Goal: Task Accomplishment & Management: Complete application form

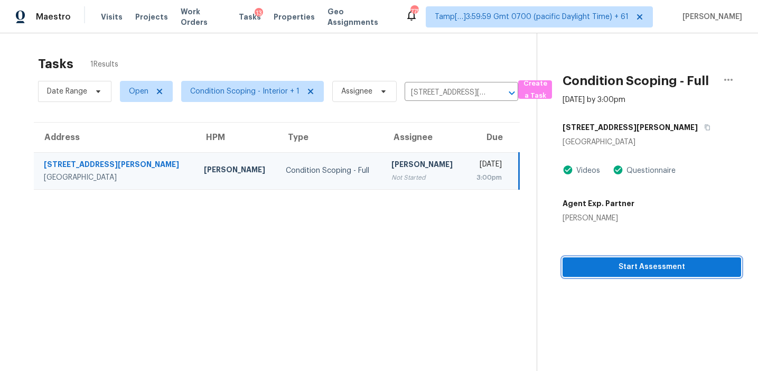
click at [588, 271] on span "Start Assessment" at bounding box center [652, 266] width 162 height 13
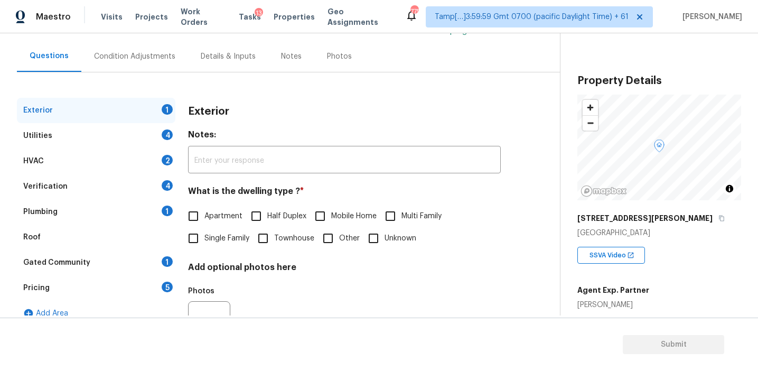
scroll to position [89, 0]
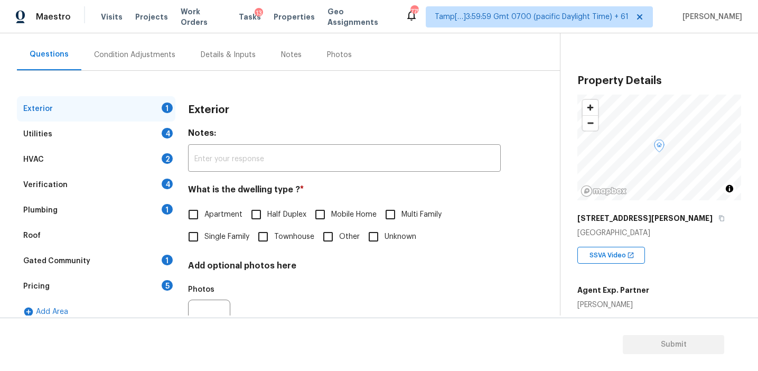
click at [160, 184] on div "Verification 4" at bounding box center [96, 184] width 158 height 25
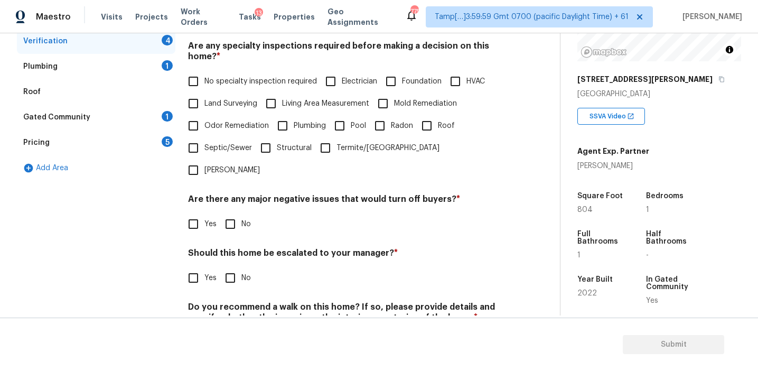
scroll to position [245, 0]
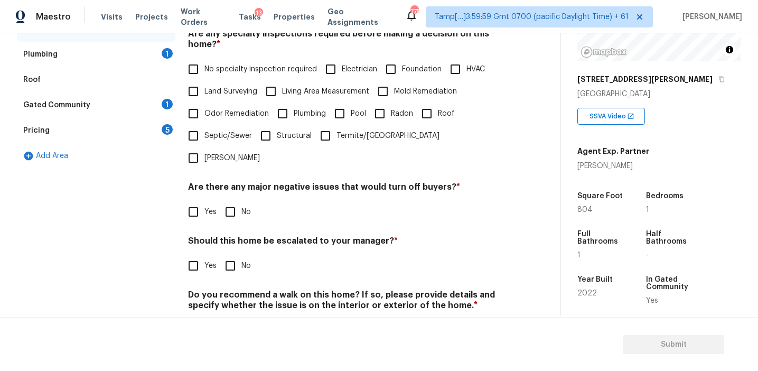
click at [157, 130] on div "Pricing 5" at bounding box center [96, 130] width 158 height 25
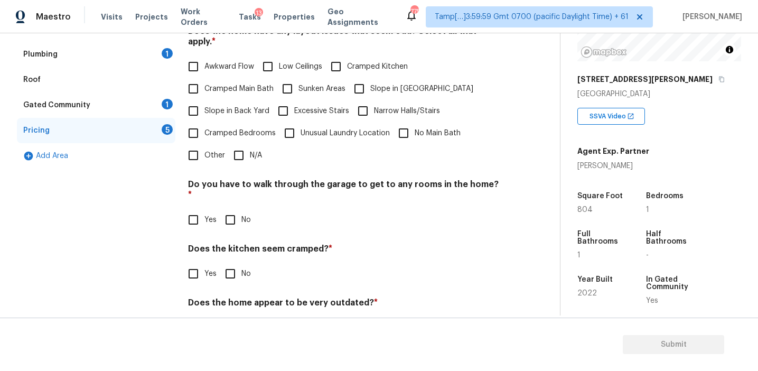
click at [194, 144] on input "Other" at bounding box center [193, 155] width 22 height 22
checkbox input "true"
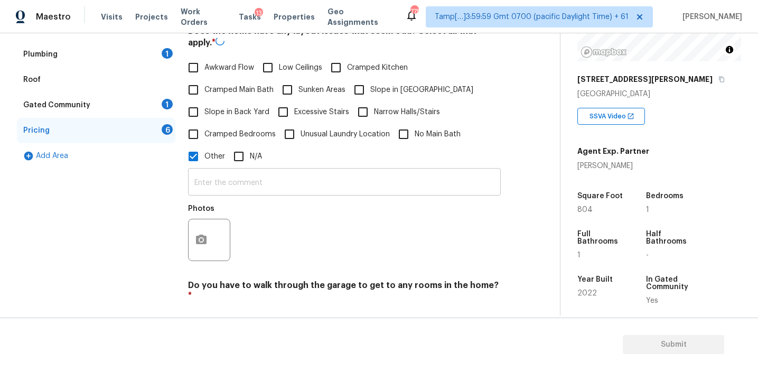
click at [226, 174] on input "text" at bounding box center [344, 183] width 313 height 25
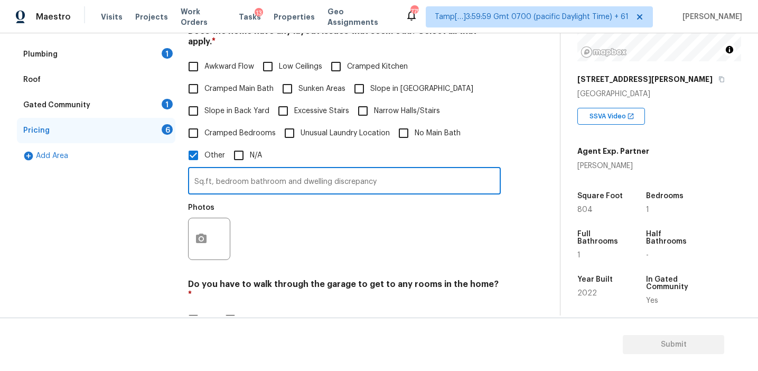
type input "Sq.ft, bedroom bathroom and dwelling discrepancy"
click at [240, 222] on div "Photos" at bounding box center [344, 231] width 313 height 69
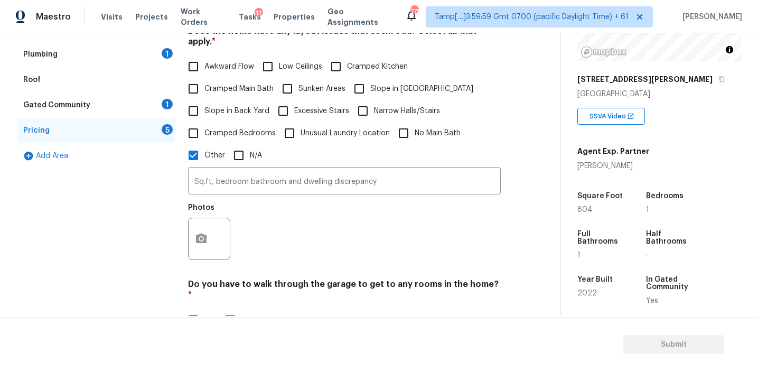
click at [135, 107] on div "Gated Community 1" at bounding box center [96, 104] width 158 height 25
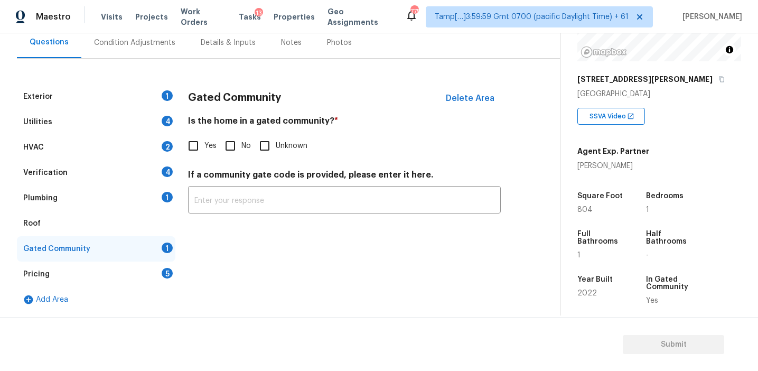
scroll to position [101, 0]
click at [203, 143] on input "Yes" at bounding box center [193, 146] width 22 height 22
checkbox input "true"
click at [153, 171] on div "Verification 4" at bounding box center [96, 172] width 158 height 25
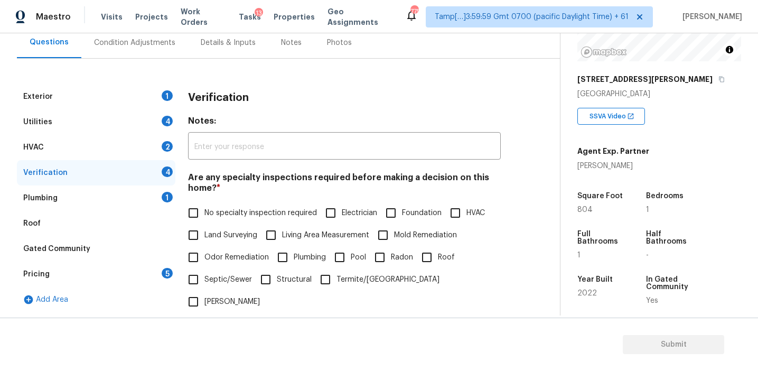
click at [229, 106] on div "Verification" at bounding box center [344, 97] width 313 height 27
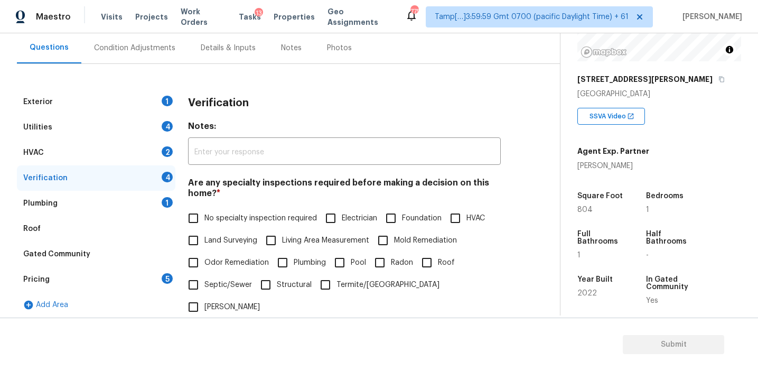
click at [229, 106] on h3 "Verification" at bounding box center [218, 103] width 61 height 11
click at [532, 163] on div "Exterior 1 Utilities 4 HVAC 2 Verification 4 Plumbing 1 Roof Gated Community Pr…" at bounding box center [275, 295] width 517 height 413
click at [263, 117] on div "Verification Notes: ​ Are any specialty inspections required before making a de…" at bounding box center [344, 295] width 313 height 413
click at [144, 283] on div "Pricing 5" at bounding box center [96, 279] width 158 height 25
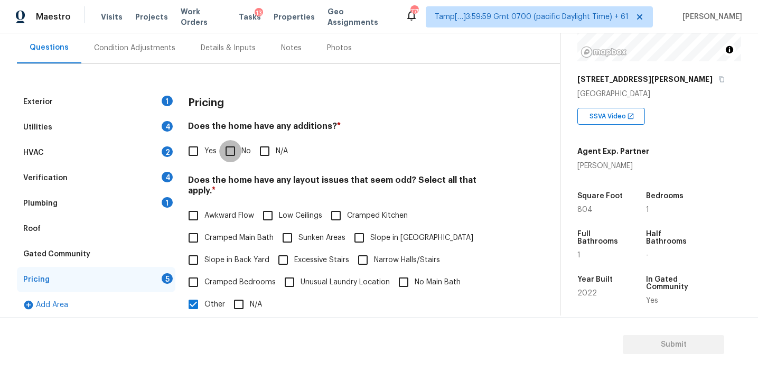
click at [226, 151] on input "No" at bounding box center [230, 151] width 22 height 22
checkbox input "true"
click at [233, 205] on label "Awkward Flow" at bounding box center [218, 216] width 72 height 22
click at [204, 205] on input "Awkward Flow" at bounding box center [193, 216] width 22 height 22
click at [232, 210] on span "Awkward Flow" at bounding box center [229, 215] width 50 height 11
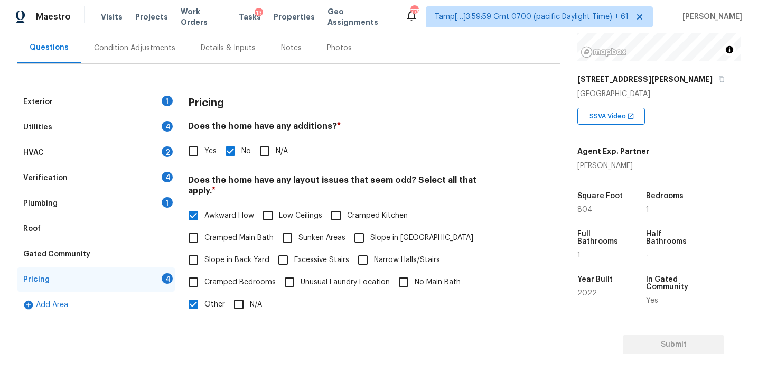
click at [204, 204] on input "Awkward Flow" at bounding box center [193, 215] width 22 height 22
checkbox input "false"
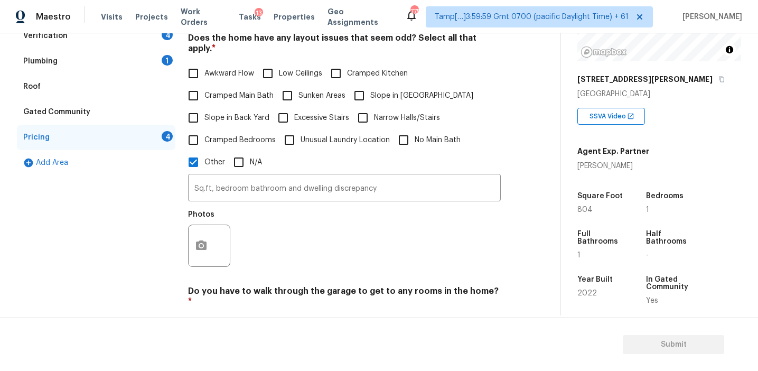
scroll to position [349, 0]
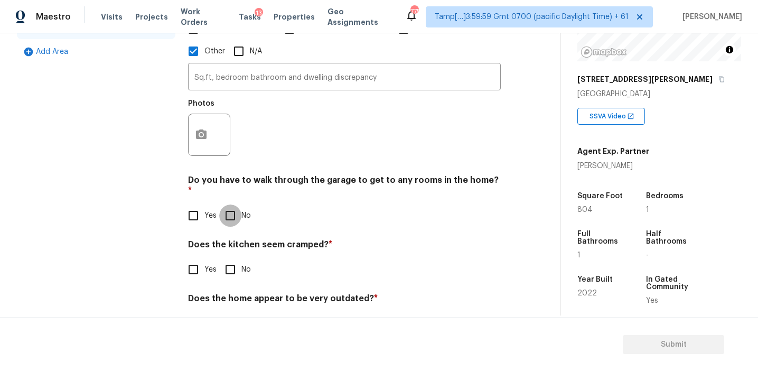
click at [226, 204] on input "No" at bounding box center [230, 215] width 22 height 22
checkbox input "true"
click at [234, 259] on input "No" at bounding box center [230, 270] width 22 height 22
checkbox input "true"
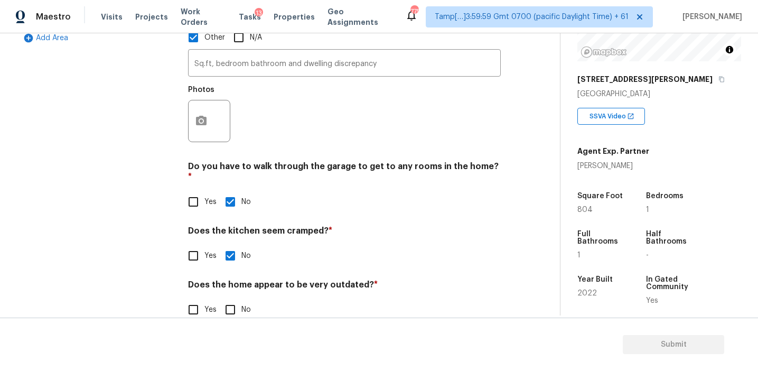
click at [235, 298] on input "No" at bounding box center [230, 309] width 22 height 22
checkbox input "true"
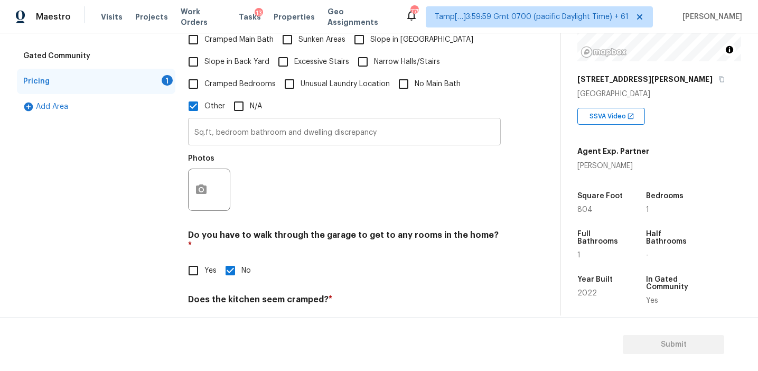
scroll to position [284, 0]
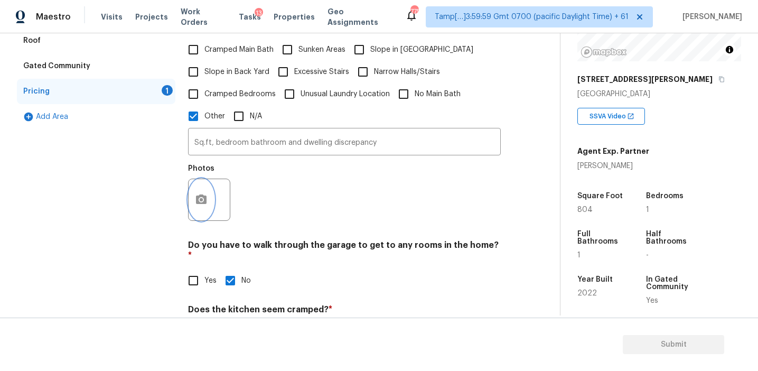
click at [201, 193] on icon "button" at bounding box center [201, 199] width 13 height 13
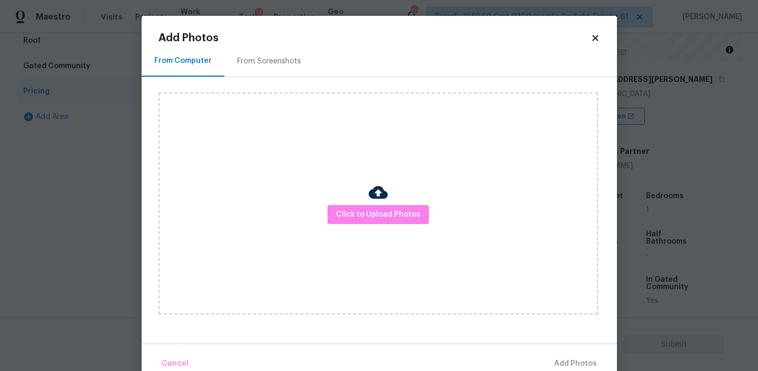
click at [270, 60] on div "From Screenshots" at bounding box center [269, 61] width 64 height 11
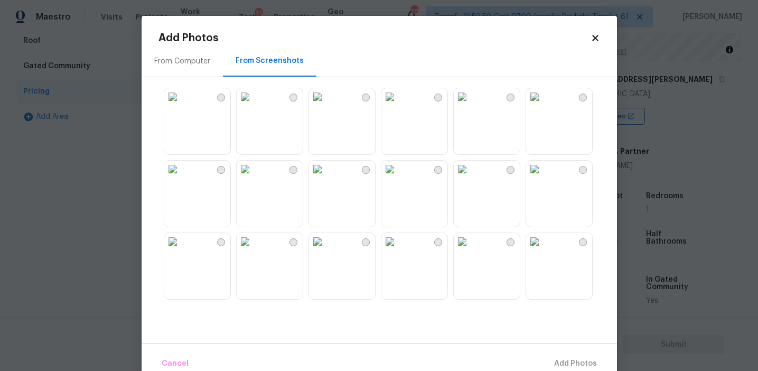
click at [543, 105] on img at bounding box center [534, 96] width 17 height 17
click at [549, 363] on span "Add 1 Photo(s)" at bounding box center [570, 363] width 52 height 13
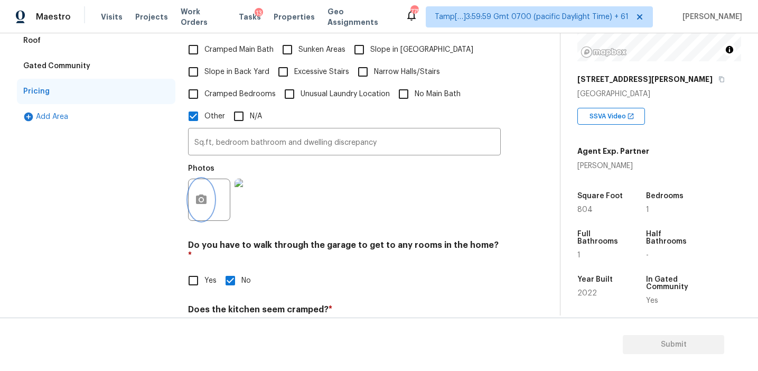
scroll to position [363, 0]
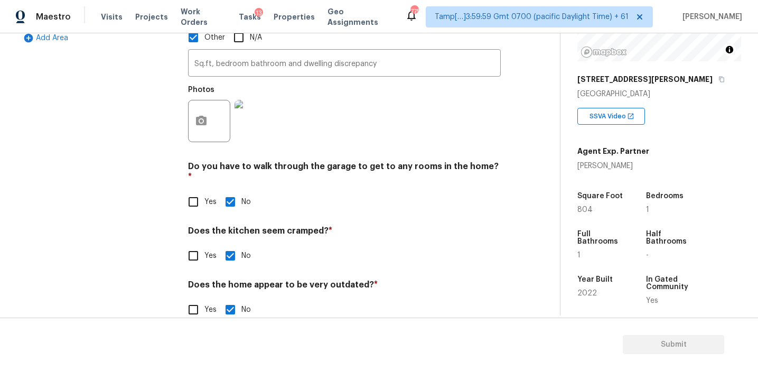
click at [304, 162] on h4 "Do you have to walk through the garage to get to any rooms in the home? *" at bounding box center [344, 173] width 313 height 25
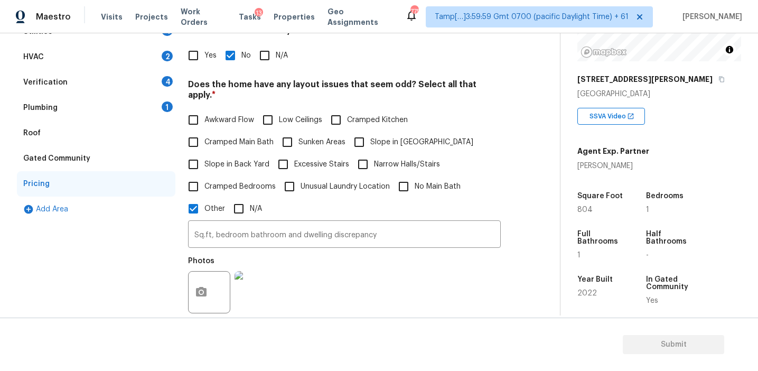
click at [131, 107] on div "Plumbing 1" at bounding box center [96, 107] width 158 height 25
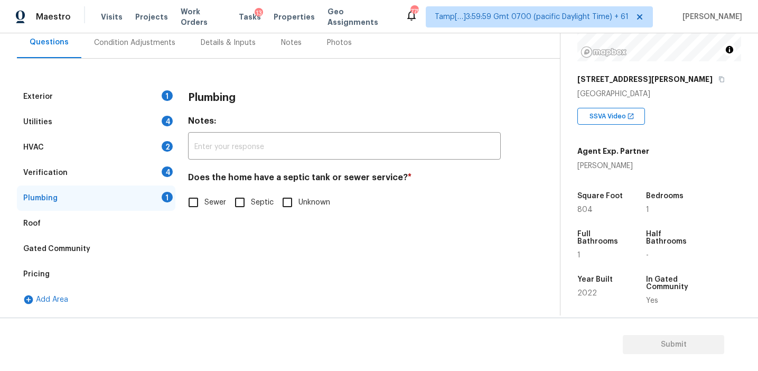
scroll to position [101, 0]
click at [198, 202] on input "Sewer" at bounding box center [193, 202] width 22 height 22
checkbox input "true"
click at [139, 166] on div "Verification 4" at bounding box center [96, 172] width 158 height 25
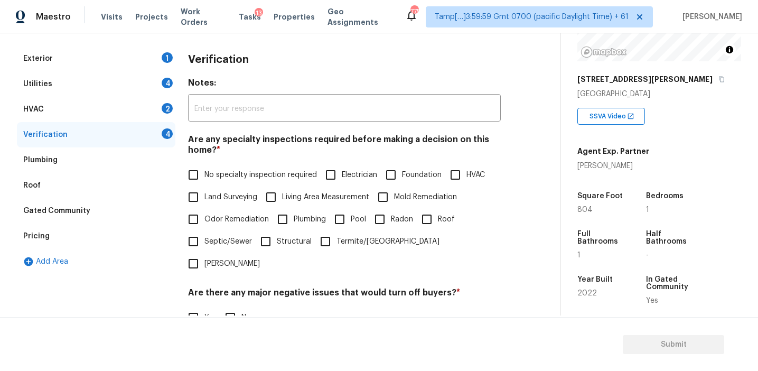
scroll to position [264, 0]
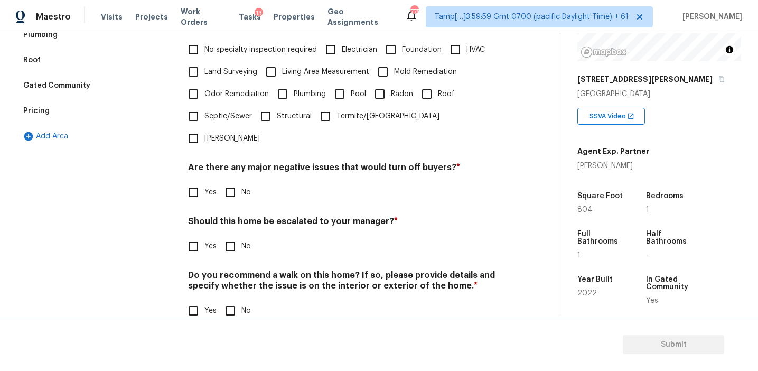
click at [230, 181] on input "No" at bounding box center [230, 192] width 22 height 22
checkbox input "true"
click at [226, 299] on input "No" at bounding box center [230, 310] width 22 height 22
checkbox input "true"
click at [206, 241] on div "Verification Notes: ​ Are any specialty inspections required before making a de…" at bounding box center [344, 128] width 313 height 414
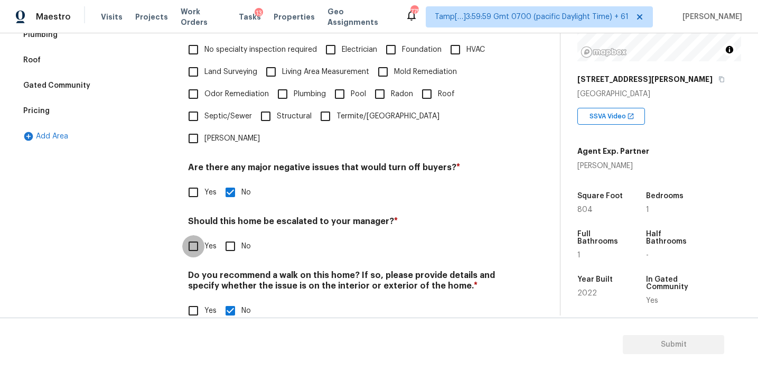
click at [200, 235] on input "Yes" at bounding box center [193, 246] width 22 height 22
checkbox input "true"
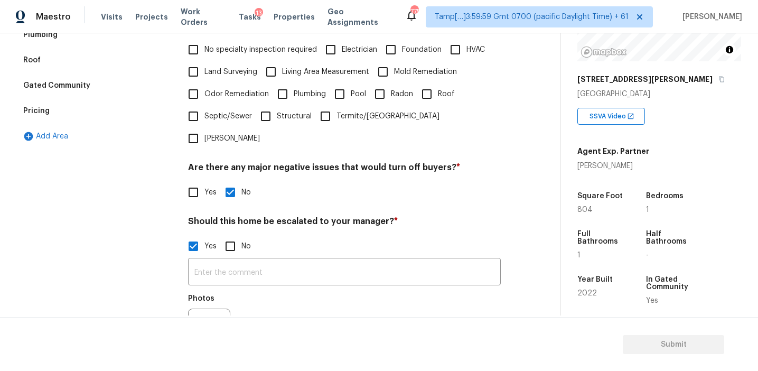
click at [454, 43] on input "HVAC" at bounding box center [455, 50] width 22 height 22
checkbox input "true"
click at [446, 84] on label "Roof" at bounding box center [434, 95] width 39 height 22
click at [438, 84] on input "Roof" at bounding box center [426, 95] width 22 height 22
checkbox input "true"
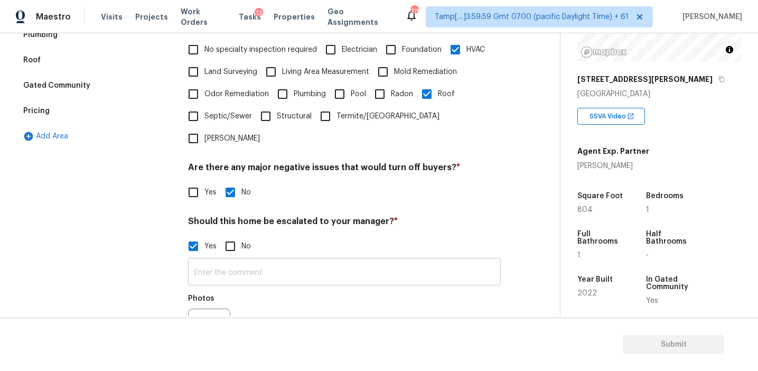
click at [332, 260] on input "text" at bounding box center [344, 272] width 313 height 25
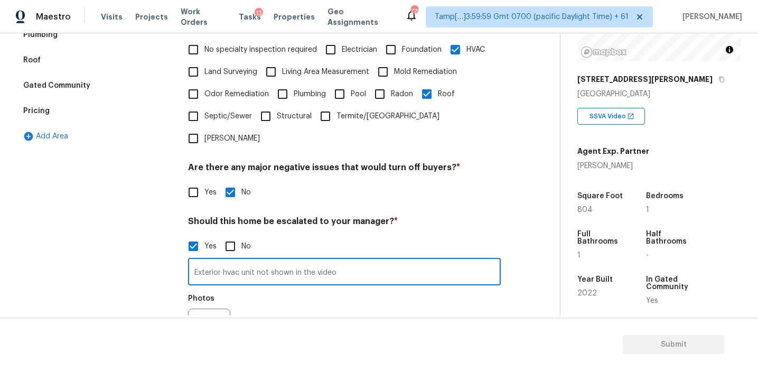
type input "Exterior hvac unit not shown in the video"
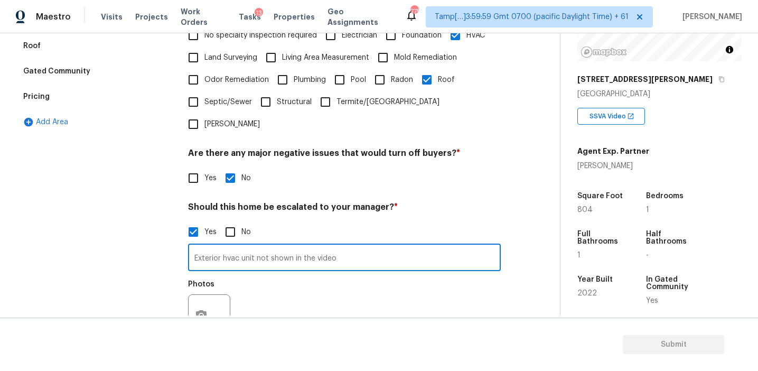
click at [358, 246] on input "Exterior hvac unit not shown in the video" at bounding box center [344, 258] width 313 height 25
type input "Exterior hvac unit not shown in the video, no view of roof"
click at [187, 286] on div "Exterior 1 Utilities 4 HVAC 2 Verification 1 Plumbing Roof Gated Community Pric…" at bounding box center [275, 163] width 517 height 513
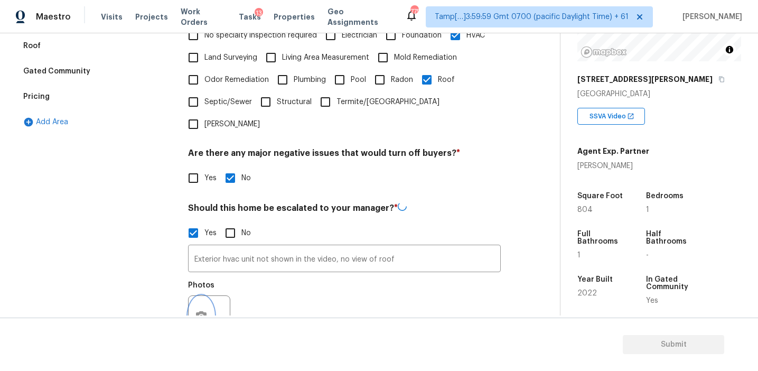
click at [194, 296] on button "button" at bounding box center [200, 316] width 25 height 41
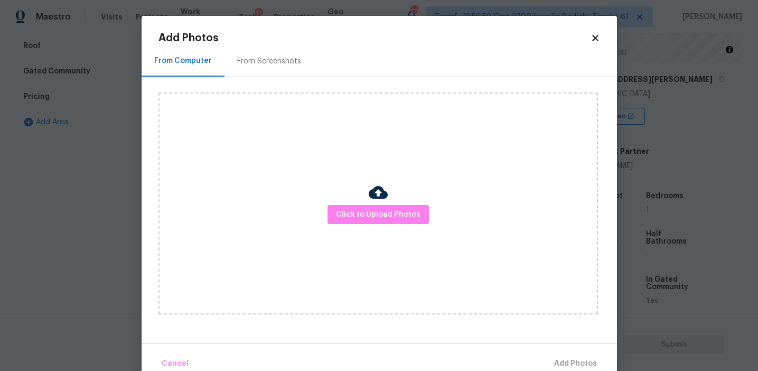
click at [277, 52] on div "From Screenshots" at bounding box center [268, 60] width 89 height 31
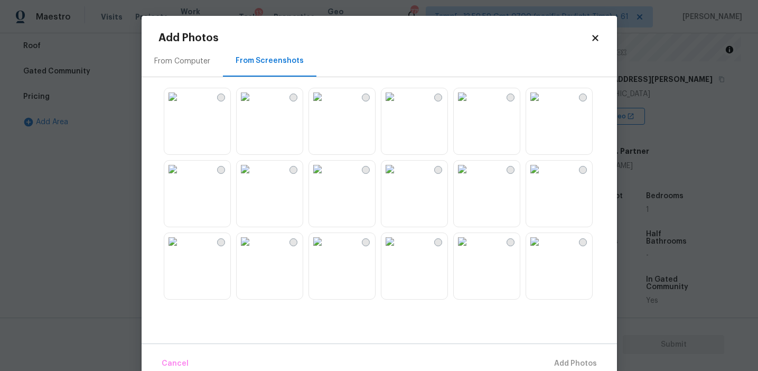
click at [253, 177] on img at bounding box center [244, 168] width 17 height 17
click at [557, 365] on span "Add 1 Photo(s)" at bounding box center [570, 363] width 52 height 13
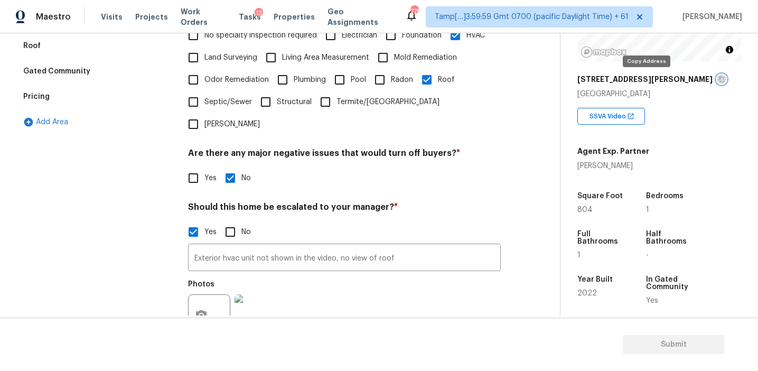
click at [718, 81] on icon "button" at bounding box center [721, 79] width 6 height 6
click at [163, 162] on div "Exterior 1 Utilities 4 HVAC 2 Verification Plumbing Roof Gated Community Pricin…" at bounding box center [96, 163] width 158 height 513
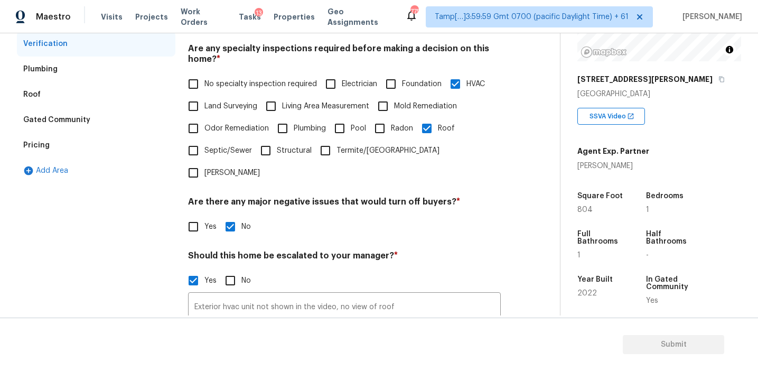
scroll to position [207, 0]
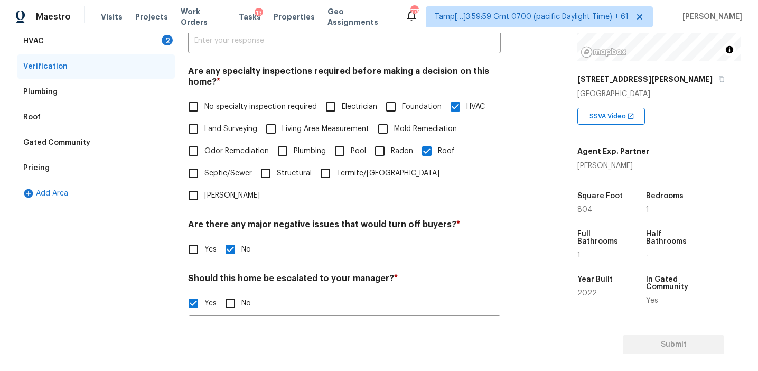
click at [155, 46] on div "HVAC 2" at bounding box center [96, 41] width 158 height 25
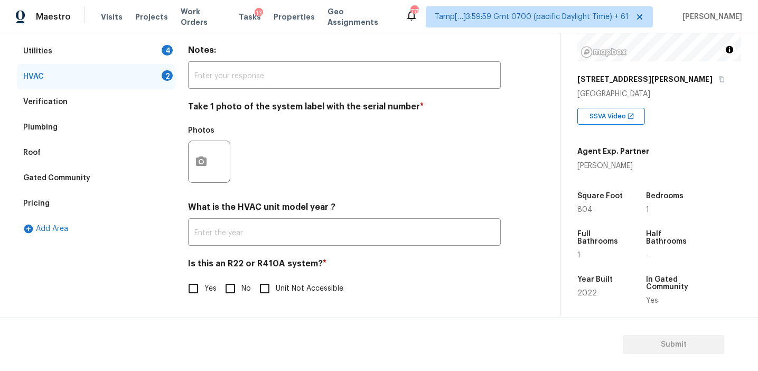
scroll to position [173, 0]
click at [224, 286] on input "No" at bounding box center [230, 288] width 22 height 22
checkbox input "true"
click at [206, 165] on icon "button" at bounding box center [201, 161] width 13 height 13
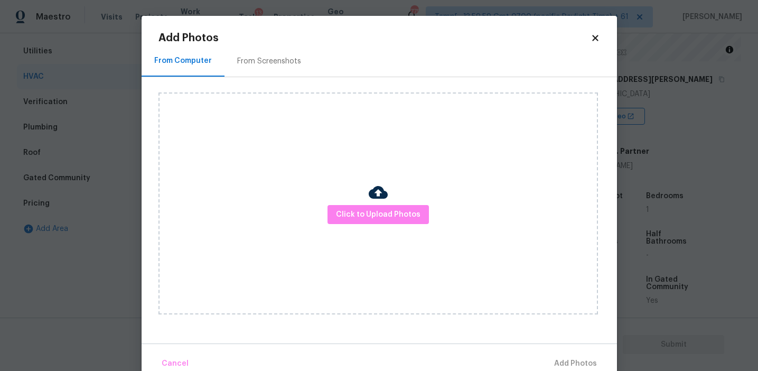
click at [335, 201] on div "Click to Upload Photos" at bounding box center [377, 203] width 439 height 222
click at [338, 206] on button "Click to Upload Photos" at bounding box center [377, 215] width 101 height 20
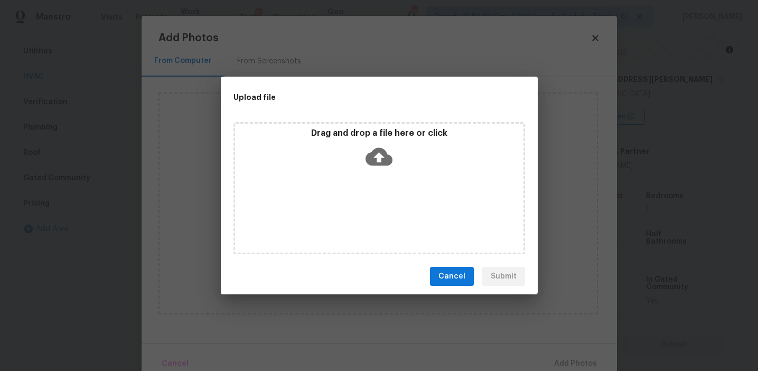
click at [336, 137] on p "Drag and drop a file here or click" at bounding box center [379, 133] width 288 height 11
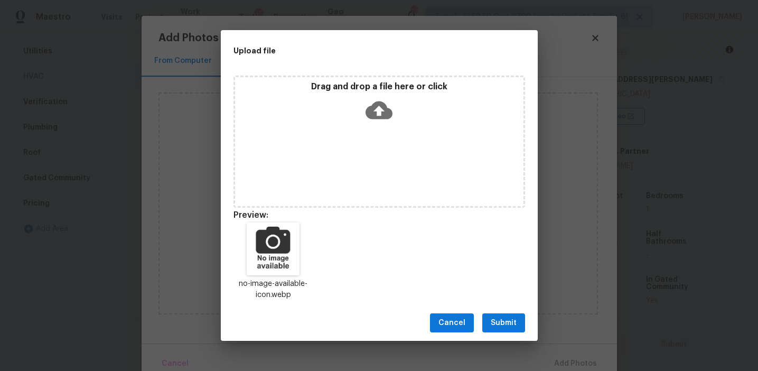
click at [503, 315] on button "Submit" at bounding box center [503, 323] width 43 height 20
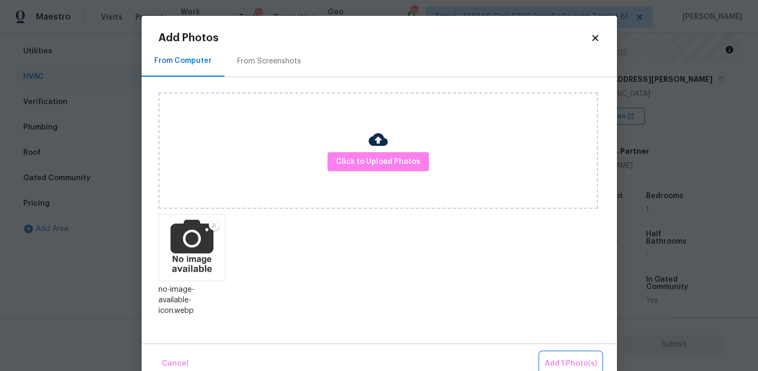
click at [562, 356] on button "Add 1 Photo(s)" at bounding box center [570, 363] width 61 height 23
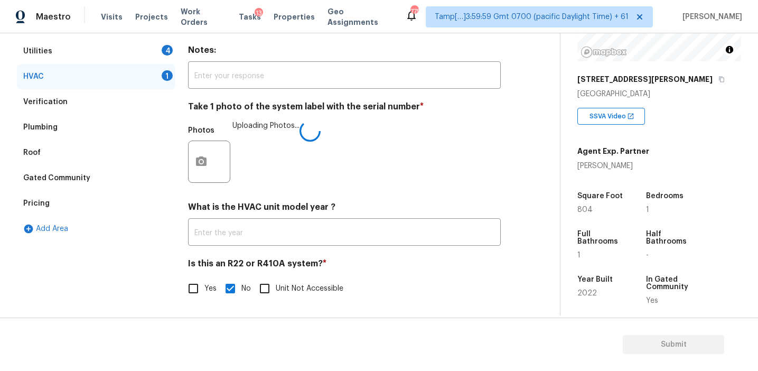
click at [299, 169] on div "Photos Uploading Photos..." at bounding box center [344, 154] width 313 height 69
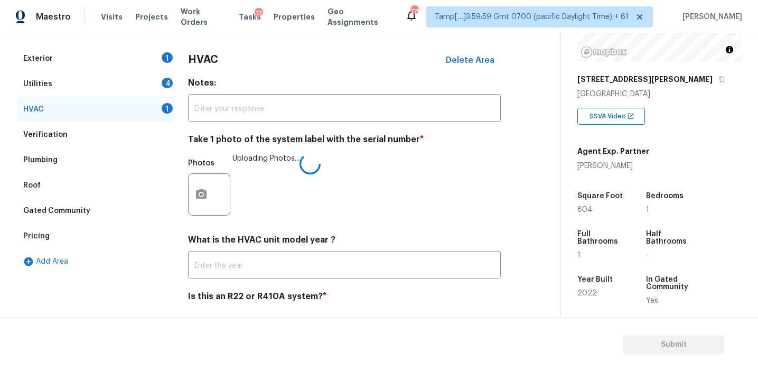
scroll to position [92, 0]
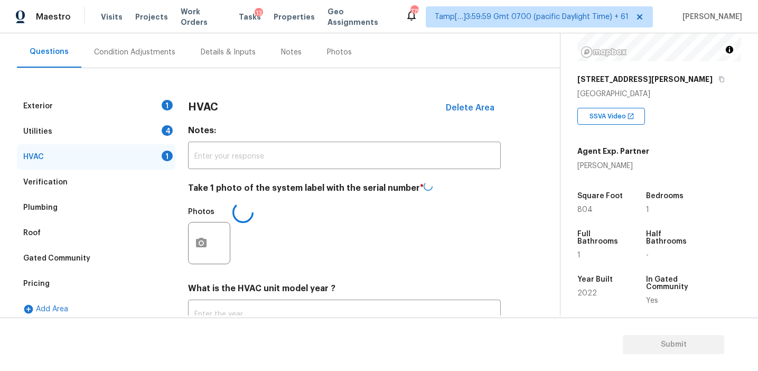
click at [213, 109] on h3 "HVAC" at bounding box center [203, 107] width 30 height 11
click at [169, 127] on div "4" at bounding box center [167, 130] width 11 height 11
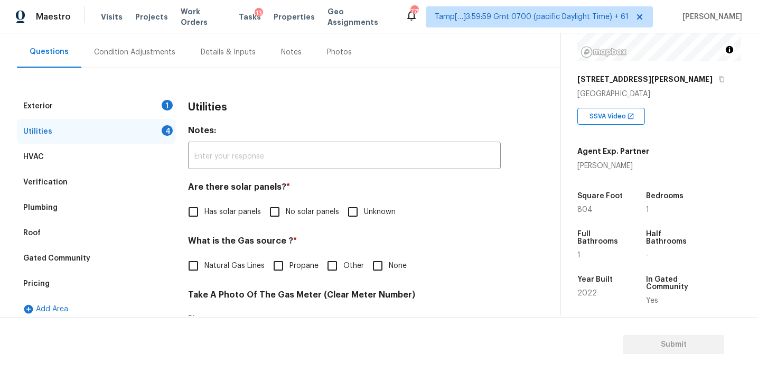
click at [292, 216] on span "No solar panels" at bounding box center [312, 211] width 53 height 11
click at [286, 216] on input "No solar panels" at bounding box center [274, 212] width 22 height 22
click at [333, 222] on label "No solar panels" at bounding box center [300, 212] width 75 height 22
click at [286, 222] on input "No solar panels" at bounding box center [274, 212] width 22 height 22
click at [282, 230] on div "Utilities Notes: ​ Are there solar panels? * Has solar panels No solar panels U…" at bounding box center [344, 368] width 313 height 551
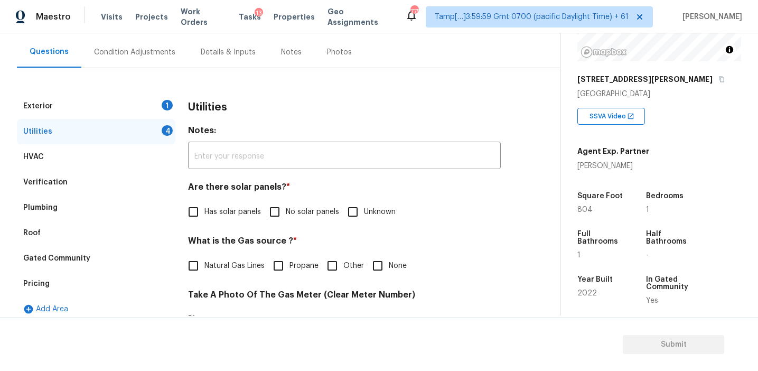
click at [283, 212] on input "No solar panels" at bounding box center [274, 212] width 22 height 22
checkbox input "true"
click at [243, 262] on span "Natural Gas Lines" at bounding box center [234, 266] width 60 height 11
click at [204, 262] on input "Natural Gas Lines" at bounding box center [193, 266] width 22 height 22
checkbox input "true"
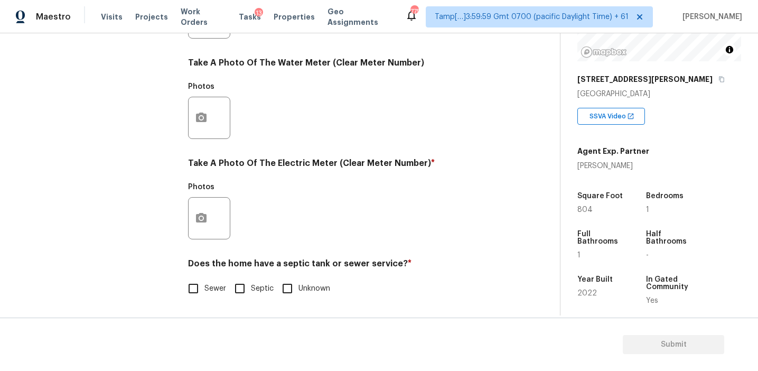
click at [194, 291] on input "Sewer" at bounding box center [193, 288] width 22 height 22
checkbox input "true"
click at [197, 229] on button "button" at bounding box center [200, 216] width 25 height 41
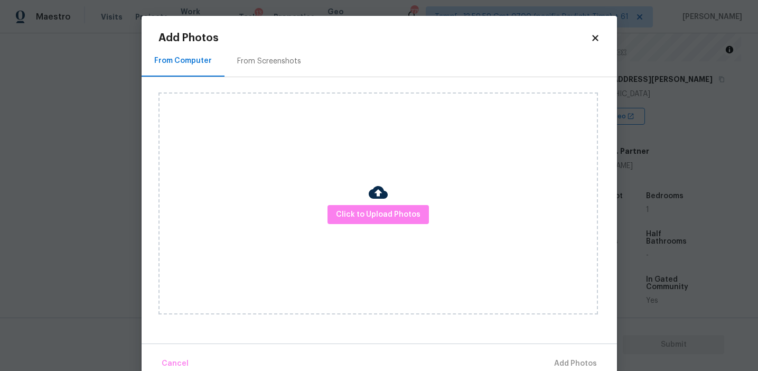
scroll to position [424, 0]
click at [336, 224] on div "Click to Upload Photos" at bounding box center [377, 203] width 439 height 222
click at [341, 210] on span "Click to Upload Photos" at bounding box center [378, 214] width 84 height 13
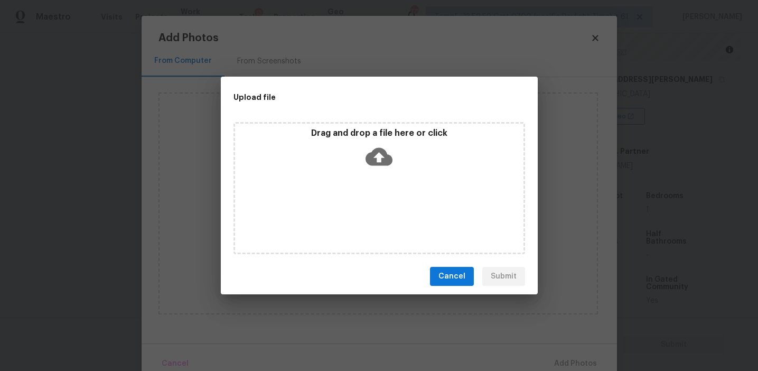
click at [343, 135] on p "Drag and drop a file here or click" at bounding box center [379, 133] width 288 height 11
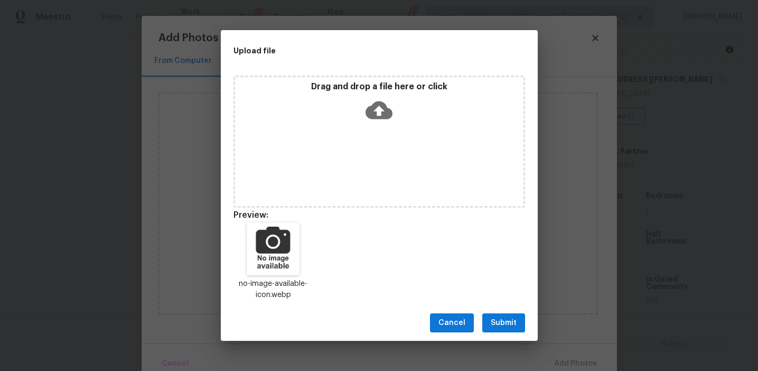
click at [497, 317] on span "Submit" at bounding box center [503, 322] width 26 height 13
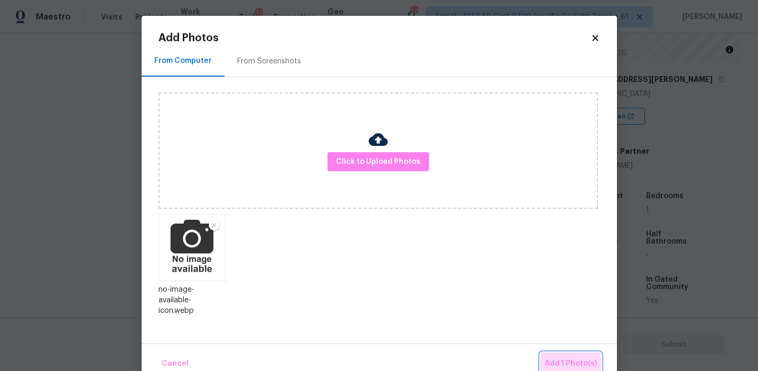
click at [572, 354] on button "Add 1 Photo(s)" at bounding box center [570, 363] width 61 height 23
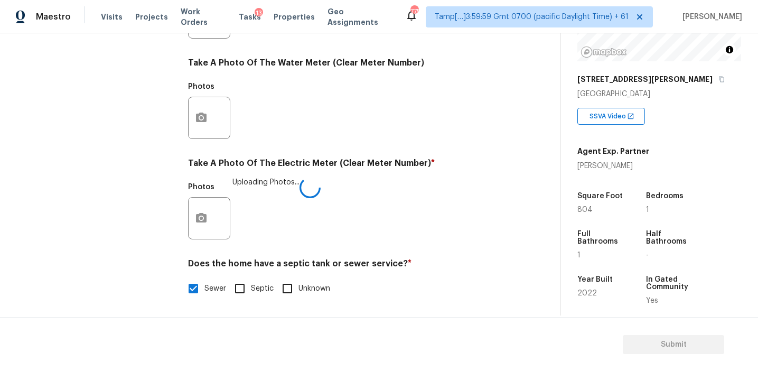
click at [295, 170] on h4 "Take A Photo Of The Electric Meter (Clear Meter Number) *" at bounding box center [344, 165] width 313 height 15
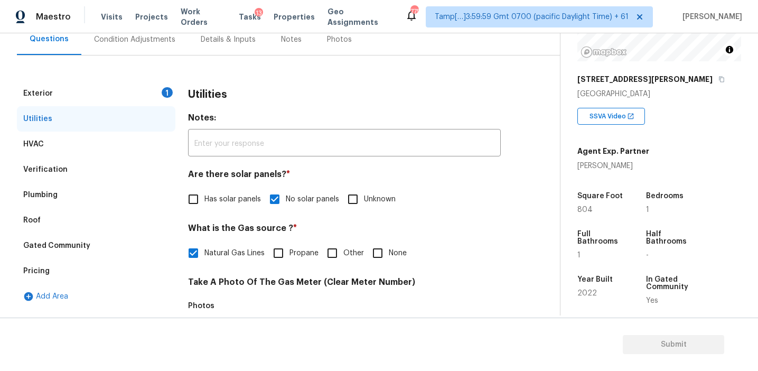
scroll to position [98, 0]
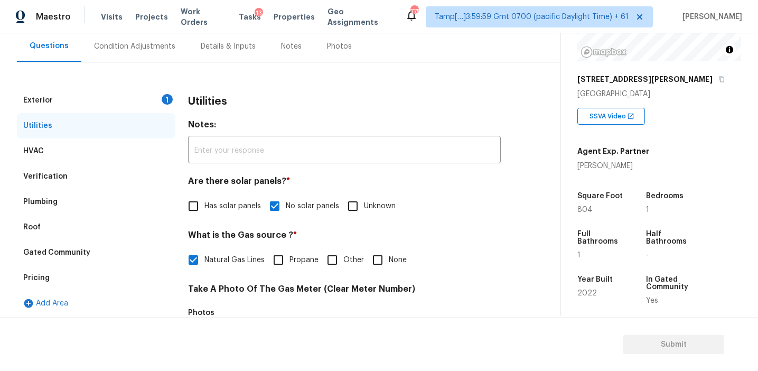
click at [160, 98] on div "Exterior 1" at bounding box center [96, 100] width 158 height 25
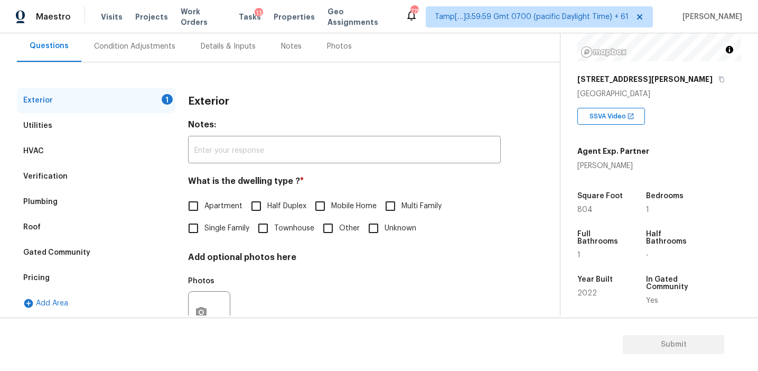
click at [201, 196] on input "Apartment" at bounding box center [193, 206] width 22 height 22
checkbox input "true"
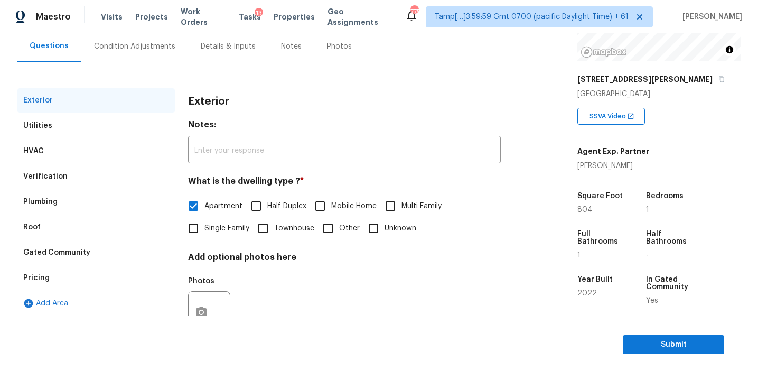
click at [160, 40] on div "Condition Adjustments" at bounding box center [134, 46] width 107 height 31
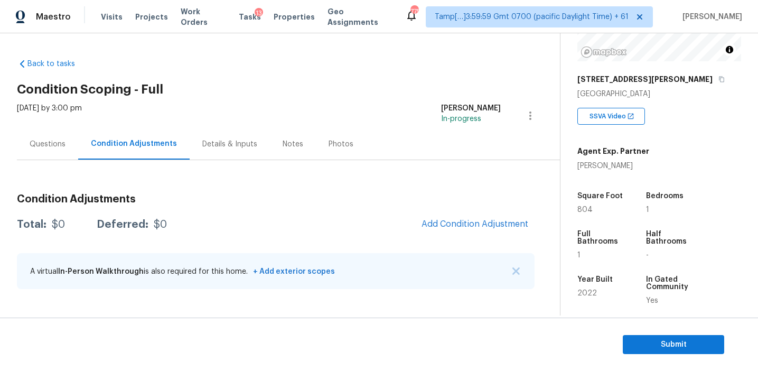
click at [232, 197] on h3 "Condition Adjustments" at bounding box center [275, 199] width 517 height 11
click at [431, 216] on button "Add Condition Adjustment" at bounding box center [474, 224] width 119 height 22
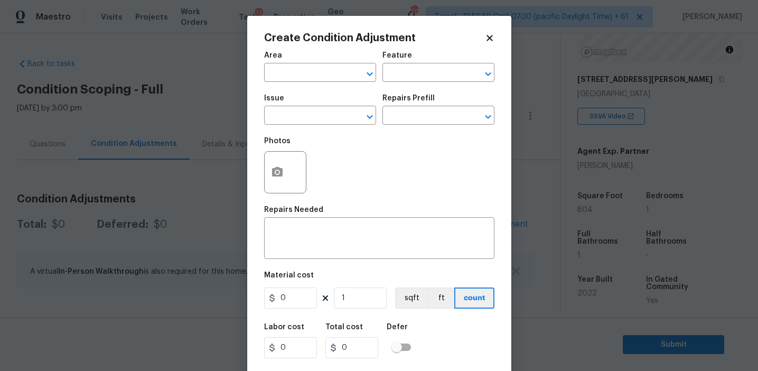
click at [291, 86] on span "Area ​" at bounding box center [320, 66] width 112 height 43
click at [291, 83] on span "Area ​" at bounding box center [320, 66] width 112 height 43
click at [290, 78] on input "text" at bounding box center [305, 73] width 82 height 16
click at [308, 119] on li "Exterior Overall" at bounding box center [320, 114] width 112 height 17
type input "Exterior Overall"
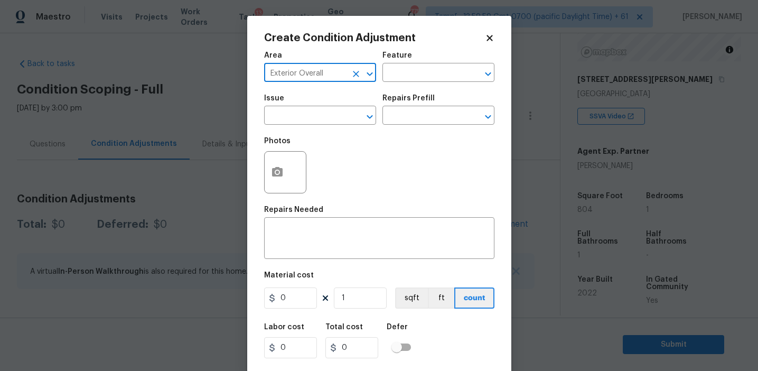
click at [308, 119] on input "text" at bounding box center [305, 116] width 82 height 16
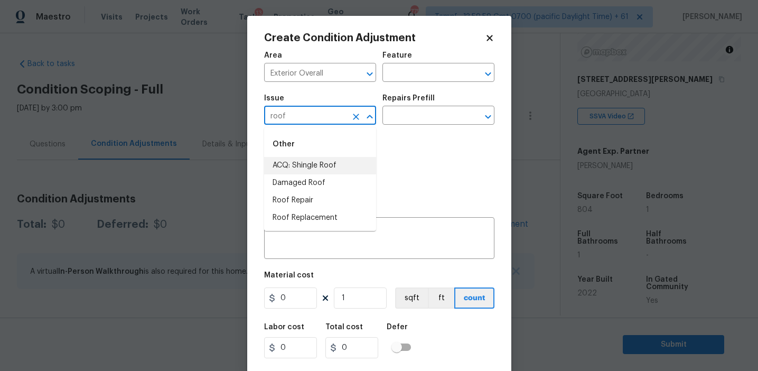
click at [322, 164] on li "ACQ: Shingle Roof" at bounding box center [320, 165] width 112 height 17
type input "ACQ: Shingle Roof"
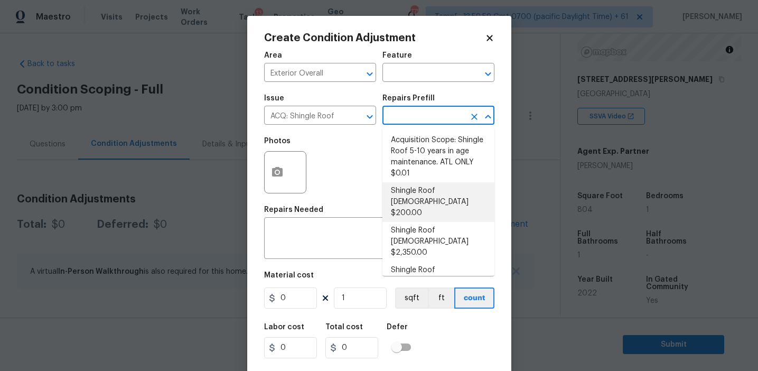
click at [429, 188] on li "Shingle Roof [DEMOGRAPHIC_DATA] $200.00" at bounding box center [438, 202] width 112 height 40
type input "Acquisition"
type textarea "Acquisition Scope: Shingle Roof 0-10 years in age maintenance."
type input "200"
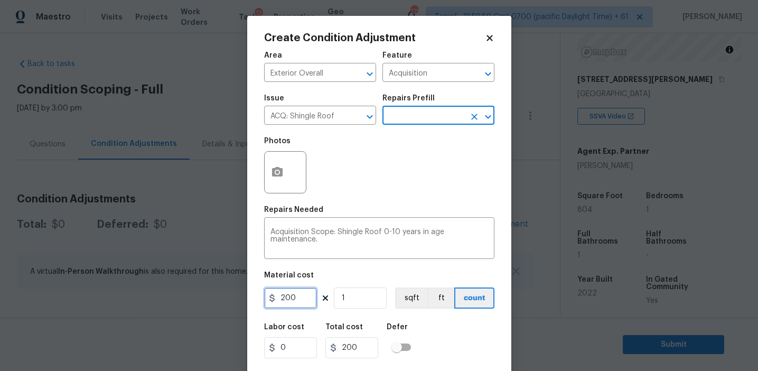
click at [306, 292] on input "200" at bounding box center [290, 297] width 53 height 21
type input "500"
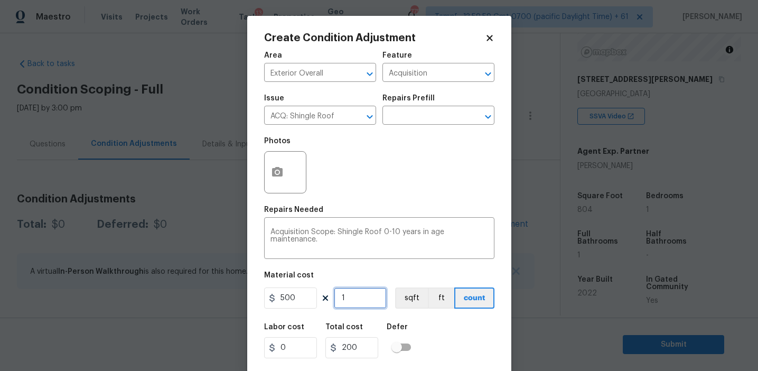
type input "500"
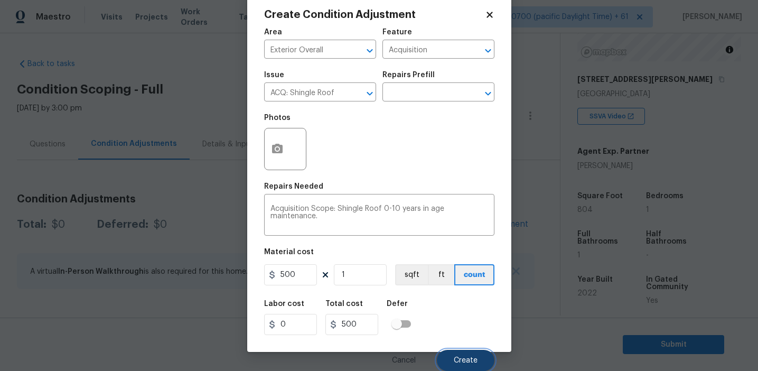
click at [462, 354] on button "Create" at bounding box center [466, 359] width 58 height 21
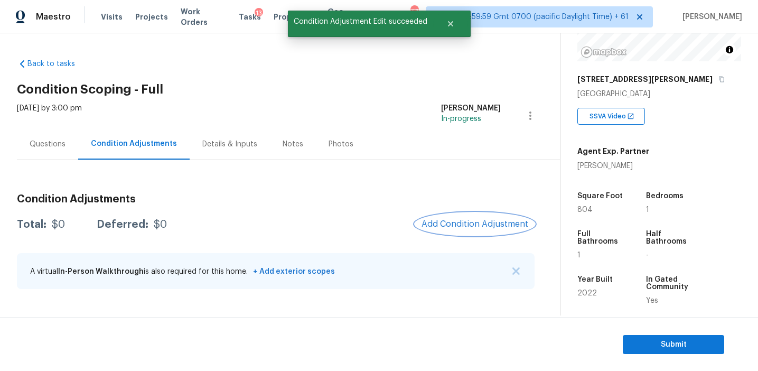
scroll to position [0, 0]
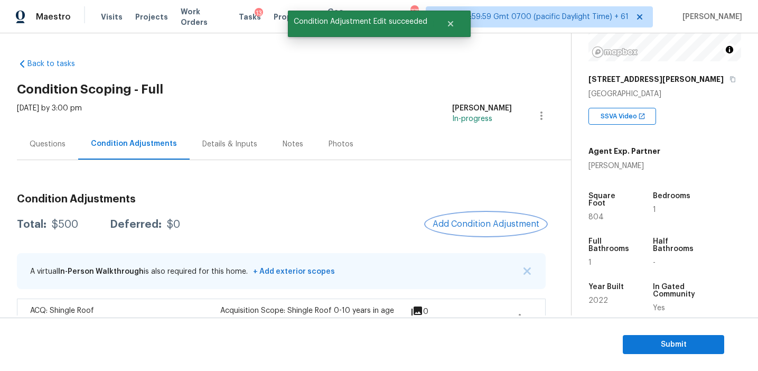
click at [455, 223] on span "Add Condition Adjustment" at bounding box center [485, 224] width 107 height 10
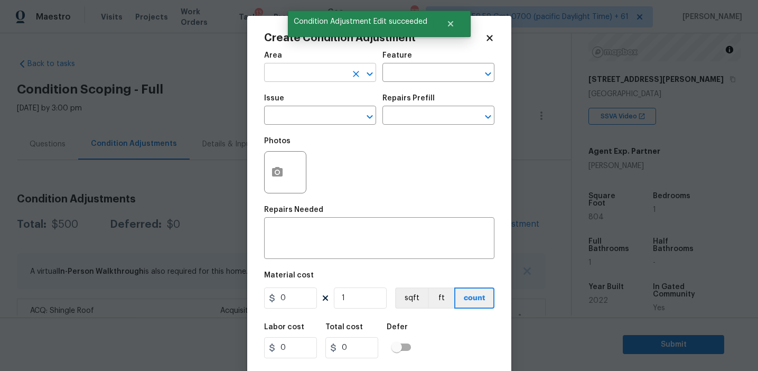
click at [283, 74] on input "text" at bounding box center [305, 73] width 82 height 16
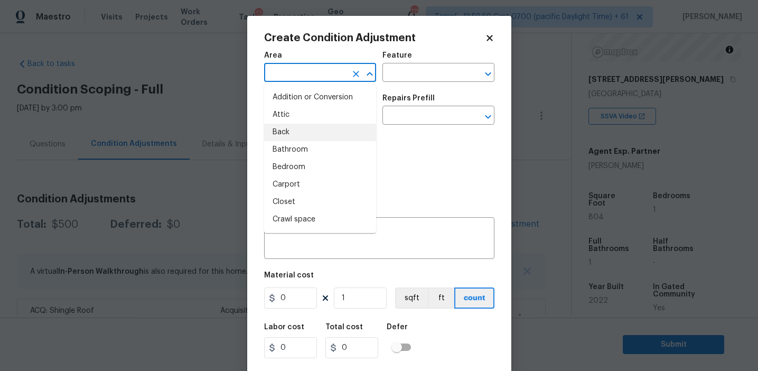
click at [410, 164] on div "Photos" at bounding box center [379, 165] width 230 height 69
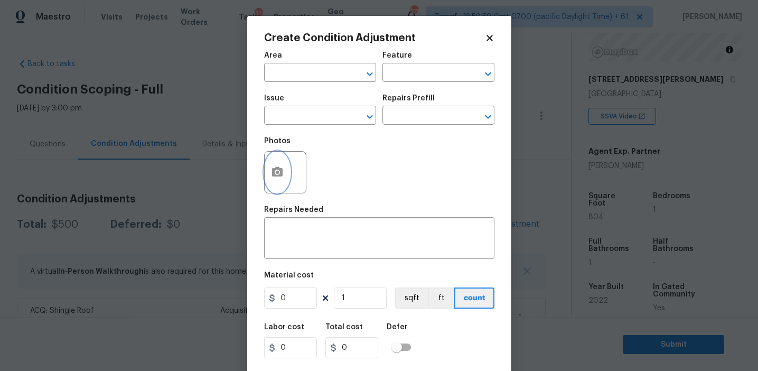
click at [274, 175] on icon "button" at bounding box center [277, 172] width 11 height 10
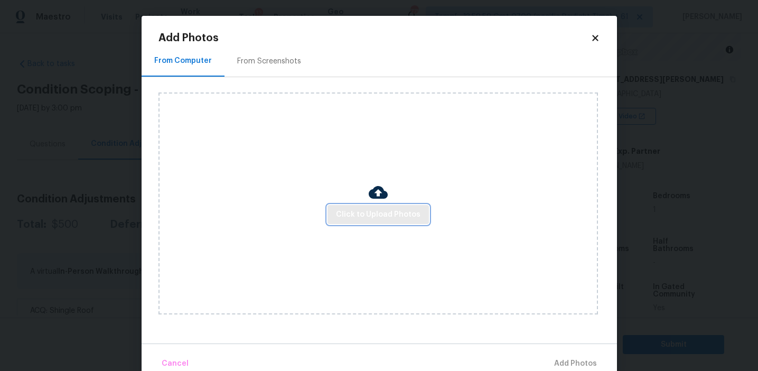
click at [351, 217] on span "Click to Upload Photos" at bounding box center [378, 214] width 84 height 13
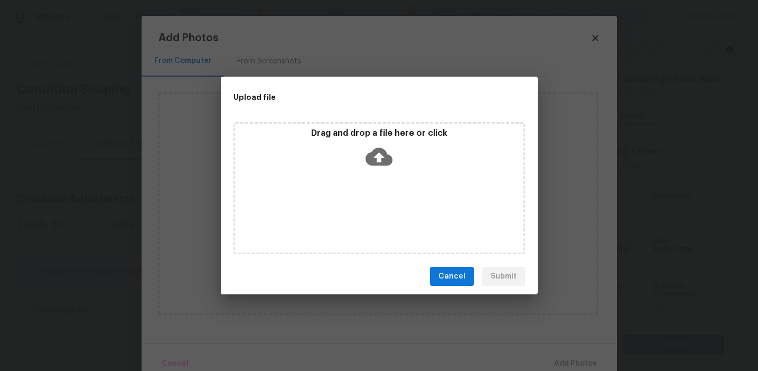
click at [351, 132] on p "Drag and drop a file here or click" at bounding box center [379, 133] width 288 height 11
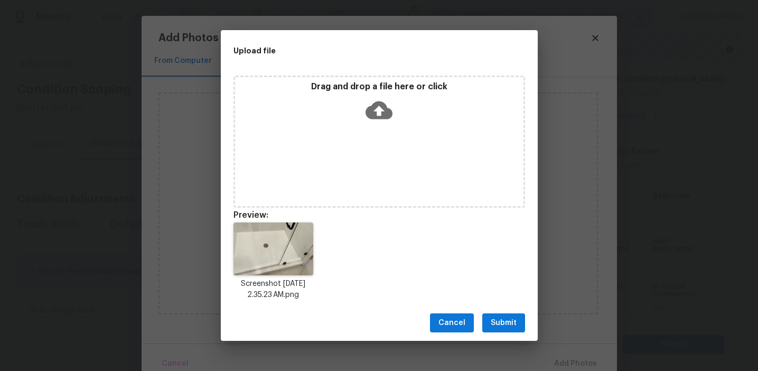
click at [496, 311] on div "Cancel Submit" at bounding box center [379, 323] width 317 height 36
click at [501, 318] on span "Submit" at bounding box center [503, 322] width 26 height 13
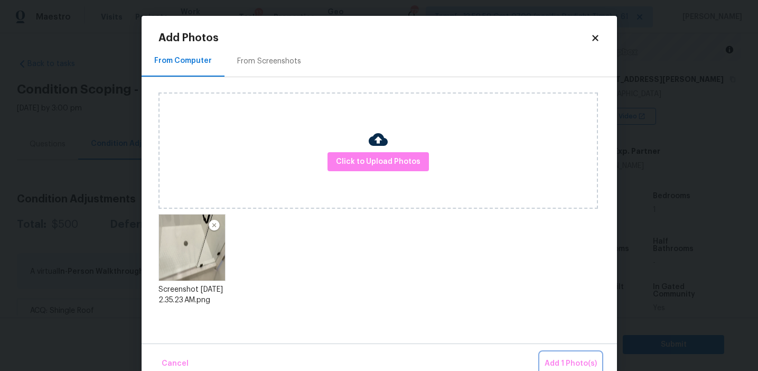
click at [557, 364] on span "Add 1 Photo(s)" at bounding box center [570, 363] width 52 height 13
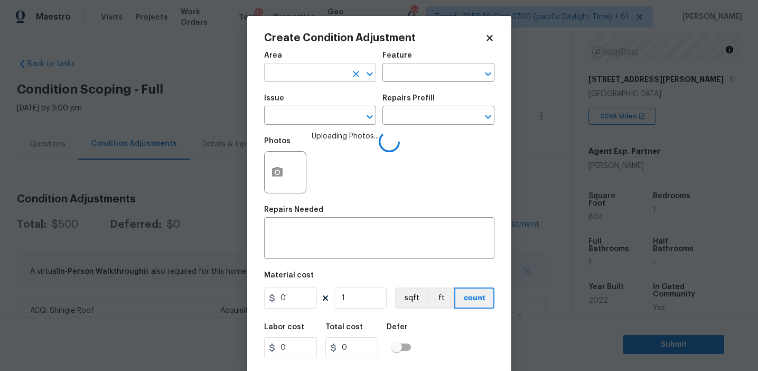
click at [286, 73] on input "text" at bounding box center [305, 73] width 82 height 16
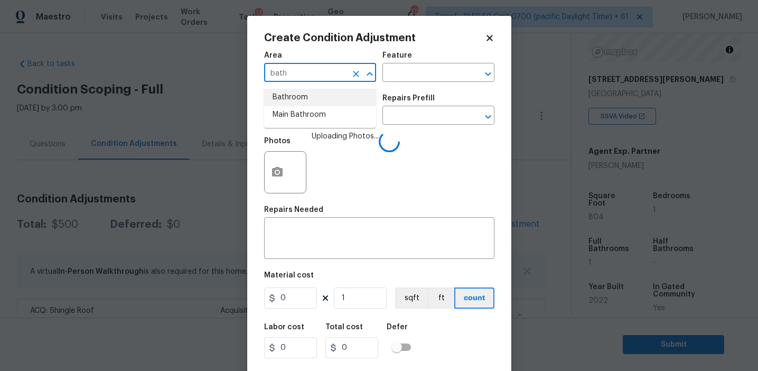
click at [298, 94] on li "Bathroom" at bounding box center [320, 97] width 112 height 17
type input "Bathroom"
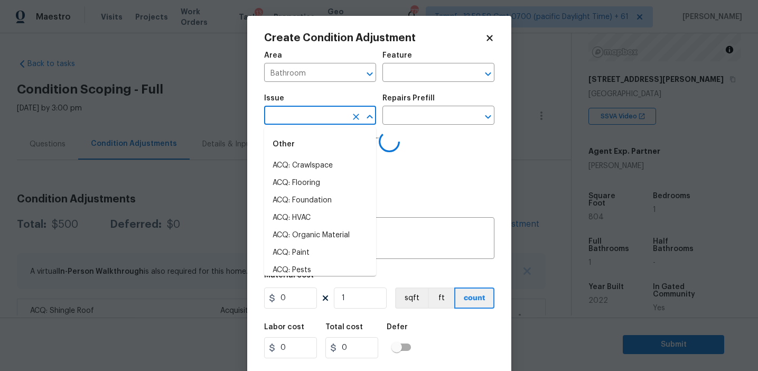
click at [301, 118] on input "text" at bounding box center [305, 116] width 82 height 16
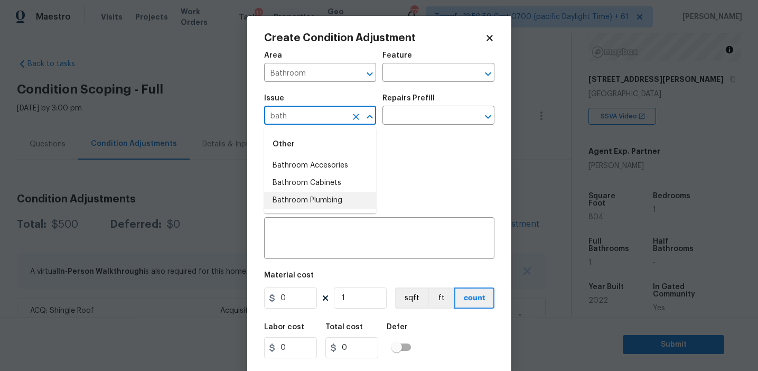
click at [316, 204] on li "Bathroom Plumbing" at bounding box center [320, 200] width 112 height 17
type input "Bathroom Plumbing"
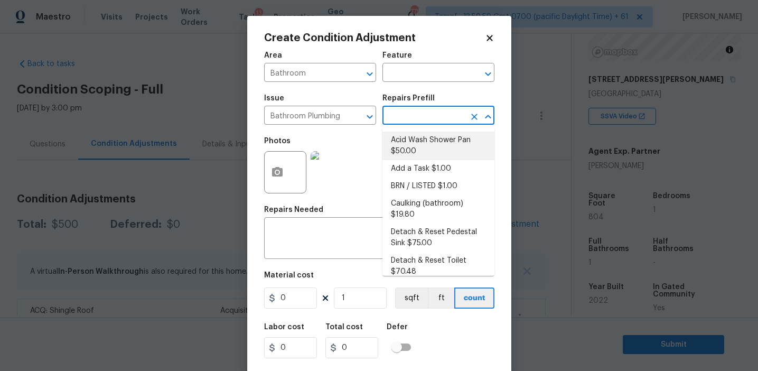
click at [416, 152] on li "Acid Wash Shower Pan $50.00" at bounding box center [438, 145] width 112 height 29
type input "Plumbing"
type textarea "Prep and acid wash/deep clean the shower pan."
type input "50"
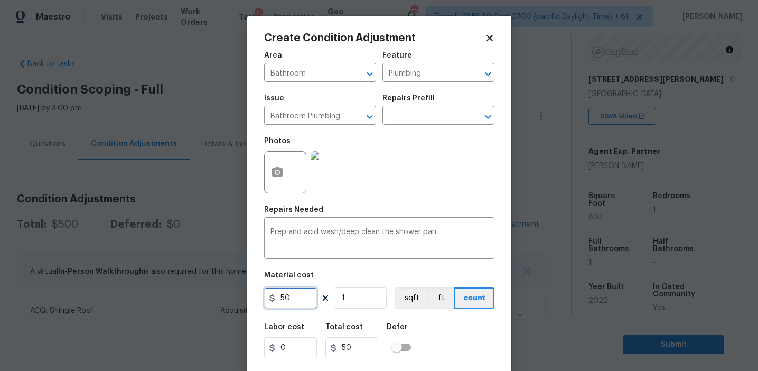
click at [305, 301] on input "50" at bounding box center [290, 297] width 53 height 21
type input "100"
type input "3"
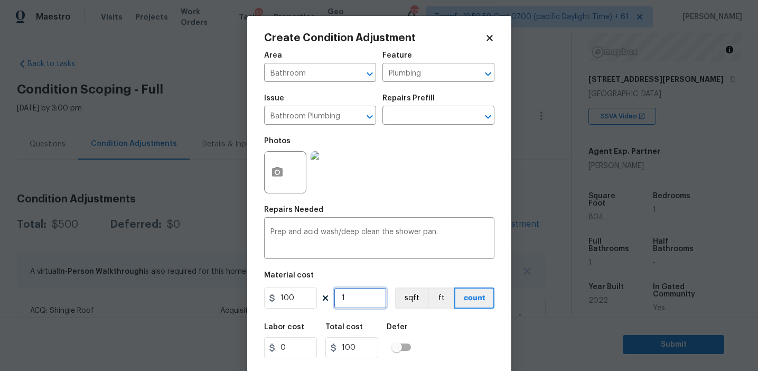
type input "300"
type input "3"
click at [363, 304] on input "3" at bounding box center [360, 297] width 53 height 21
type input "0"
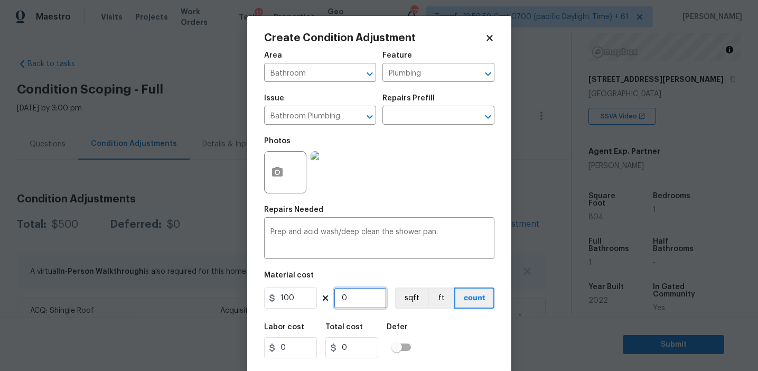
type input "2"
type input "200"
type input "2"
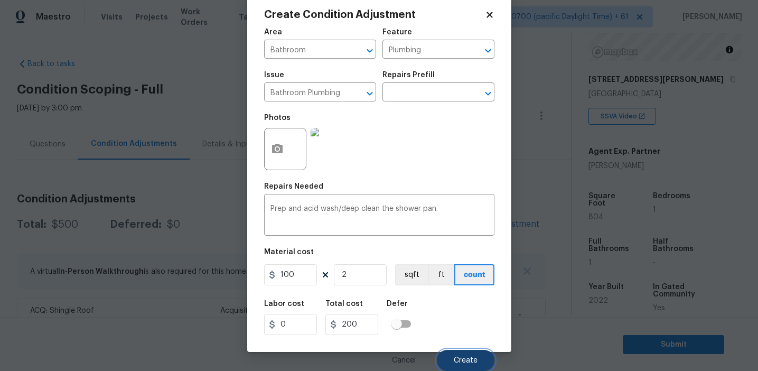
click at [461, 351] on button "Create" at bounding box center [466, 359] width 58 height 21
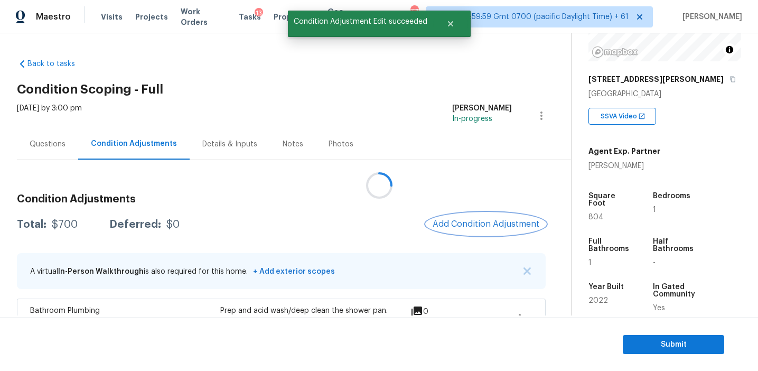
scroll to position [0, 0]
click at [366, 223] on div "Total: $700 Deferred: $0 Add Condition Adjustment" at bounding box center [281, 224] width 528 height 23
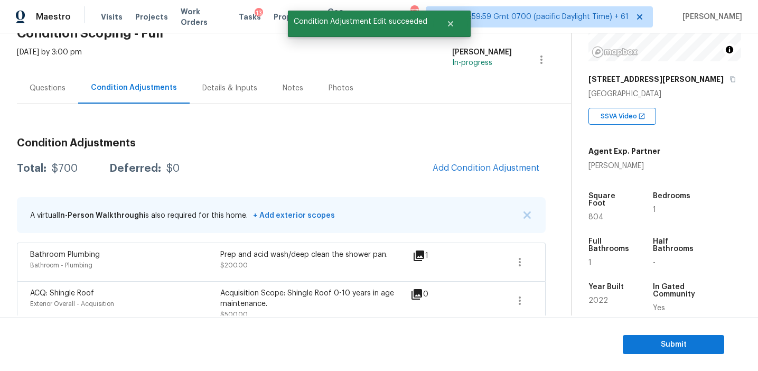
scroll to position [70, 0]
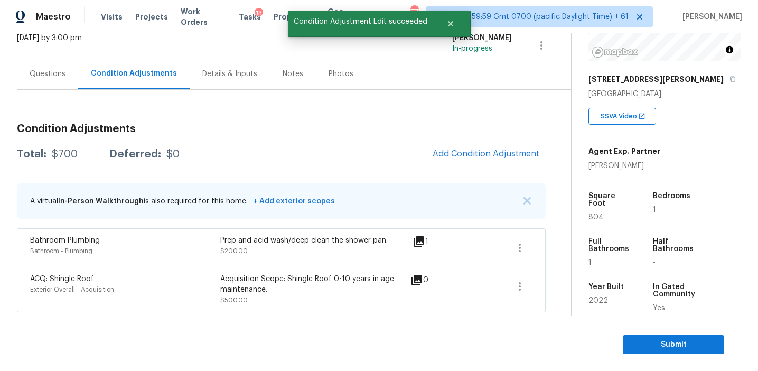
click at [371, 160] on div "Total: $700 Deferred: $0 Add Condition Adjustment" at bounding box center [281, 154] width 528 height 23
click at [469, 150] on span "Add Condition Adjustment" at bounding box center [485, 154] width 107 height 10
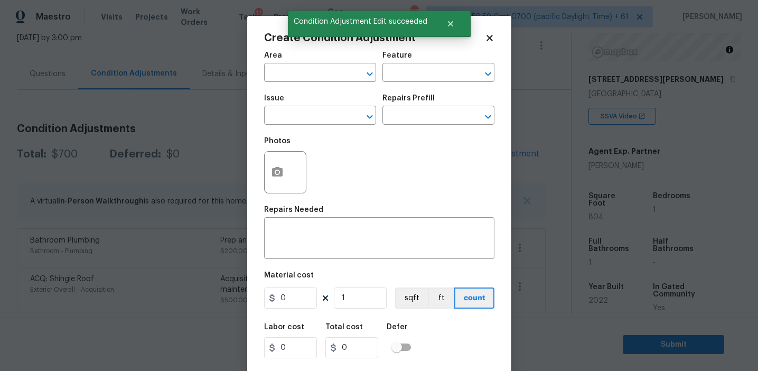
click at [295, 89] on span "Issue ​" at bounding box center [320, 109] width 112 height 43
click at [294, 71] on input "text" at bounding box center [305, 73] width 82 height 16
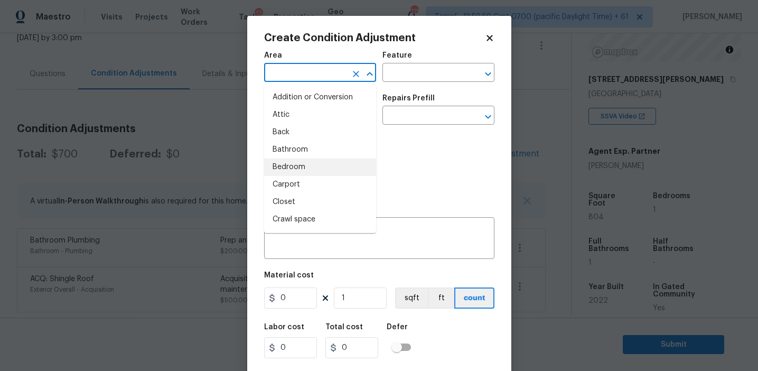
click at [402, 171] on div "Photos" at bounding box center [379, 165] width 230 height 69
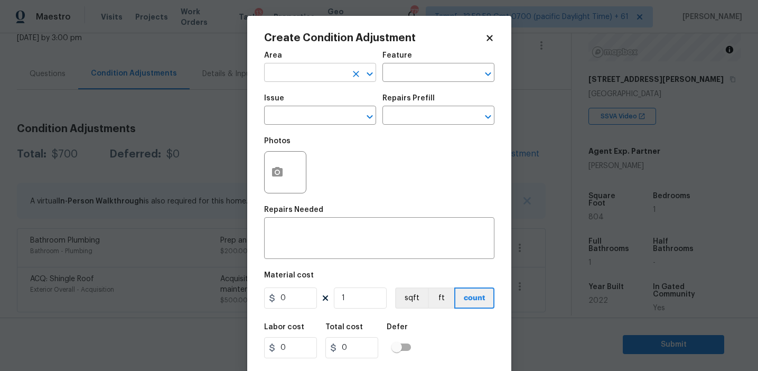
click at [304, 79] on input "text" at bounding box center [305, 73] width 82 height 16
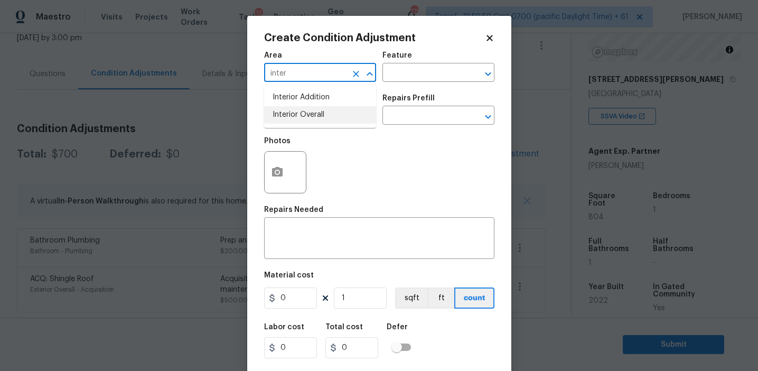
click at [326, 120] on li "Interior Overall" at bounding box center [320, 114] width 112 height 17
type input "Interior Overall"
click at [326, 120] on input "text" at bounding box center [305, 116] width 82 height 16
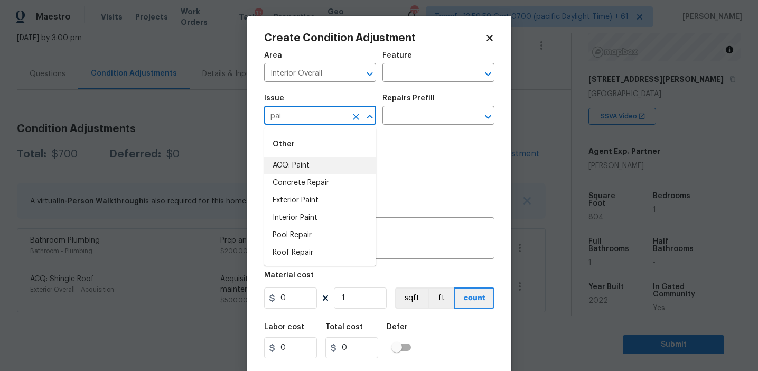
click at [364, 159] on li "ACQ: Paint" at bounding box center [320, 165] width 112 height 17
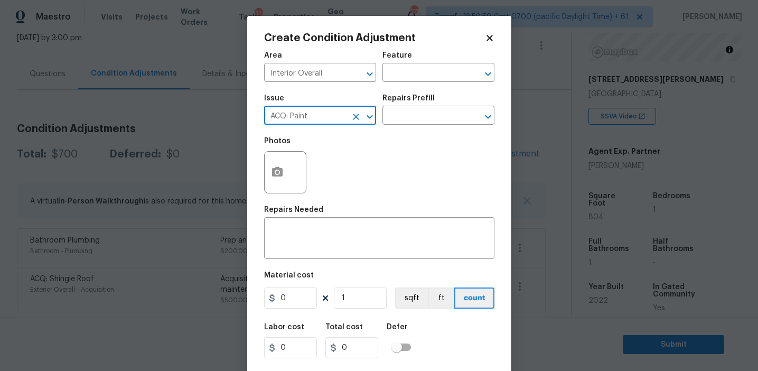
type input "ACQ: Paint"
click at [442, 105] on div "Repairs Prefill" at bounding box center [438, 101] width 112 height 14
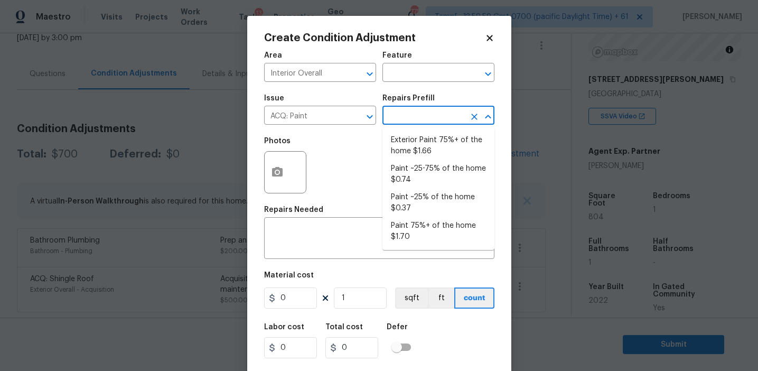
click at [442, 110] on input "text" at bounding box center [423, 116] width 82 height 16
click at [425, 197] on li "Paint ~25% of the home $0.37" at bounding box center [438, 202] width 112 height 29
type input "Acquisition"
type textarea "Acquisition Scope: ~25% of the home needs interior paint"
type input "0.37"
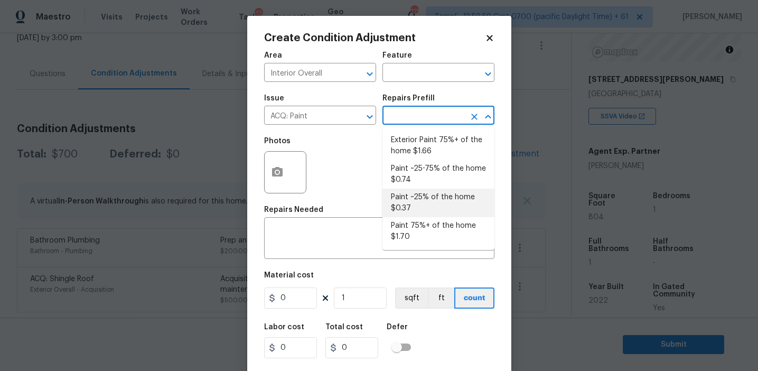
type input "0.37"
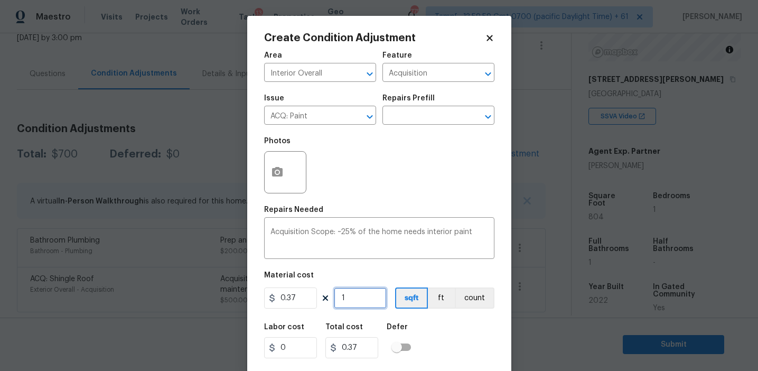
click at [361, 301] on input "1" at bounding box center [360, 297] width 53 height 21
type input "0"
type input "8"
type input "2.96"
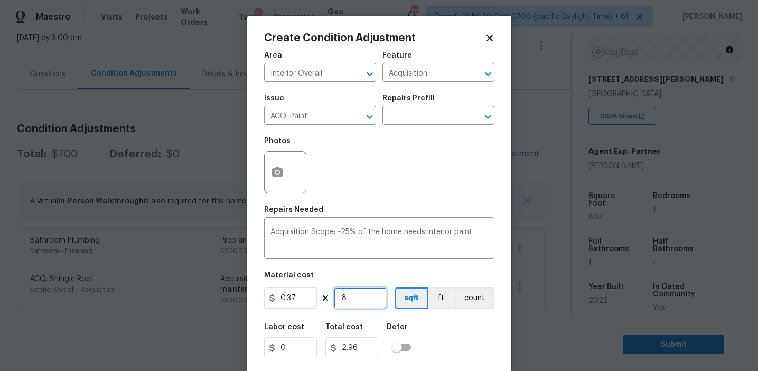
type input "80"
type input "29.6"
type input "804"
type input "297.48"
type input "804"
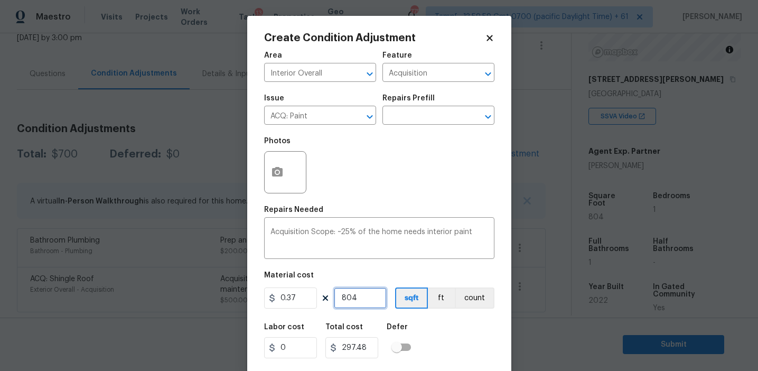
click at [369, 301] on input "804" at bounding box center [360, 297] width 53 height 21
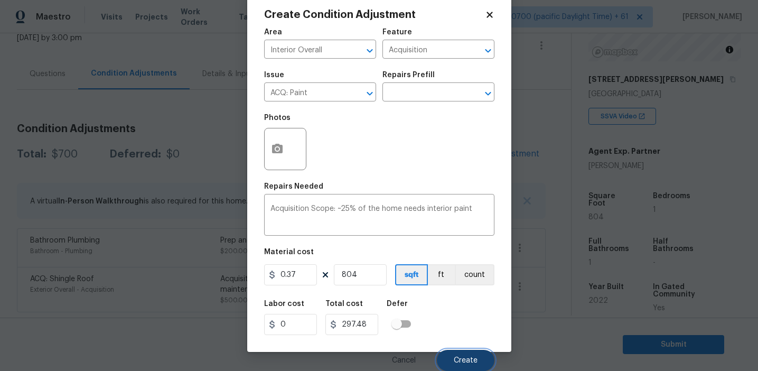
click at [447, 352] on button "Create" at bounding box center [466, 359] width 58 height 21
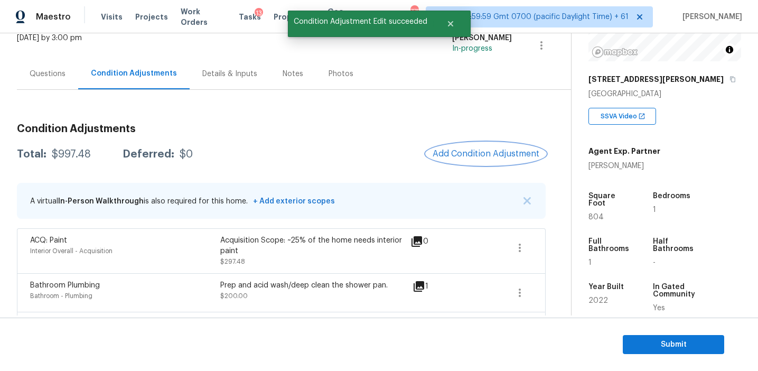
scroll to position [0, 0]
click at [529, 242] on button "button" at bounding box center [519, 247] width 25 height 25
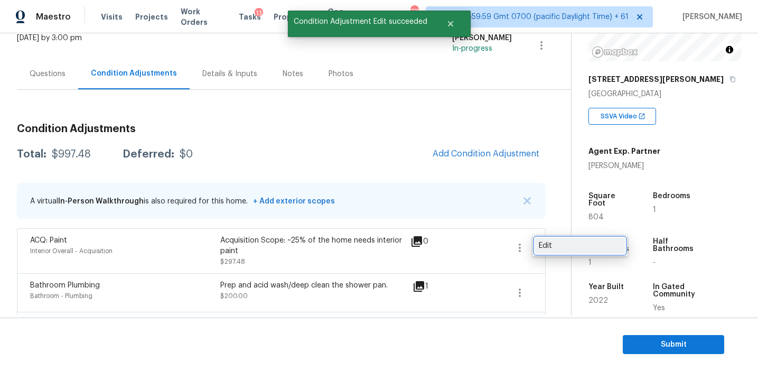
click at [552, 243] on div "Edit" at bounding box center [579, 245] width 82 height 11
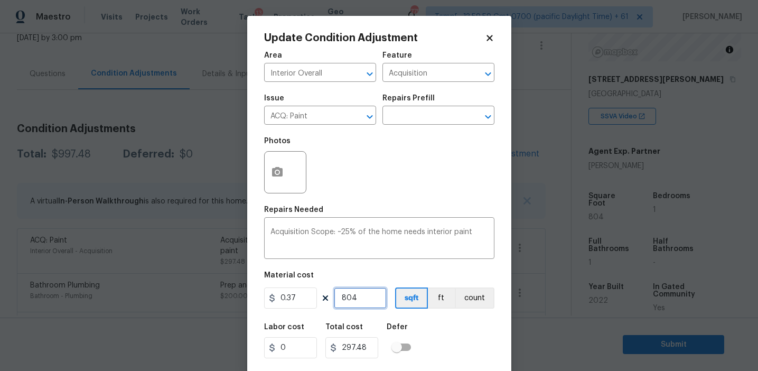
click at [367, 298] on input "804" at bounding box center [360, 297] width 53 height 21
type input "1"
type input "0.37"
type input "11"
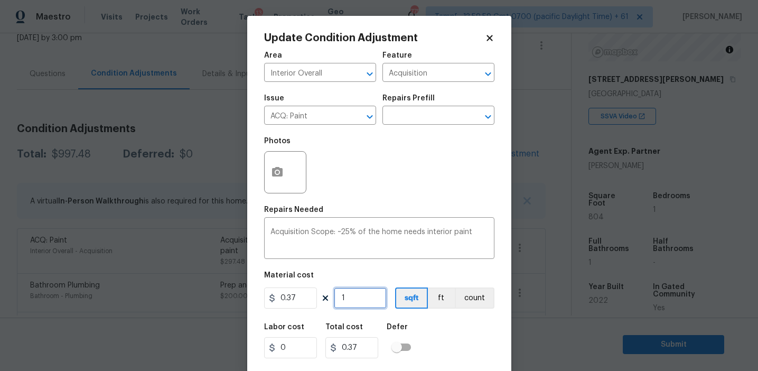
type input "4.07"
type input "117"
type input "43.29"
type input "1176"
type input "435.12"
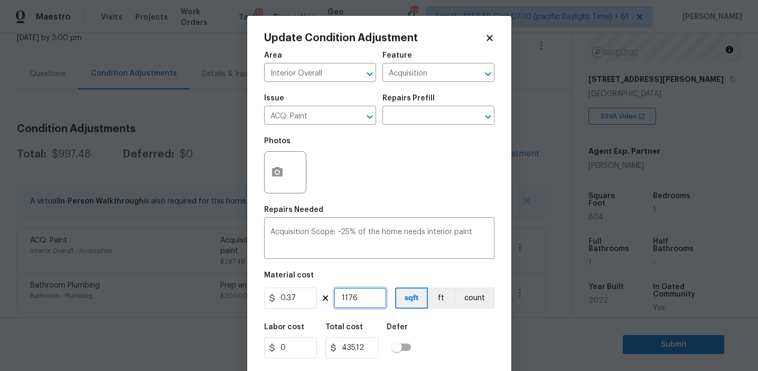
scroll to position [24, 0]
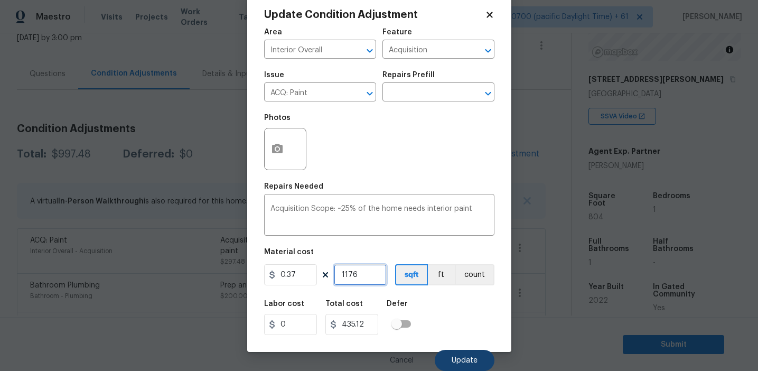
type input "1176"
click at [470, 353] on button "Update" at bounding box center [464, 359] width 60 height 21
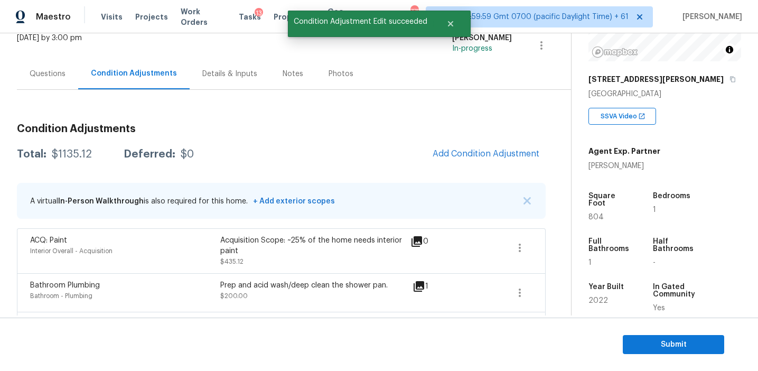
scroll to position [0, 0]
click at [469, 157] on span "Add Condition Adjustment" at bounding box center [485, 154] width 107 height 10
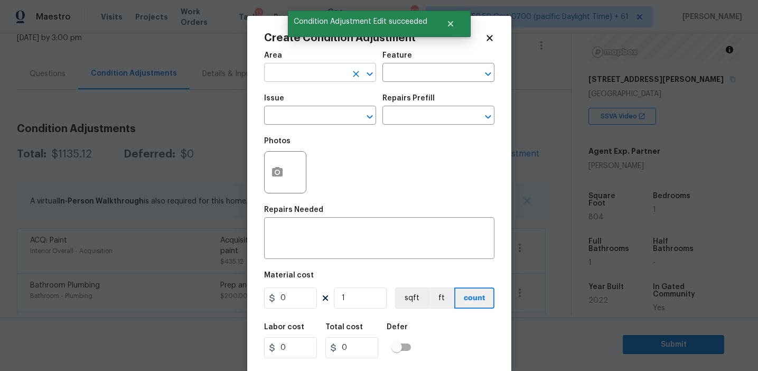
click at [302, 78] on input "text" at bounding box center [305, 73] width 82 height 16
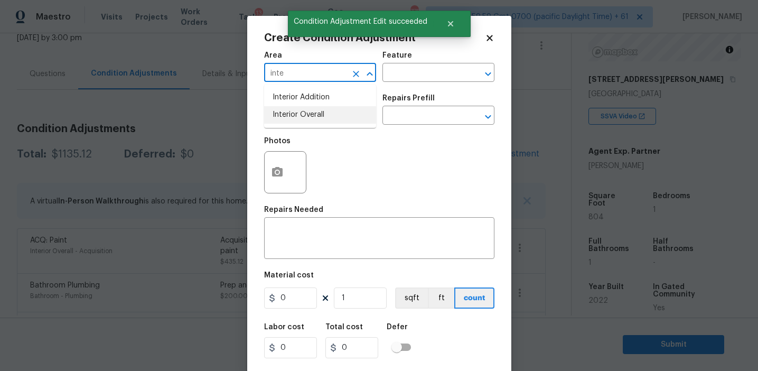
click at [314, 117] on li "Interior Overall" at bounding box center [320, 114] width 112 height 17
type input "Interior Overall"
click at [314, 117] on input "text" at bounding box center [305, 116] width 82 height 16
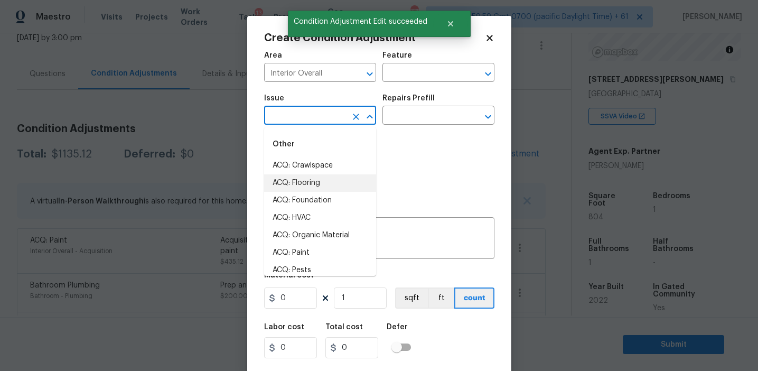
click at [317, 183] on li "ACQ: Flooring" at bounding box center [320, 182] width 112 height 17
type input "ACQ: Flooring"
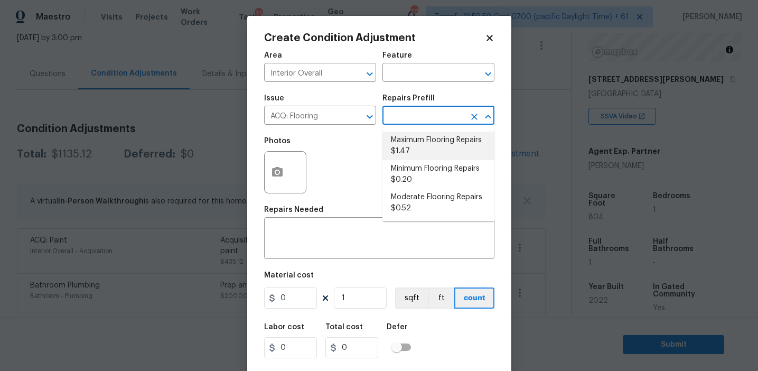
click at [422, 175] on li "Minimum Flooring Repairs $0.20" at bounding box center [438, 174] width 112 height 29
type input "Acquisition"
type textarea "Acquisition Scope: Minimum flooring repairs"
type input "0.2"
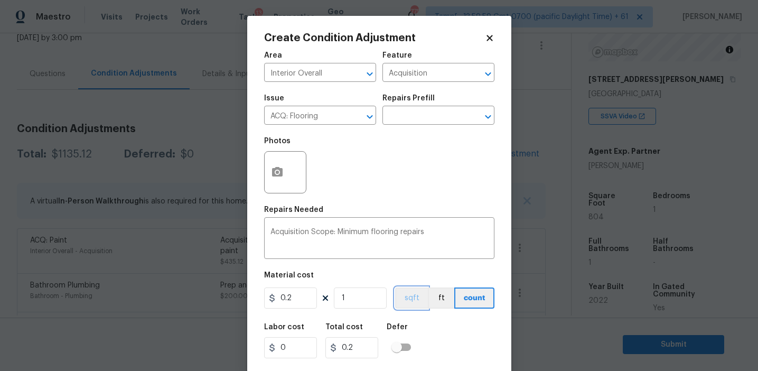
click at [410, 299] on button "sqft" at bounding box center [411, 297] width 33 height 21
click at [366, 300] on input "1" at bounding box center [360, 297] width 53 height 21
type input "0"
paste input "1176"
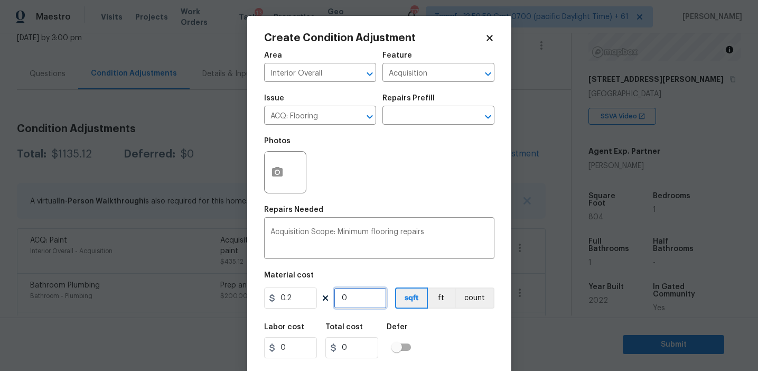
type input "1176"
type input "235.2"
type input "1176"
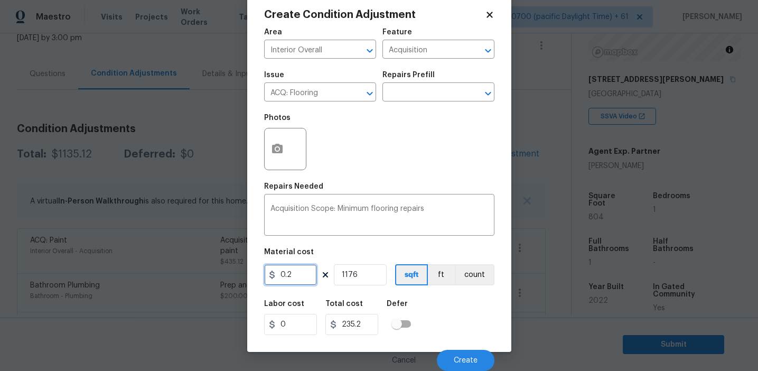
click at [297, 275] on input "0.2" at bounding box center [290, 274] width 53 height 21
type input "300"
type input "352800"
type input "1"
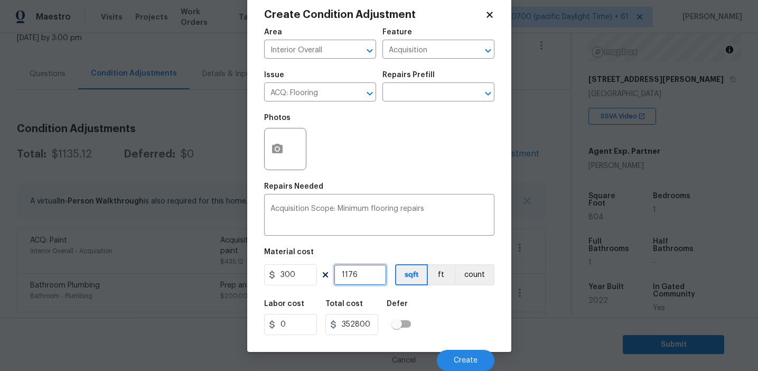
type input "300"
type input "1"
click at [467, 272] on button "count" at bounding box center [475, 274] width 40 height 21
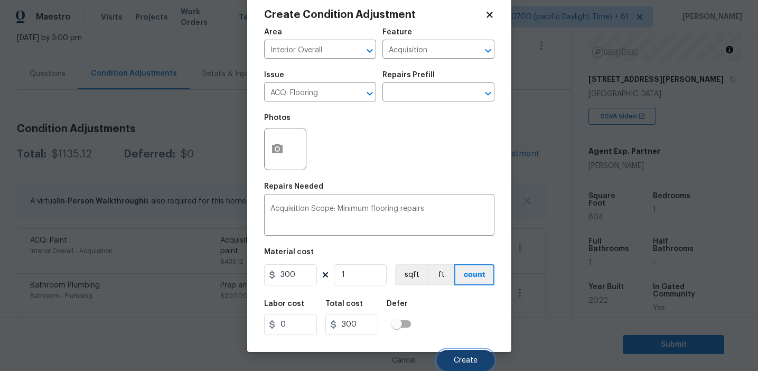
click at [467, 355] on button "Create" at bounding box center [466, 359] width 58 height 21
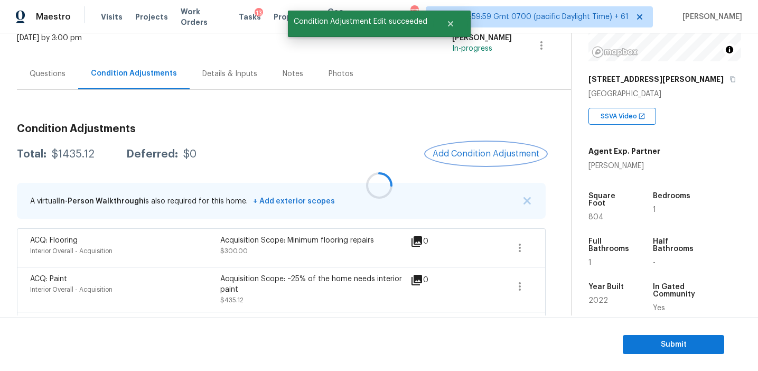
scroll to position [0, 0]
click at [455, 143] on span "Add Condition Adjustment" at bounding box center [485, 154] width 119 height 23
click at [449, 151] on span "Add Condition Adjustment" at bounding box center [485, 154] width 107 height 10
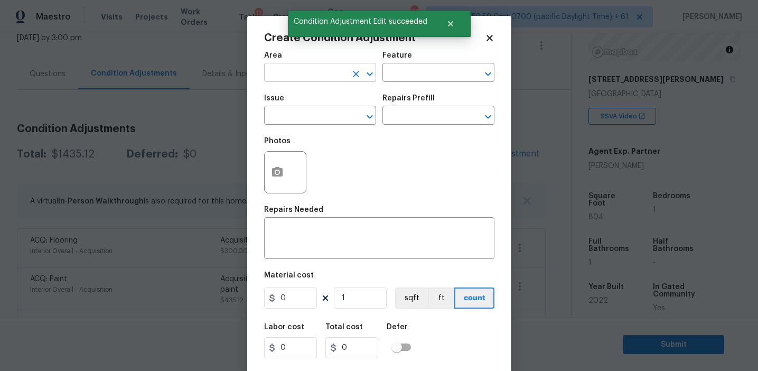
click at [307, 77] on input "text" at bounding box center [305, 73] width 82 height 16
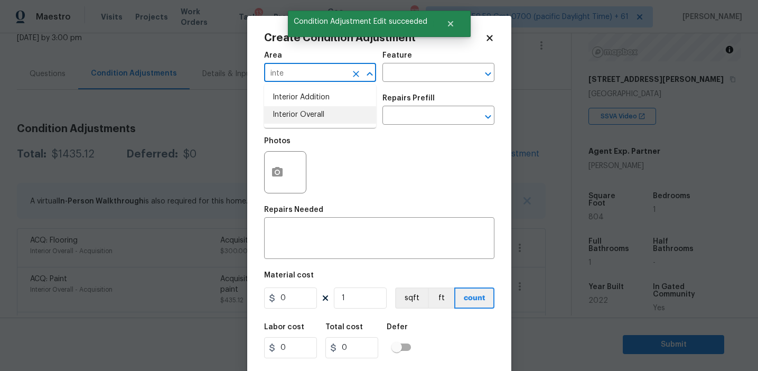
click at [302, 114] on li "Interior Overall" at bounding box center [320, 114] width 112 height 17
type input "Interior Overall"
click at [302, 114] on input "text" at bounding box center [305, 116] width 82 height 16
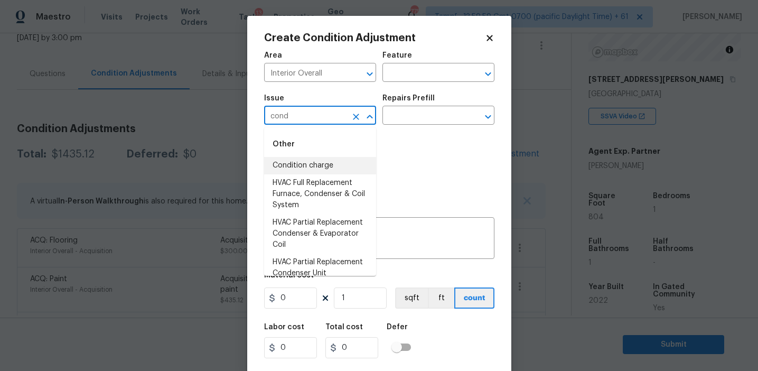
click at [315, 164] on li "Condition charge" at bounding box center [320, 165] width 112 height 17
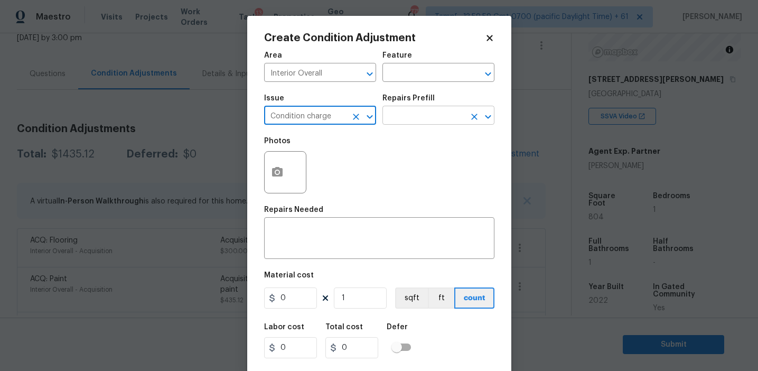
type input "Condition charge"
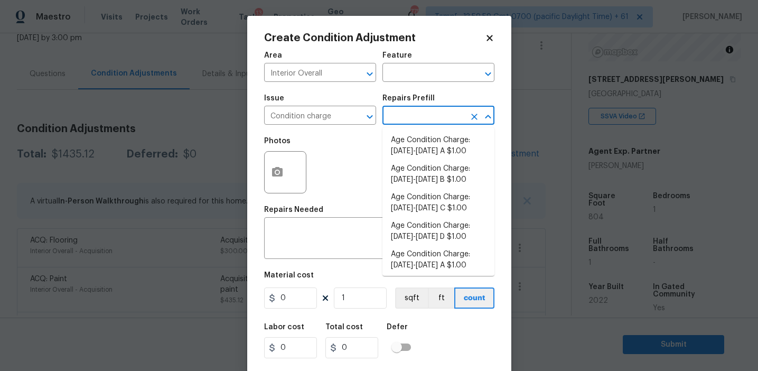
type input "0"
type input "2023"
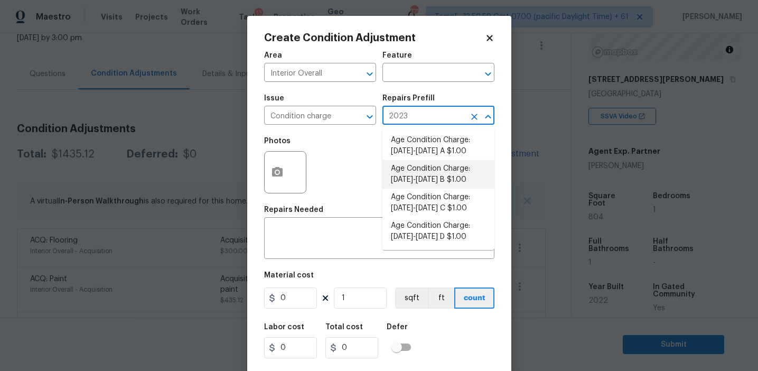
click at [432, 180] on li "Age Condition Charge: [DATE]-[DATE] B $1.00" at bounding box center [438, 174] width 112 height 29
type input "Home Readiness Packages"
type textarea "Age Condition Charge: [DATE]-[DATE] B"
type input "1"
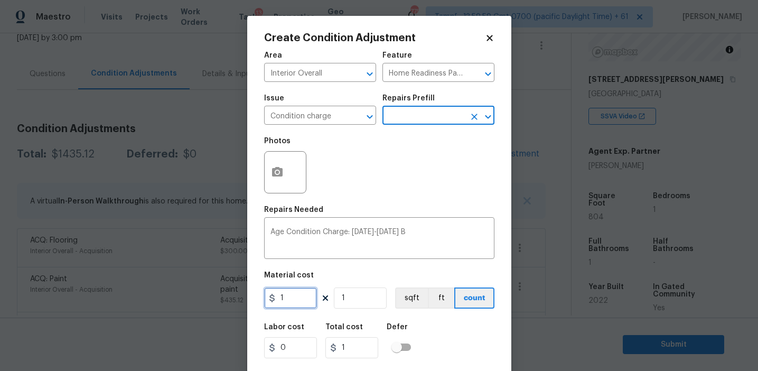
click at [301, 299] on input "1" at bounding box center [290, 297] width 53 height 21
type input "2000"
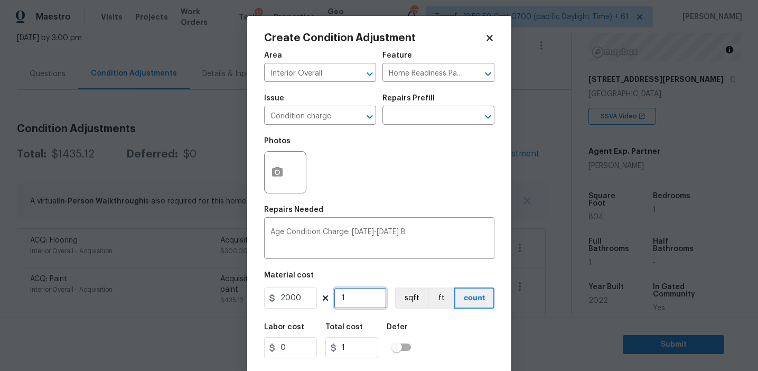
type input "2000"
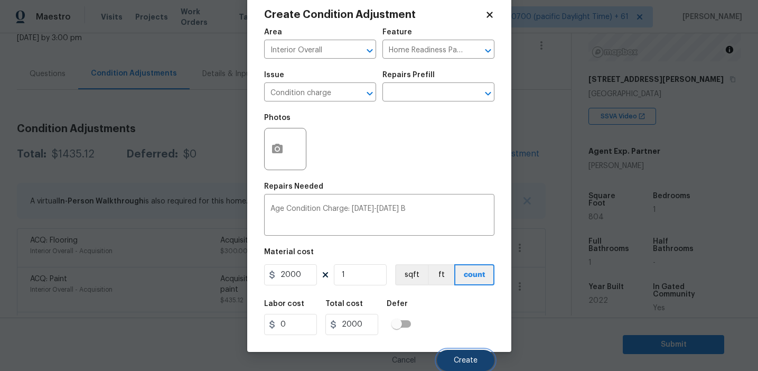
click at [455, 357] on span "Create" at bounding box center [465, 360] width 24 height 8
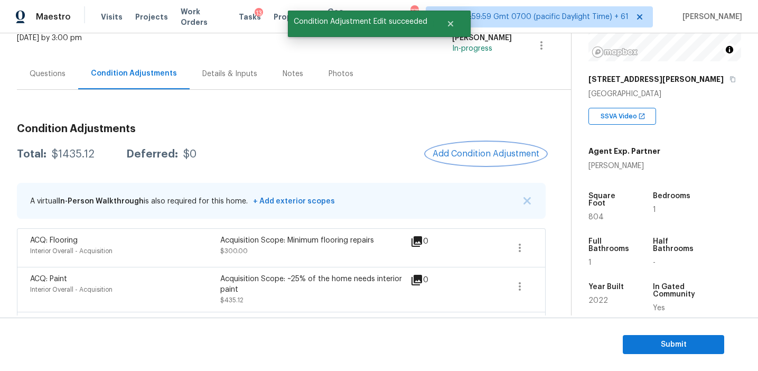
scroll to position [0, 0]
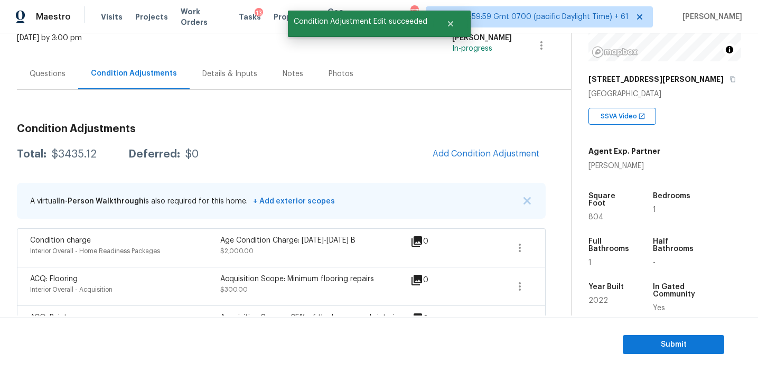
click at [76, 155] on div "$3435.12" at bounding box center [74, 154] width 45 height 11
copy div "3435.12"
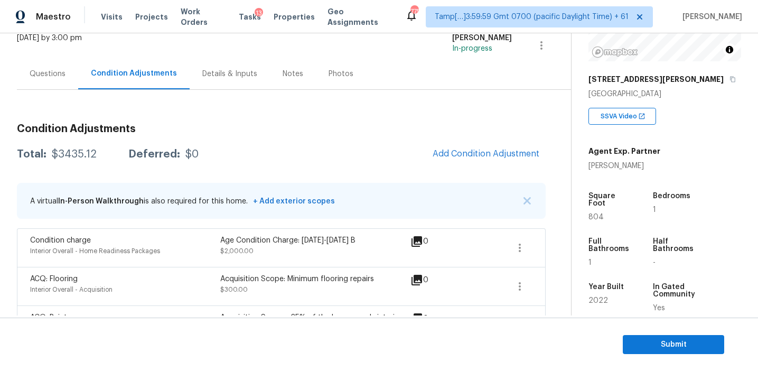
click at [209, 130] on h3 "Condition Adjustments" at bounding box center [281, 129] width 528 height 11
click at [57, 70] on div "Questions" at bounding box center [48, 74] width 36 height 11
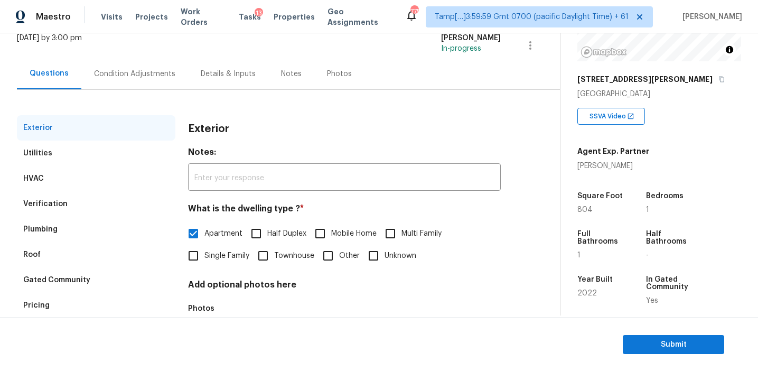
click at [105, 206] on div "Verification" at bounding box center [96, 203] width 158 height 25
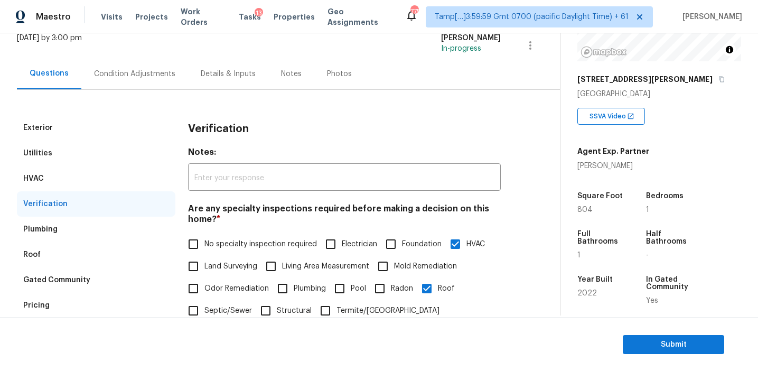
scroll to position [225, 0]
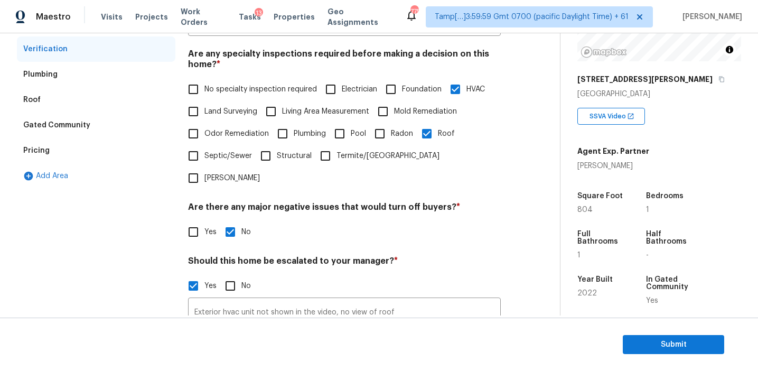
click at [108, 149] on div "Pricing" at bounding box center [96, 150] width 158 height 25
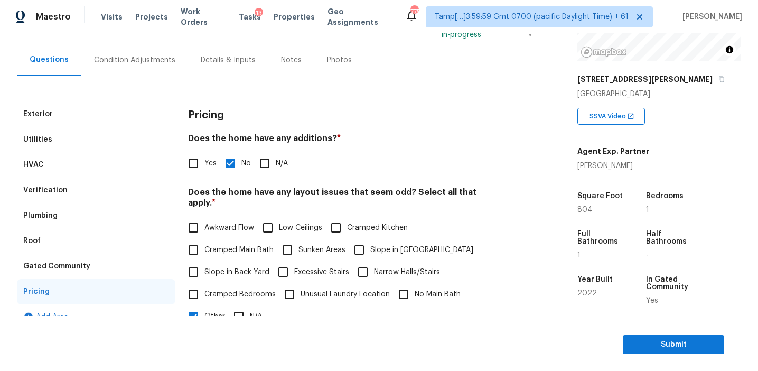
scroll to position [86, 0]
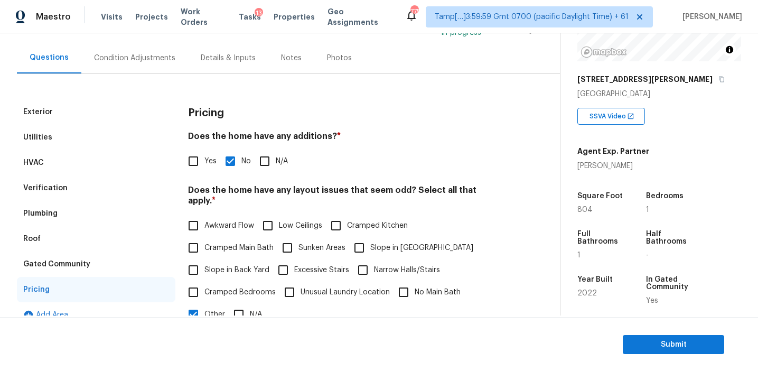
click at [99, 186] on div "Verification" at bounding box center [96, 187] width 158 height 25
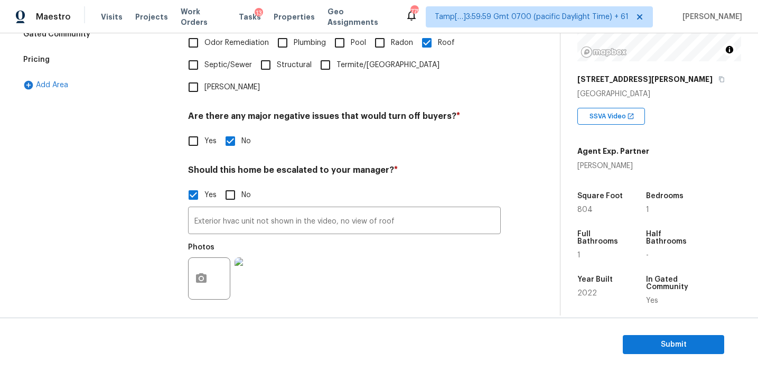
scroll to position [365, 0]
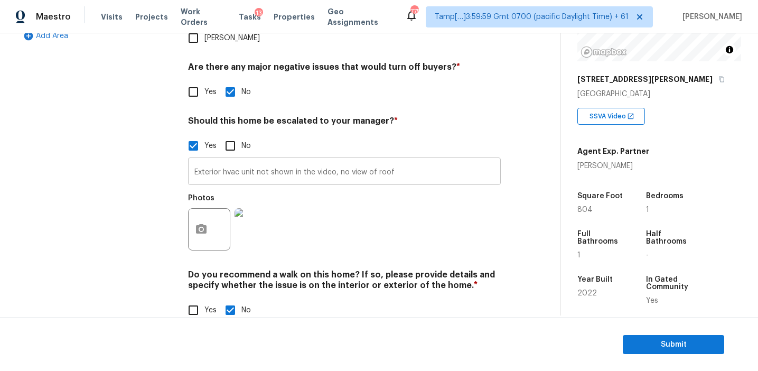
click at [211, 160] on input "Exterior hvac unit not shown in the video, no view of roof" at bounding box center [344, 172] width 313 height 25
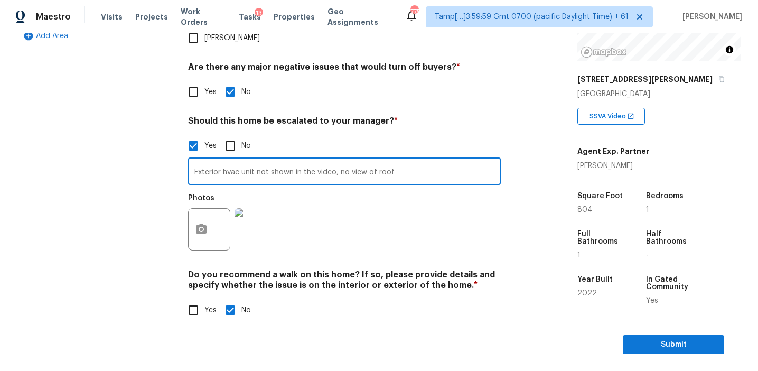
click at [137, 157] on div "Exterior Utilities HVAC Verification Plumbing Roof Gated Community Pricing Add …" at bounding box center [96, 77] width 158 height 513
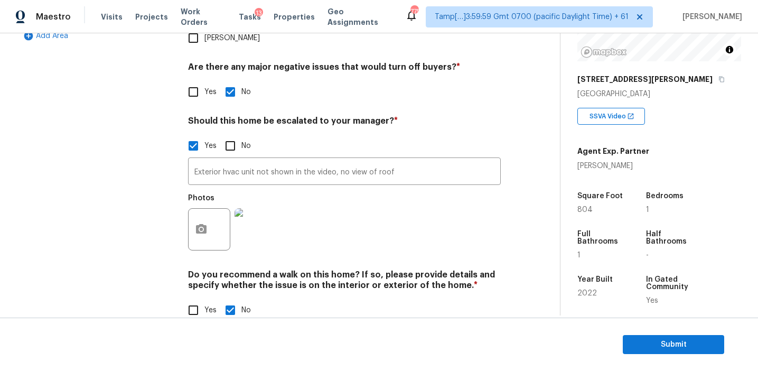
click at [167, 148] on div "Exterior Utilities HVAC Verification Plumbing Roof Gated Community Pricing Add …" at bounding box center [96, 77] width 158 height 513
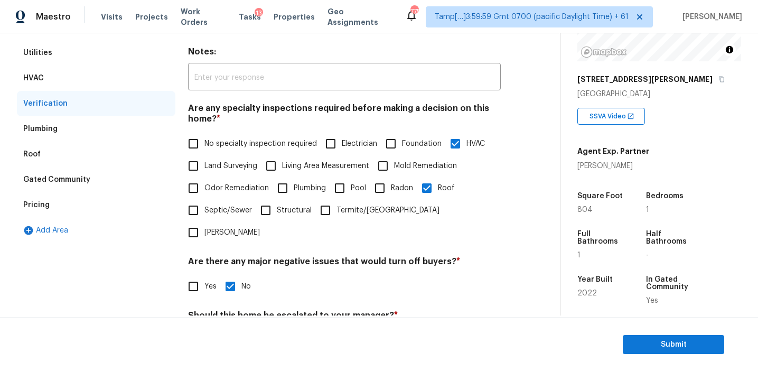
scroll to position [167, 0]
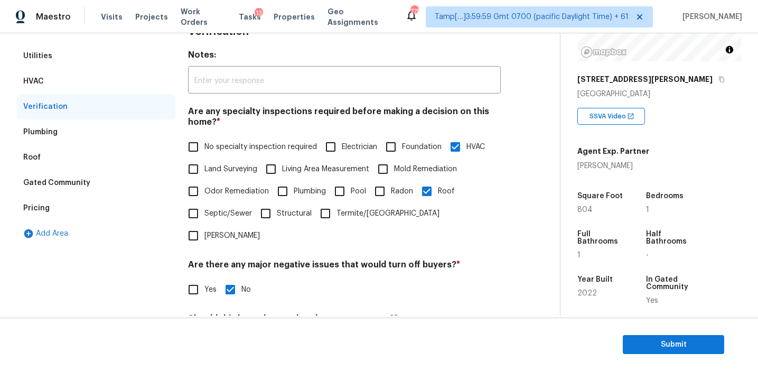
click at [111, 78] on div "HVAC" at bounding box center [96, 81] width 158 height 25
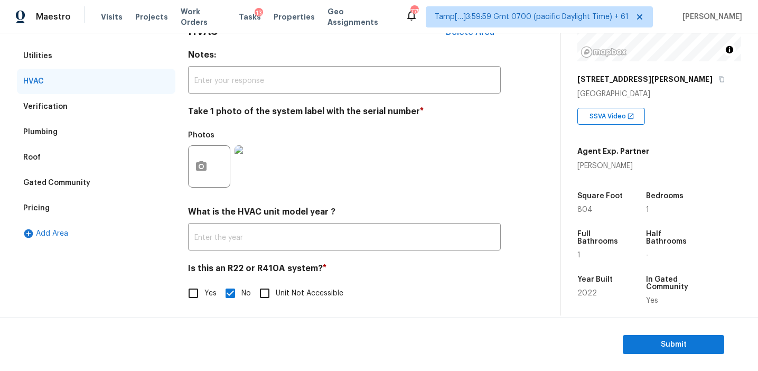
click at [100, 54] on div "Utilities" at bounding box center [96, 55] width 158 height 25
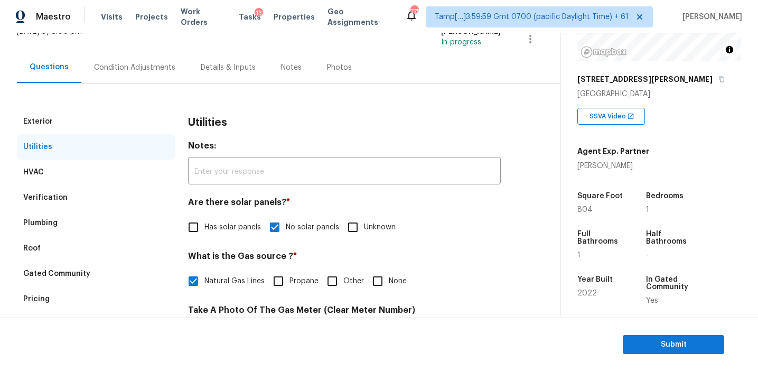
scroll to position [70, 0]
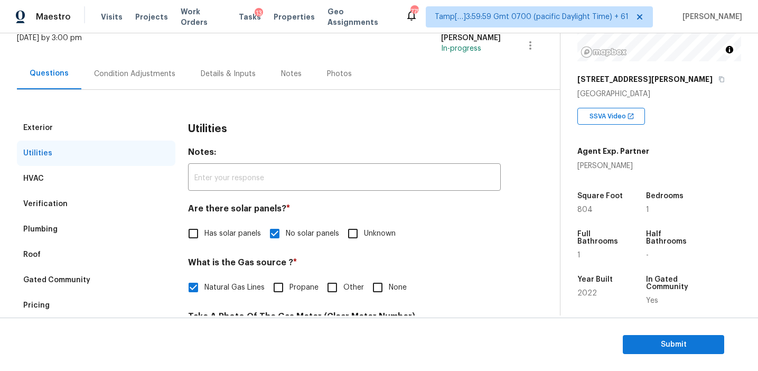
click at [93, 134] on div "Exterior" at bounding box center [96, 127] width 158 height 25
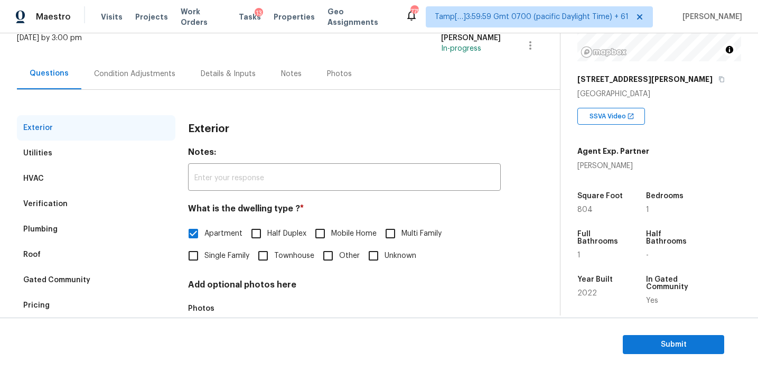
click at [125, 73] on div "Condition Adjustments" at bounding box center [134, 74] width 81 height 11
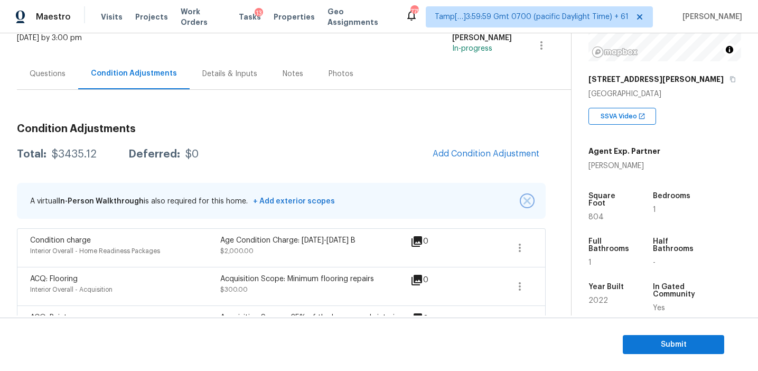
click at [530, 199] on img "button" at bounding box center [526, 200] width 7 height 7
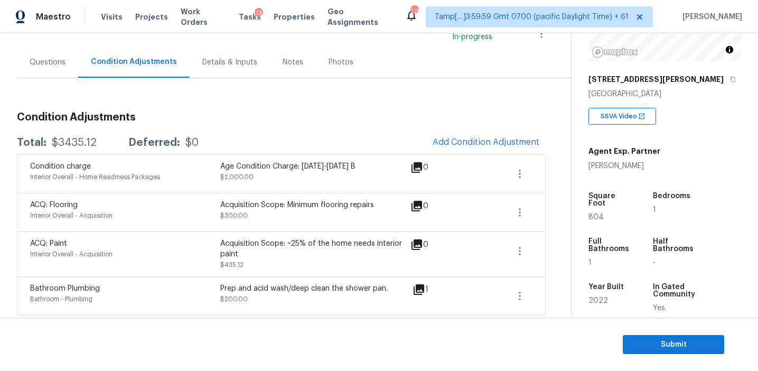
scroll to position [83, 0]
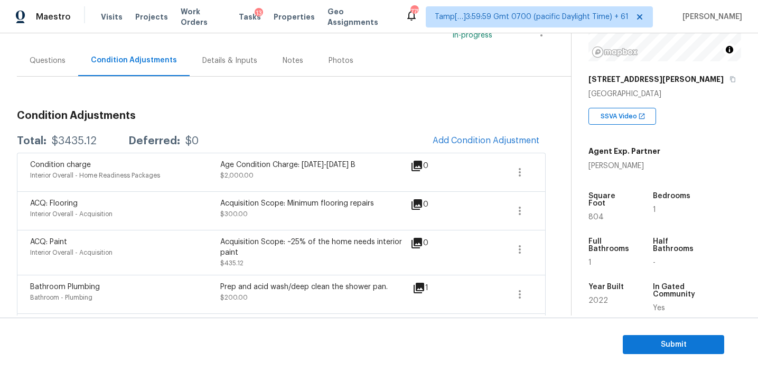
click at [305, 140] on div "Total: $3435.12 Deferred: $0 Add Condition Adjustment" at bounding box center [281, 140] width 528 height 23
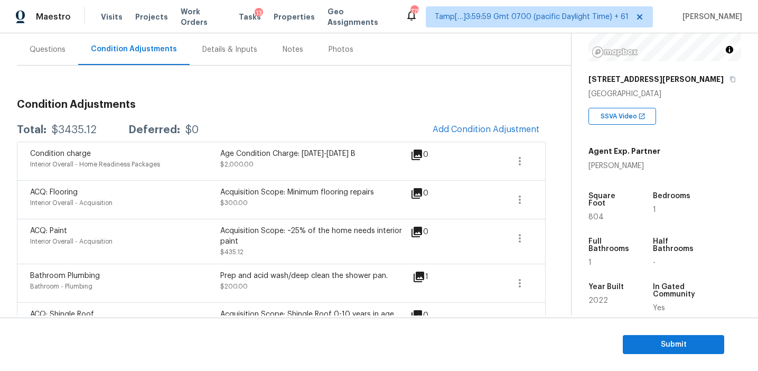
scroll to position [92, 0]
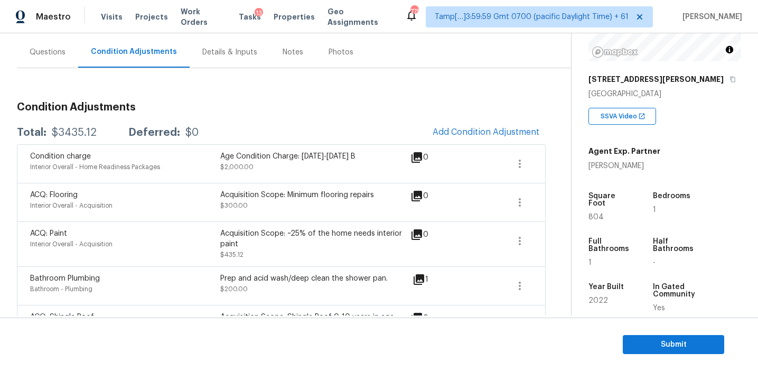
click at [305, 140] on div "Total: $3435.12 Deferred: $0 Add Condition Adjustment" at bounding box center [281, 132] width 528 height 23
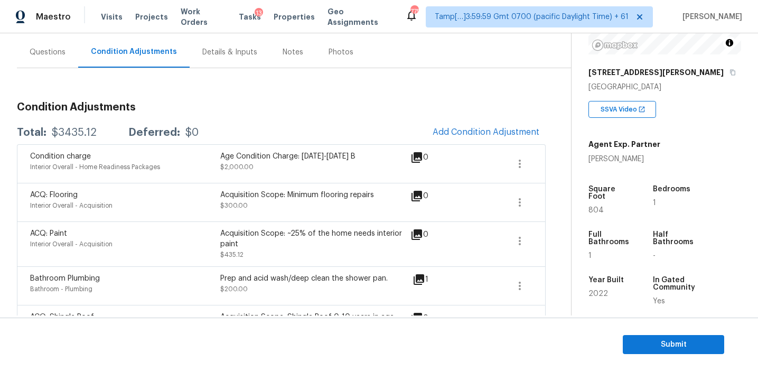
scroll to position [146, 0]
click at [352, 121] on div "Total: $3435.12 Deferred: $0 Add Condition Adjustment" at bounding box center [281, 132] width 528 height 23
click at [90, 129] on div "$3435.12" at bounding box center [74, 132] width 45 height 11
click at [629, 276] on div "Year Built" at bounding box center [610, 283] width 44 height 14
click at [289, 89] on div "Condition Adjustments Total: $3435.12 Deferred: $0 Add Condition Adjustment Con…" at bounding box center [281, 209] width 528 height 282
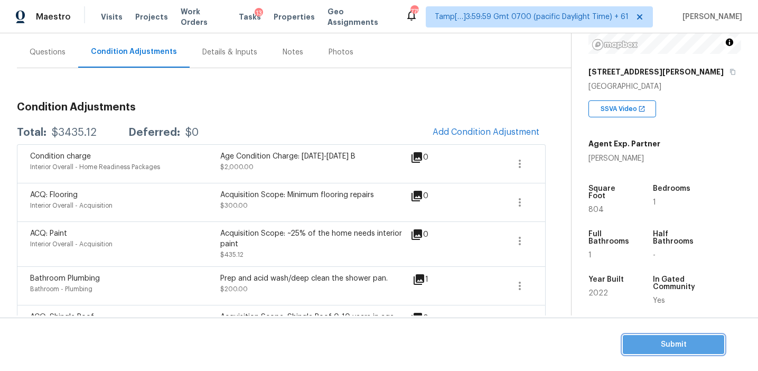
click at [653, 343] on span "Submit" at bounding box center [673, 344] width 84 height 13
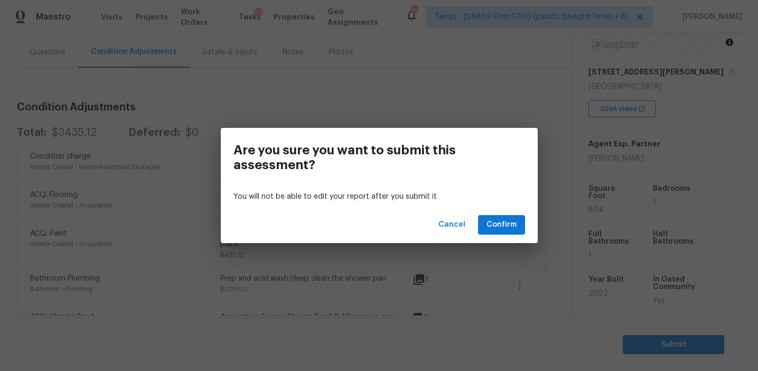
click at [435, 214] on div "Cancel Confirm" at bounding box center [379, 224] width 317 height 36
click at [455, 223] on span "Cancel" at bounding box center [451, 224] width 27 height 13
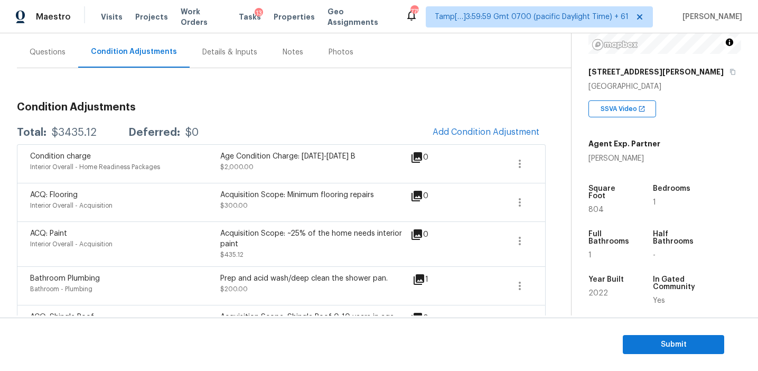
click at [336, 126] on div "Total: $3435.12 Deferred: $0 Add Condition Adjustment" at bounding box center [281, 132] width 528 height 23
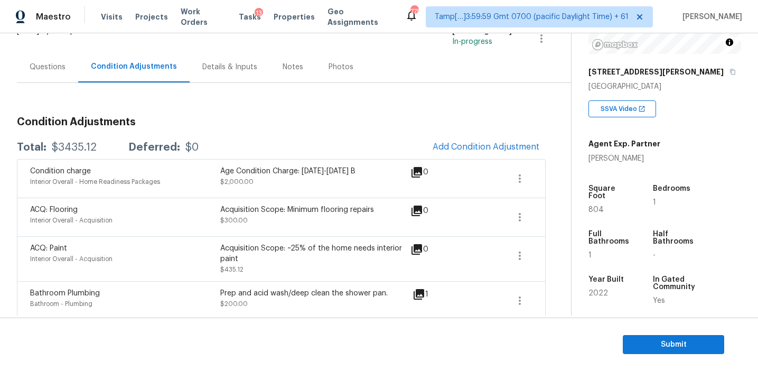
scroll to position [86, 0]
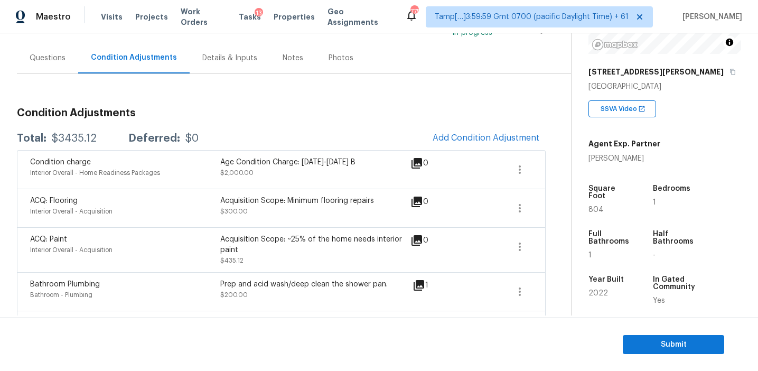
click at [340, 98] on div "Condition Adjustments Total: $3435.12 Deferred: $0 Add Condition Adjustment Con…" at bounding box center [281, 215] width 528 height 282
click at [645, 353] on button "Submit" at bounding box center [672, 345] width 101 height 20
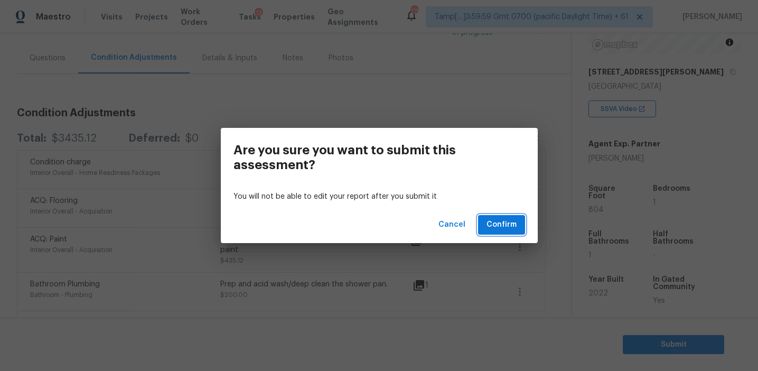
click at [501, 225] on span "Confirm" at bounding box center [501, 224] width 30 height 13
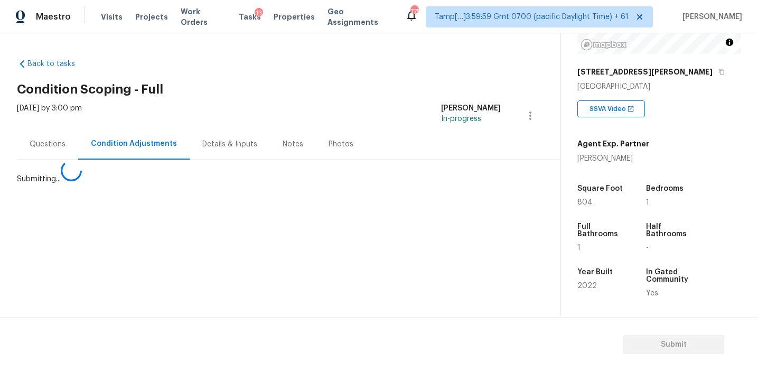
scroll to position [0, 0]
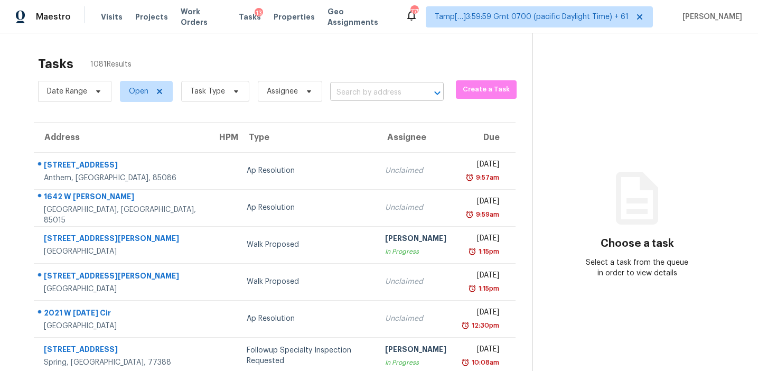
click at [356, 90] on input "text" at bounding box center [372, 92] width 84 height 16
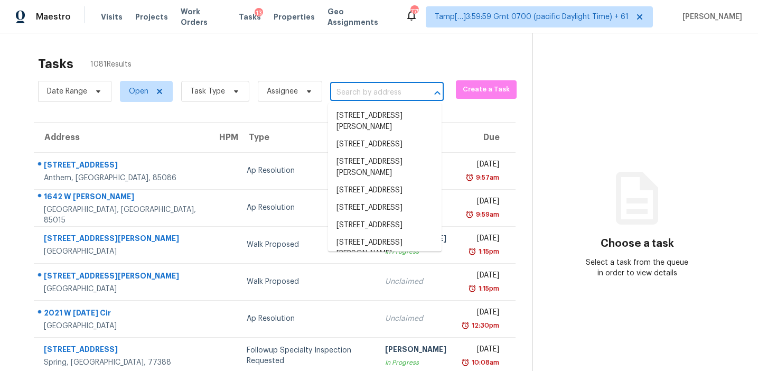
paste input "[STREET_ADDRESS]"
type input "[STREET_ADDRESS]"
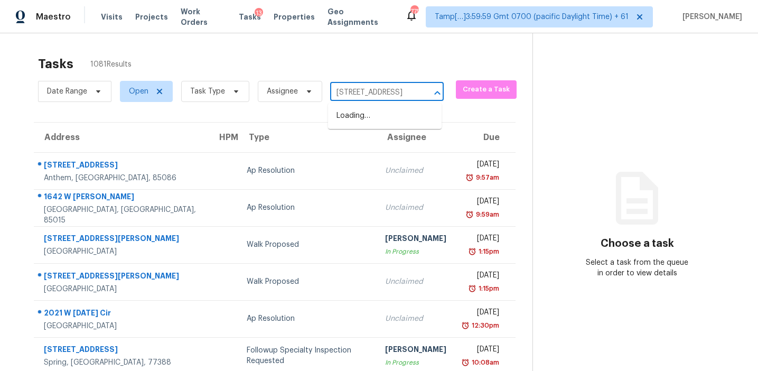
scroll to position [0, 72]
click at [374, 115] on li "[STREET_ADDRESS]" at bounding box center [384, 115] width 113 height 17
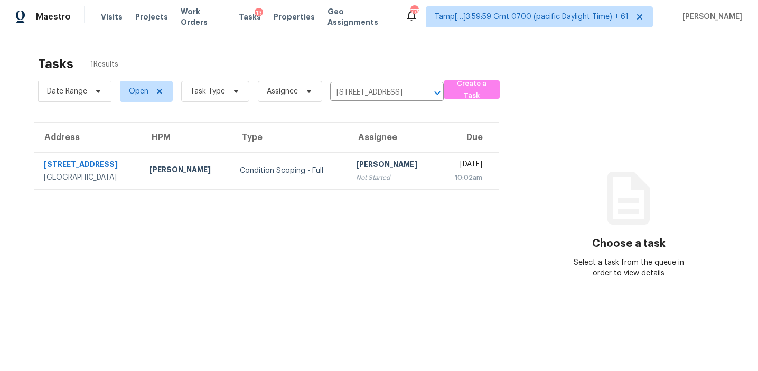
click at [367, 159] on div "[PERSON_NAME]" at bounding box center [392, 165] width 73 height 13
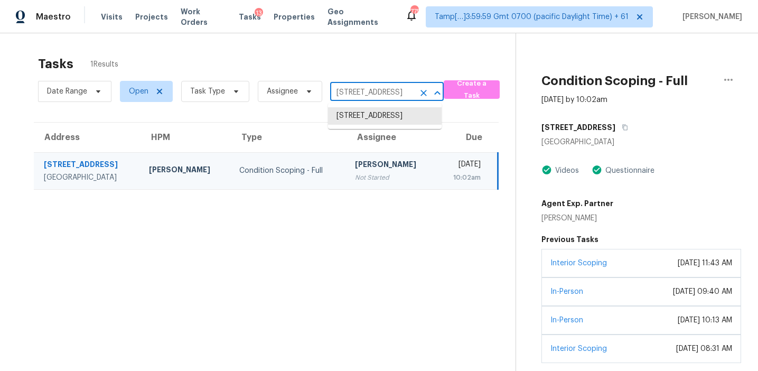
click at [365, 94] on input "[STREET_ADDRESS]" at bounding box center [372, 92] width 84 height 16
paste input "[STREET_ADDRESS]"
type input "[STREET_ADDRESS]"
click at [378, 112] on li "[STREET_ADDRESS]" at bounding box center [384, 115] width 113 height 17
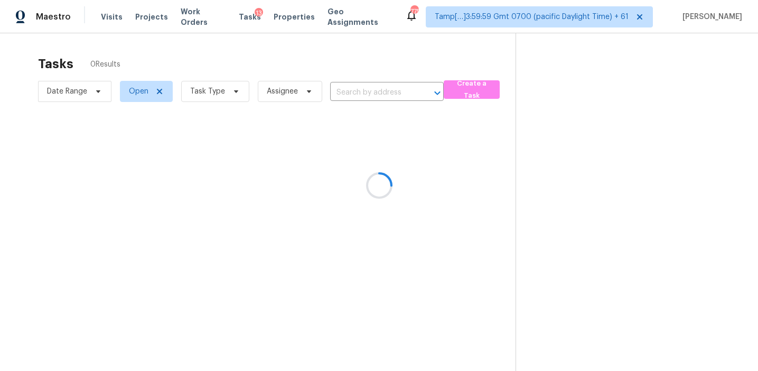
type input "[STREET_ADDRESS]"
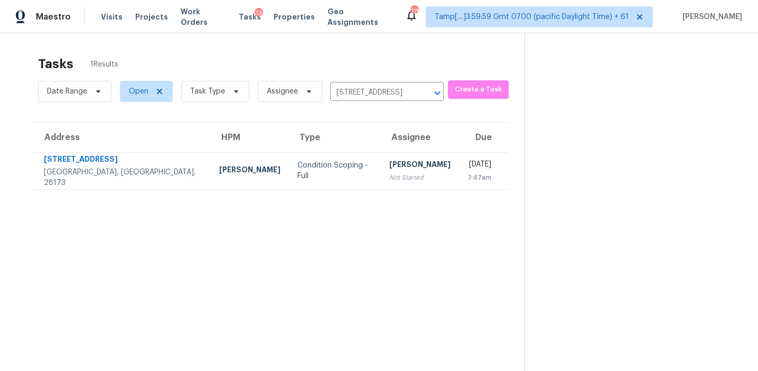
click at [467, 161] on div "[DATE]" at bounding box center [479, 165] width 24 height 13
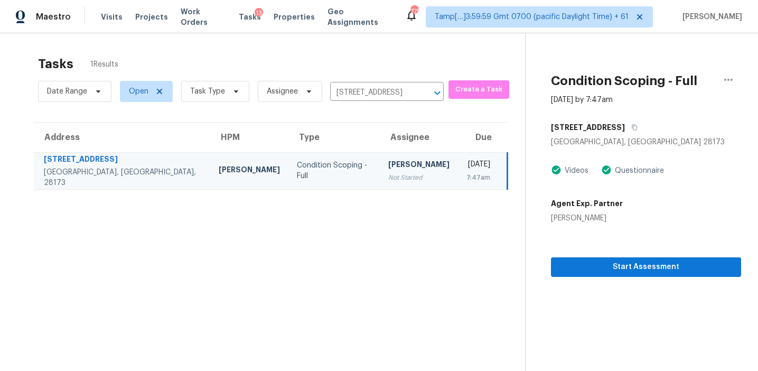
scroll to position [33, 0]
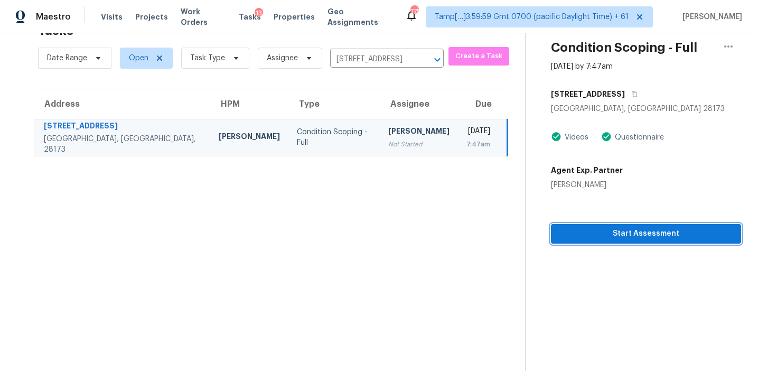
click at [610, 232] on span "Start Assessment" at bounding box center [645, 233] width 173 height 13
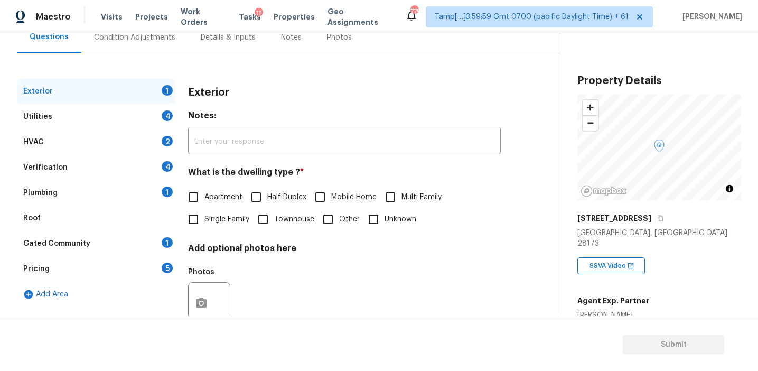
scroll to position [98, 0]
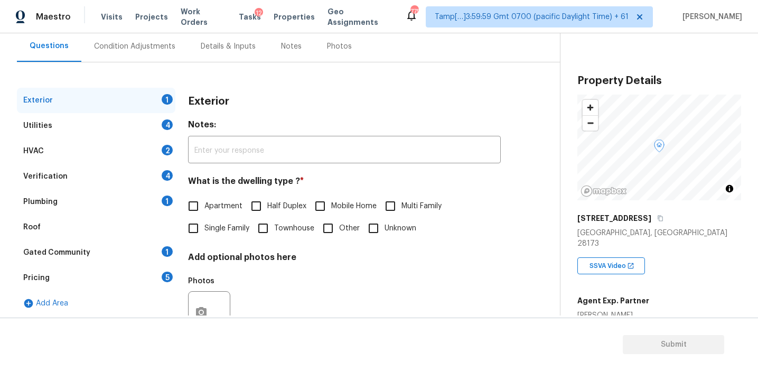
click at [302, 89] on div "Exterior" at bounding box center [344, 101] width 313 height 27
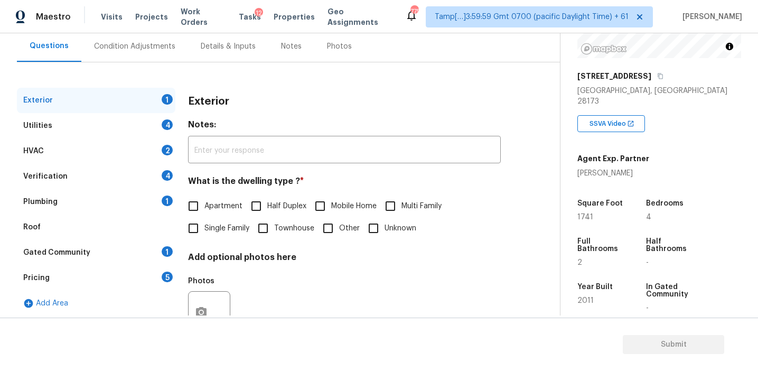
scroll to position [132, 0]
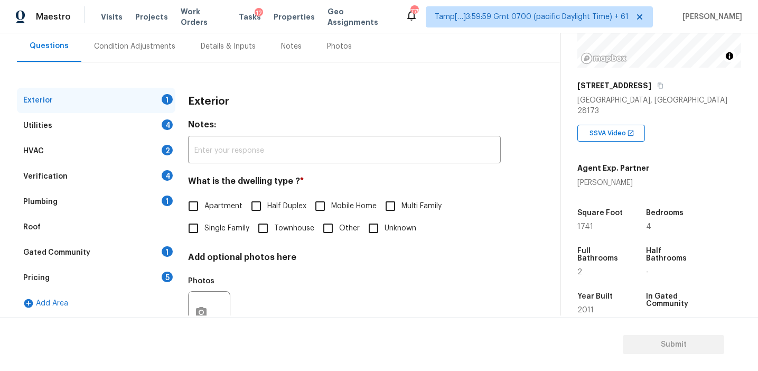
click at [148, 281] on div "Pricing 5" at bounding box center [96, 277] width 158 height 25
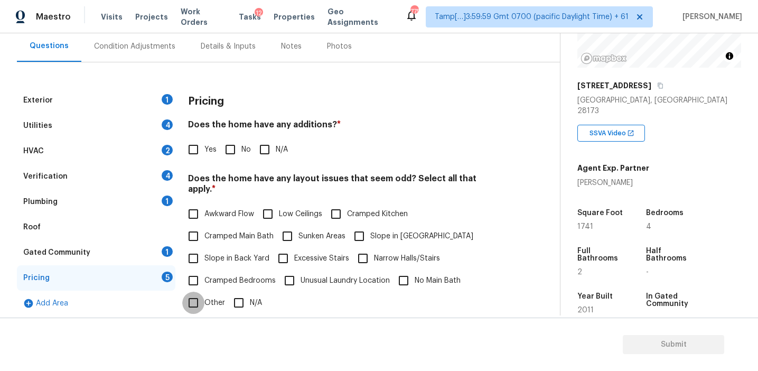
click at [193, 291] on input "Other" at bounding box center [193, 302] width 22 height 22
checkbox input "true"
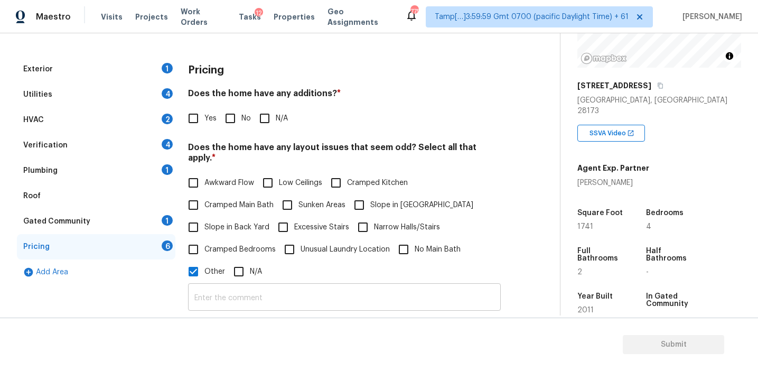
scroll to position [163, 0]
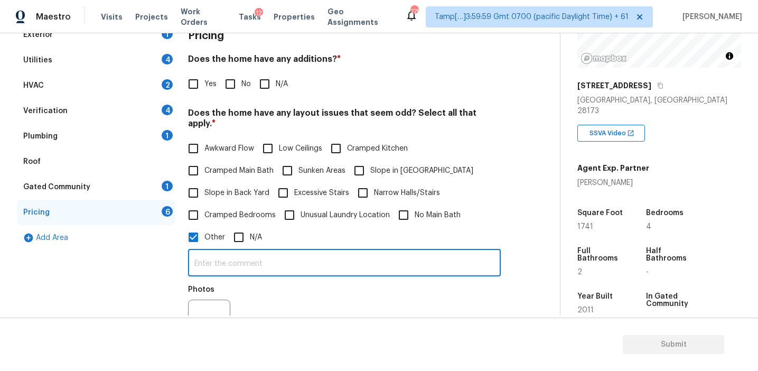
click at [211, 257] on input "text" at bounding box center [344, 263] width 313 height 25
type input "Sq.ft discrepancy"
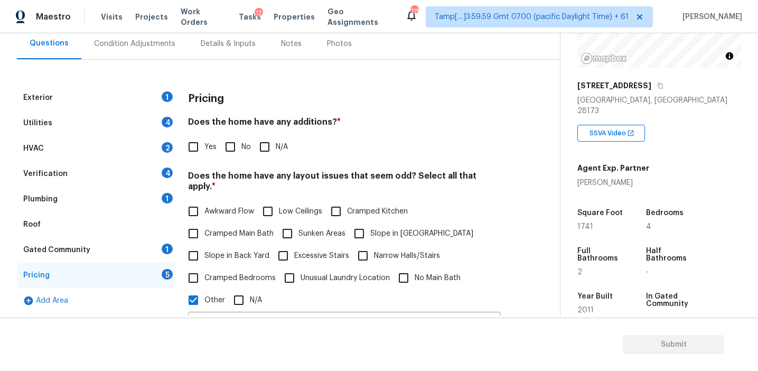
scroll to position [102, 0]
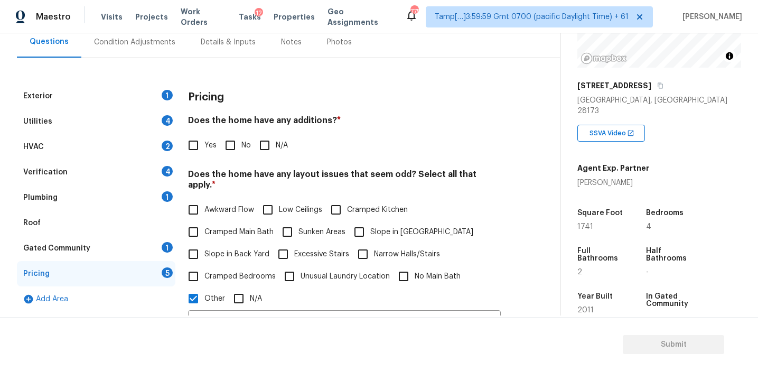
click at [207, 75] on div "Exterior 1 Utilities 4 HVAC 2 Verification 4 Plumbing 1 Roof Gated Community 1 …" at bounding box center [275, 326] width 517 height 536
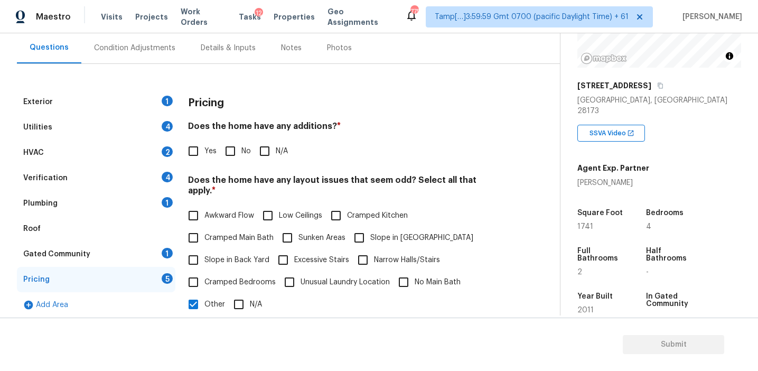
scroll to position [91, 0]
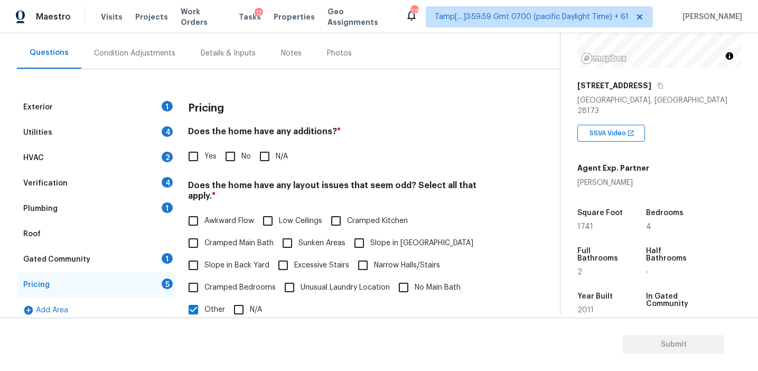
click at [209, 77] on div "Exterior 1 Utilities 4 HVAC 2 Verification 4 Plumbing 1 Roof Gated Community 1 …" at bounding box center [275, 337] width 517 height 536
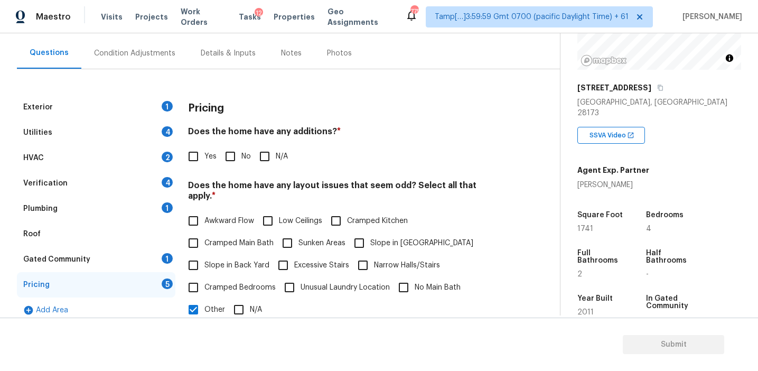
scroll to position [142, 0]
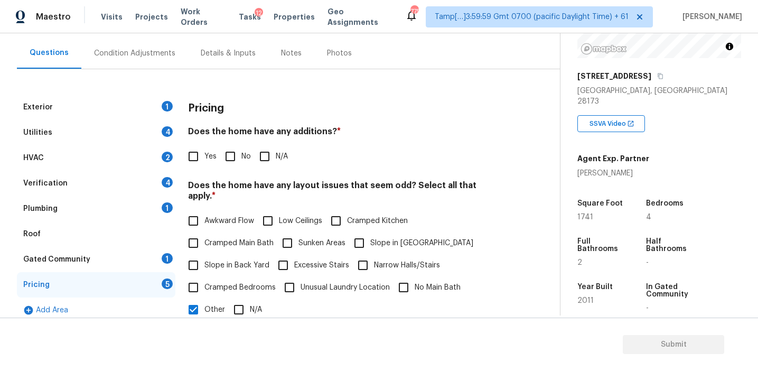
click at [332, 182] on h4 "Does the home have any layout issues that seem odd? Select all that apply. *" at bounding box center [344, 192] width 313 height 25
click at [328, 167] on div "Pricing Does the home have any additions? * Yes No N/A Does the home have any l…" at bounding box center [344, 349] width 313 height 510
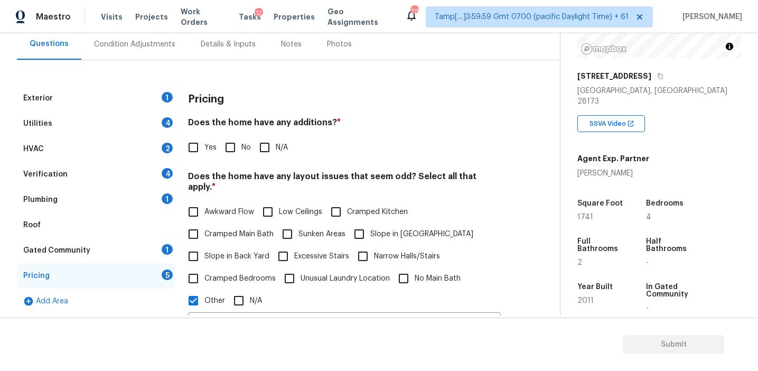
scroll to position [96, 0]
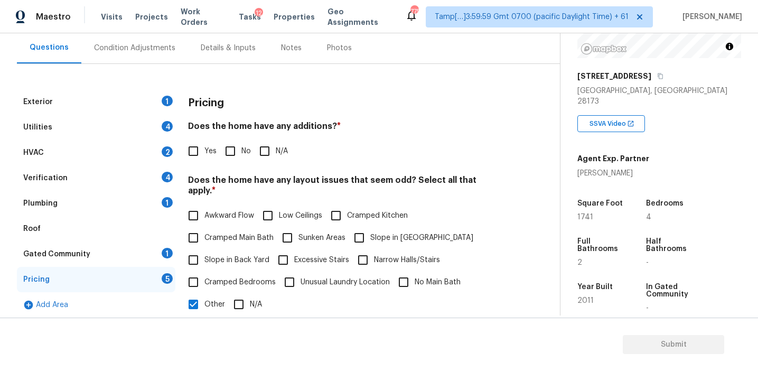
click at [145, 184] on div "Verification 4" at bounding box center [96, 177] width 158 height 25
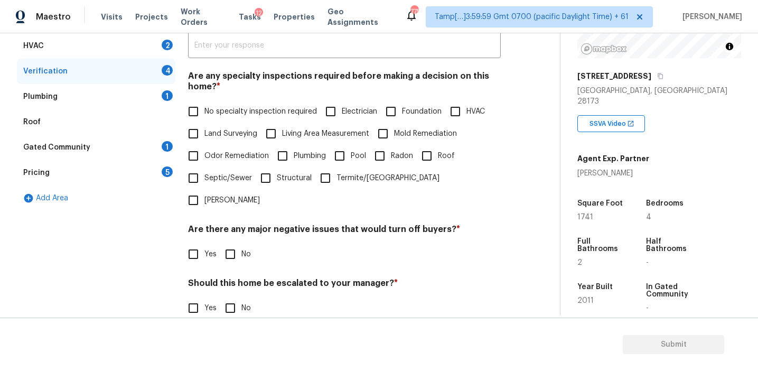
scroll to position [264, 0]
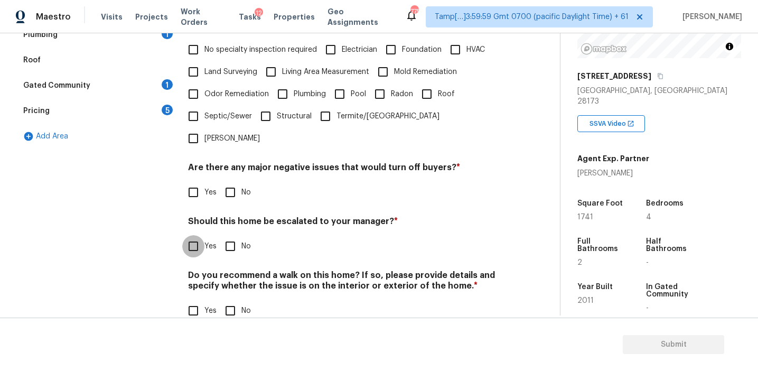
click at [198, 235] on input "Yes" at bounding box center [193, 246] width 22 height 22
checkbox input "true"
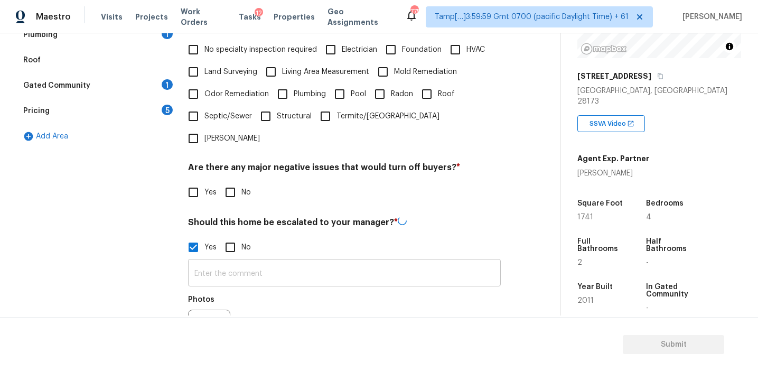
click at [209, 261] on input "text" at bounding box center [344, 273] width 313 height 25
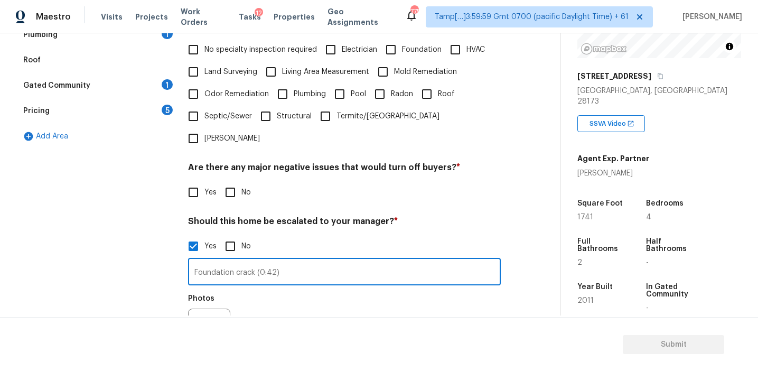
type input "Foundation crack (0:42)"
click at [230, 308] on div at bounding box center [210, 329] width 44 height 42
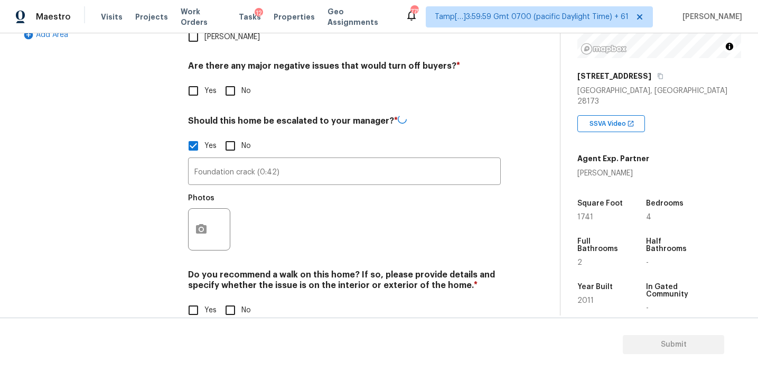
scroll to position [365, 0]
click at [203, 223] on icon "button" at bounding box center [201, 229] width 13 height 13
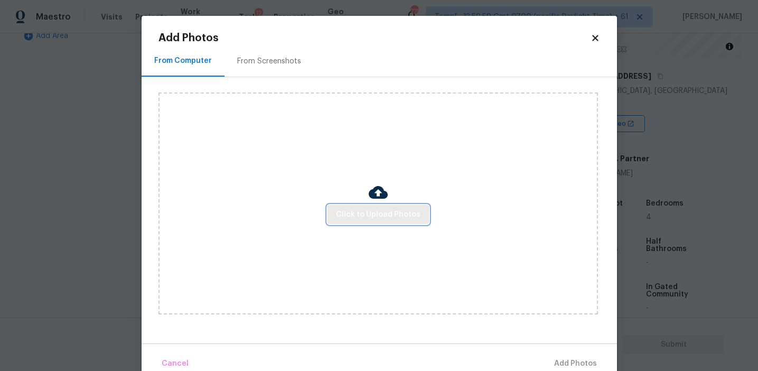
click at [391, 220] on span "Click to Upload Photos" at bounding box center [378, 214] width 84 height 13
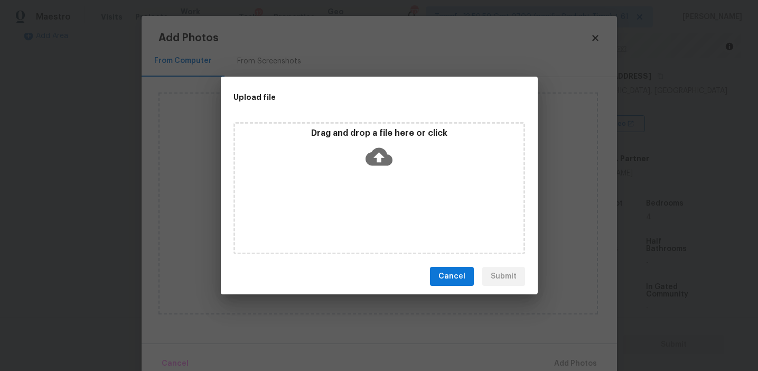
click at [383, 149] on icon at bounding box center [378, 157] width 27 height 18
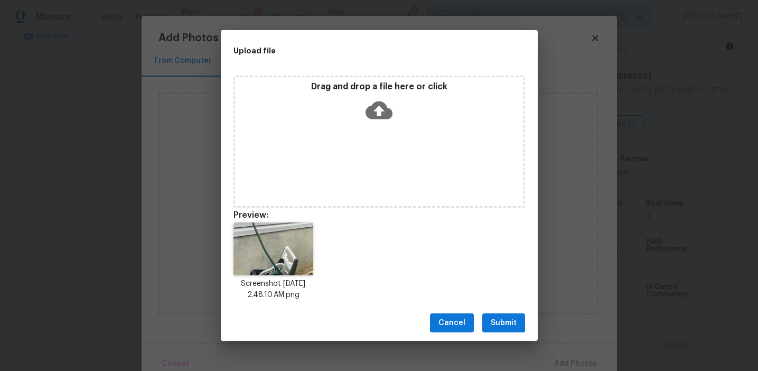
click at [496, 325] on span "Submit" at bounding box center [503, 322] width 26 height 13
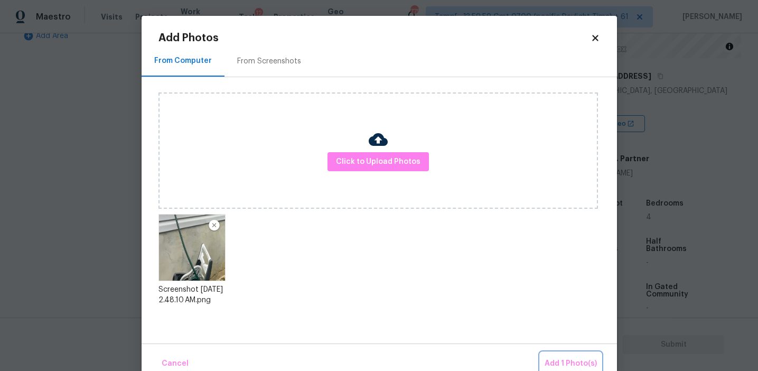
click at [556, 367] on span "Add 1 Photo(s)" at bounding box center [570, 363] width 52 height 13
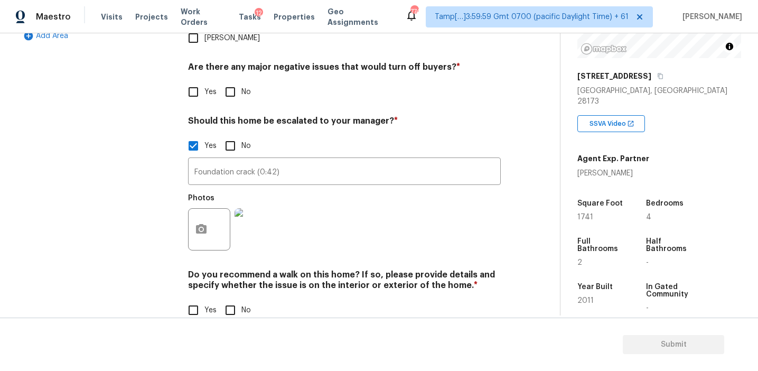
click at [236, 81] on input "No" at bounding box center [230, 92] width 22 height 22
checkbox input "true"
click at [226, 300] on input "No" at bounding box center [230, 311] width 22 height 22
checkbox input "true"
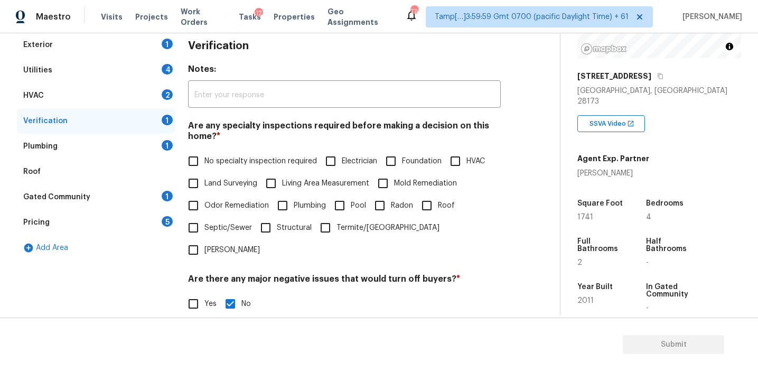
scroll to position [96, 0]
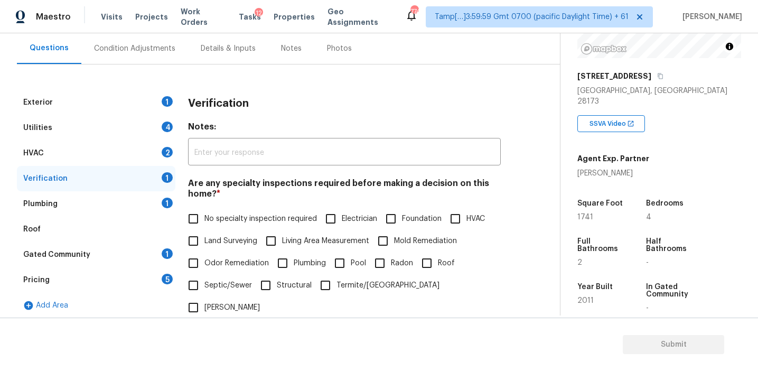
click at [225, 214] on span "No specialty inspection required" at bounding box center [260, 218] width 112 height 11
click at [204, 214] on input "No specialty inspection required" at bounding box center [193, 218] width 22 height 22
checkbox input "true"
click at [152, 282] on div "Pricing 5" at bounding box center [96, 279] width 158 height 25
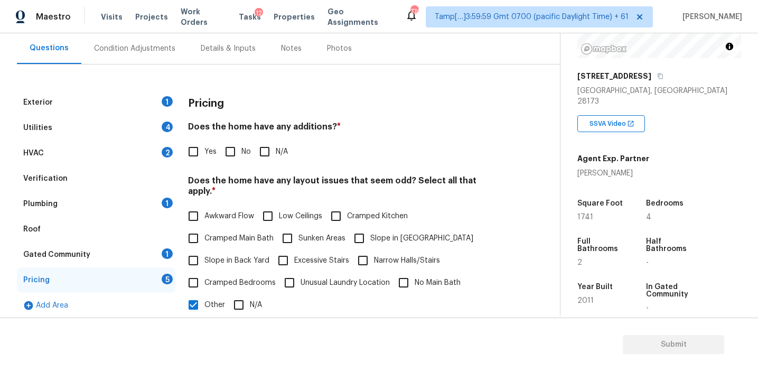
click at [233, 157] on input "No" at bounding box center [230, 151] width 22 height 22
checkbox input "true"
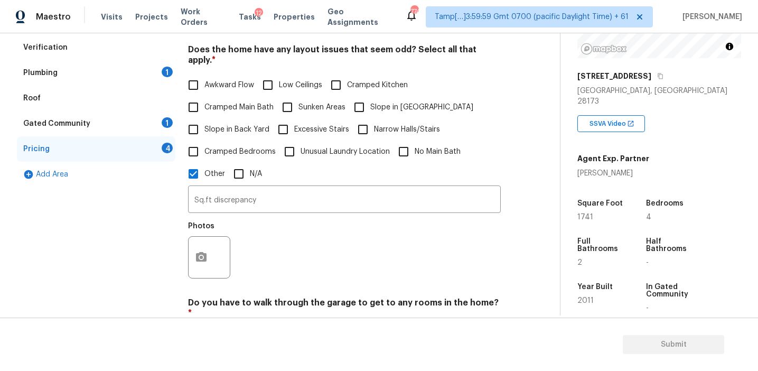
scroll to position [363, 0]
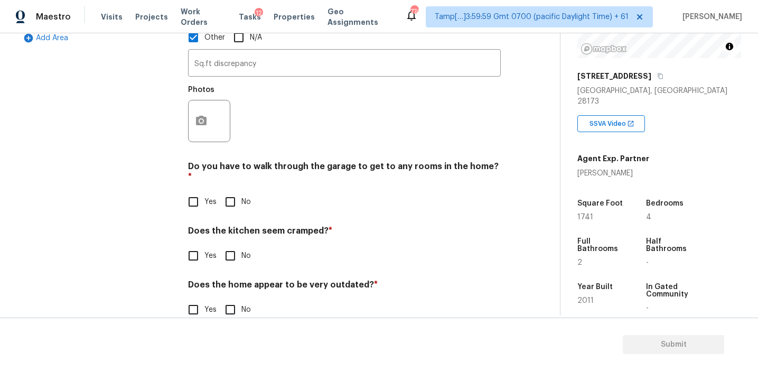
click at [231, 193] on div "Pricing Does the home have any additions? * Yes No N/A Does the home have any l…" at bounding box center [344, 78] width 313 height 510
click at [224, 191] on input "No" at bounding box center [230, 202] width 22 height 22
checkbox input "true"
click at [227, 245] on input "No" at bounding box center [230, 256] width 22 height 22
checkbox input "true"
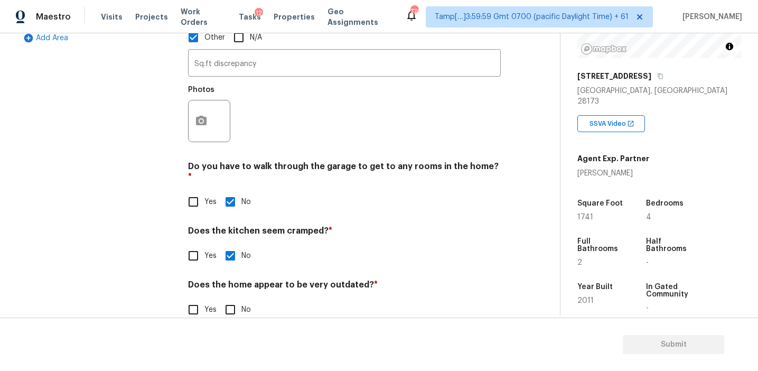
click at [231, 298] on input "No" at bounding box center [230, 309] width 22 height 22
checkbox input "true"
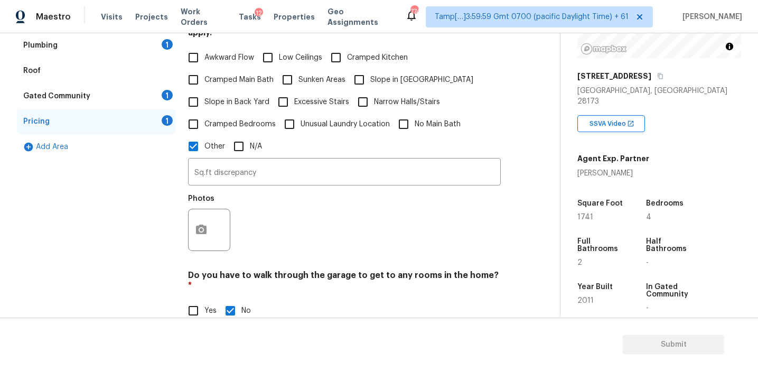
scroll to position [222, 0]
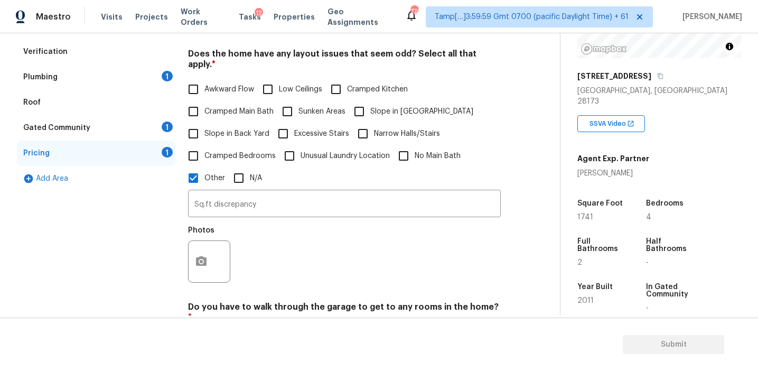
click at [231, 128] on span "Slope in Back Yard" at bounding box center [236, 133] width 65 height 11
click at [204, 122] on input "Slope in Back Yard" at bounding box center [193, 133] width 22 height 22
checkbox input "true"
click at [404, 103] on label "Slope in [GEOGRAPHIC_DATA]" at bounding box center [410, 112] width 125 height 22
click at [370, 103] on input "Slope in [GEOGRAPHIC_DATA]" at bounding box center [359, 112] width 22 height 22
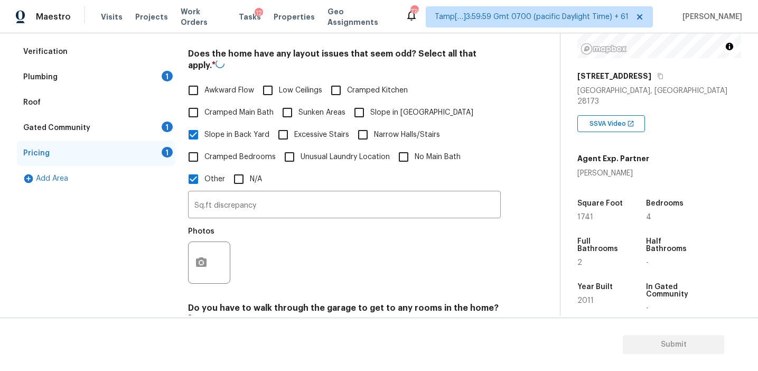
checkbox input "true"
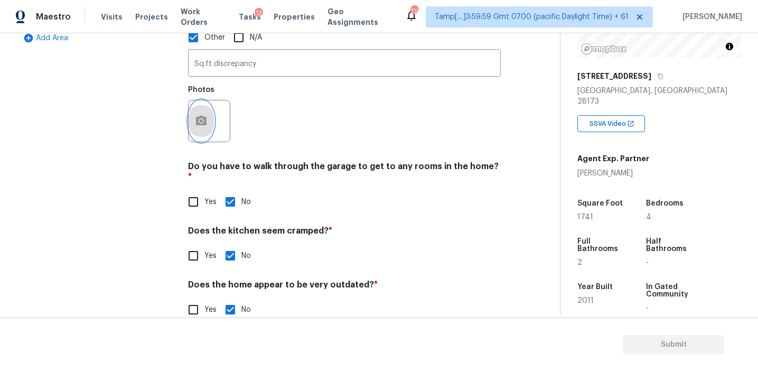
click at [201, 119] on circle "button" at bounding box center [201, 120] width 3 height 3
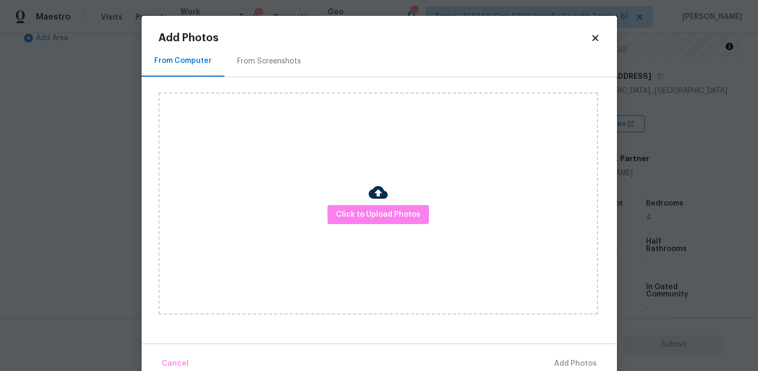
click at [287, 62] on div "From Screenshots" at bounding box center [269, 61] width 64 height 11
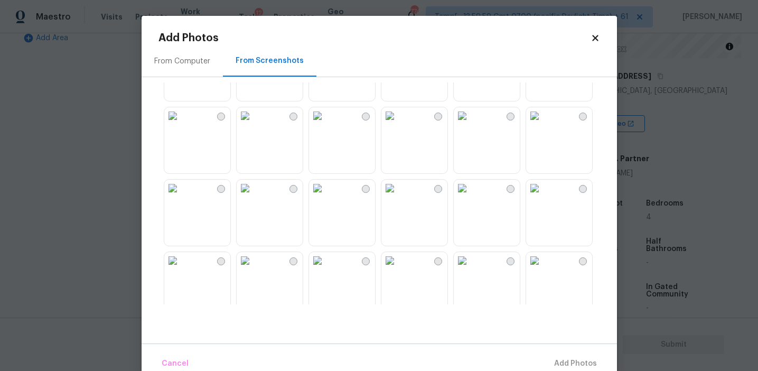
scroll to position [195, 0]
click at [181, 127] on img at bounding box center [172, 118] width 17 height 17
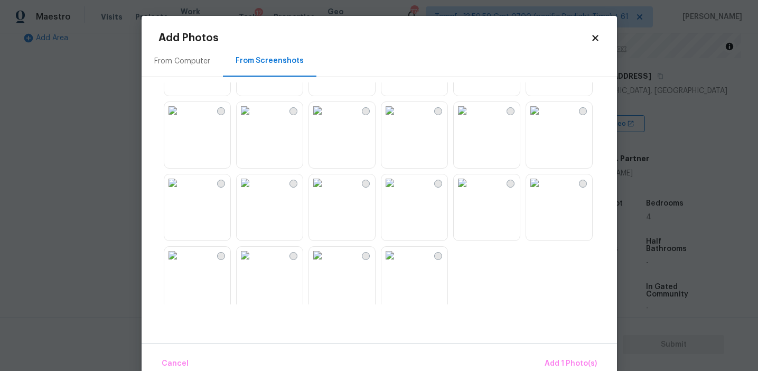
scroll to position [1008, 0]
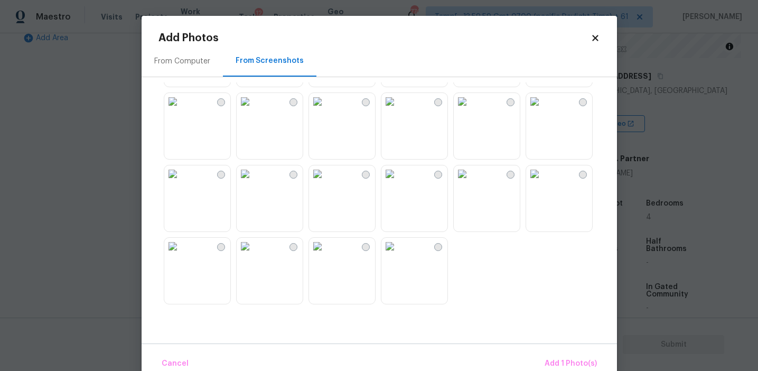
click at [398, 182] on img at bounding box center [389, 173] width 17 height 17
click at [558, 365] on span "Add 2 Photo(s)" at bounding box center [570, 363] width 54 height 13
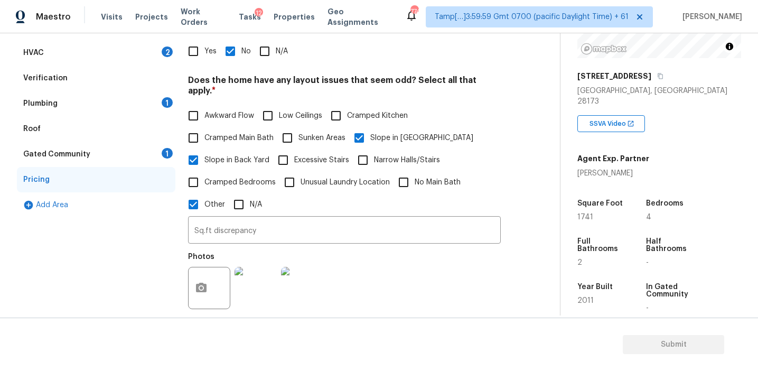
click at [146, 153] on div "Gated Community 1" at bounding box center [96, 153] width 158 height 25
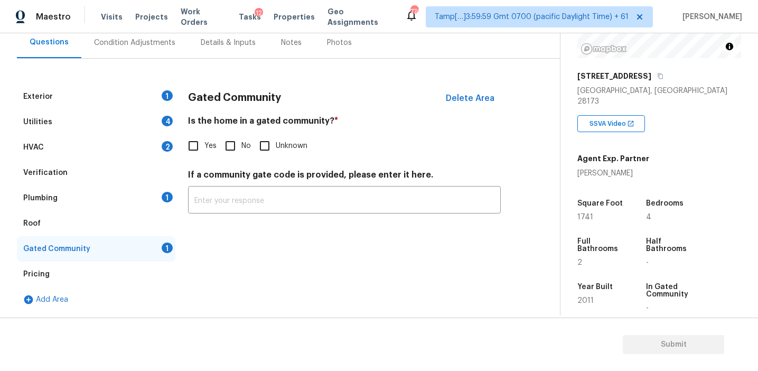
scroll to position [101, 0]
click at [250, 144] on span "No" at bounding box center [246, 145] width 10 height 11
click at [241, 144] on input "No" at bounding box center [230, 146] width 22 height 22
checkbox input "true"
click at [124, 200] on div "Plumbing 1" at bounding box center [96, 197] width 158 height 25
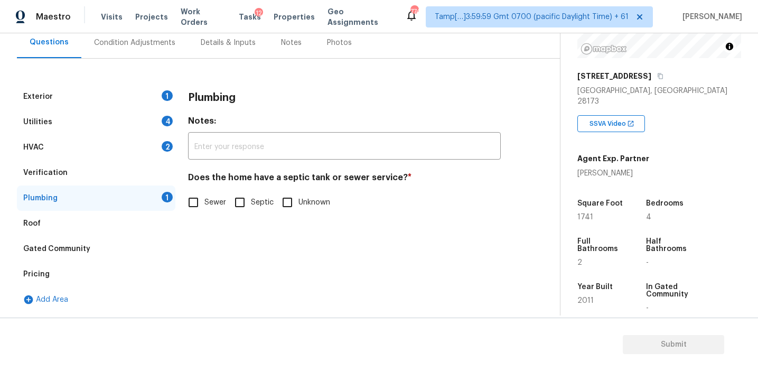
click at [214, 205] on span "Sewer" at bounding box center [215, 202] width 22 height 11
click at [204, 205] on input "Sewer" at bounding box center [193, 202] width 22 height 22
checkbox input "true"
click at [105, 157] on div "HVAC 2" at bounding box center [96, 147] width 158 height 25
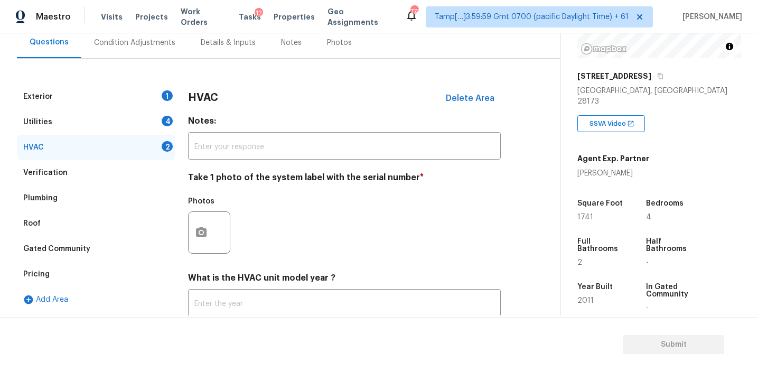
scroll to position [173, 0]
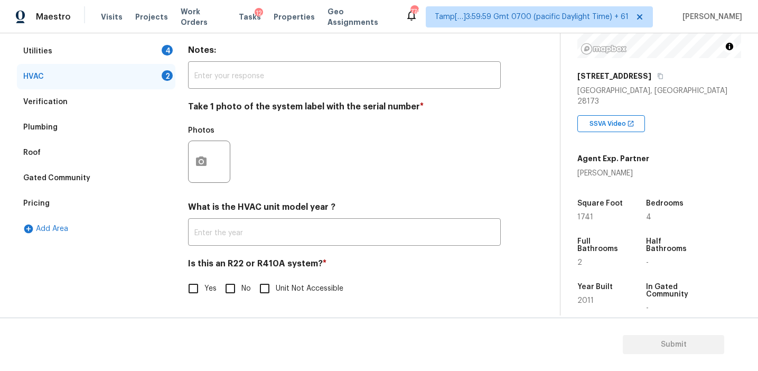
click at [234, 287] on input "No" at bounding box center [230, 288] width 22 height 22
checkbox input "true"
click at [210, 178] on div at bounding box center [209, 161] width 42 height 42
click at [201, 158] on icon "button" at bounding box center [201, 161] width 11 height 10
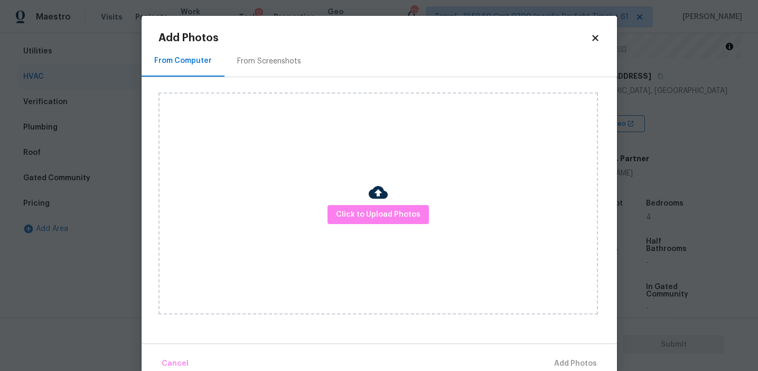
click at [261, 54] on div "From Screenshots" at bounding box center [268, 60] width 89 height 31
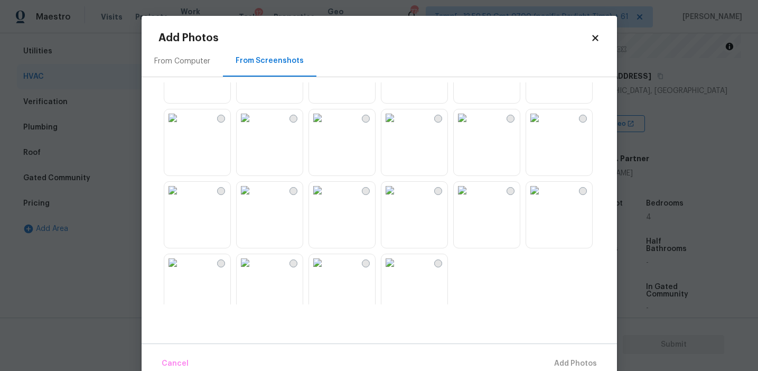
scroll to position [1008, 0]
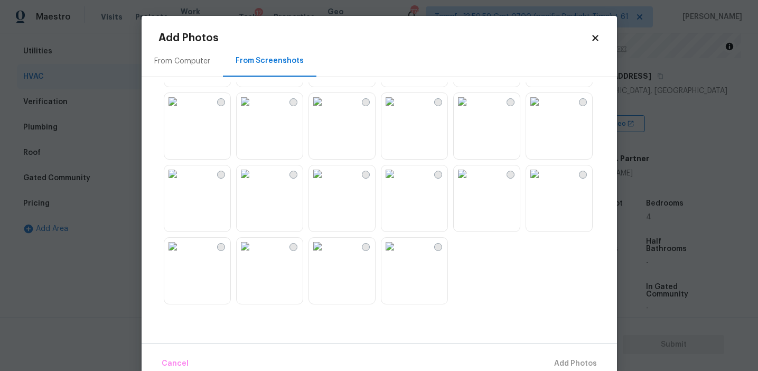
click at [253, 254] on img at bounding box center [244, 246] width 17 height 17
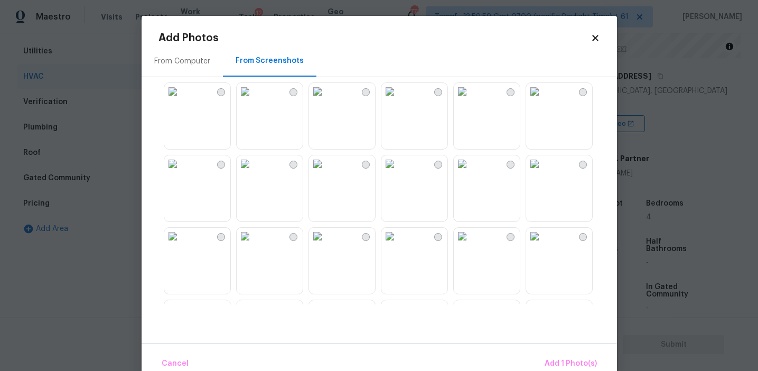
scroll to position [651, 0]
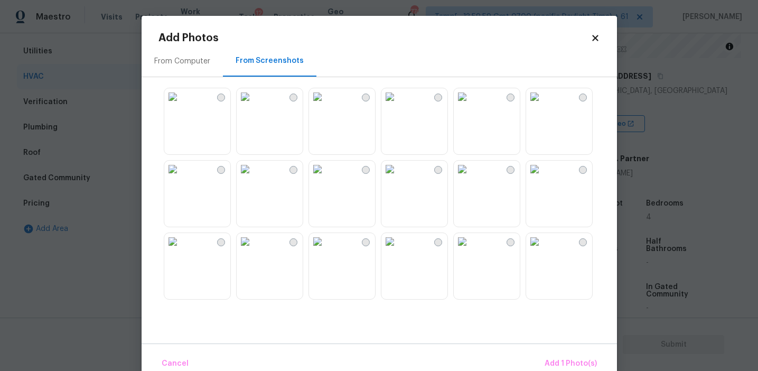
click at [181, 177] on img at bounding box center [172, 168] width 17 height 17
click at [551, 361] on span "Add 2 Photo(s)" at bounding box center [570, 363] width 54 height 13
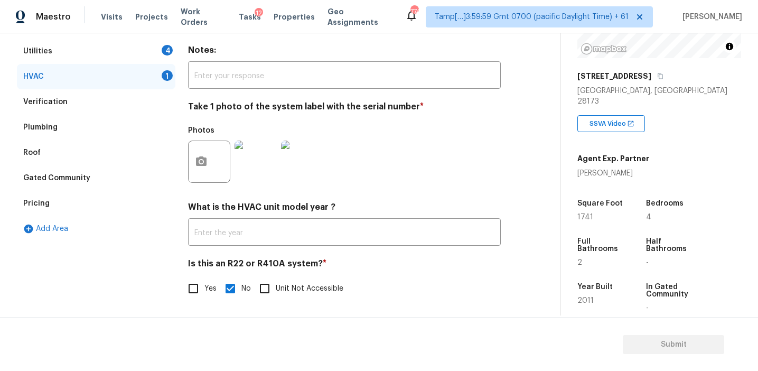
click at [148, 49] on div "Utilities 4" at bounding box center [96, 51] width 158 height 25
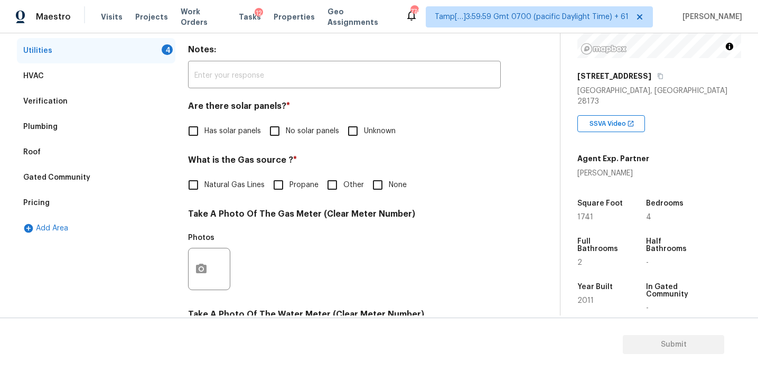
click at [277, 131] on input "No solar panels" at bounding box center [274, 131] width 22 height 22
checkbox input "true"
click at [244, 186] on span "Natural Gas Lines" at bounding box center [234, 184] width 60 height 11
click at [204, 186] on input "Natural Gas Lines" at bounding box center [193, 185] width 22 height 22
checkbox input "true"
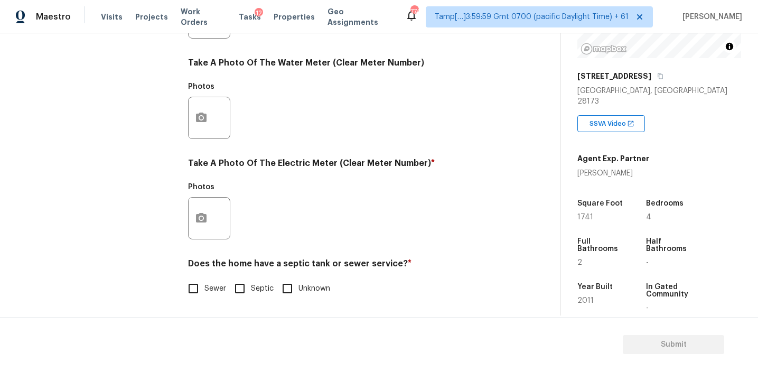
scroll to position [424, 0]
click at [193, 297] on input "Sewer" at bounding box center [193, 288] width 22 height 22
checkbox input "true"
click at [206, 206] on button "button" at bounding box center [200, 217] width 25 height 41
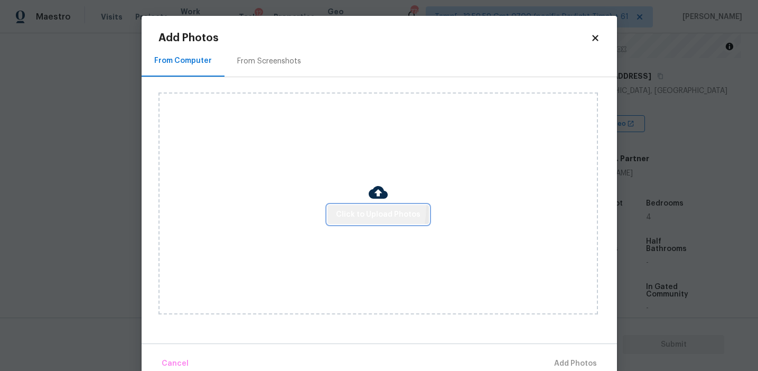
click at [330, 206] on button "Click to Upload Photos" at bounding box center [377, 215] width 101 height 20
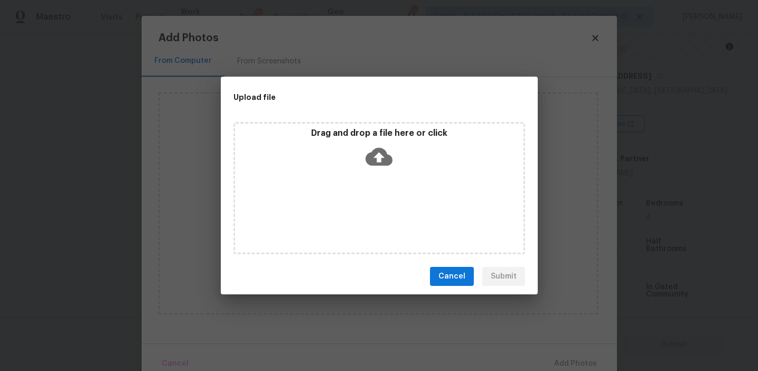
click at [307, 131] on p "Drag and drop a file here or click" at bounding box center [379, 133] width 288 height 11
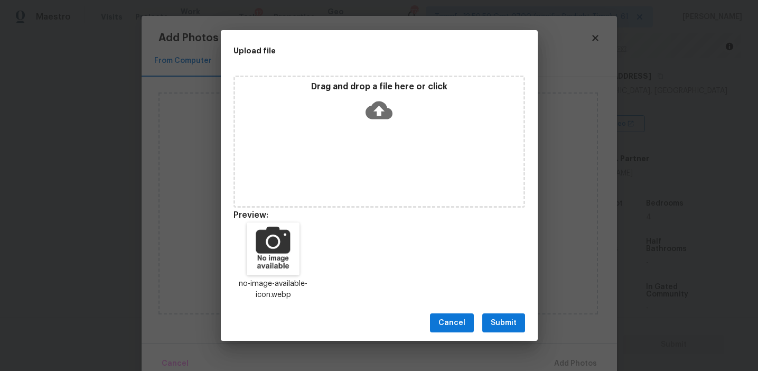
click at [494, 315] on button "Submit" at bounding box center [503, 323] width 43 height 20
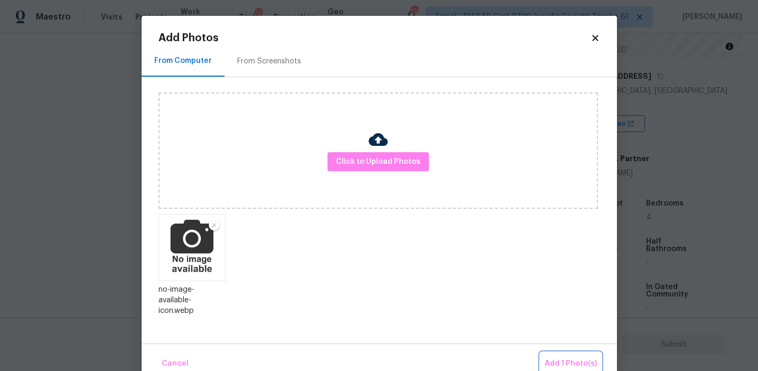
click at [586, 364] on span "Add 1 Photo(s)" at bounding box center [570, 363] width 52 height 13
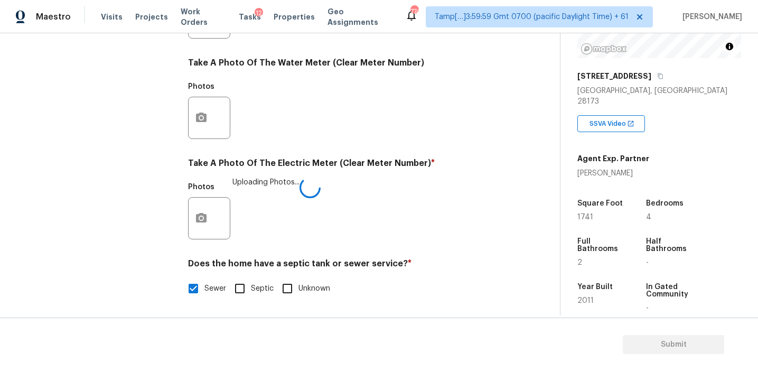
click at [372, 147] on div "Utilities Notes: ​ Are there solar panels? * Has solar panels No solar panels U…" at bounding box center [344, 36] width 313 height 551
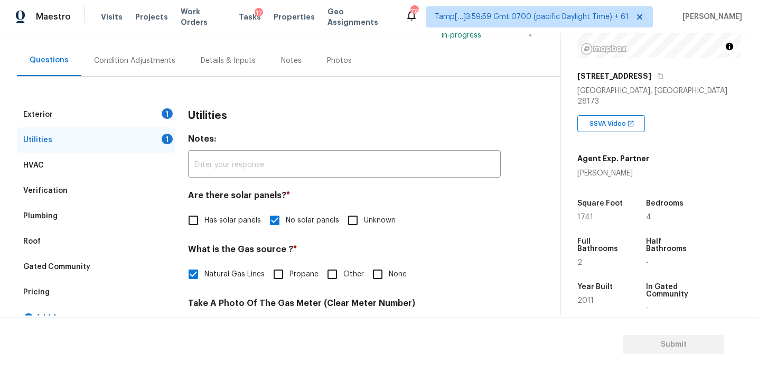
scroll to position [93, 0]
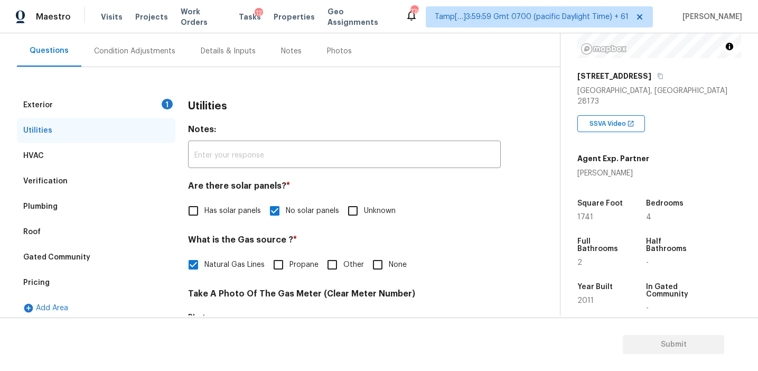
click at [150, 105] on div "Exterior 1" at bounding box center [96, 104] width 158 height 25
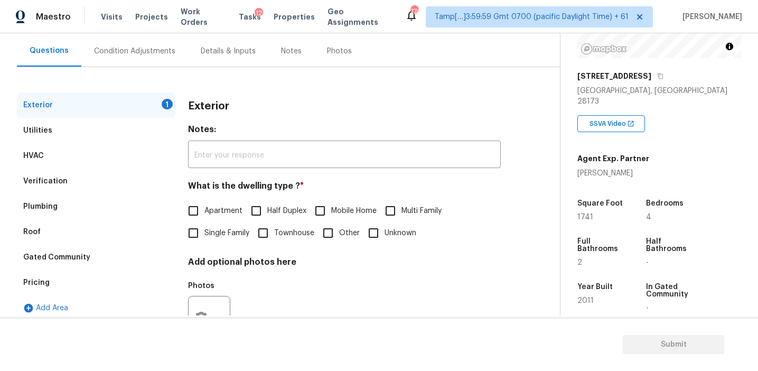
click at [206, 239] on label "Single Family" at bounding box center [215, 233] width 67 height 22
click at [204, 239] on input "Single Family" at bounding box center [193, 233] width 22 height 22
checkbox input "true"
click at [163, 54] on div "Condition Adjustments" at bounding box center [134, 51] width 81 height 11
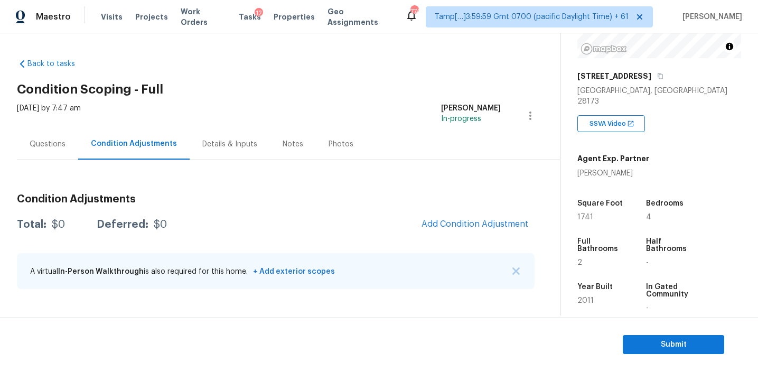
click at [288, 206] on div "Condition Adjustments Total: $0 Deferred: $0 Add Condition Adjustment A virtual…" at bounding box center [275, 241] width 517 height 113
click at [468, 224] on span "Add Condition Adjustment" at bounding box center [474, 224] width 107 height 10
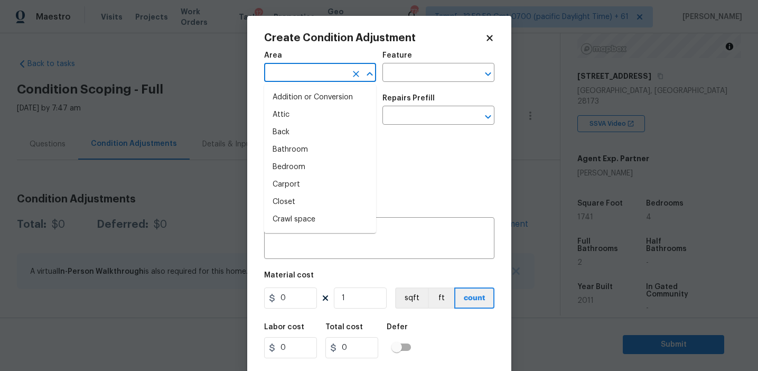
click at [312, 70] on input "text" at bounding box center [305, 73] width 82 height 16
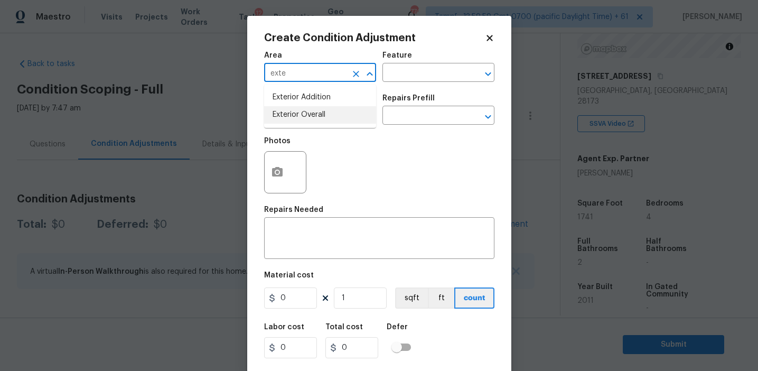
click at [332, 116] on li "Exterior Overall" at bounding box center [320, 114] width 112 height 17
type input "Exterior Overall"
click at [332, 116] on input "text" at bounding box center [305, 116] width 82 height 16
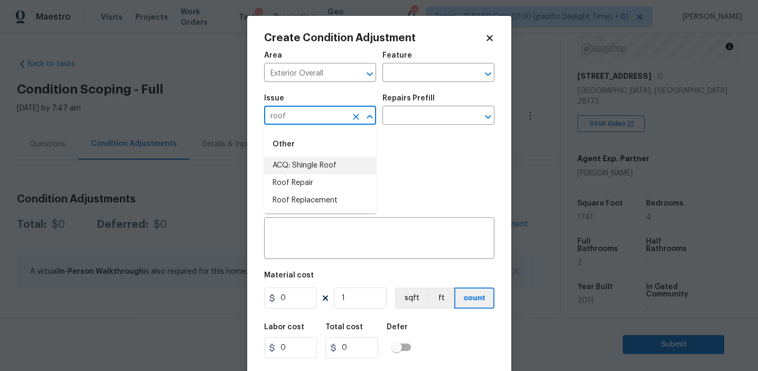
click at [345, 169] on li "ACQ: Shingle Roof" at bounding box center [320, 165] width 112 height 17
type input "ACQ: Shingle Roof"
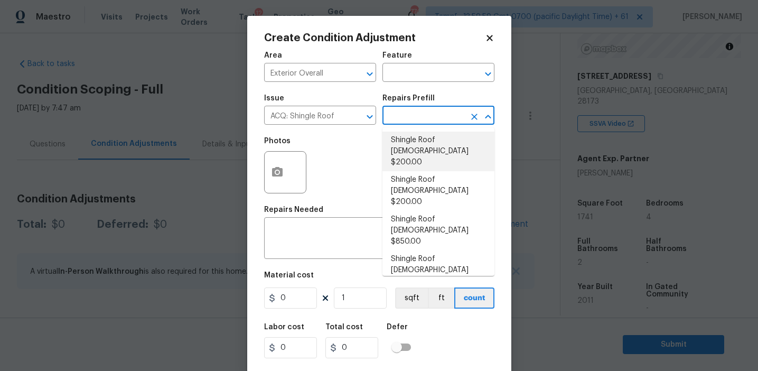
click at [417, 158] on li "Shingle Roof [DEMOGRAPHIC_DATA] $200.00" at bounding box center [438, 151] width 112 height 40
type input "Acquisition"
type textarea "Acquisition Scope: Shingle Roof 0-10 years in age maintenance."
type input "200"
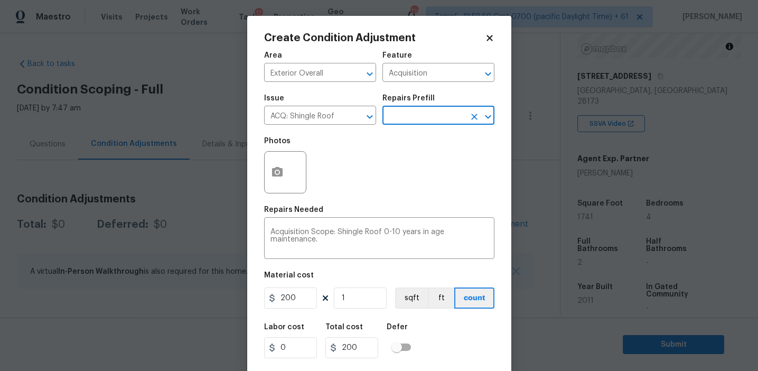
click at [405, 112] on input "text" at bounding box center [423, 116] width 82 height 16
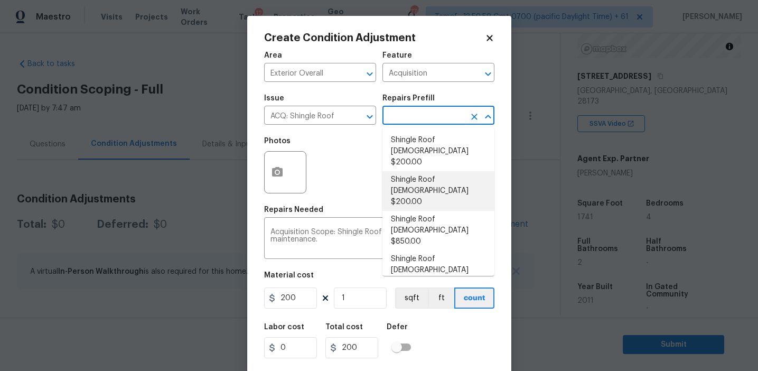
click at [420, 171] on li "Shingle Roof [DEMOGRAPHIC_DATA] $200.00" at bounding box center [438, 191] width 112 height 40
type textarea "Acquisition Scope: Shingle Roof 11-15 years in age maintenance."
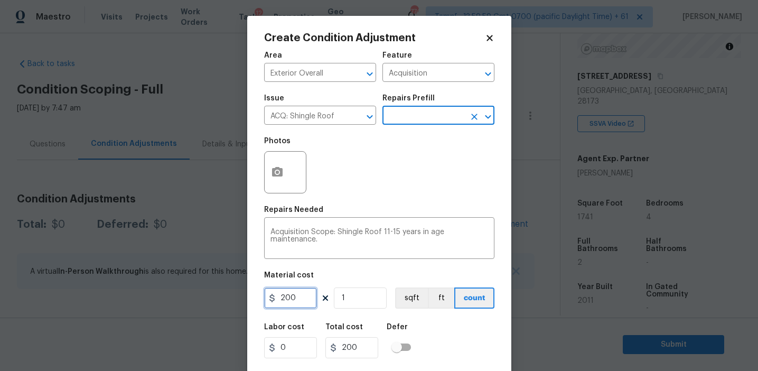
click at [311, 292] on input "200" at bounding box center [290, 297] width 53 height 21
drag, startPoint x: 284, startPoint y: 298, endPoint x: 355, endPoint y: 298, distance: 71.3
click at [355, 298] on div "200 1 sqft ft count" at bounding box center [379, 297] width 230 height 21
type input "288"
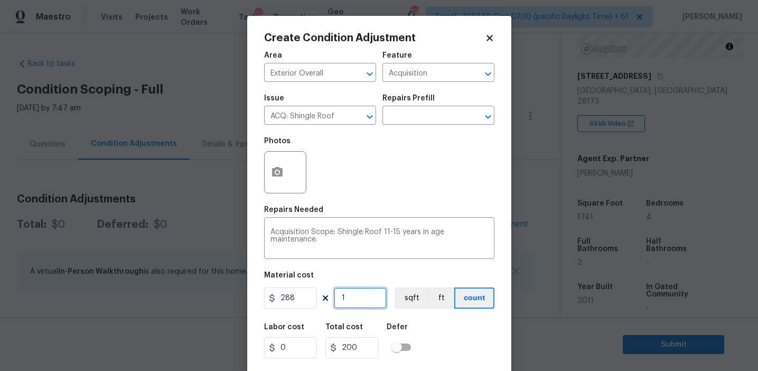
type input "288"
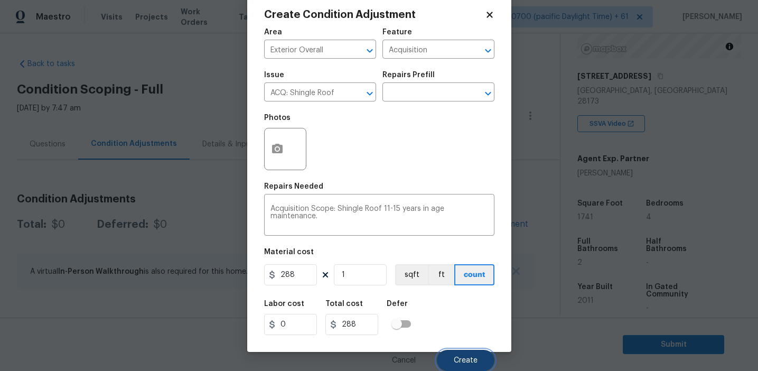
click at [463, 363] on span "Create" at bounding box center [465, 360] width 24 height 8
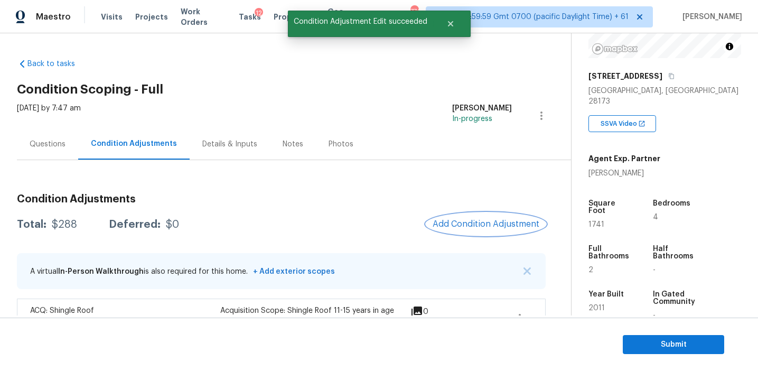
scroll to position [32, 0]
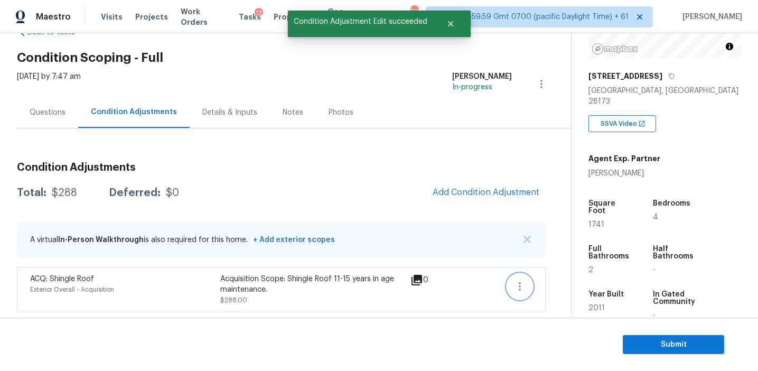
click at [520, 287] on icon "button" at bounding box center [519, 286] width 13 height 13
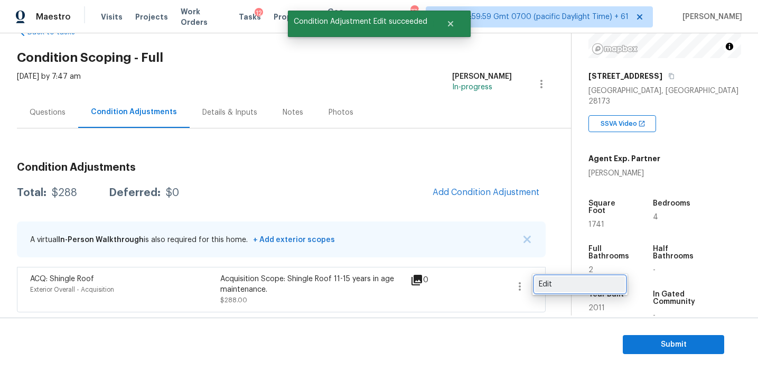
click at [564, 279] on div "Edit" at bounding box center [579, 284] width 82 height 11
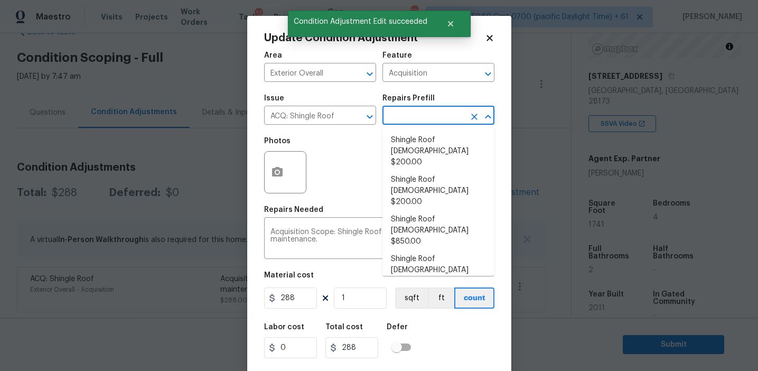
click at [413, 119] on input "text" at bounding box center [423, 116] width 82 height 16
click at [422, 173] on li "Shingle Roof [DEMOGRAPHIC_DATA] $200.00" at bounding box center [438, 191] width 112 height 40
type input "200"
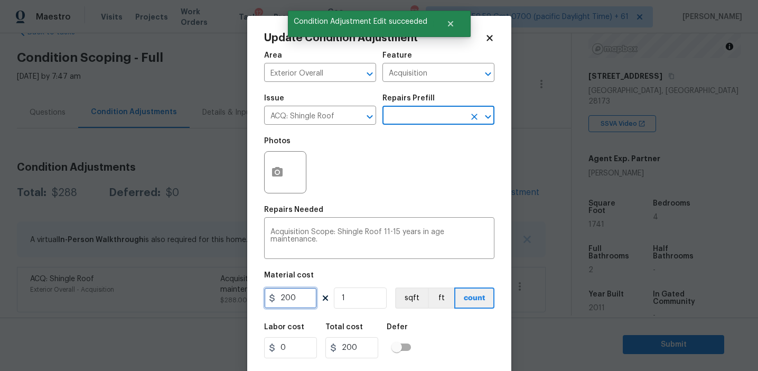
click at [301, 304] on input "200" at bounding box center [290, 297] width 53 height 21
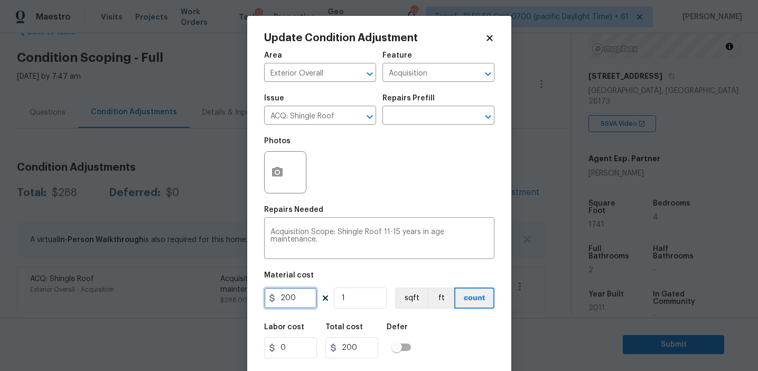
click at [301, 304] on input "200" at bounding box center [290, 297] width 53 height 21
type input "381"
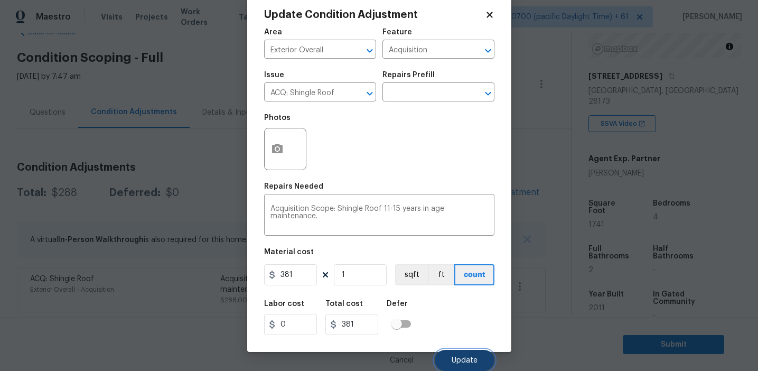
click at [453, 358] on span "Update" at bounding box center [464, 360] width 26 height 8
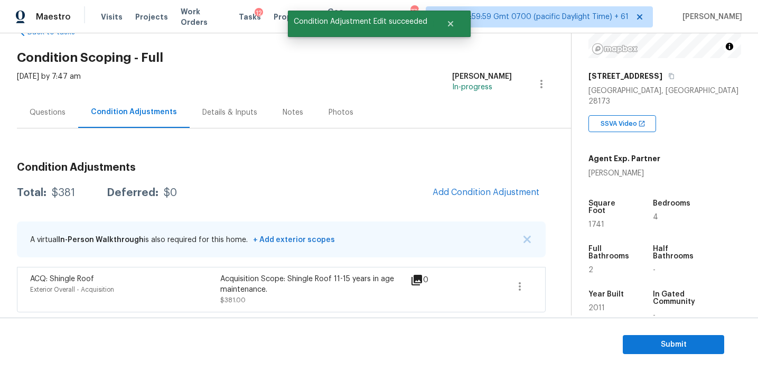
scroll to position [0, 0]
click at [436, 183] on span "Add Condition Adjustment" at bounding box center [485, 192] width 119 height 23
click at [466, 184] on button "Add Condition Adjustment" at bounding box center [485, 192] width 119 height 22
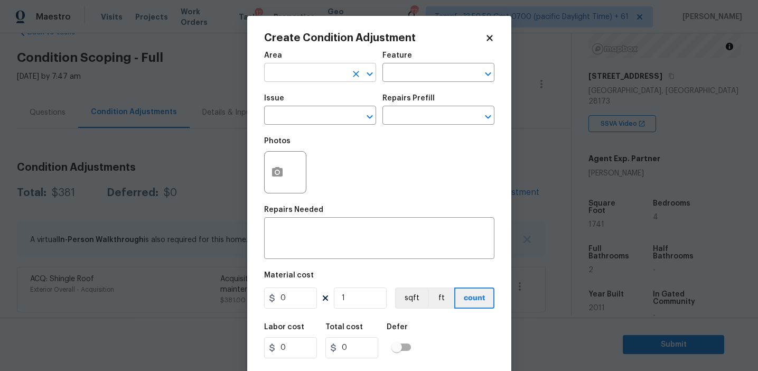
click at [298, 71] on input "text" at bounding box center [305, 73] width 82 height 16
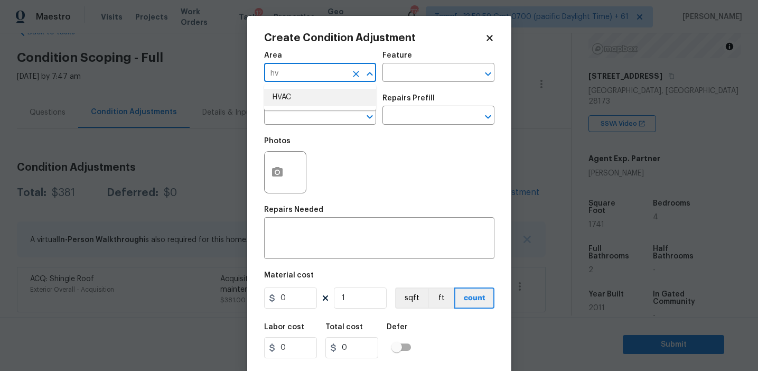
click at [310, 95] on li "HVAC" at bounding box center [320, 97] width 112 height 17
type input "HVAC"
click at [307, 117] on input "text" at bounding box center [305, 116] width 82 height 16
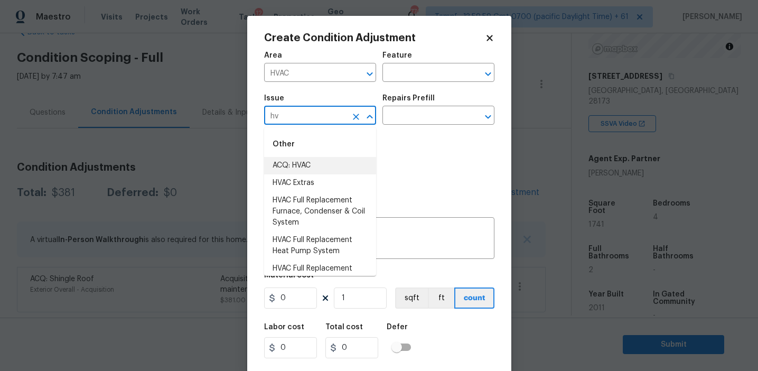
click at [338, 164] on li "ACQ: HVAC" at bounding box center [320, 165] width 112 height 17
type input "ACQ: HVAC"
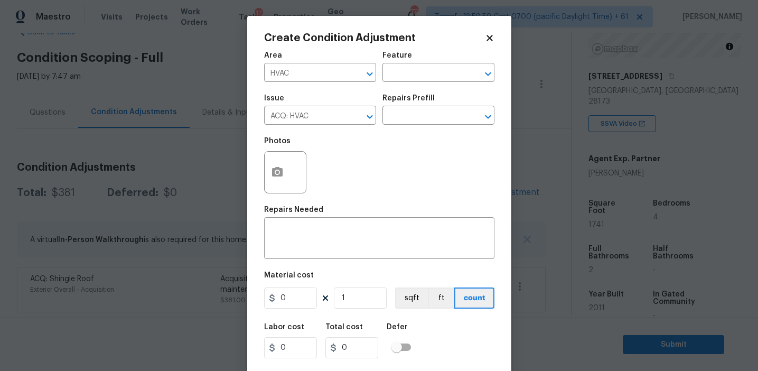
click at [403, 129] on div "Issue ACQ: HVAC ​ Repairs Prefill ​" at bounding box center [379, 109] width 230 height 43
click at [424, 128] on div "Issue ACQ: HVAC ​ Repairs Prefill ​" at bounding box center [379, 109] width 230 height 43
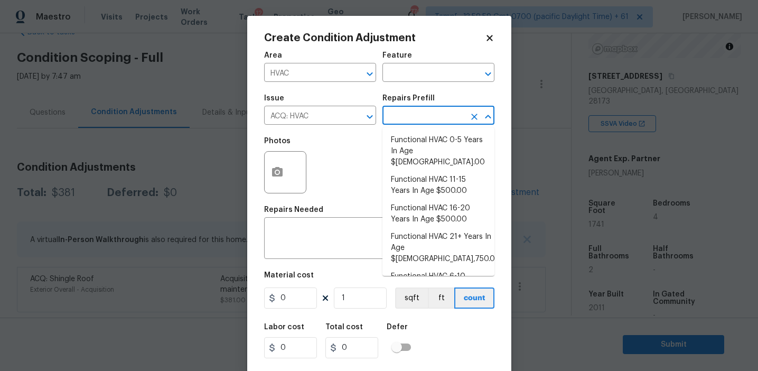
click at [422, 118] on input "text" at bounding box center [423, 116] width 82 height 16
click at [422, 171] on li "Functional HVAC 11-15 Years In Age $500.00" at bounding box center [438, 185] width 112 height 29
type input "Acquisition"
type textarea "Acquisition Scope: Functional HVAC 11-15"
type input "500"
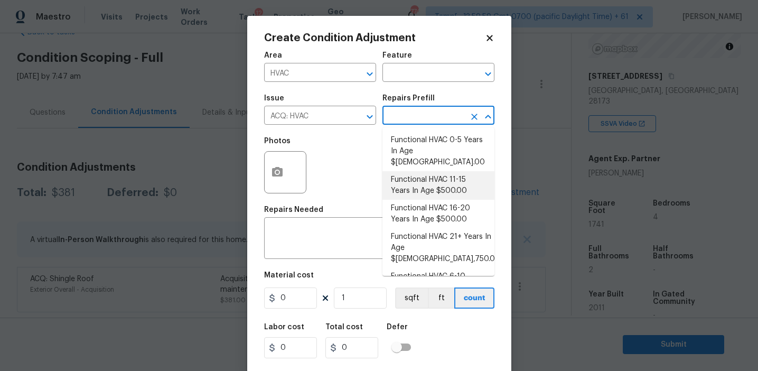
type input "500"
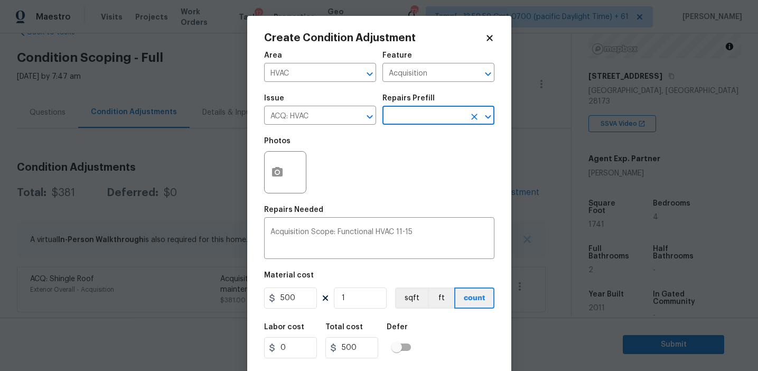
scroll to position [24, 0]
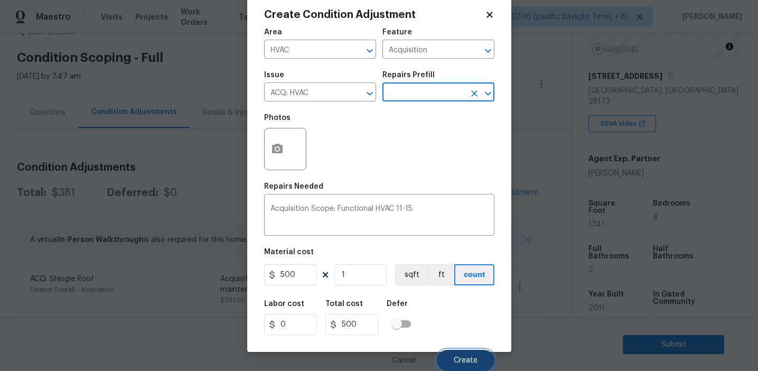
click at [450, 358] on button "Create" at bounding box center [466, 359] width 58 height 21
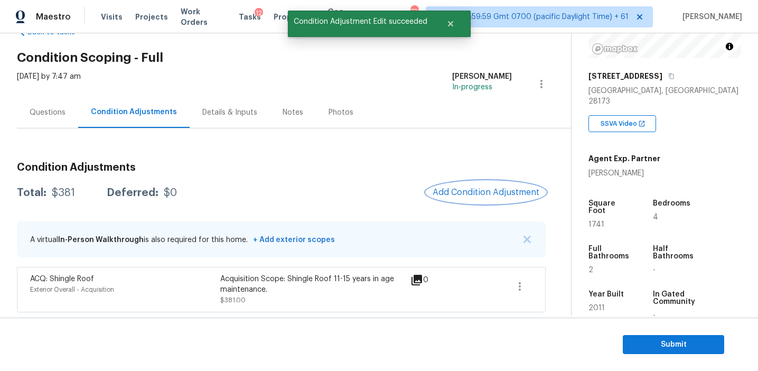
scroll to position [0, 0]
click at [465, 190] on span "Add Condition Adjustment" at bounding box center [485, 192] width 107 height 10
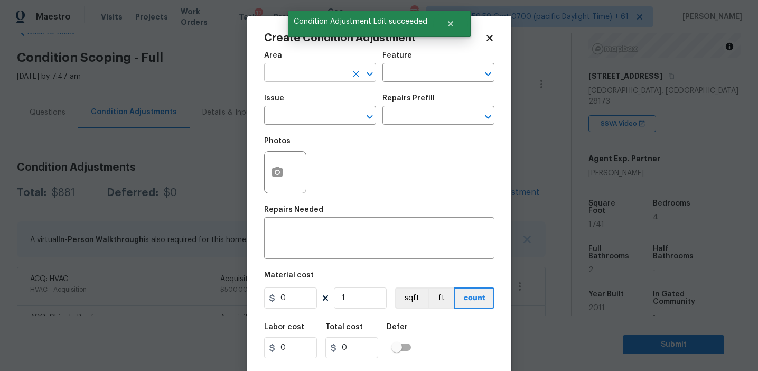
click at [299, 73] on input "text" at bounding box center [305, 73] width 82 height 16
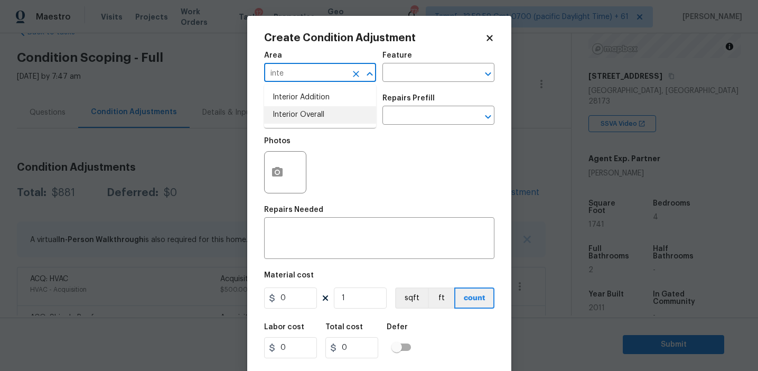
click at [320, 112] on li "Interior Overall" at bounding box center [320, 114] width 112 height 17
type input "Interior Overall"
click at [320, 112] on input "text" at bounding box center [305, 116] width 82 height 16
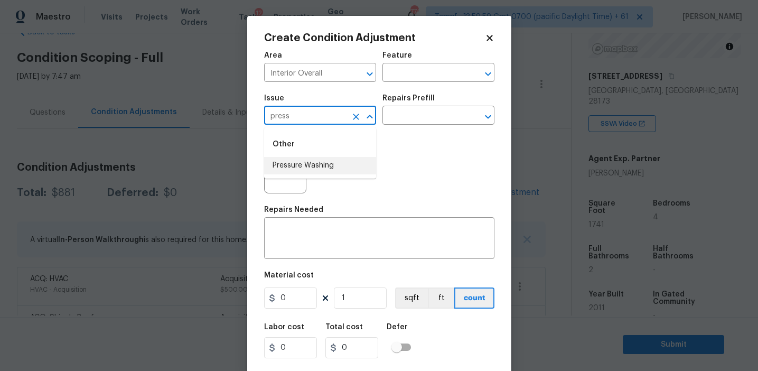
click at [325, 164] on li "Pressure Washing" at bounding box center [320, 165] width 112 height 17
type input "Pressure Washing"
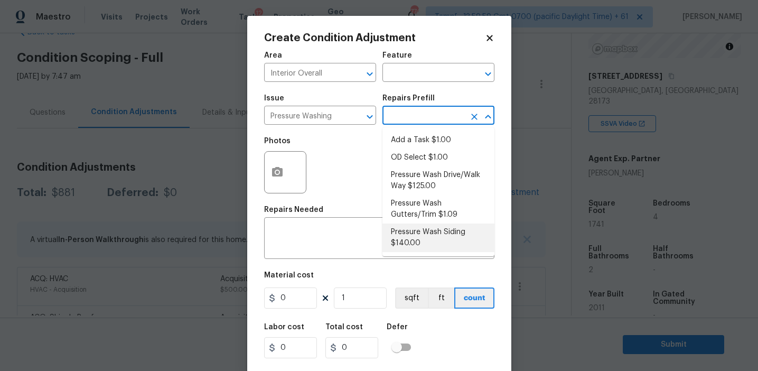
click at [413, 235] on li "Pressure Wash Siding $140.00" at bounding box center [438, 237] width 112 height 29
type input "Siding"
type textarea "Protect areas as needed for pressure washing. Pressure wash the siding on the h…"
type input "140"
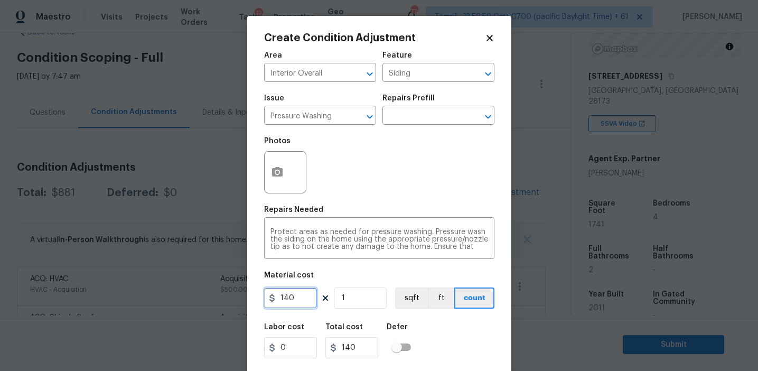
click at [300, 299] on input "140" at bounding box center [290, 297] width 53 height 21
type input "200"
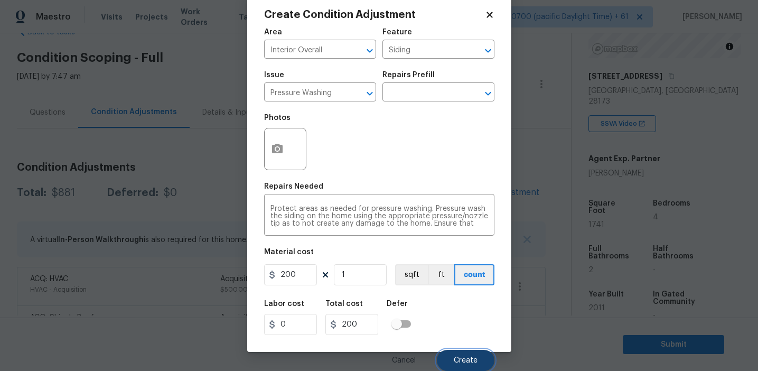
click at [443, 356] on button "Create" at bounding box center [466, 359] width 58 height 21
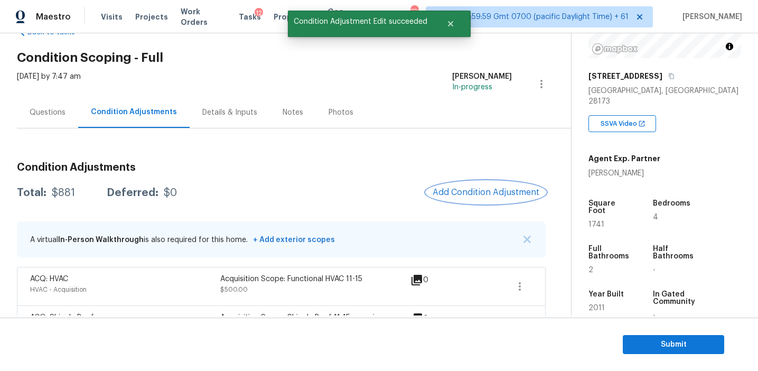
scroll to position [0, 0]
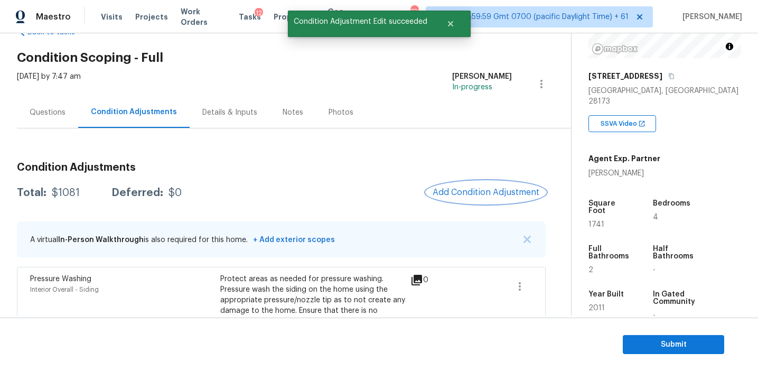
click at [461, 188] on span "Add Condition Adjustment" at bounding box center [485, 192] width 107 height 10
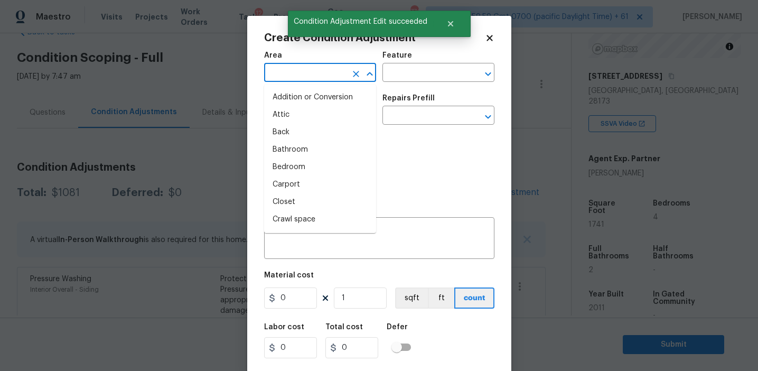
click at [293, 68] on input "text" at bounding box center [305, 73] width 82 height 16
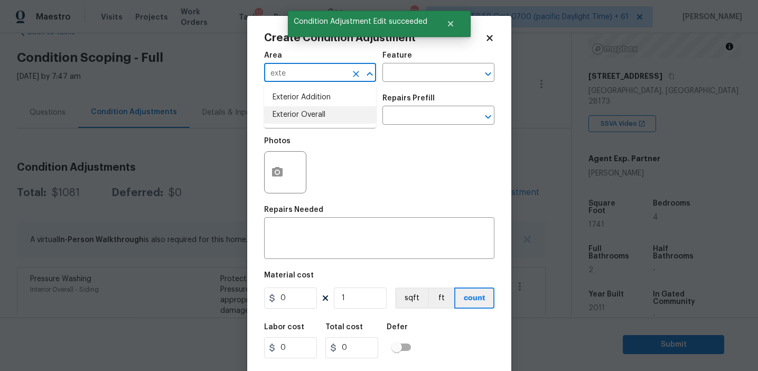
click at [309, 114] on li "Exterior Overall" at bounding box center [320, 114] width 112 height 17
type input "Exterior Overall"
click at [309, 114] on input "text" at bounding box center [305, 116] width 82 height 16
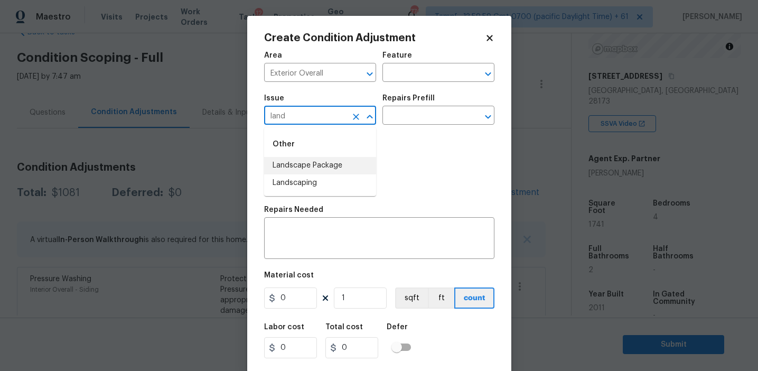
click at [342, 164] on li "Landscape Package" at bounding box center [320, 165] width 112 height 17
type input "Landscape Package"
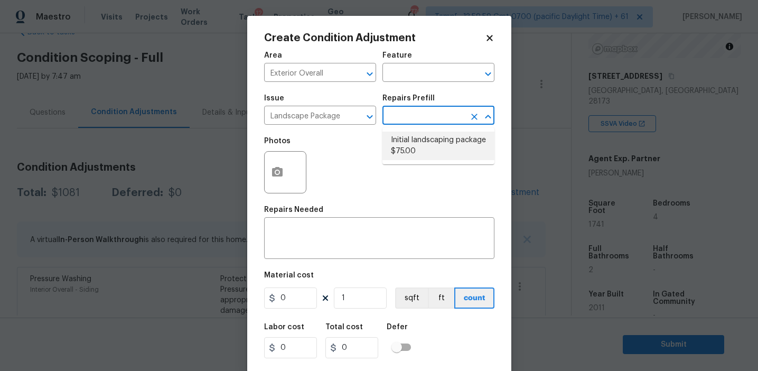
click at [399, 154] on li "Initial landscaping package $75.00" at bounding box center [438, 145] width 112 height 29
type input "Home Readiness Packages"
type textarea "Mowing of grass up to 6" in height. Mow, edge along driveways & sidewalks, trim…"
type input "75"
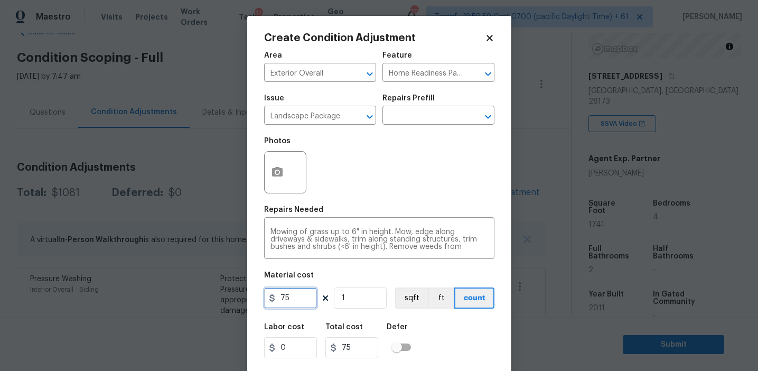
click at [302, 296] on input "75" at bounding box center [290, 297] width 53 height 21
type input "300"
click at [282, 178] on icon "button" at bounding box center [277, 172] width 13 height 13
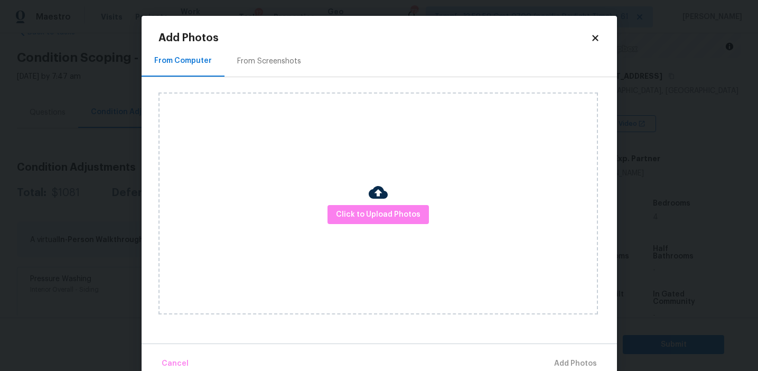
click at [294, 63] on div "From Screenshots" at bounding box center [269, 61] width 64 height 11
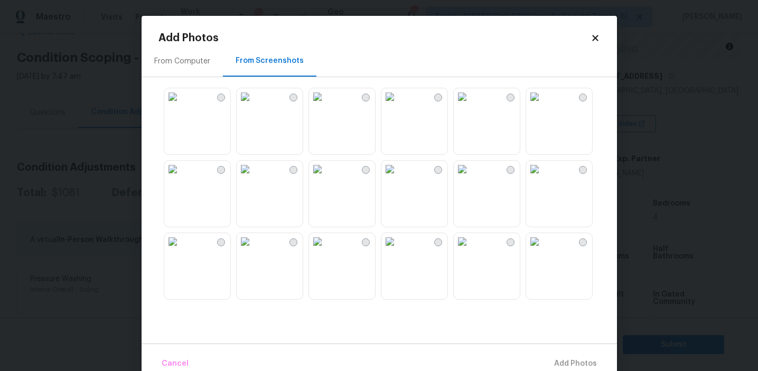
click at [326, 105] on img at bounding box center [317, 96] width 17 height 17
click at [181, 177] on img at bounding box center [172, 168] width 17 height 17
click at [543, 250] on img at bounding box center [534, 241] width 17 height 17
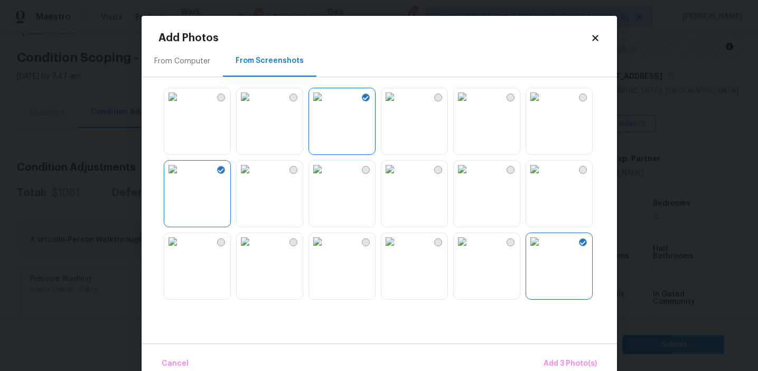
click at [570, 349] on div "Cancel Add 3 Photo(s)" at bounding box center [378, 359] width 475 height 32
click at [562, 360] on span "Add 3 Photo(s)" at bounding box center [569, 363] width 53 height 13
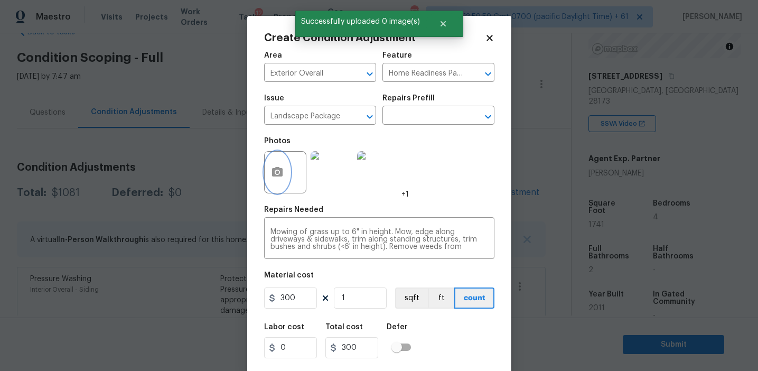
scroll to position [24, 0]
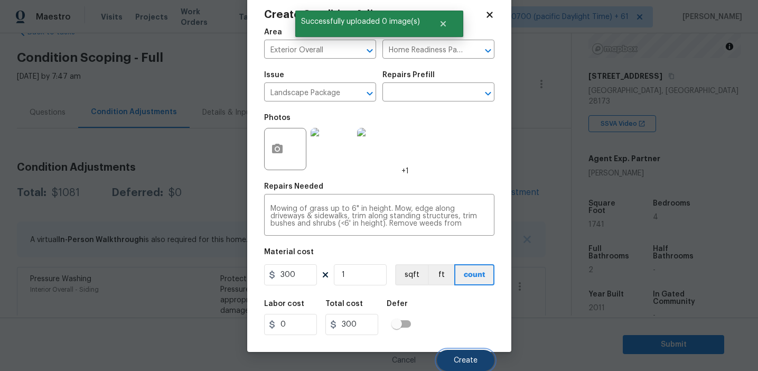
click at [456, 351] on button "Create" at bounding box center [466, 359] width 58 height 21
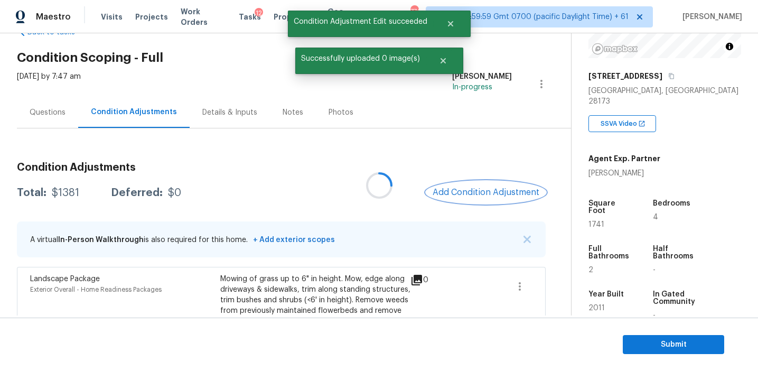
scroll to position [0, 0]
click at [455, 190] on span "Add Condition Adjustment" at bounding box center [485, 192] width 107 height 10
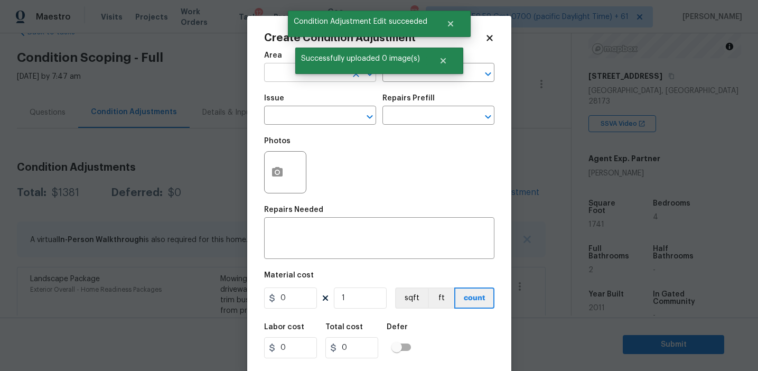
click at [280, 71] on input "text" at bounding box center [305, 73] width 82 height 16
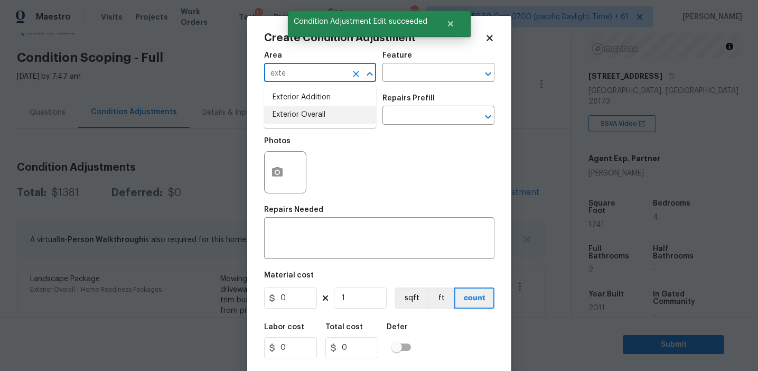
click at [296, 115] on li "Exterior Overall" at bounding box center [320, 114] width 112 height 17
type input "Exterior Overall"
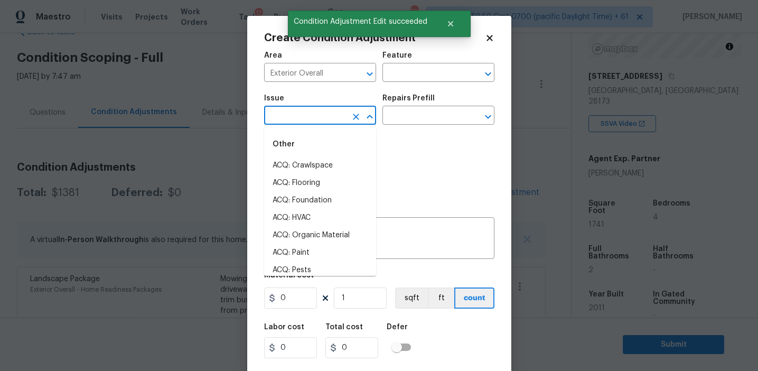
click at [296, 115] on input "text" at bounding box center [305, 116] width 82 height 16
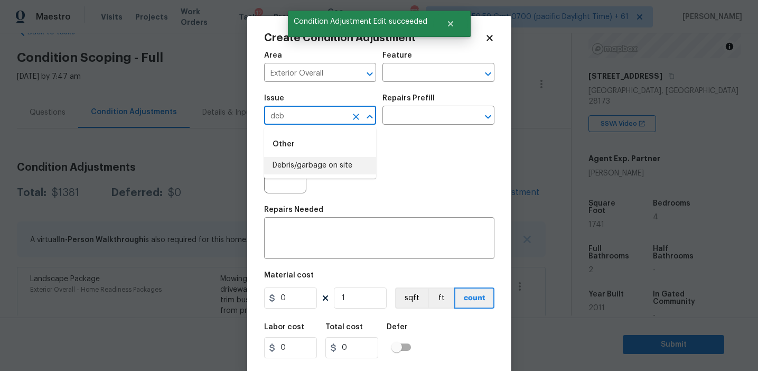
click at [325, 163] on li "Debris/garbage on site" at bounding box center [320, 165] width 112 height 17
type input "Debris/garbage on site"
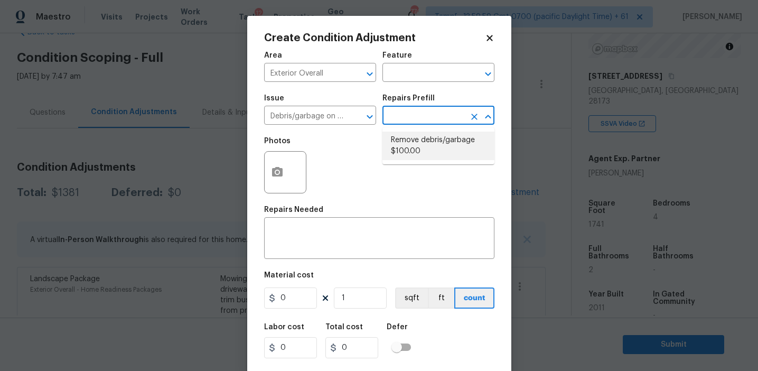
click at [418, 153] on li "Remove debris/garbage $100.00" at bounding box center [438, 145] width 112 height 29
type textarea "Remove, haul off, and properly dispose of any debris left by seller to offsite …"
type input "100"
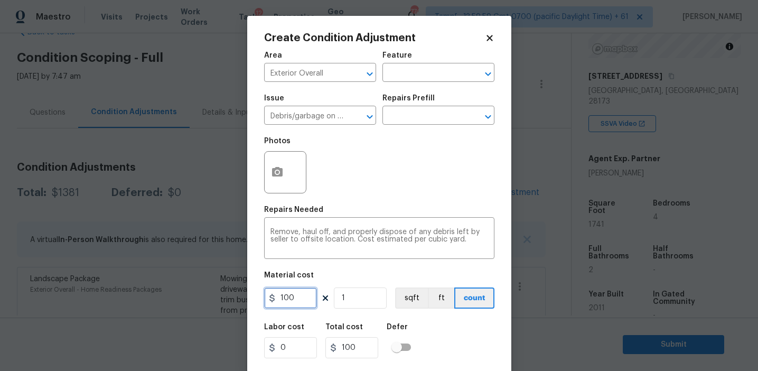
click at [293, 298] on input "100" at bounding box center [290, 297] width 53 height 21
type input "250"
click at [278, 165] on button "button" at bounding box center [276, 172] width 25 height 41
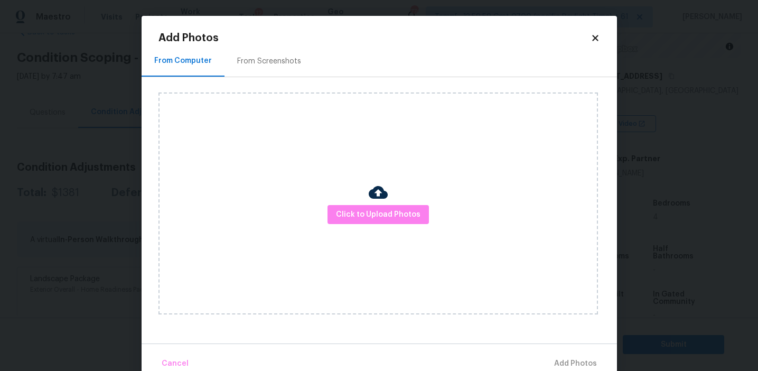
click at [277, 52] on div "From Screenshots" at bounding box center [268, 60] width 89 height 31
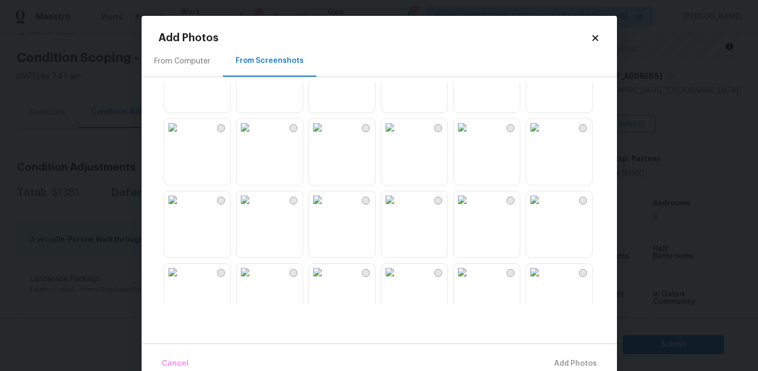
scroll to position [687, 0]
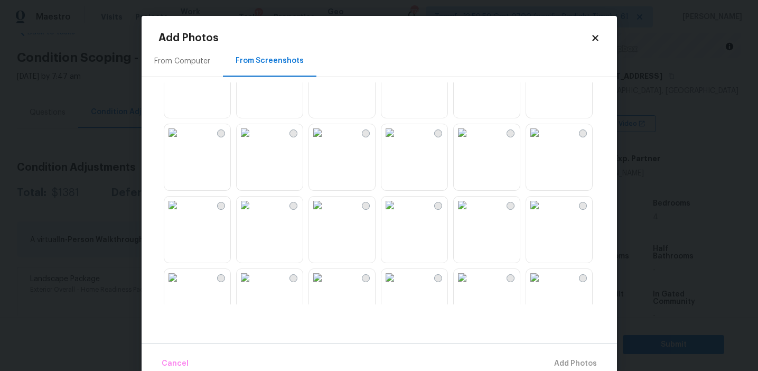
click at [398, 141] on img at bounding box center [389, 132] width 17 height 17
click at [181, 141] on img at bounding box center [172, 132] width 17 height 17
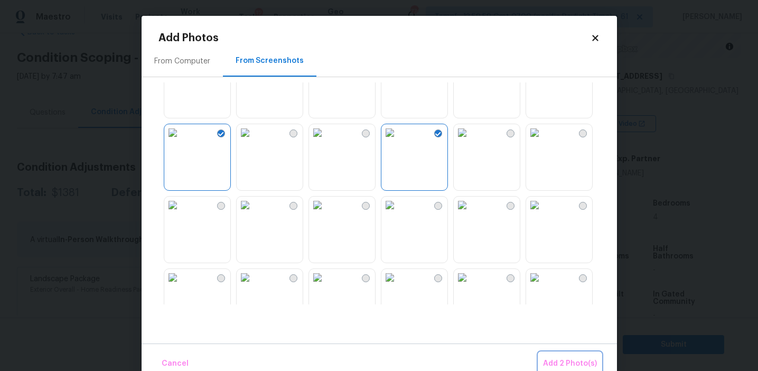
click at [557, 359] on span "Add 2 Photo(s)" at bounding box center [570, 363] width 54 height 13
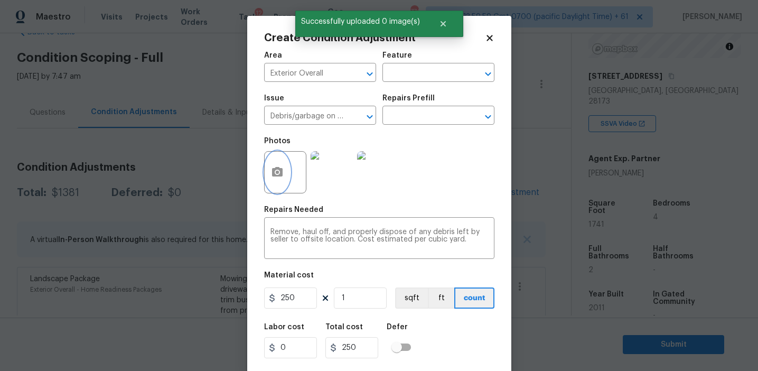
scroll to position [24, 0]
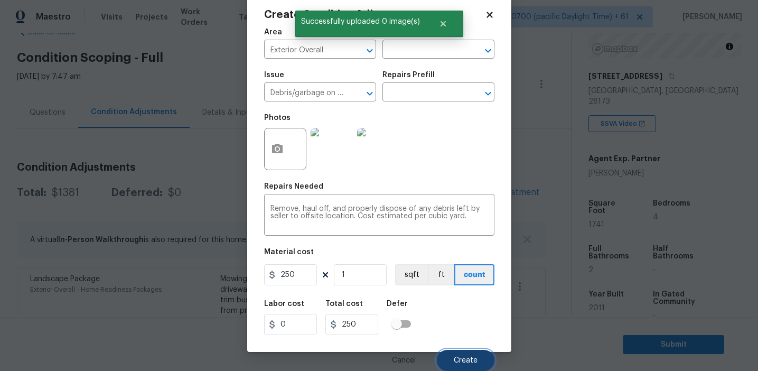
click at [457, 360] on span "Create" at bounding box center [465, 360] width 24 height 8
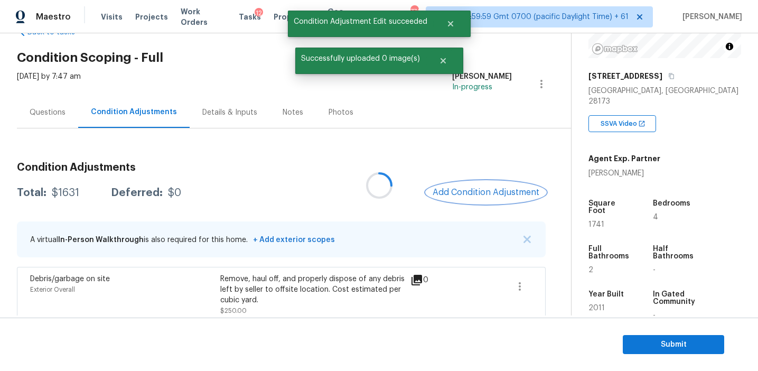
scroll to position [0, 0]
click at [390, 176] on div "Condition Adjustments Total: $1631 Deferred: $0 Add Condition Adjustment A virt…" at bounding box center [281, 378] width 528 height 448
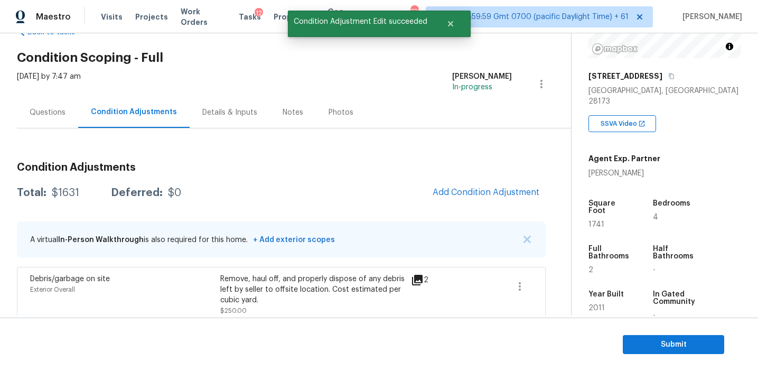
click at [403, 186] on div "Total: $1631 Deferred: $0 Add Condition Adjustment" at bounding box center [281, 192] width 528 height 23
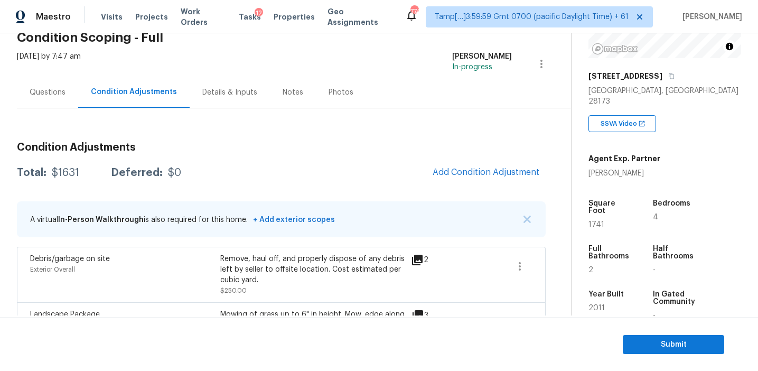
click at [375, 148] on h3 "Condition Adjustments" at bounding box center [281, 147] width 528 height 11
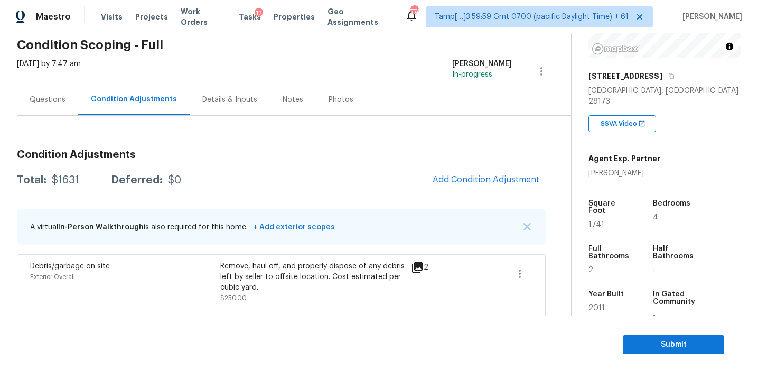
scroll to position [36, 0]
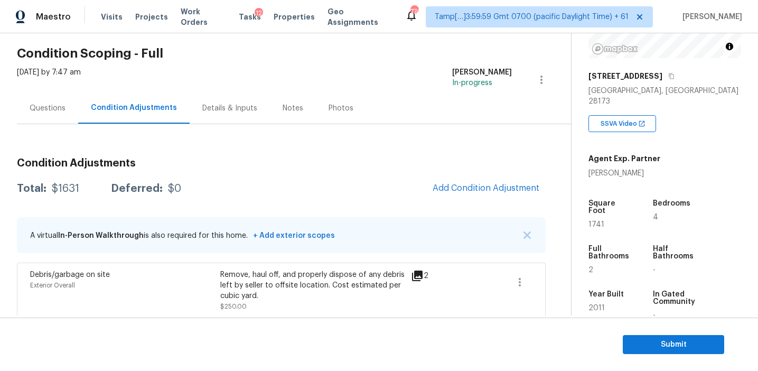
click at [373, 162] on h3 "Condition Adjustments" at bounding box center [281, 163] width 528 height 11
click at [443, 181] on button "Add Condition Adjustment" at bounding box center [485, 188] width 119 height 22
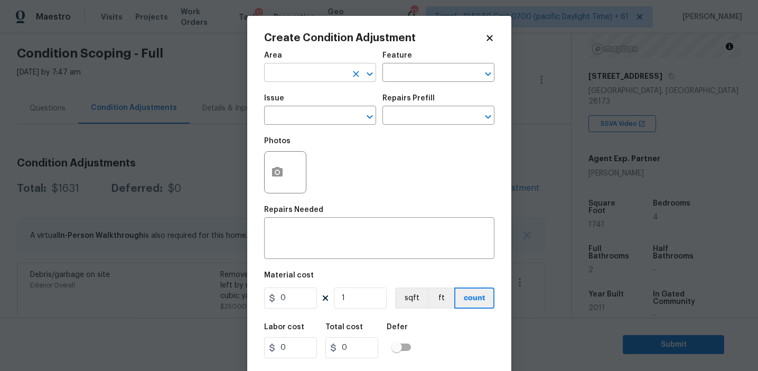
click at [293, 78] on input "text" at bounding box center [305, 73] width 82 height 16
click at [280, 75] on input "eexte" at bounding box center [305, 73] width 82 height 16
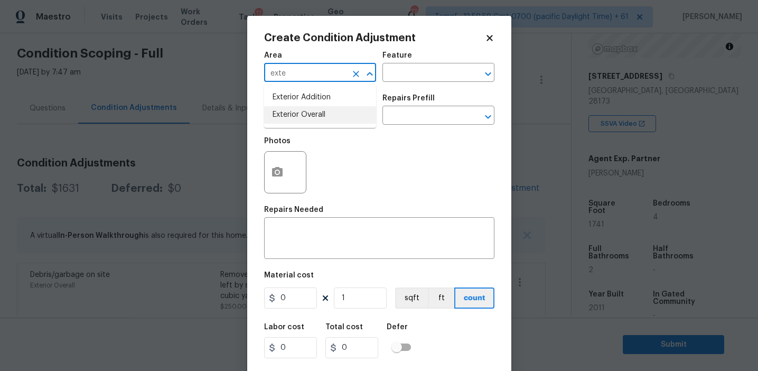
click at [292, 116] on li "Exterior Overall" at bounding box center [320, 114] width 112 height 17
type input "Exterior Overall"
click at [292, 116] on input "text" at bounding box center [305, 116] width 82 height 16
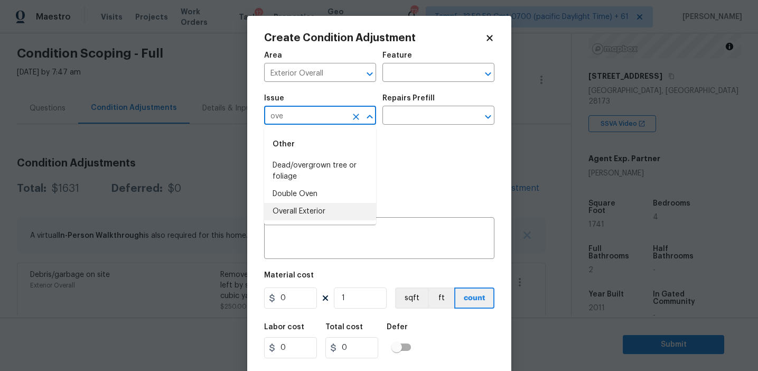
click at [302, 212] on li "Overall Exterior" at bounding box center [320, 211] width 112 height 17
type input "Overall Exterior"
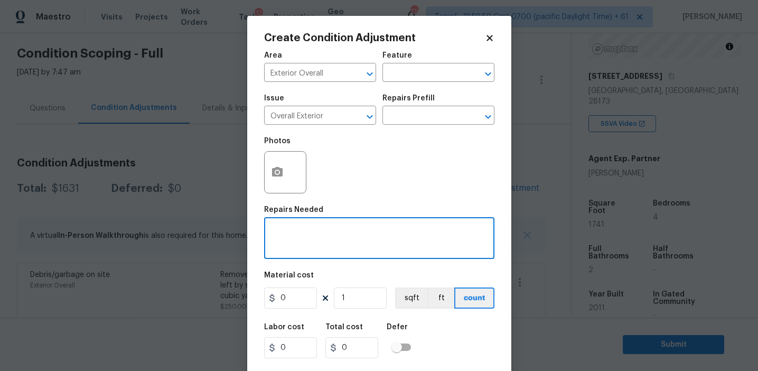
click at [348, 236] on textarea at bounding box center [378, 239] width 217 height 22
paste textarea "Overall exterior repairs (siding, stucco, fencing, decking, soffit, [PERSON_NAM…"
click at [444, 229] on textarea "Overall exterior repairs (siding, stucco, fencing, decking, soffit, [PERSON_NAM…" at bounding box center [378, 239] width 217 height 22
type textarea "Overall exterior repairs (siding, stucco, fencing, soffit, [PERSON_NAME], trims…"
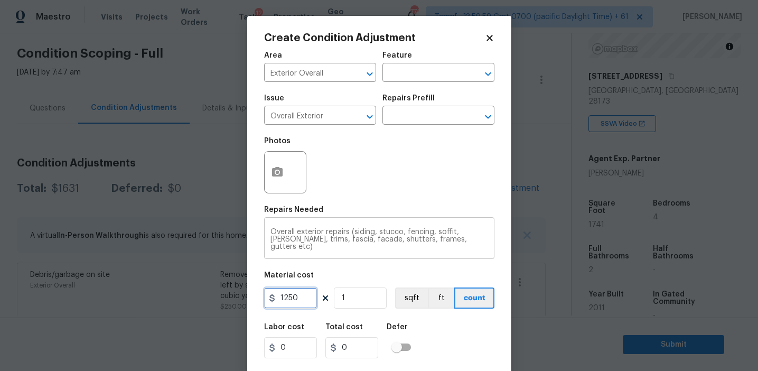
type input "1250"
click at [281, 173] on icon "button" at bounding box center [277, 172] width 11 height 10
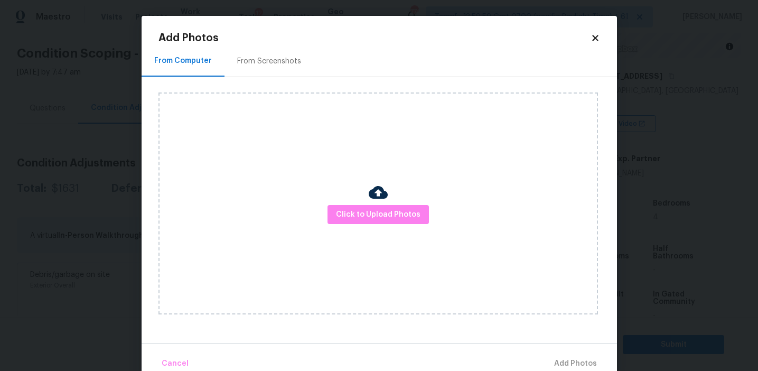
click at [281, 60] on div "From Screenshots" at bounding box center [269, 61] width 64 height 11
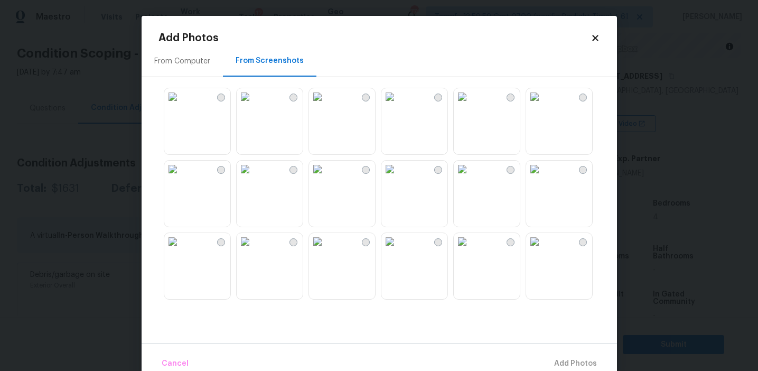
click at [326, 105] on img at bounding box center [317, 96] width 17 height 17
click at [181, 177] on img at bounding box center [172, 168] width 17 height 17
click at [398, 250] on img at bounding box center [389, 241] width 17 height 17
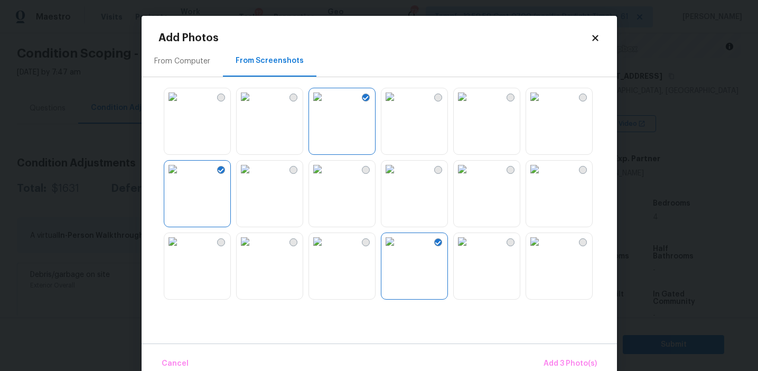
scroll to position [121, 0]
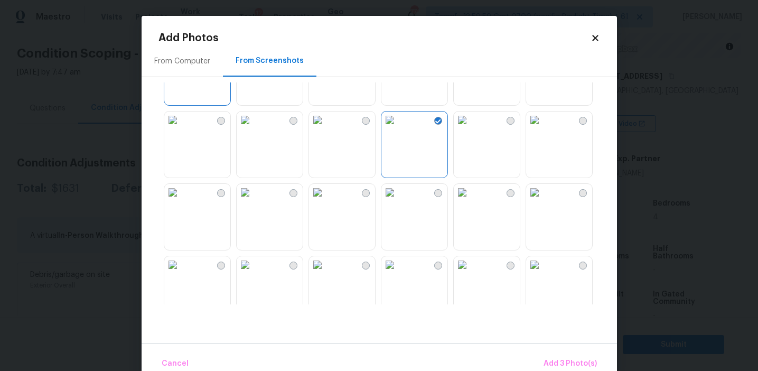
click at [398, 201] on img at bounding box center [389, 192] width 17 height 17
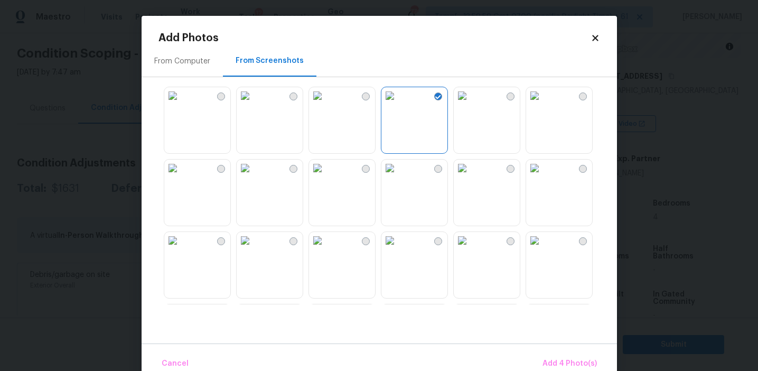
click at [181, 104] on img at bounding box center [172, 95] width 17 height 17
click at [466, 249] on img at bounding box center [461, 240] width 17 height 17
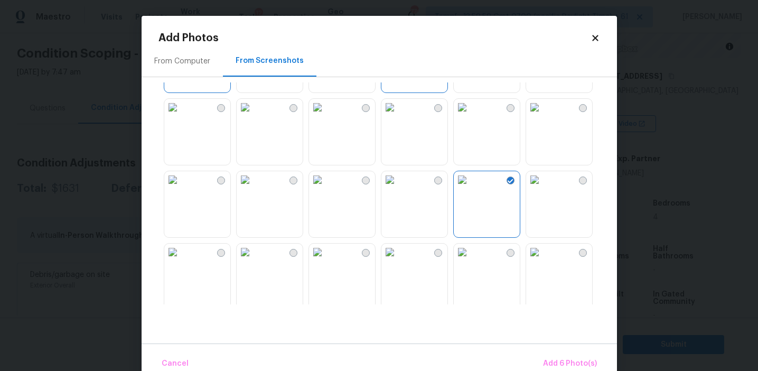
click at [543, 188] on img at bounding box center [534, 179] width 17 height 17
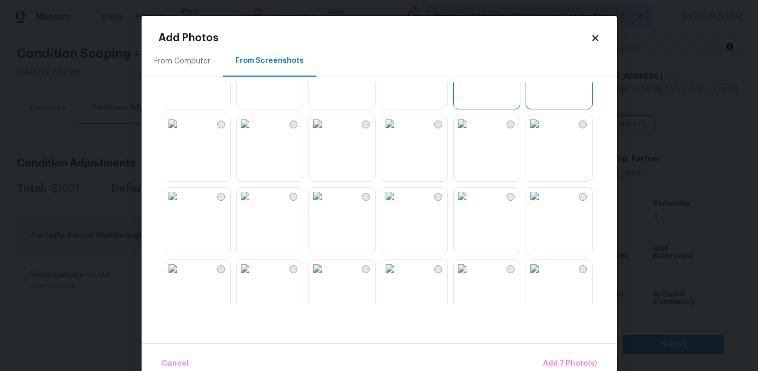
click at [253, 277] on img at bounding box center [244, 268] width 17 height 17
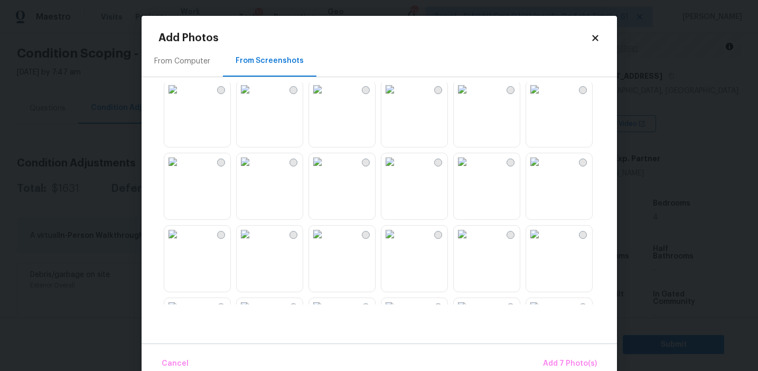
scroll to position [462, 0]
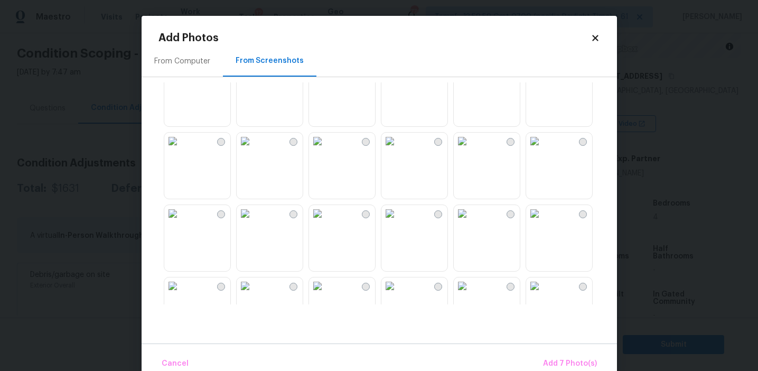
click at [543, 149] on img at bounding box center [534, 140] width 17 height 17
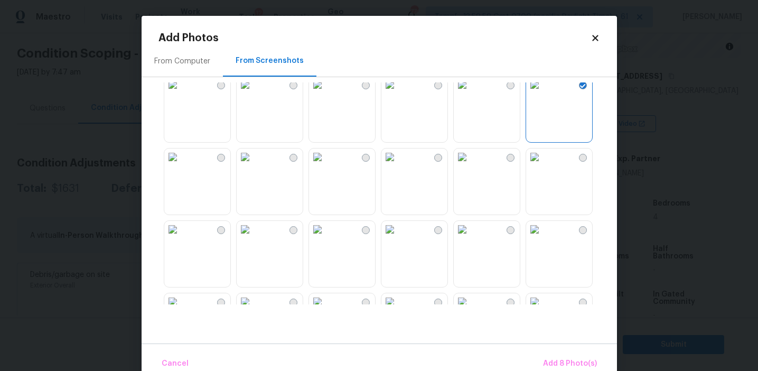
scroll to position [605, 0]
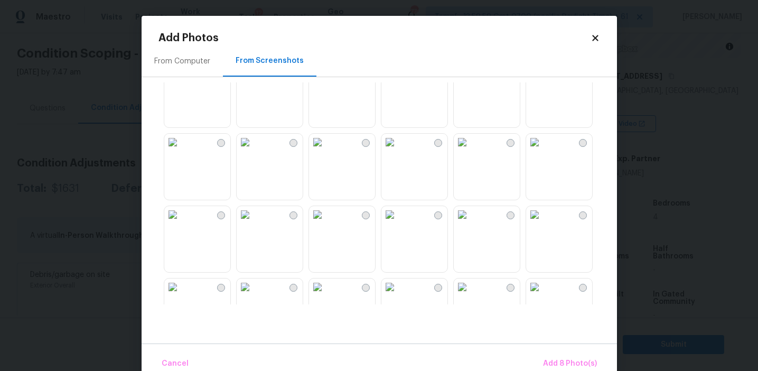
click at [543, 150] on img at bounding box center [534, 142] width 17 height 17
click at [181, 223] on img at bounding box center [172, 214] width 17 height 17
click at [398, 223] on img at bounding box center [389, 214] width 17 height 17
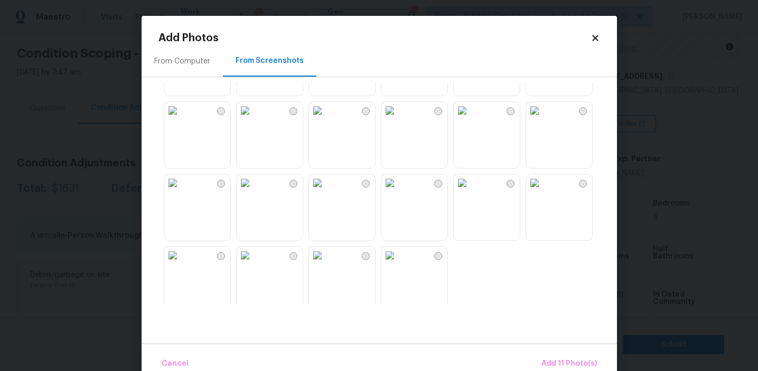
scroll to position [1008, 0]
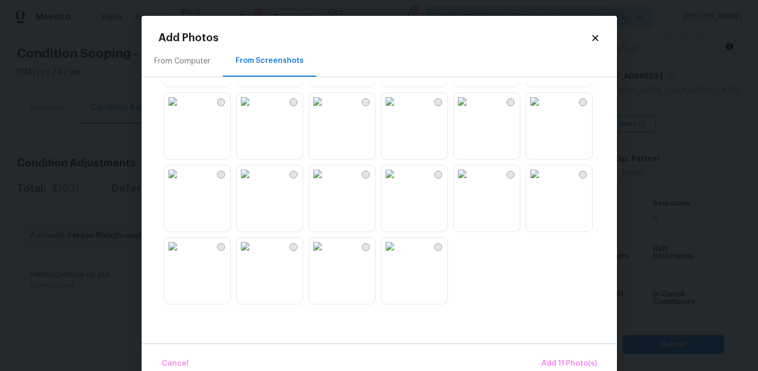
click at [398, 254] on img at bounding box center [389, 246] width 17 height 17
click at [538, 182] on img at bounding box center [534, 173] width 17 height 17
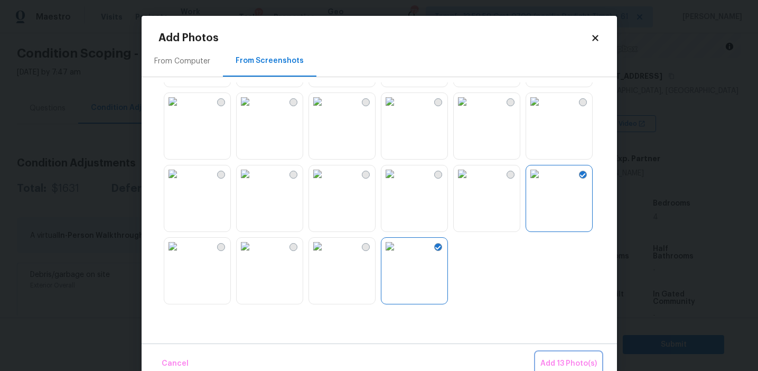
click at [579, 354] on button "Add 13 Photo(s)" at bounding box center [568, 363] width 65 height 23
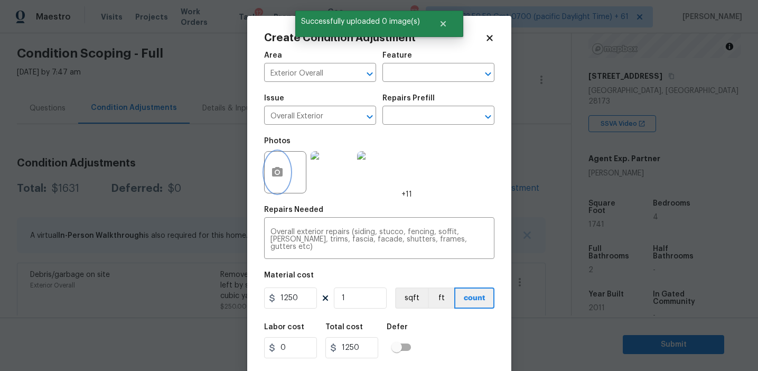
scroll to position [24, 0]
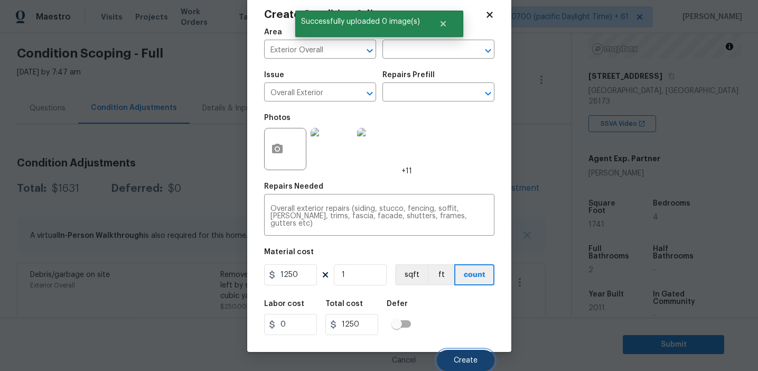
click at [454, 353] on button "Create" at bounding box center [466, 359] width 58 height 21
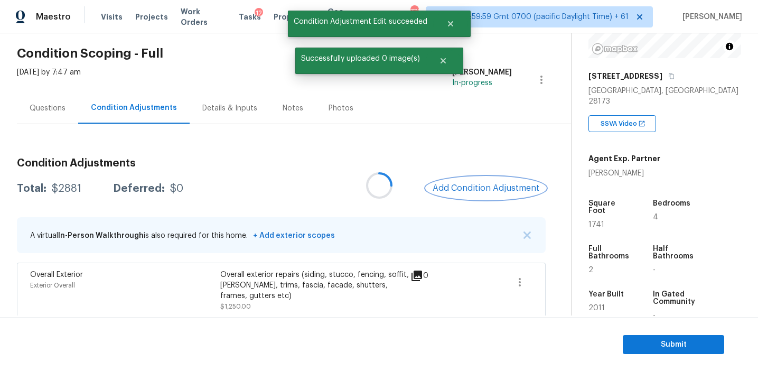
scroll to position [0, 0]
click at [393, 185] on div "Total: $2881 Deferred: $0 Add Condition Adjustment" at bounding box center [282, 188] width 531 height 23
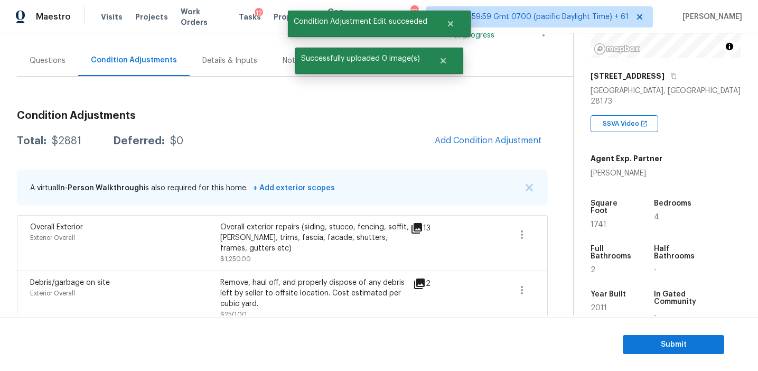
scroll to position [94, 0]
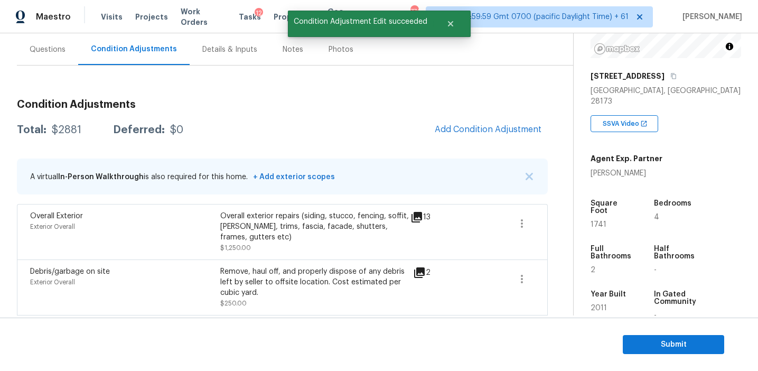
click at [408, 124] on div "Total: $2881 Deferred: $0 Add Condition Adjustment" at bounding box center [282, 129] width 531 height 23
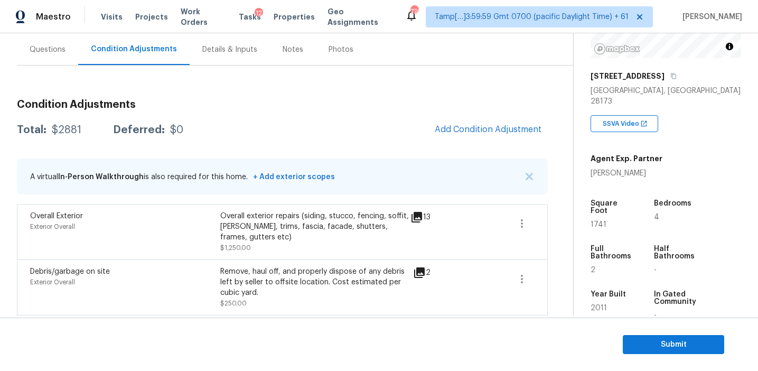
click at [58, 65] on div "Condition Adjustments Total: $2881 Deferred: $0 Add Condition Adjustment A virt…" at bounding box center [282, 329] width 531 height 528
click at [58, 54] on div "Questions" at bounding box center [47, 49] width 61 height 31
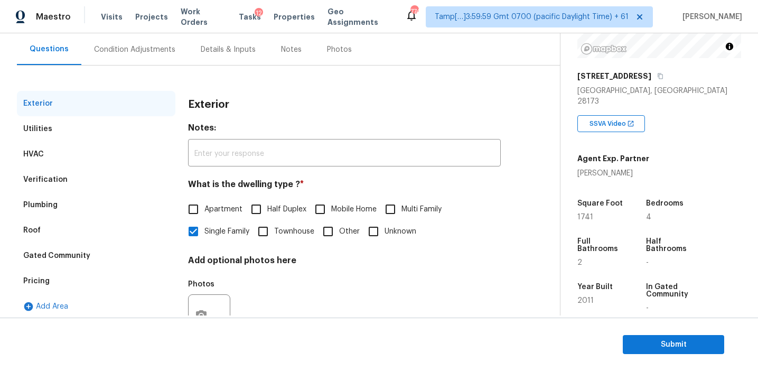
click at [111, 178] on div "Verification" at bounding box center [96, 179] width 158 height 25
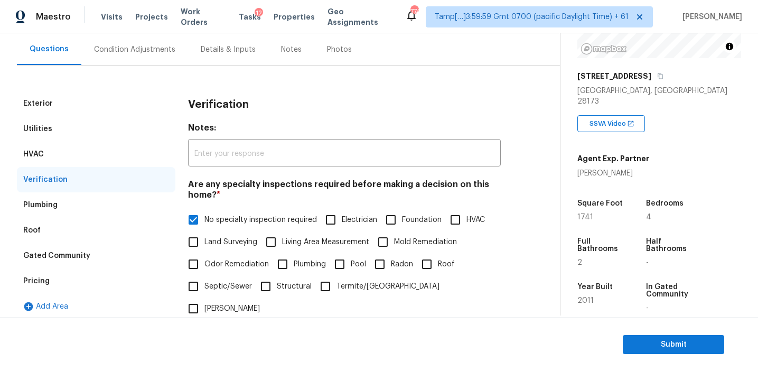
click at [141, 48] on div "Condition Adjustments" at bounding box center [134, 49] width 81 height 11
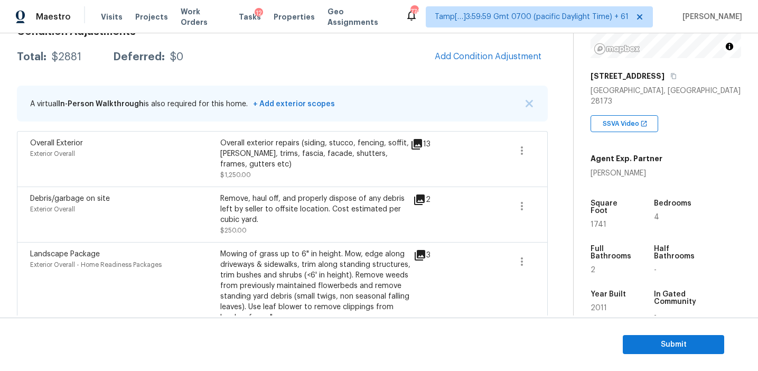
scroll to position [251, 0]
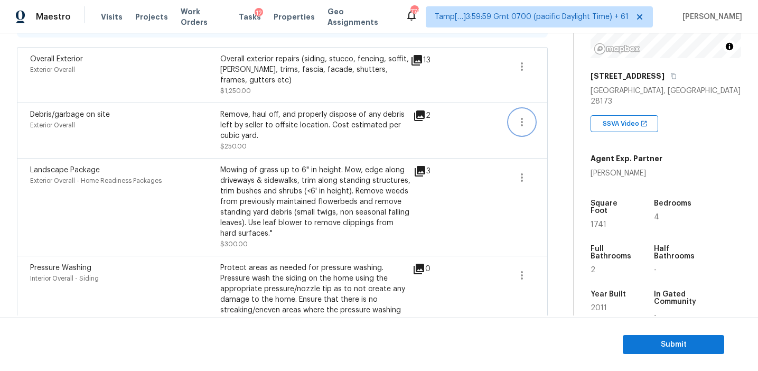
click at [527, 117] on icon "button" at bounding box center [521, 122] width 13 height 13
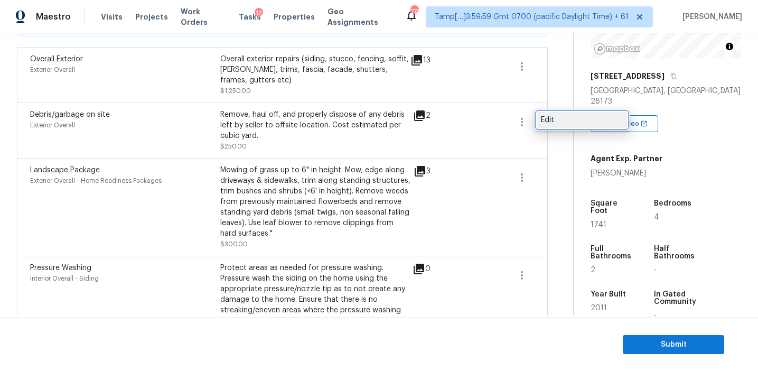
click at [546, 118] on div "Edit" at bounding box center [582, 120] width 82 height 11
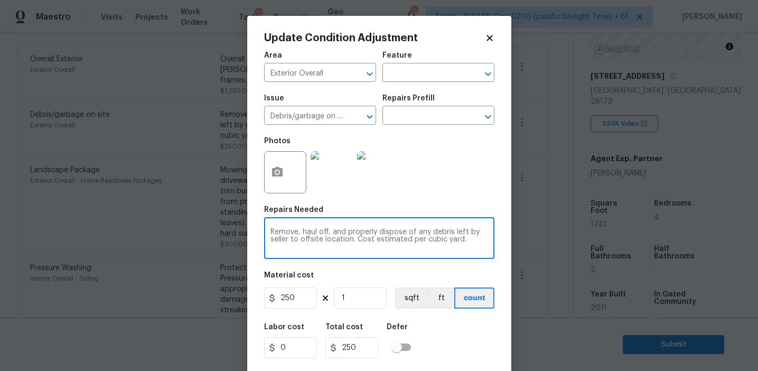
click at [298, 229] on textarea "Remove, haul off, and properly dispose of any debris left by seller to offsite …" at bounding box center [378, 239] width 217 height 22
type textarea "Remove shed, haul off, and properly dispose of any debris left by seller to off…"
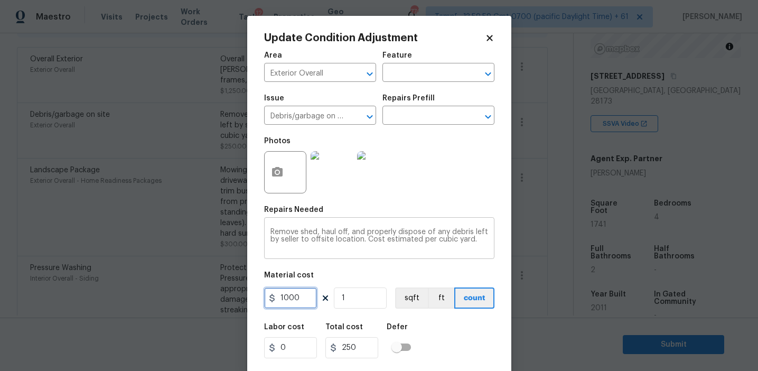
type input "1000"
click at [268, 185] on button "button" at bounding box center [276, 172] width 25 height 41
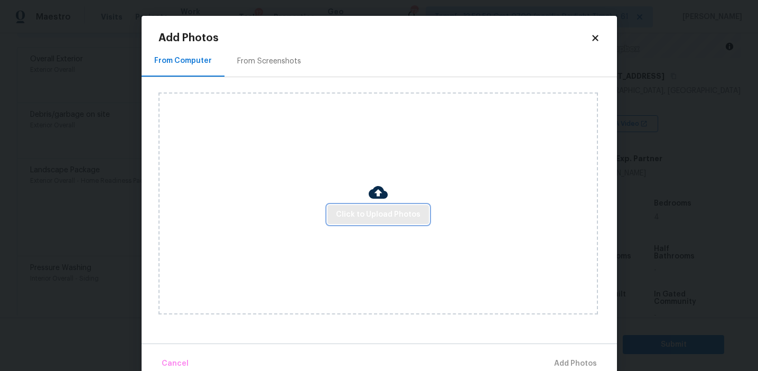
click at [344, 205] on button "Click to Upload Photos" at bounding box center [377, 215] width 101 height 20
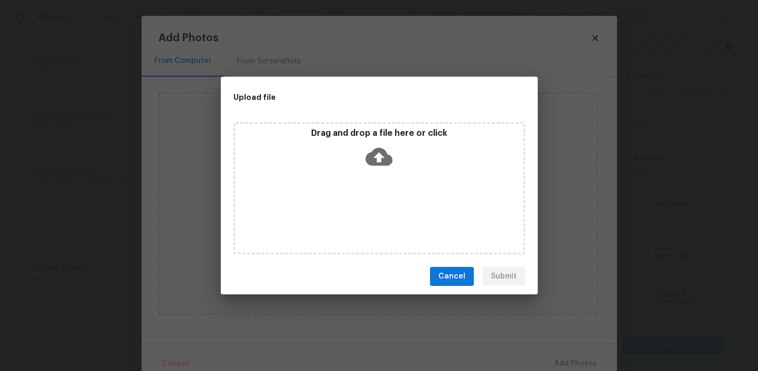
click at [355, 158] on div "Drag and drop a file here or click" at bounding box center [379, 150] width 288 height 45
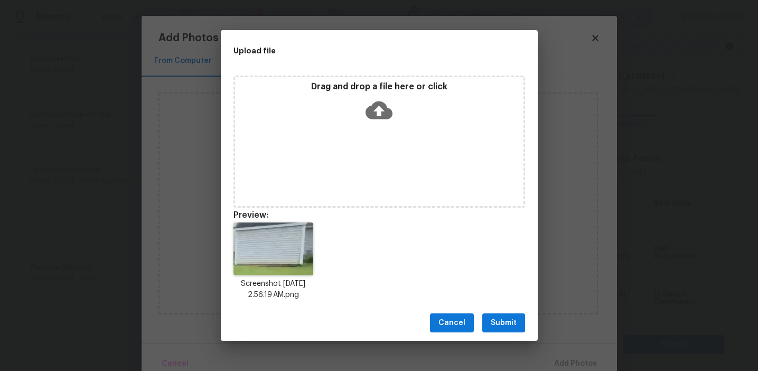
click at [491, 316] on button "Submit" at bounding box center [503, 323] width 43 height 20
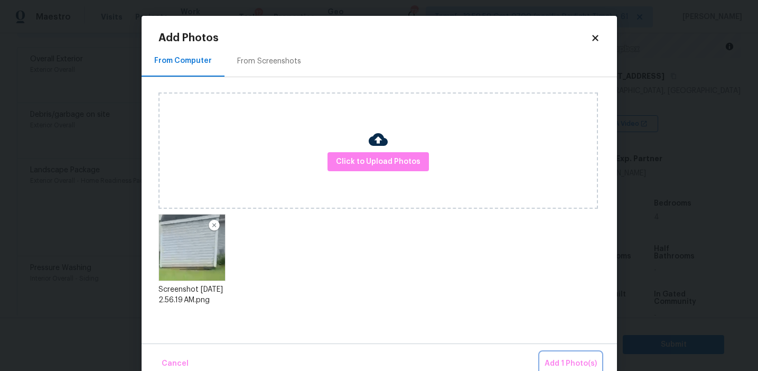
click at [552, 358] on span "Add 1 Photo(s)" at bounding box center [570, 363] width 52 height 13
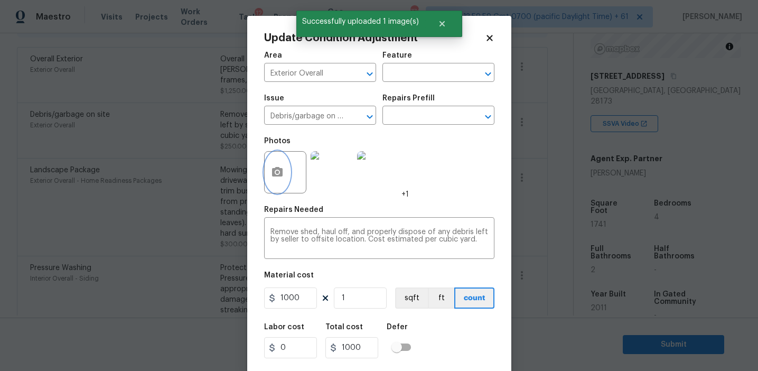
scroll to position [24, 0]
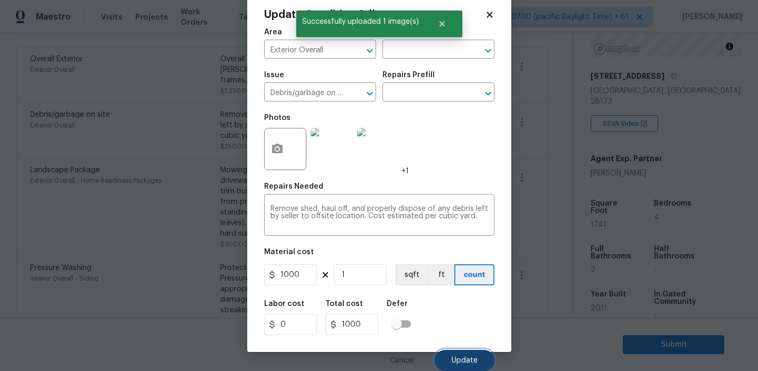
click at [462, 359] on span "Update" at bounding box center [464, 360] width 26 height 8
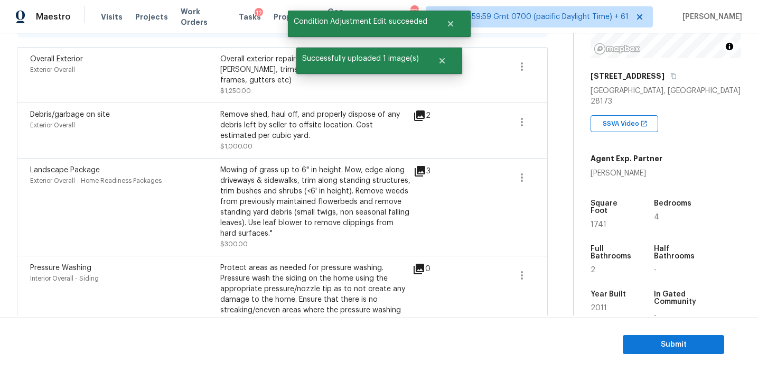
scroll to position [0, 0]
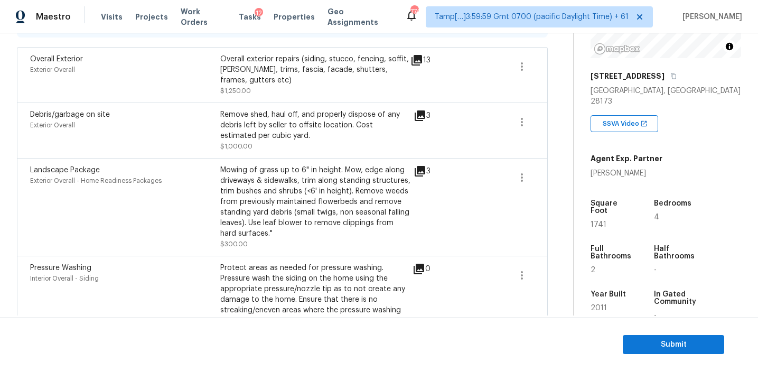
click at [442, 205] on div "3" at bounding box center [438, 207] width 51 height 84
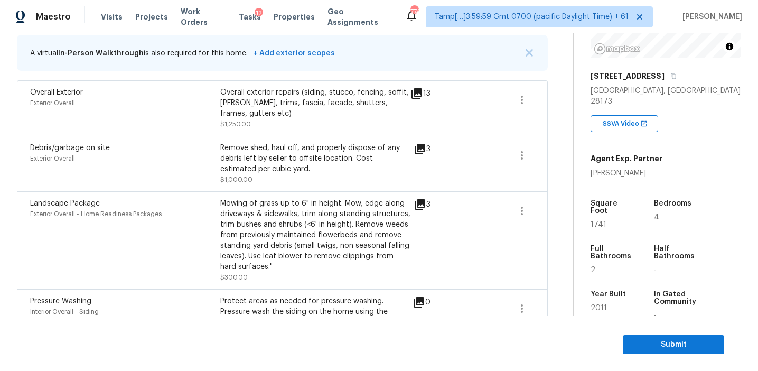
scroll to position [207, 0]
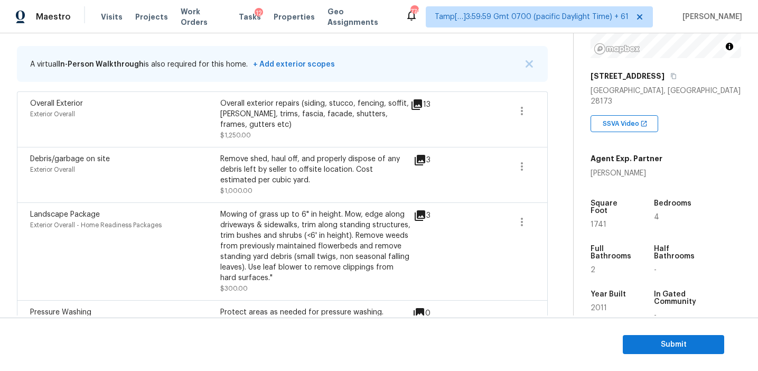
click at [317, 187] on div "Remove shed, haul off, and properly dispose of any debris left by seller to off…" at bounding box center [315, 175] width 190 height 42
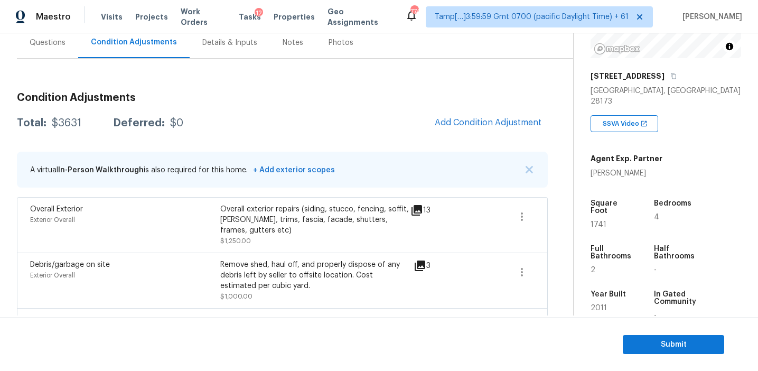
scroll to position [93, 0]
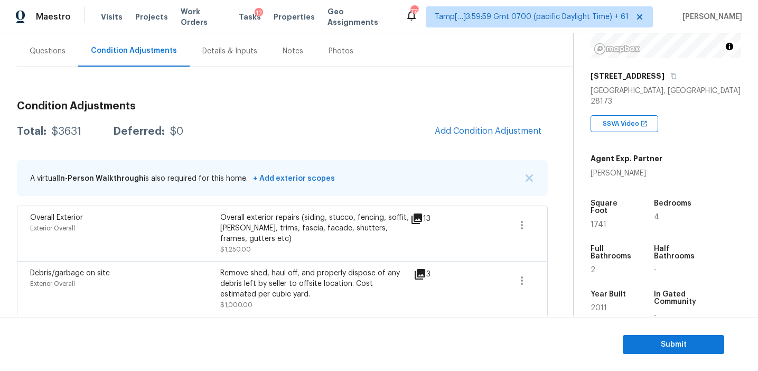
click at [324, 143] on div "Condition Adjustments Total: $3631 Deferred: $0 Add Condition Adjustment A virt…" at bounding box center [282, 343] width 531 height 503
click at [332, 136] on div "Total: $3631 Deferred: $0 Add Condition Adjustment" at bounding box center [282, 131] width 531 height 23
click at [425, 132] on div "Total: $3631 Deferred: $0 Add Condition Adjustment" at bounding box center [282, 131] width 531 height 23
click at [460, 127] on span "Add Condition Adjustment" at bounding box center [487, 131] width 107 height 10
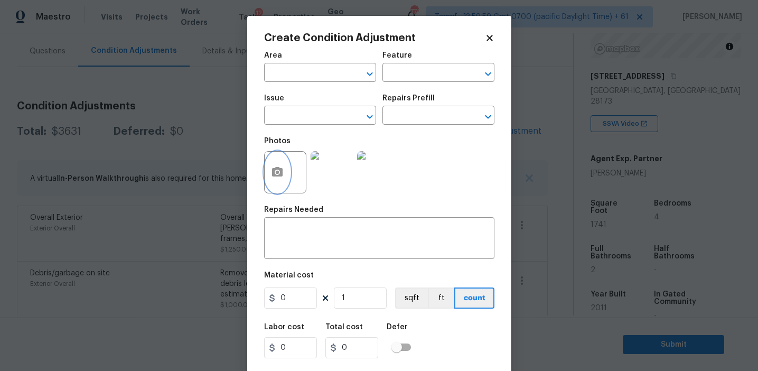
click at [277, 182] on button "button" at bounding box center [276, 172] width 25 height 41
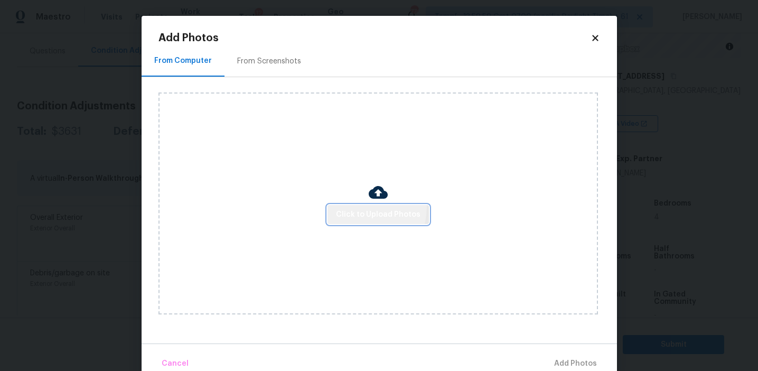
click at [353, 206] on button "Click to Upload Photos" at bounding box center [377, 215] width 101 height 20
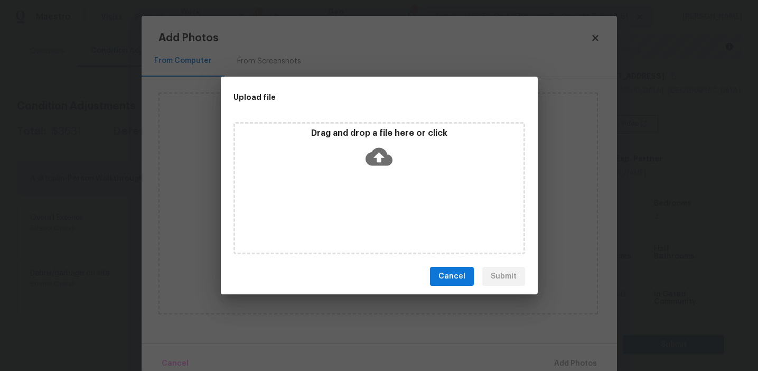
click at [354, 156] on div "Drag and drop a file here or click" at bounding box center [379, 150] width 288 height 45
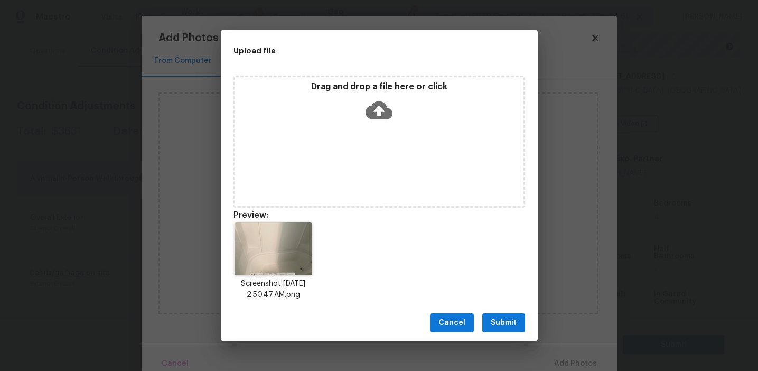
click at [508, 316] on span "Submit" at bounding box center [503, 322] width 26 height 13
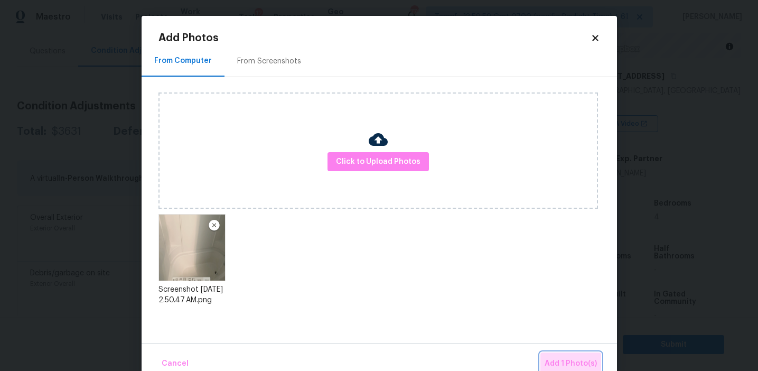
click at [557, 354] on button "Add 1 Photo(s)" at bounding box center [570, 363] width 61 height 23
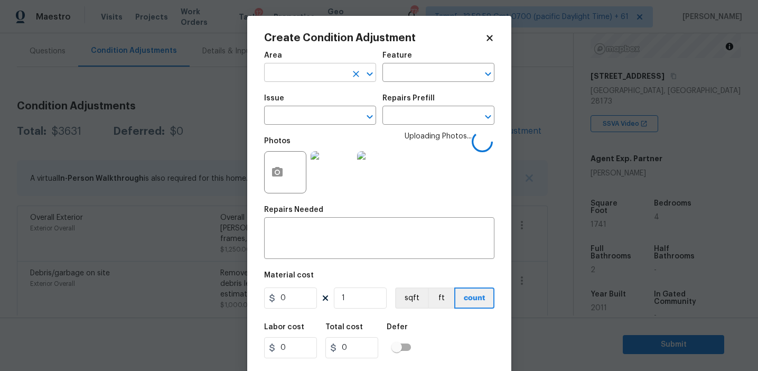
click at [306, 72] on input "text" at bounding box center [305, 73] width 82 height 16
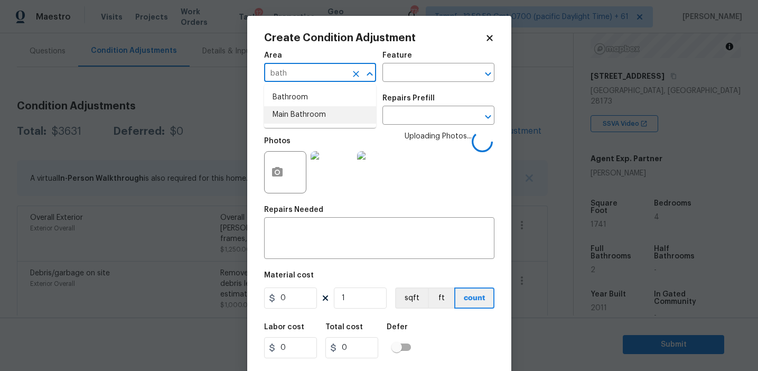
click at [313, 99] on li "Bathroom" at bounding box center [320, 97] width 112 height 17
type input "Bathroom"
click at [304, 117] on input "text" at bounding box center [305, 116] width 82 height 16
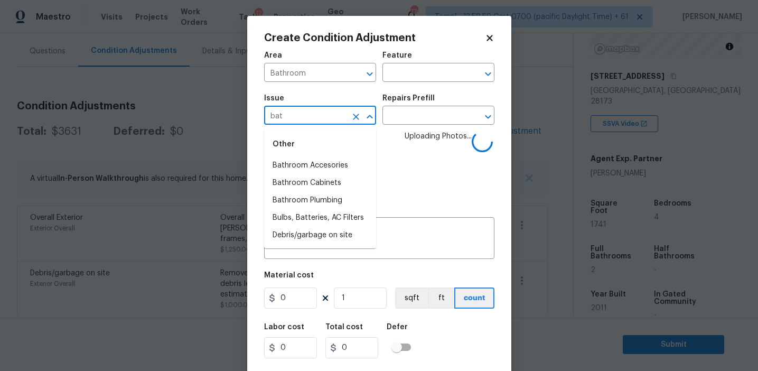
type input "bath"
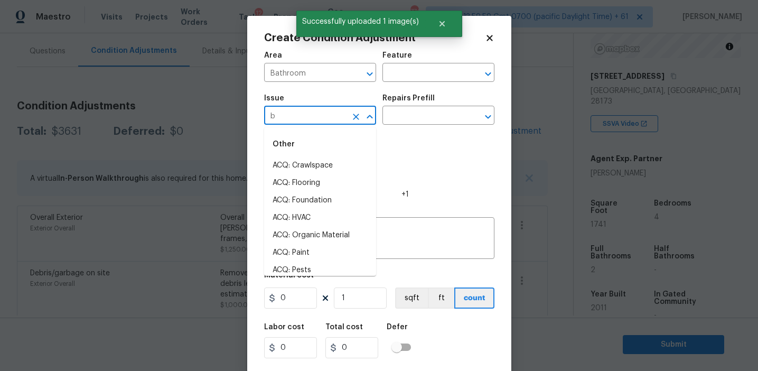
type input "ba"
type input "h"
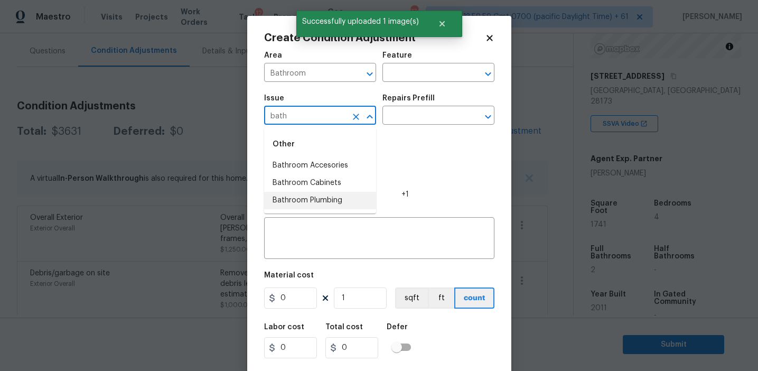
click at [338, 201] on li "Bathroom Plumbing" at bounding box center [320, 200] width 112 height 17
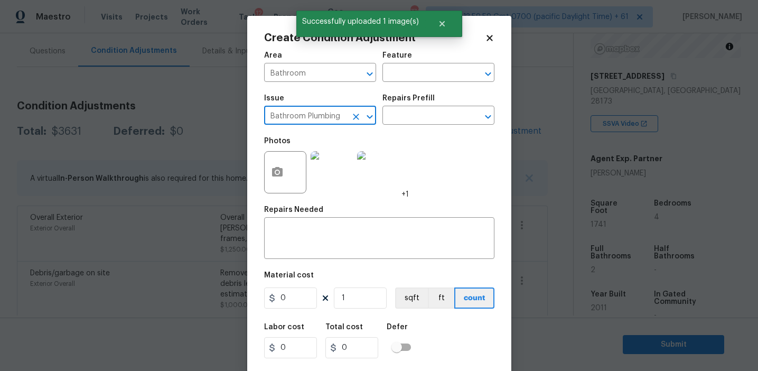
type input "Bathroom Plumbing"
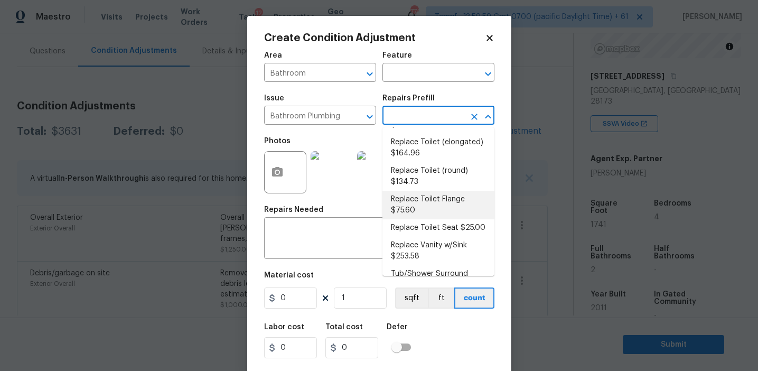
scroll to position [0, 0]
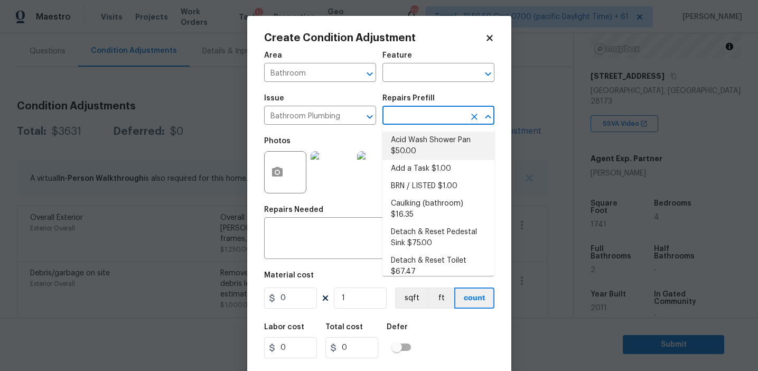
click at [416, 147] on li "Acid Wash Shower Pan $50.00" at bounding box center [438, 145] width 112 height 29
type input "Plumbing"
type textarea "Prep and acid wash/deep clean the shower pan."
type input "50"
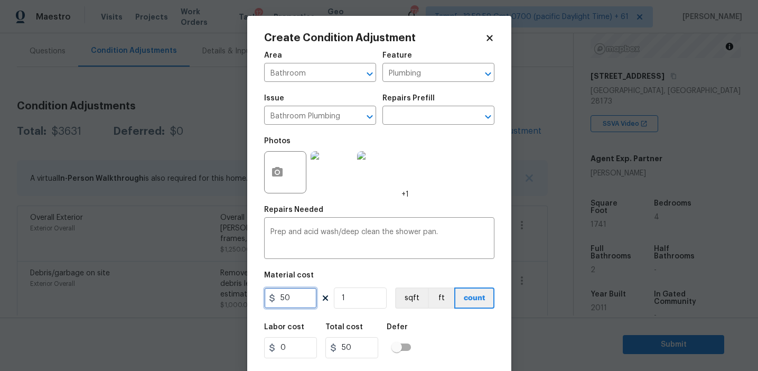
click at [295, 294] on input "50" at bounding box center [290, 297] width 53 height 21
type input "100"
type input "2"
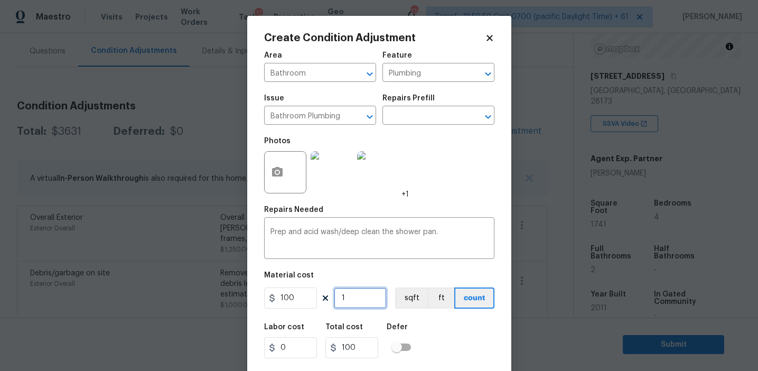
type input "200"
type input "2"
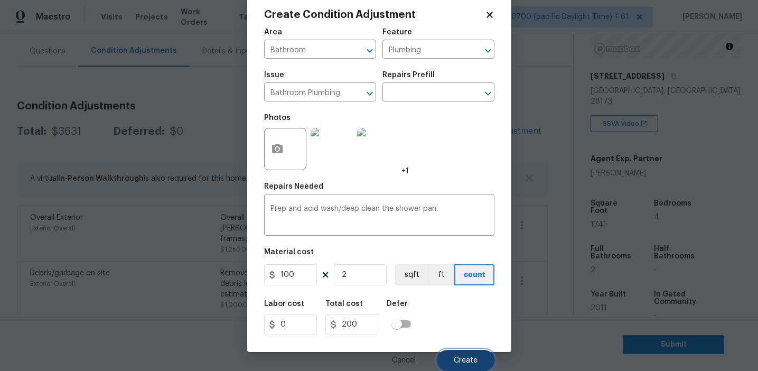
click at [463, 356] on span "Create" at bounding box center [465, 360] width 24 height 8
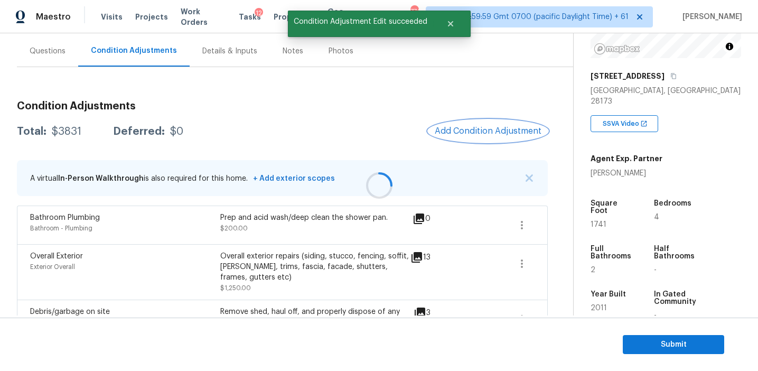
scroll to position [0, 0]
click at [468, 133] on span "Add Condition Adjustment" at bounding box center [487, 131] width 107 height 10
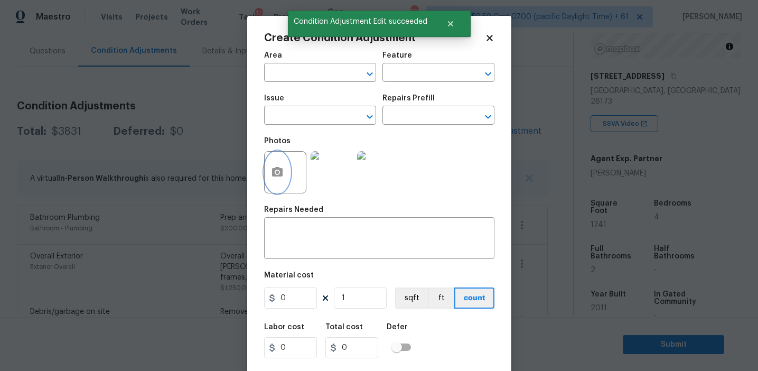
click at [282, 177] on icon "button" at bounding box center [277, 172] width 13 height 13
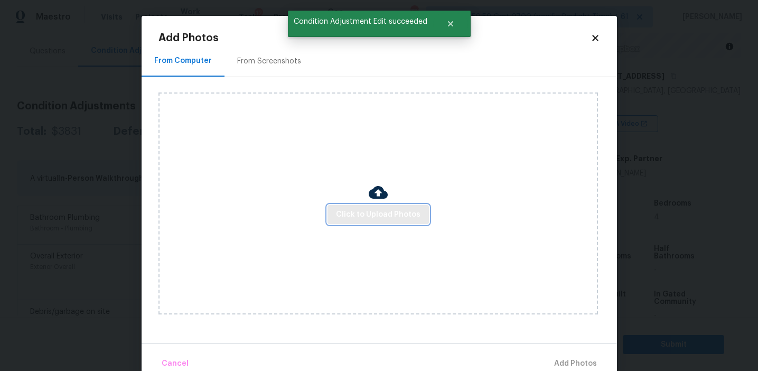
click at [364, 216] on span "Click to Upload Photos" at bounding box center [378, 214] width 84 height 13
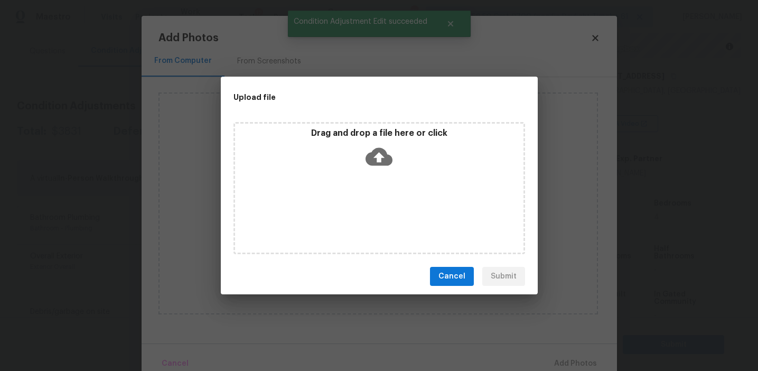
click at [359, 141] on div "Drag and drop a file here or click" at bounding box center [379, 150] width 288 height 45
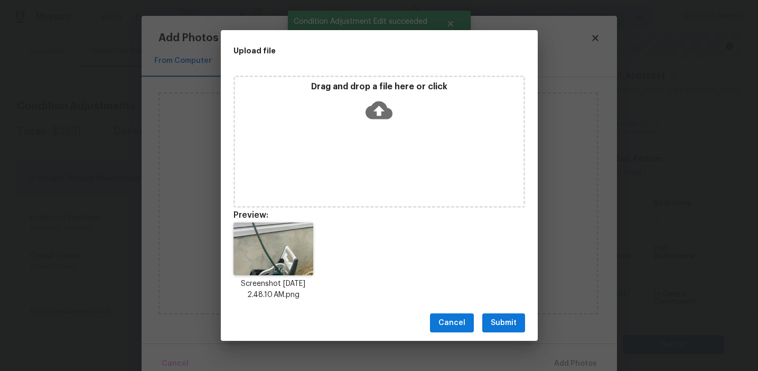
click at [510, 317] on span "Submit" at bounding box center [503, 322] width 26 height 13
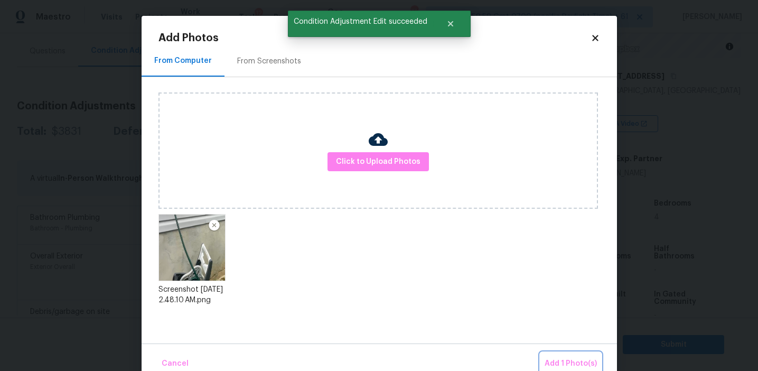
click at [554, 355] on button "Add 1 Photo(s)" at bounding box center [570, 363] width 61 height 23
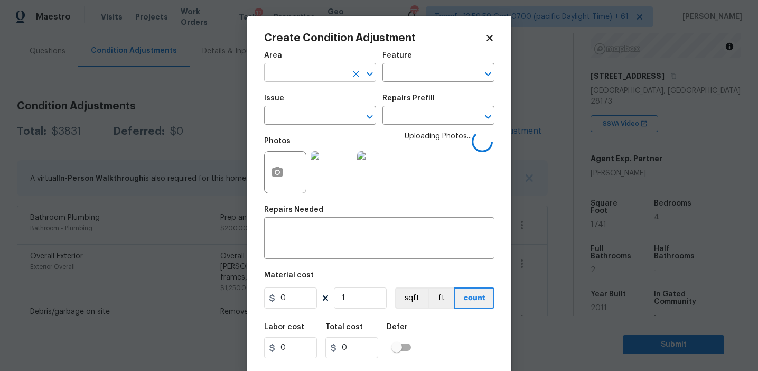
click at [311, 76] on input "text" at bounding box center [305, 73] width 82 height 16
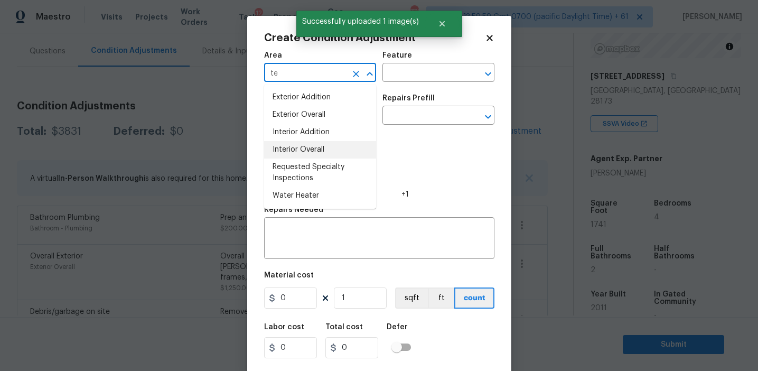
click at [322, 154] on li "Interior Overall" at bounding box center [320, 149] width 112 height 17
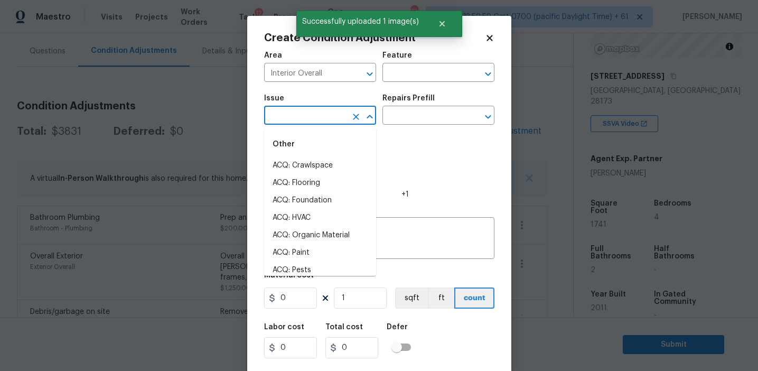
click at [329, 110] on input "text" at bounding box center [305, 116] width 82 height 16
click at [426, 149] on div "Photos +1" at bounding box center [379, 165] width 230 height 69
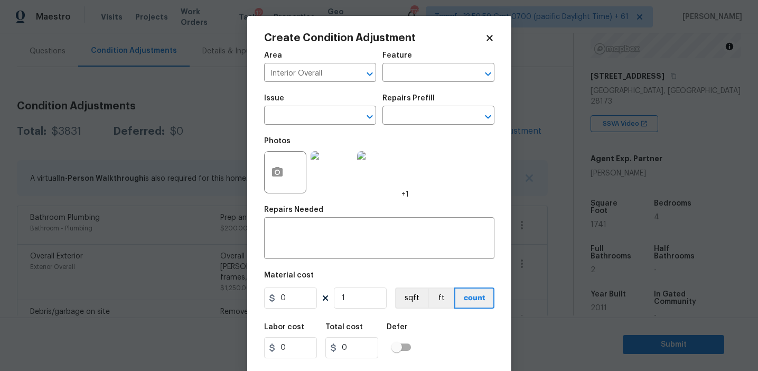
click at [408, 196] on span "+1" at bounding box center [404, 194] width 7 height 11
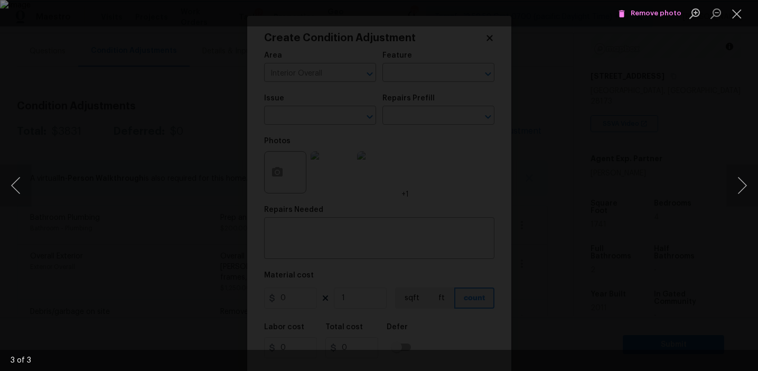
click at [693, 110] on div "Lightbox" at bounding box center [379, 185] width 758 height 371
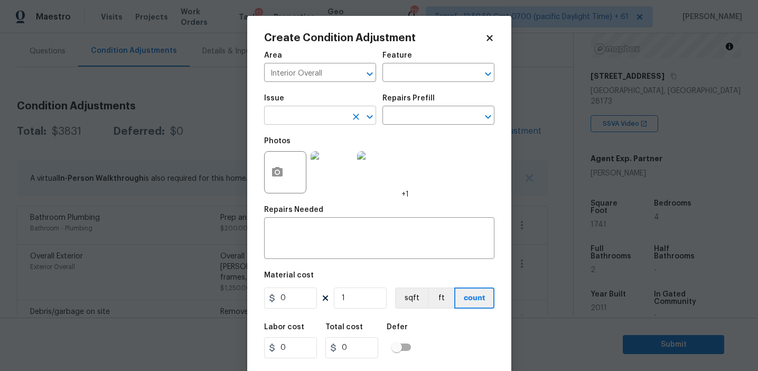
click at [332, 124] on input "text" at bounding box center [305, 116] width 82 height 16
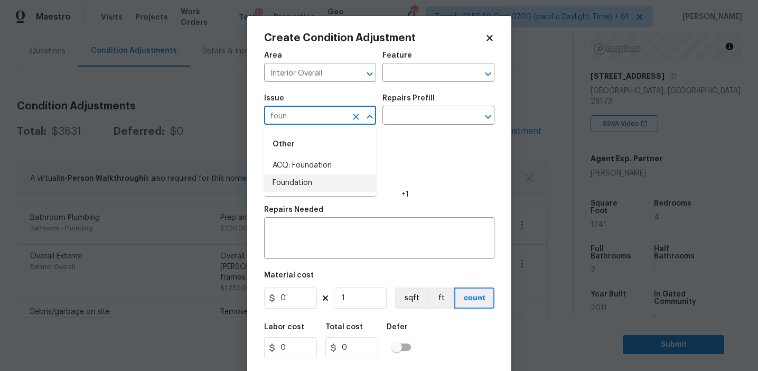
click at [333, 169] on li "ACQ: Foundation" at bounding box center [320, 165] width 112 height 17
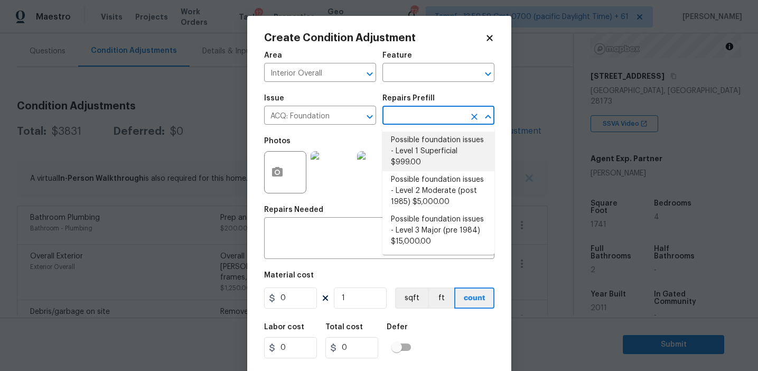
click at [410, 143] on li "Possible foundation issues - Level 1 Superficial $999.00" at bounding box center [438, 151] width 112 height 40
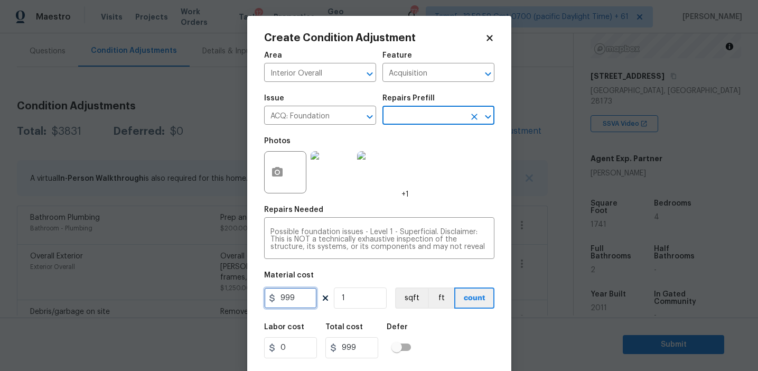
click at [308, 300] on input "999" at bounding box center [290, 297] width 53 height 21
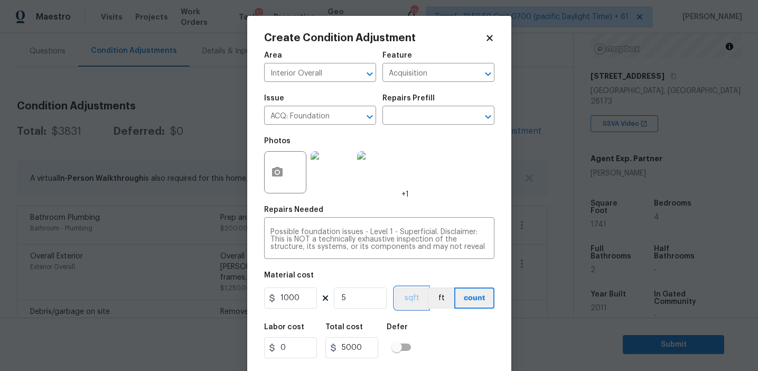
scroll to position [24, 0]
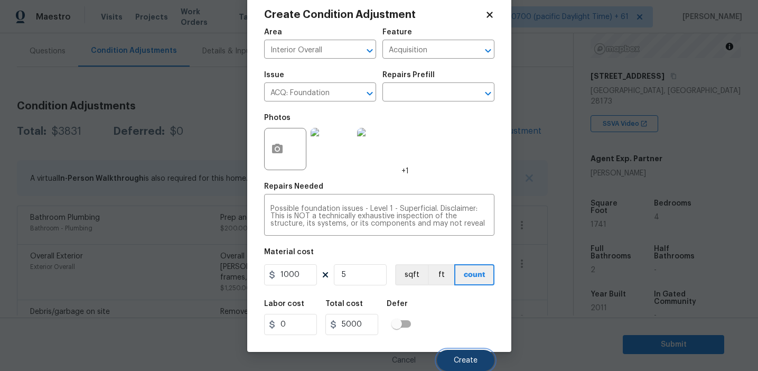
click at [456, 354] on button "Create" at bounding box center [466, 359] width 58 height 21
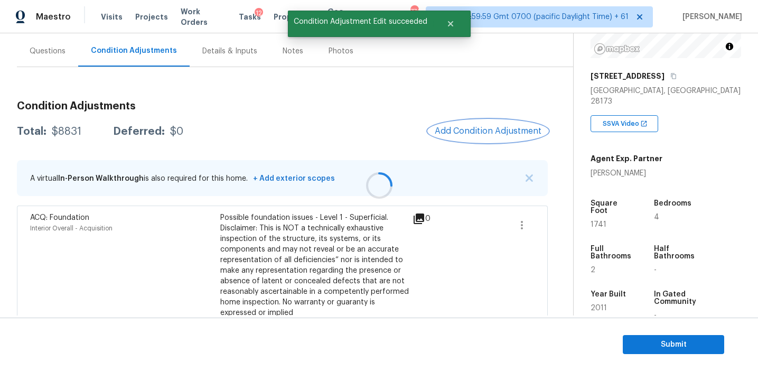
scroll to position [0, 0]
click at [399, 124] on div "Total: $8831 Deferred: $0 Add Condition Adjustment" at bounding box center [282, 131] width 531 height 23
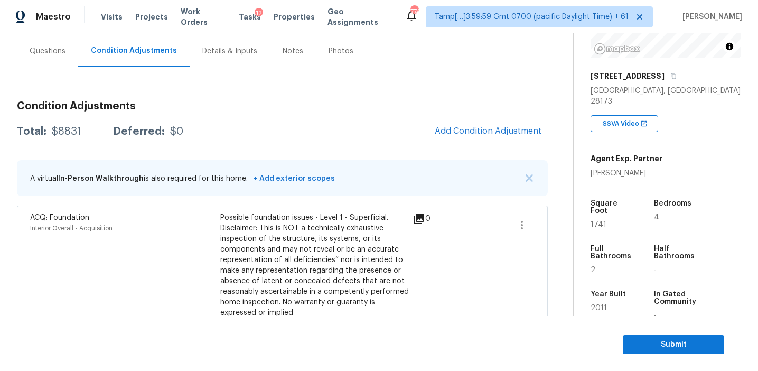
click at [398, 124] on div "Total: $8831 Deferred: $0 Add Condition Adjustment" at bounding box center [282, 131] width 531 height 23
click at [456, 128] on span "Add Condition Adjustment" at bounding box center [487, 131] width 107 height 10
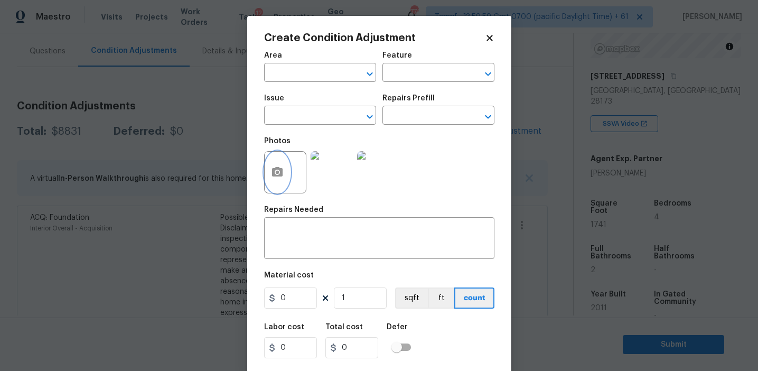
click at [272, 168] on icon "button" at bounding box center [277, 172] width 11 height 10
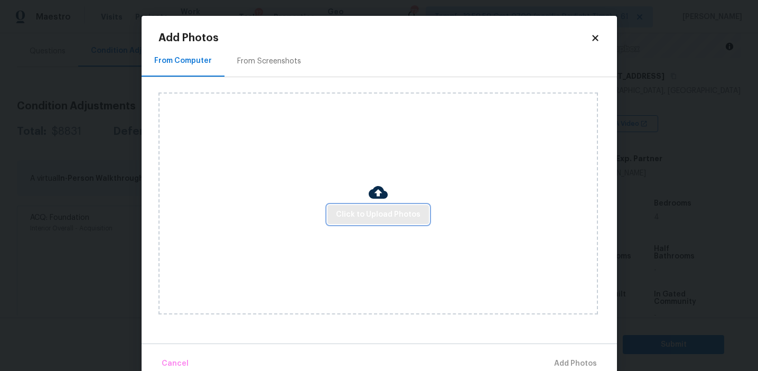
click at [368, 220] on span "Click to Upload Photos" at bounding box center [378, 214] width 84 height 13
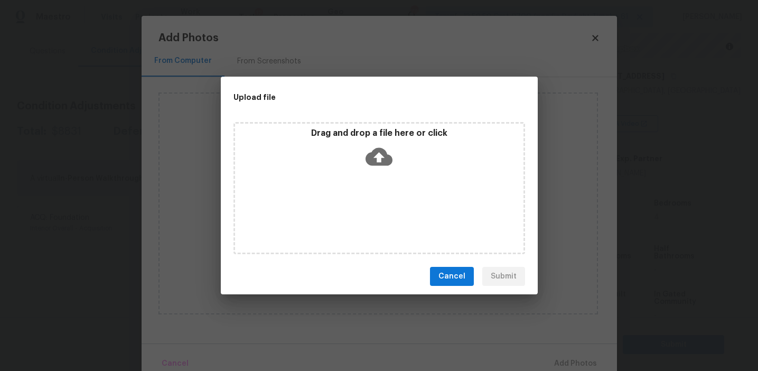
click at [368, 144] on icon at bounding box center [378, 156] width 27 height 27
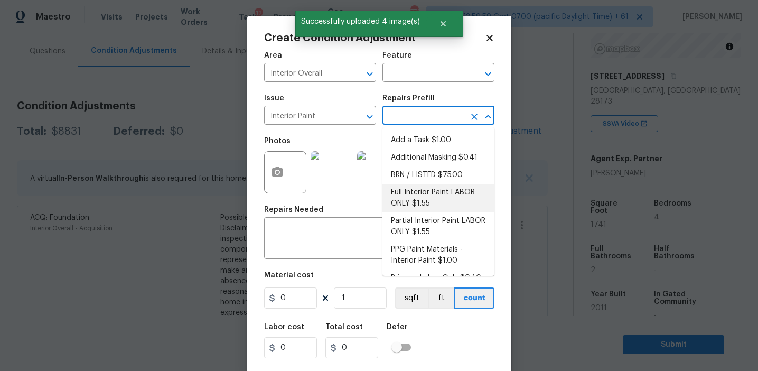
scroll to position [15, 0]
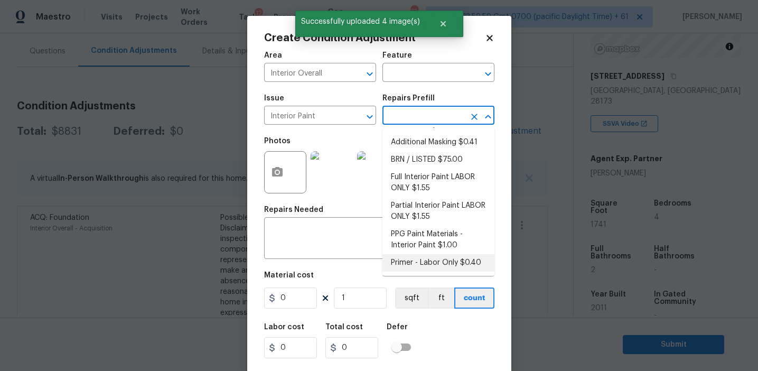
click at [420, 264] on li "Primer - Labor Only $0.40" at bounding box center [438, 262] width 112 height 17
type input "Overall Paint"
type input "0.4"
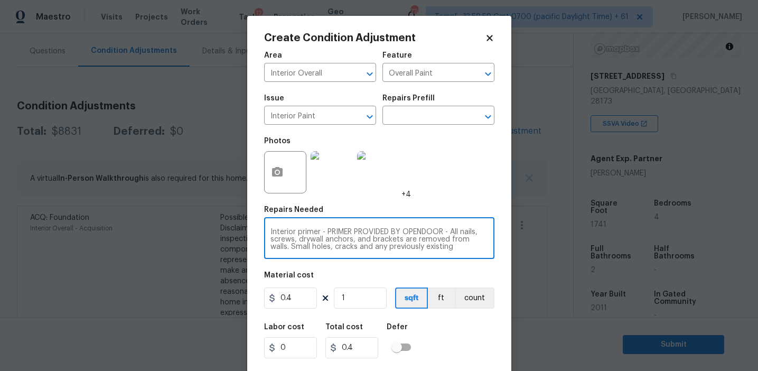
scroll to position [22, 0]
drag, startPoint x: 321, startPoint y: 231, endPoint x: 473, endPoint y: 262, distance: 155.2
click at [473, 262] on div "Area Interior Overall ​ Feature Overall Paint ​ Issue Interior Paint ​ Repairs …" at bounding box center [379, 219] width 230 height 348
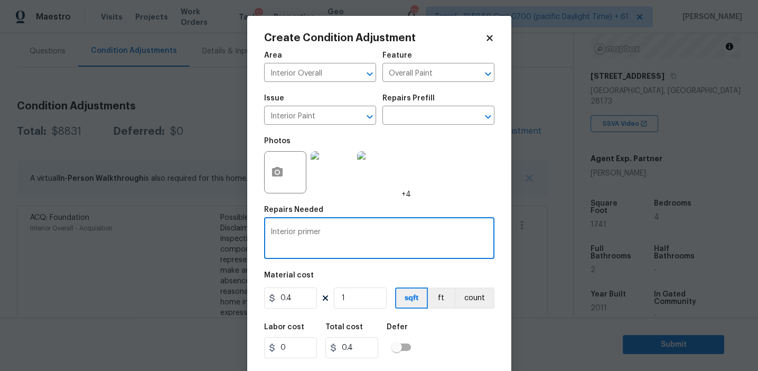
type textarea "Interior primer"
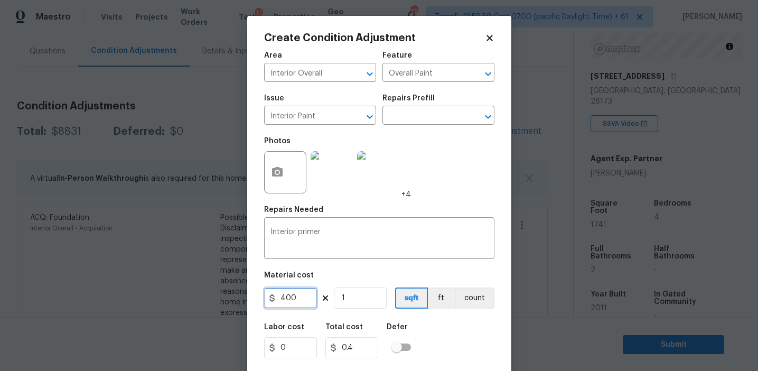
type input "400"
click at [468, 299] on button "count" at bounding box center [475, 297] width 40 height 21
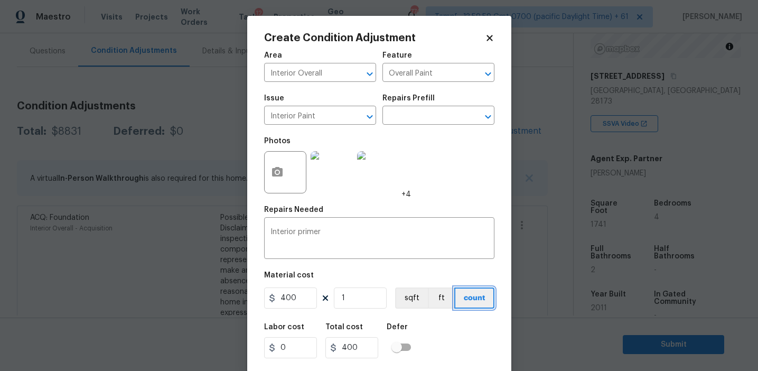
scroll to position [24, 0]
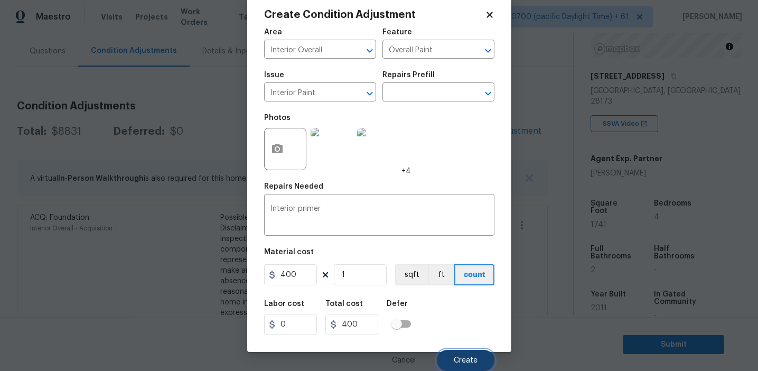
click at [463, 363] on span "Create" at bounding box center [465, 360] width 24 height 8
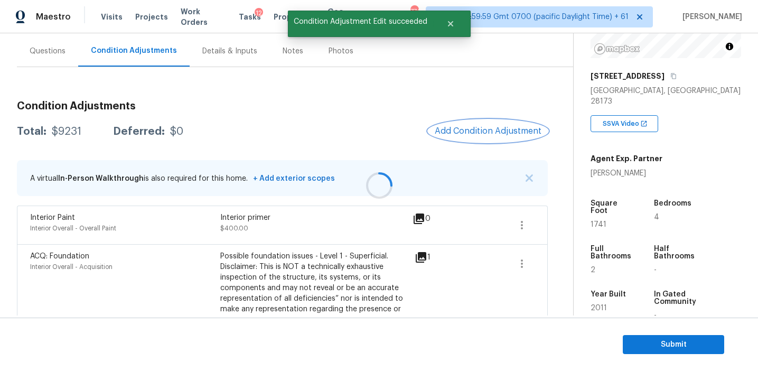
scroll to position [0, 0]
click at [368, 129] on div "Total: $9231 Deferred: $0 Add Condition Adjustment" at bounding box center [282, 131] width 531 height 23
click at [466, 135] on span "Add Condition Adjustment" at bounding box center [487, 131] width 107 height 10
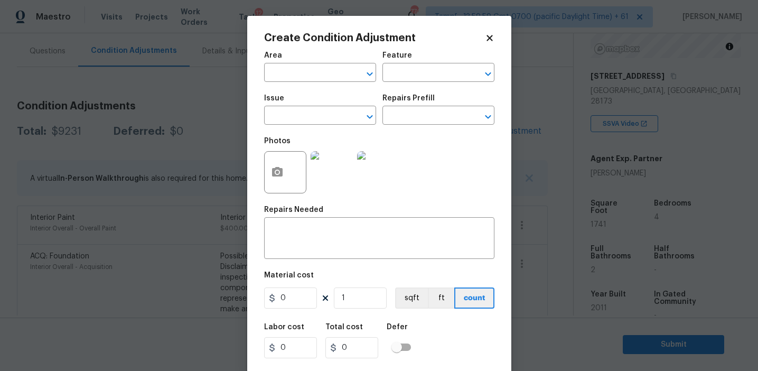
click at [228, 148] on body "Maestro Visits Projects Work Orders Tasks 12 Properties Geo Assignments 774 Tam…" at bounding box center [379, 185] width 758 height 371
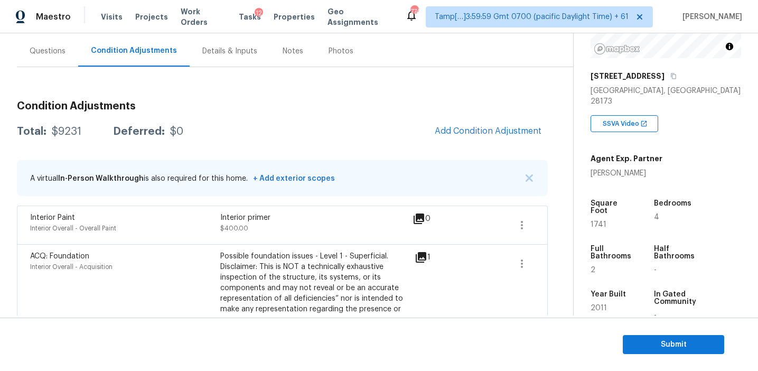
click at [490, 138] on button "Add Condition Adjustment" at bounding box center [487, 131] width 119 height 22
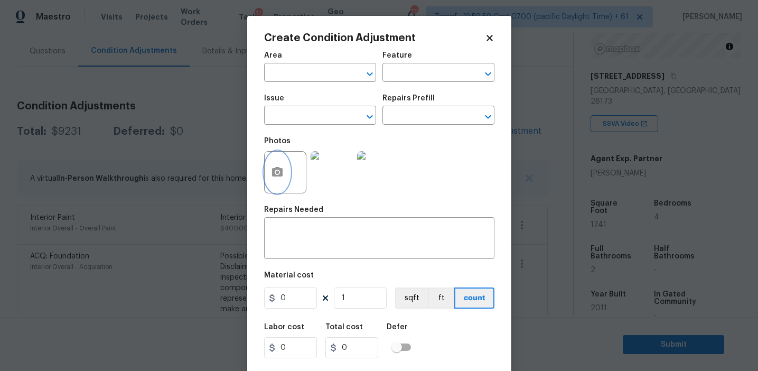
click at [285, 175] on button "button" at bounding box center [276, 172] width 25 height 41
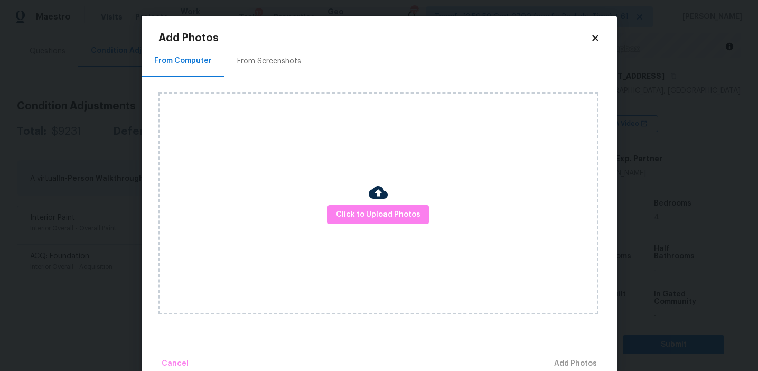
click at [359, 199] on div "Click to Upload Photos" at bounding box center [377, 203] width 439 height 222
click at [357, 209] on span "Click to Upload Photos" at bounding box center [378, 214] width 84 height 13
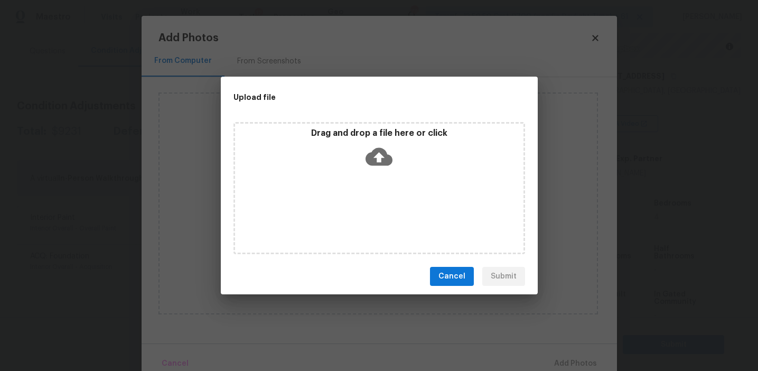
click at [359, 132] on p "Drag and drop a file here or click" at bounding box center [379, 133] width 288 height 11
click at [450, 271] on span "Cancel" at bounding box center [451, 276] width 27 height 13
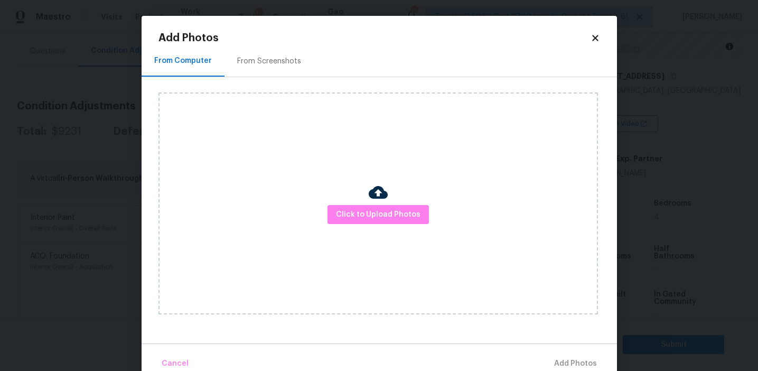
click at [284, 65] on div "From Screenshots" at bounding box center [269, 61] width 64 height 11
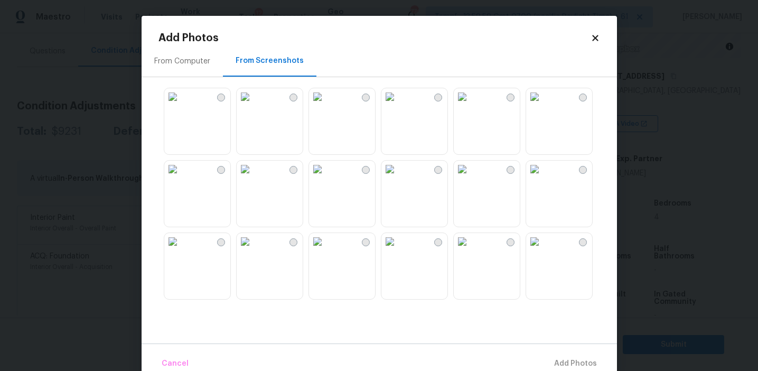
click at [181, 105] on img at bounding box center [172, 96] width 17 height 17
click at [253, 105] on img at bounding box center [244, 96] width 17 height 17
click at [398, 102] on img at bounding box center [389, 96] width 17 height 17
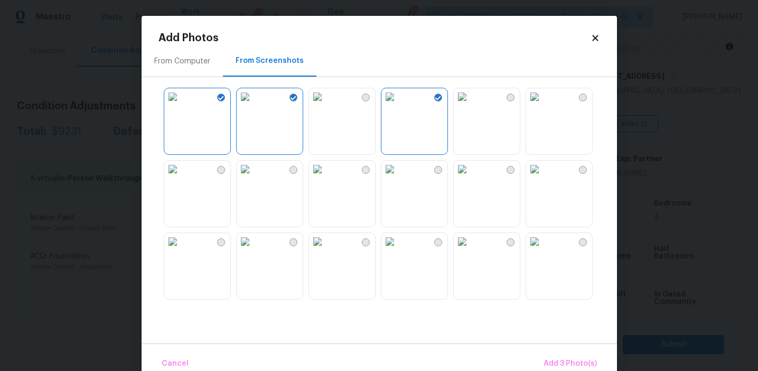
click at [470, 105] on img at bounding box center [461, 96] width 17 height 17
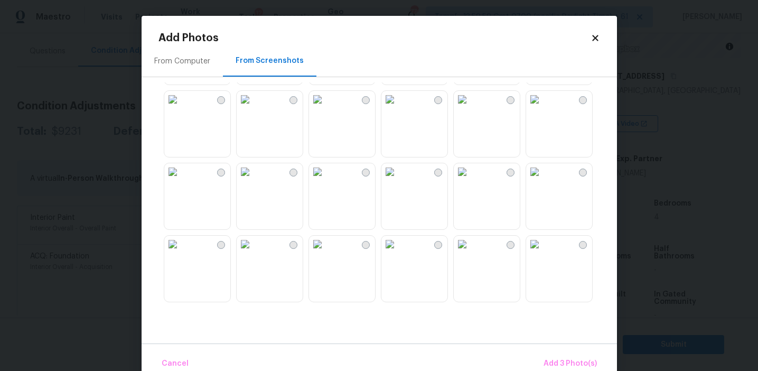
scroll to position [153, 0]
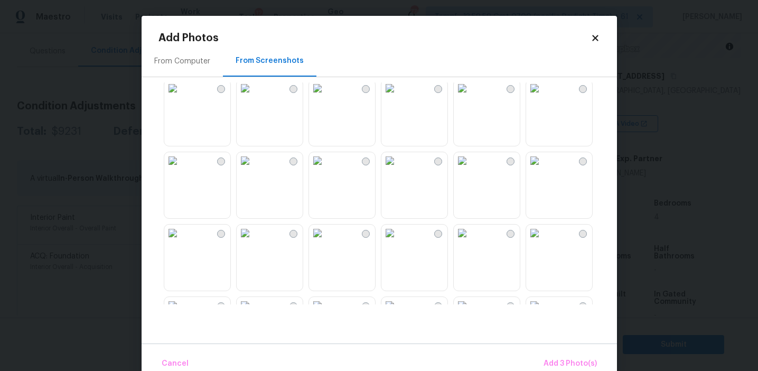
click at [326, 169] on img at bounding box center [317, 160] width 17 height 17
click at [326, 241] on img at bounding box center [317, 232] width 17 height 17
click at [398, 241] on img at bounding box center [389, 232] width 17 height 17
click at [470, 241] on img at bounding box center [461, 232] width 17 height 17
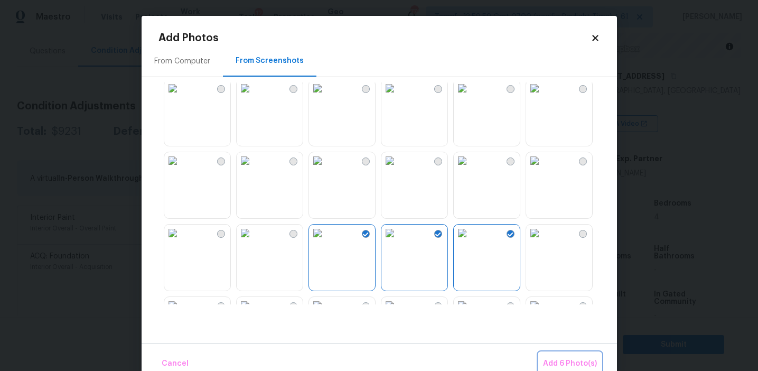
click at [544, 354] on button "Add 6 Photo(s)" at bounding box center [569, 363] width 62 height 23
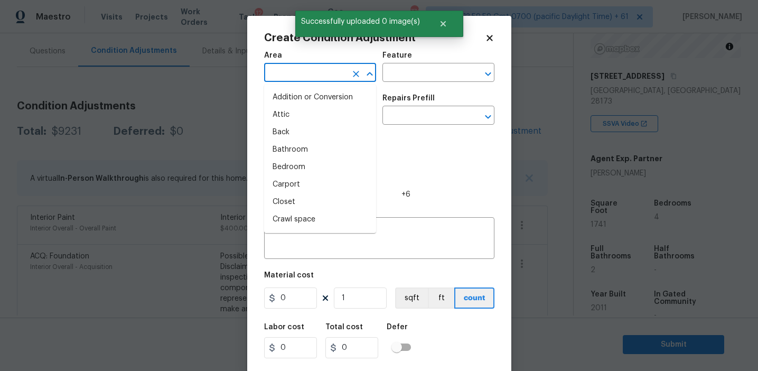
click at [316, 69] on input "text" at bounding box center [305, 73] width 82 height 16
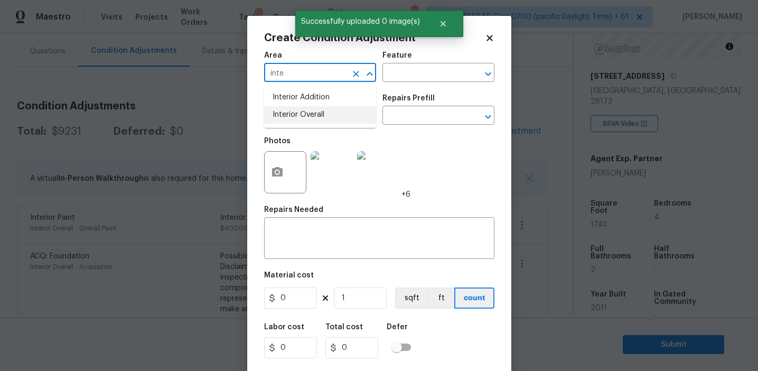
click at [322, 118] on li "Interior Overall" at bounding box center [320, 114] width 112 height 17
type input "Interior Overall"
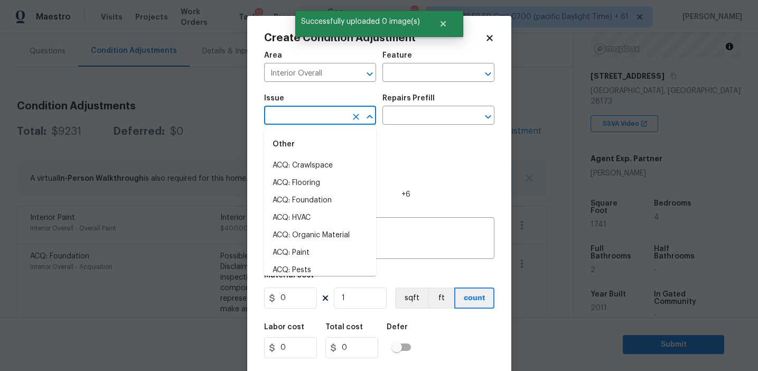
click at [322, 118] on input "text" at bounding box center [305, 116] width 82 height 16
click at [333, 165] on li "ACQ: Paint" at bounding box center [320, 165] width 112 height 17
type input "ACQ: Paint"
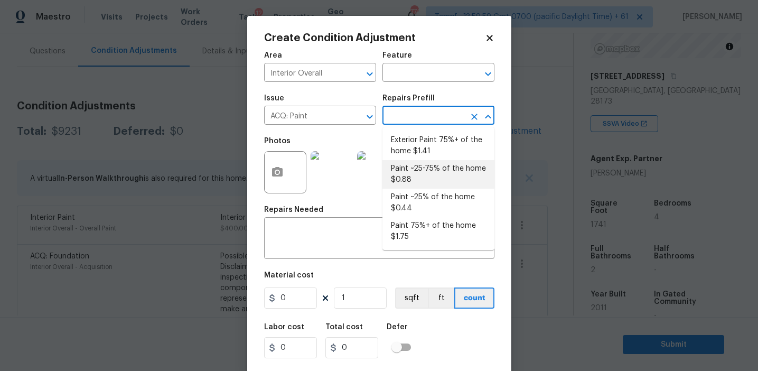
click at [428, 169] on li "Paint ~25-75% of the home $0.88" at bounding box center [438, 174] width 112 height 29
type input "Acquisition"
type textarea "Acquisition Scope: ~25 - 75% of the home needs interior paint"
type input "0.88"
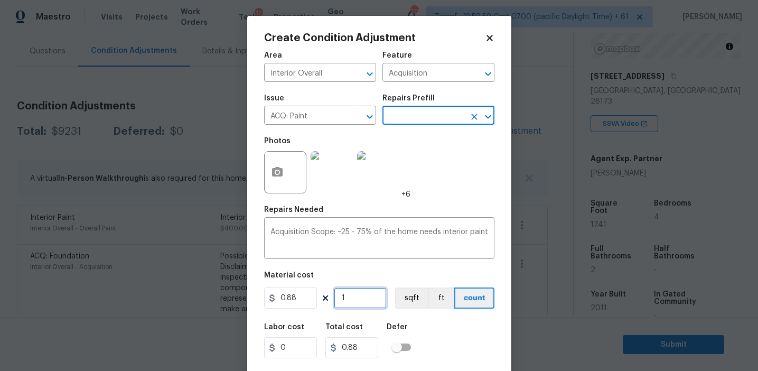
click at [352, 295] on input "1" at bounding box center [360, 297] width 53 height 21
type input "0"
type input "2"
type input "1.76"
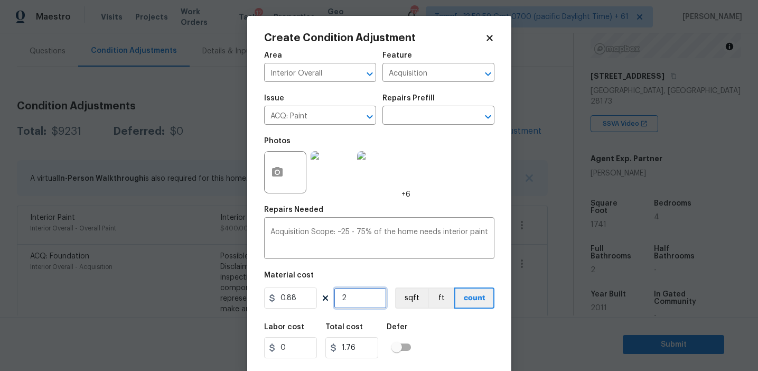
type input "23"
type input "20.24"
type input "230"
type input "202.4"
type input "2300"
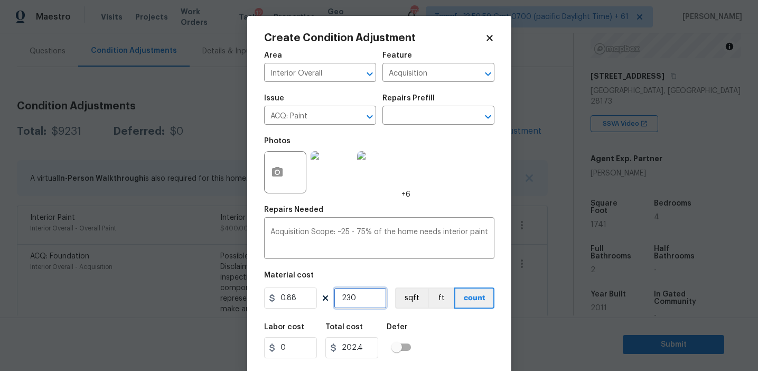
type input "2024"
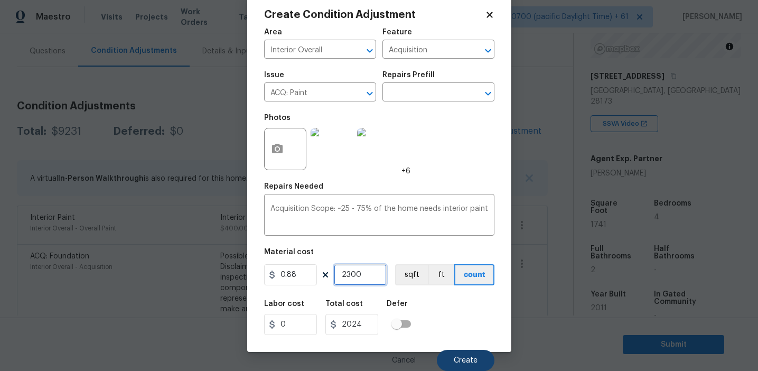
type input "2300"
click at [457, 362] on span "Create" at bounding box center [465, 360] width 24 height 8
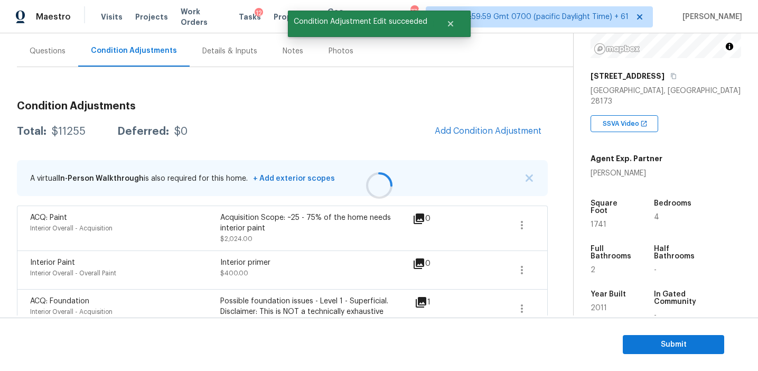
scroll to position [0, 0]
click at [456, 123] on button "Add Condition Adjustment" at bounding box center [487, 131] width 119 height 22
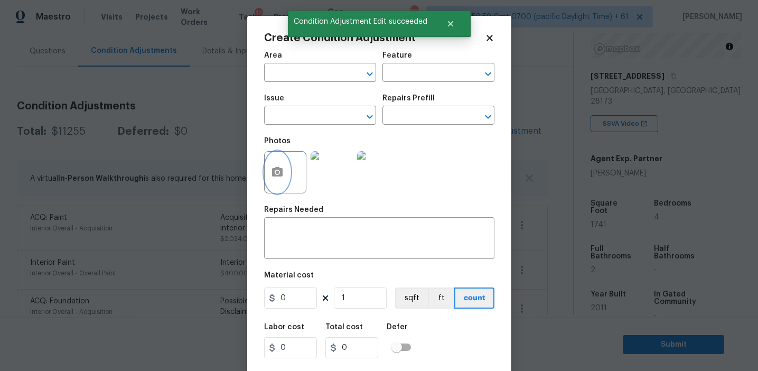
click at [281, 172] on icon "button" at bounding box center [277, 172] width 11 height 10
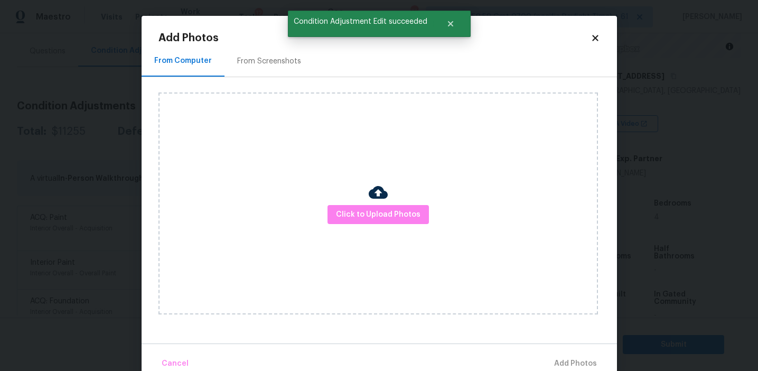
click at [294, 51] on div "From Screenshots" at bounding box center [268, 60] width 89 height 31
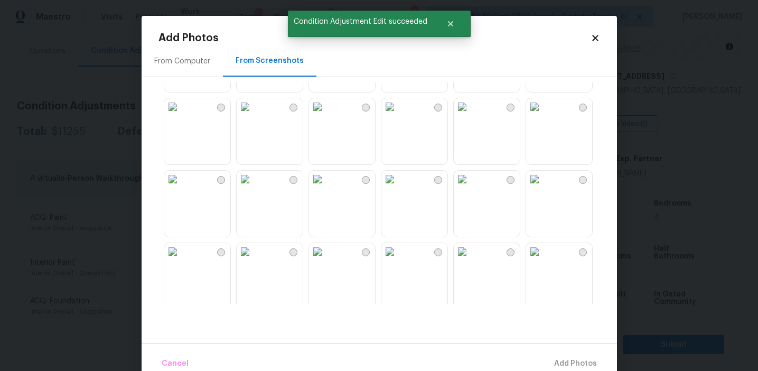
scroll to position [1008, 0]
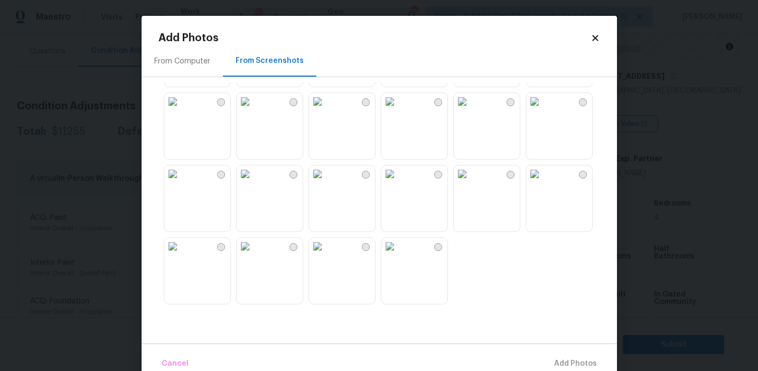
click at [543, 110] on img at bounding box center [534, 101] width 17 height 17
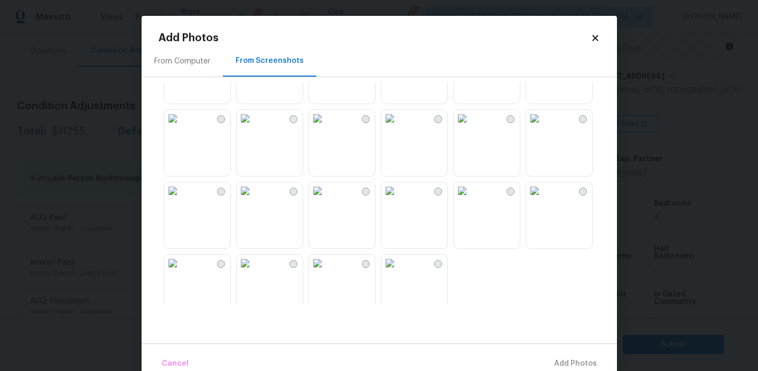
scroll to position [976, 0]
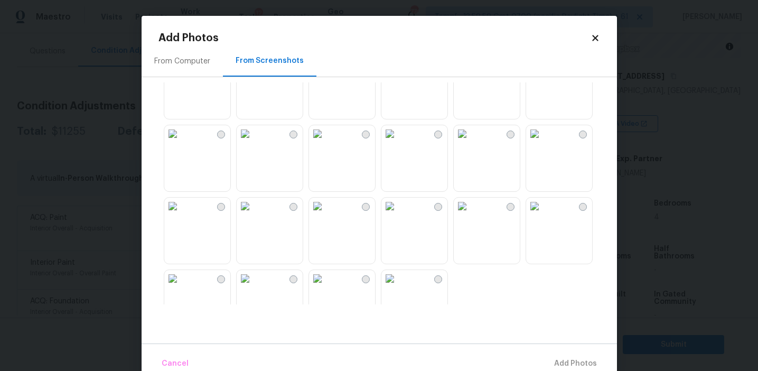
click at [398, 142] on img at bounding box center [389, 133] width 17 height 17
click at [320, 142] on img at bounding box center [317, 133] width 17 height 17
click at [318, 142] on img at bounding box center [317, 133] width 17 height 17
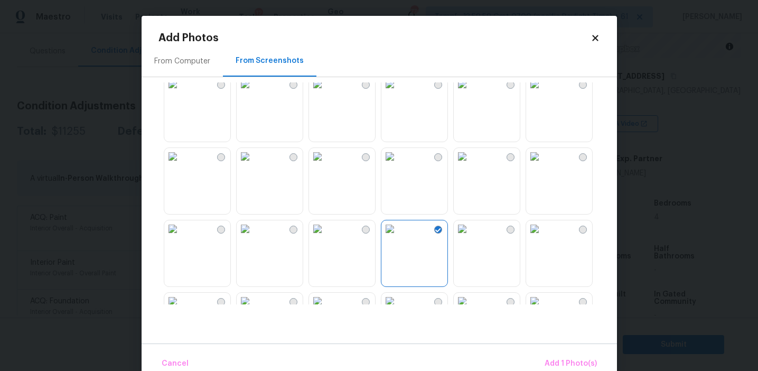
scroll to position [875, 0]
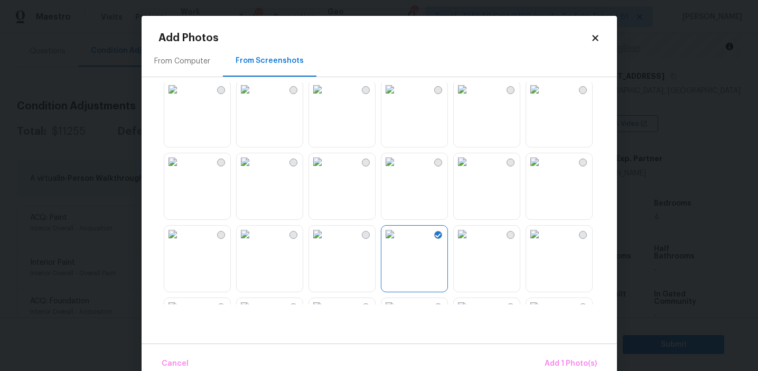
click at [181, 170] on img at bounding box center [172, 161] width 17 height 17
click at [326, 98] on img at bounding box center [317, 89] width 17 height 17
click at [543, 98] on img at bounding box center [534, 89] width 17 height 17
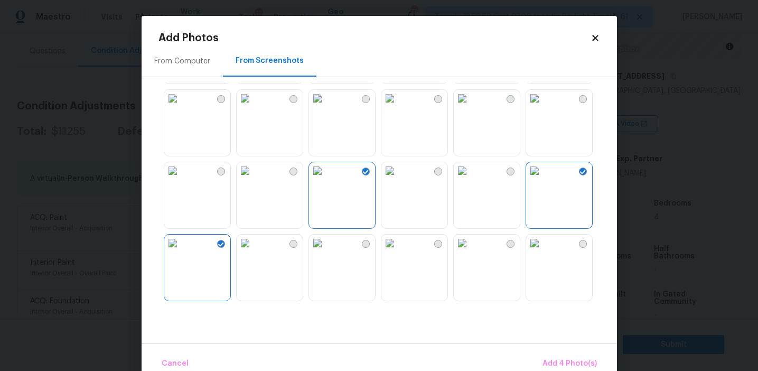
scroll to position [788, 0]
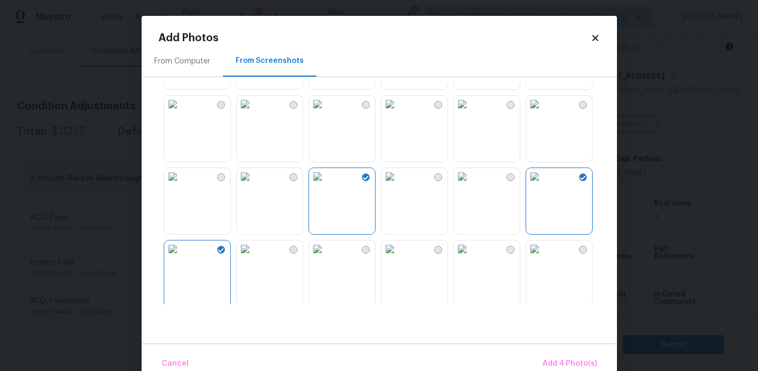
click at [398, 112] on img at bounding box center [389, 104] width 17 height 17
click at [552, 363] on span "Add 5 Photo(s)" at bounding box center [569, 363] width 53 height 13
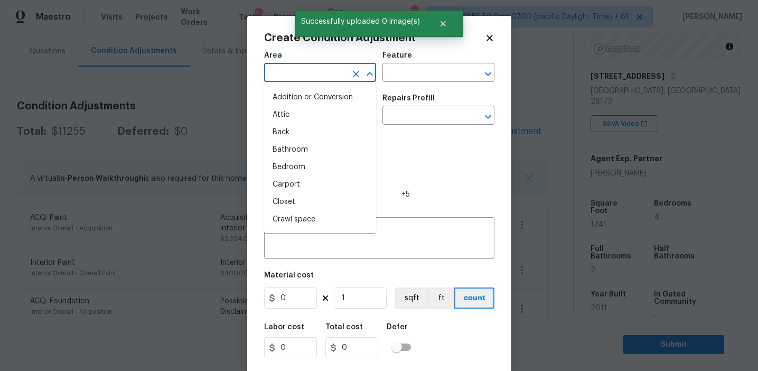
click at [319, 74] on input "text" at bounding box center [305, 73] width 82 height 16
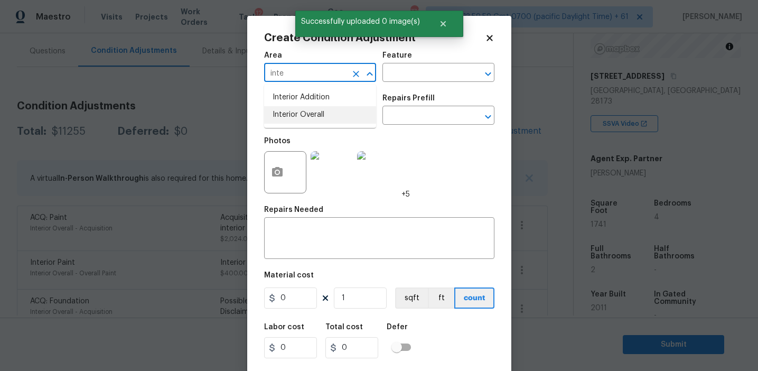
click at [322, 113] on li "Interior Overall" at bounding box center [320, 114] width 112 height 17
type input "Interior Overall"
click at [322, 113] on input "text" at bounding box center [305, 116] width 82 height 16
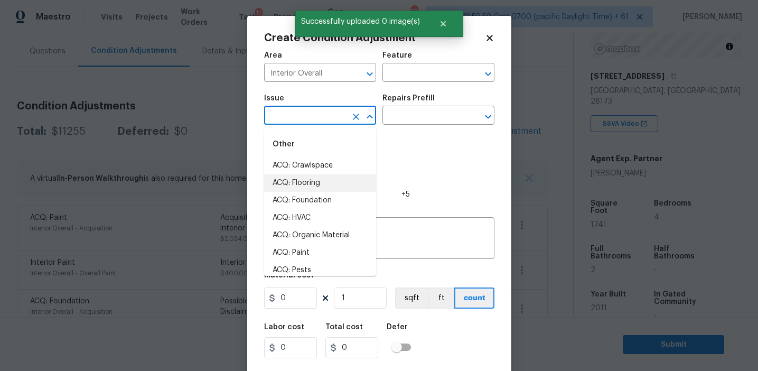
click at [332, 183] on li "ACQ: Flooring" at bounding box center [320, 182] width 112 height 17
type input "ACQ: Flooring"
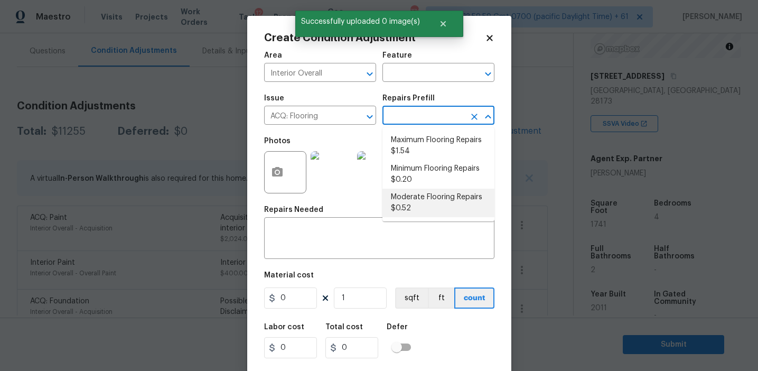
click at [428, 203] on li "Moderate Flooring Repairs $0.52" at bounding box center [438, 202] width 112 height 29
type input "Acquisition"
type textarea "Acquisition Scope: Moderate flooring repairs"
type input "0.52"
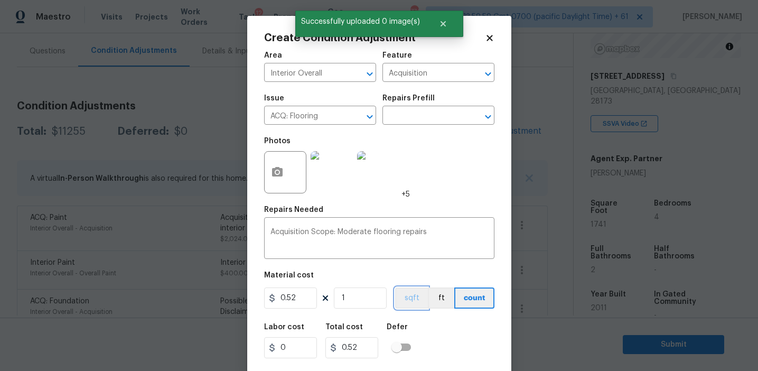
click at [404, 308] on button "sqft" at bounding box center [411, 297] width 33 height 21
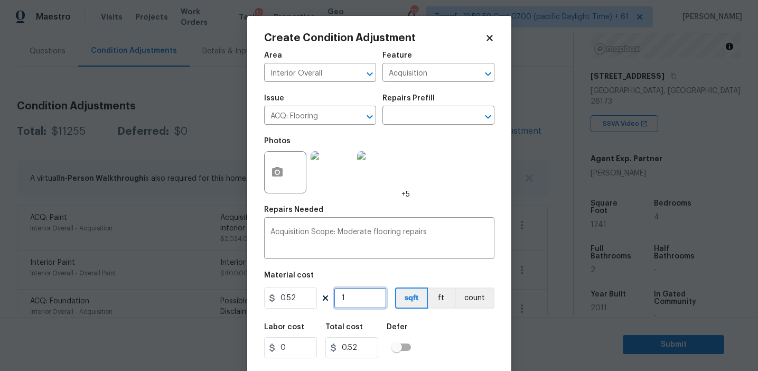
click at [355, 298] on input "1" at bounding box center [360, 297] width 53 height 21
paste input "2300"
type input "12300"
type input "6396"
type input "0"
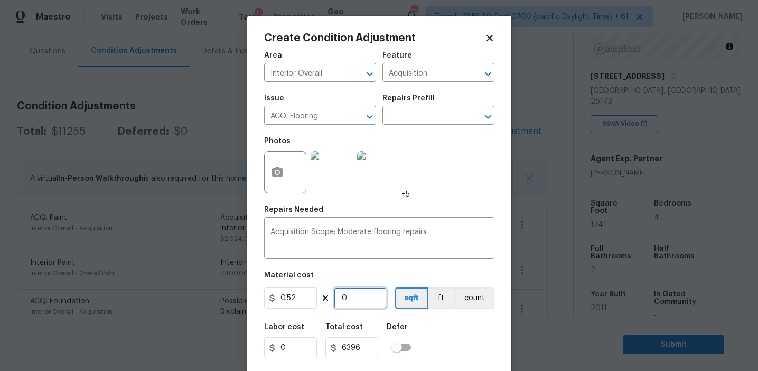
type input "0"
click at [381, 292] on input "0" at bounding box center [360, 297] width 53 height 21
paste input "230"
type input "2300"
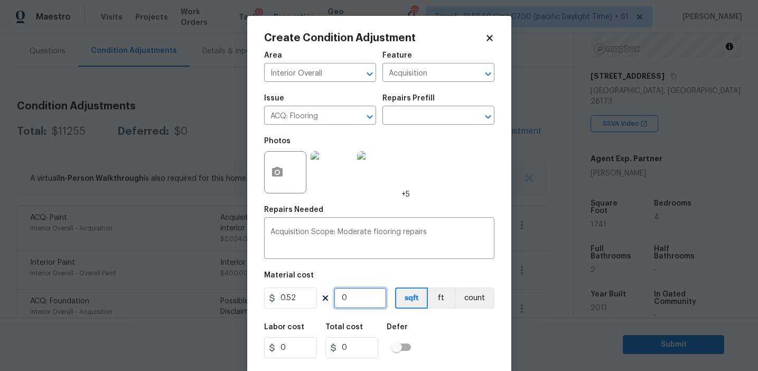
type input "1196"
type input "2300"
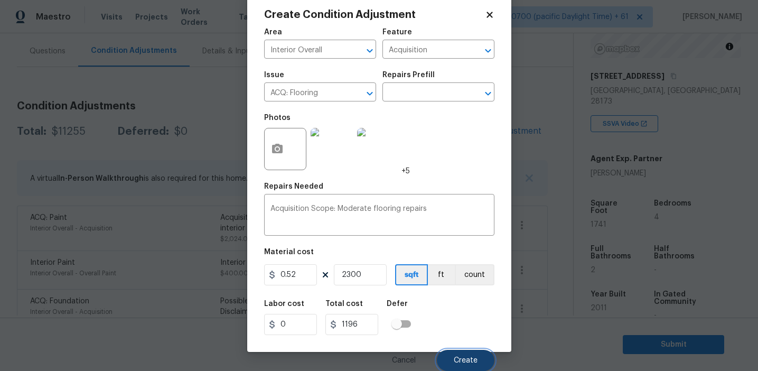
click at [452, 359] on button "Create" at bounding box center [466, 359] width 58 height 21
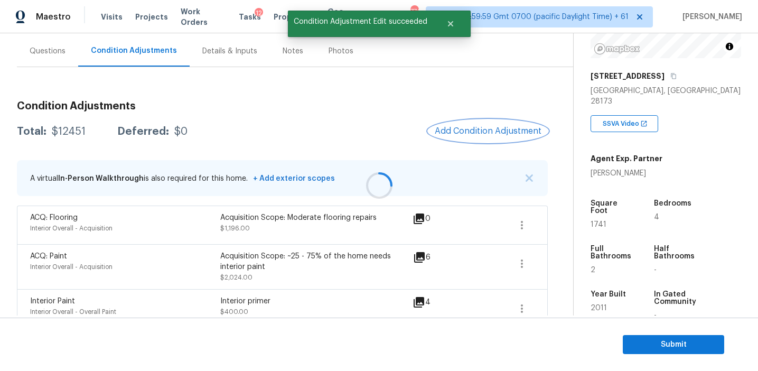
scroll to position [0, 0]
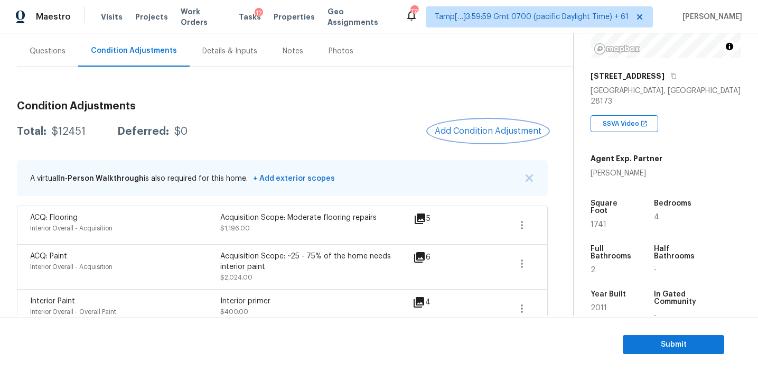
click at [467, 133] on span "Add Condition Adjustment" at bounding box center [487, 131] width 107 height 10
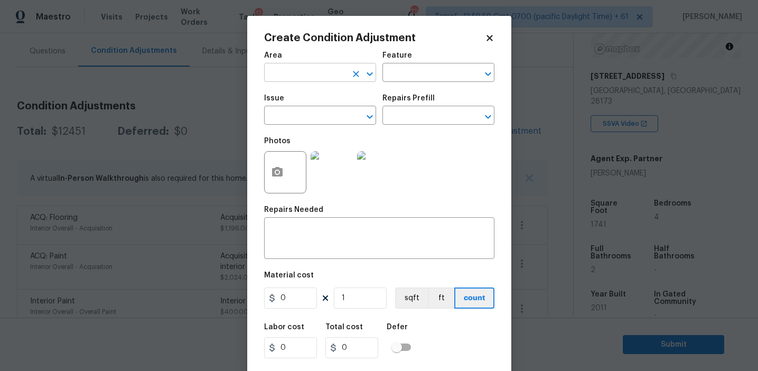
click at [308, 69] on input "text" at bounding box center [305, 73] width 82 height 16
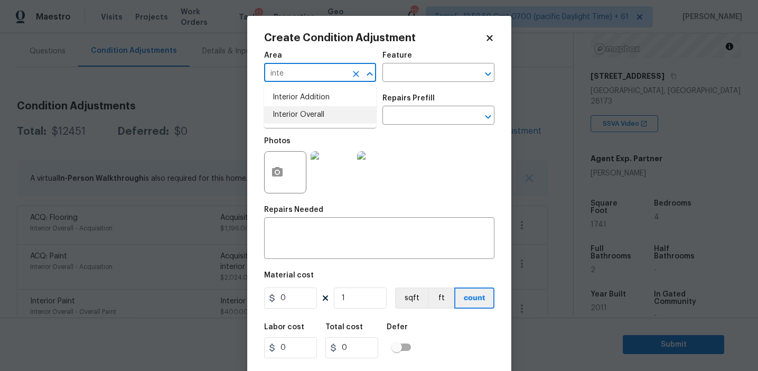
click at [318, 114] on li "Interior Overall" at bounding box center [320, 114] width 112 height 17
type input "Interior Overall"
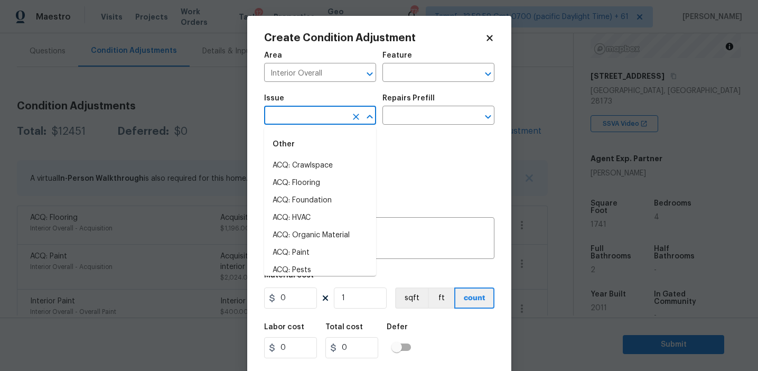
click at [318, 114] on input "text" at bounding box center [305, 116] width 82 height 16
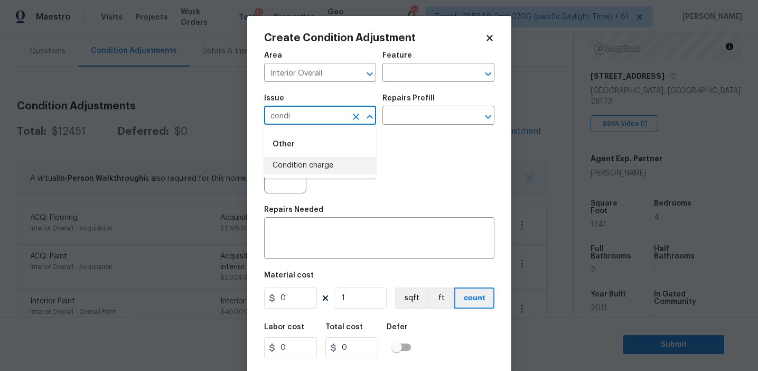
click at [328, 164] on li "Condition charge" at bounding box center [320, 165] width 112 height 17
type input "Condition charge"
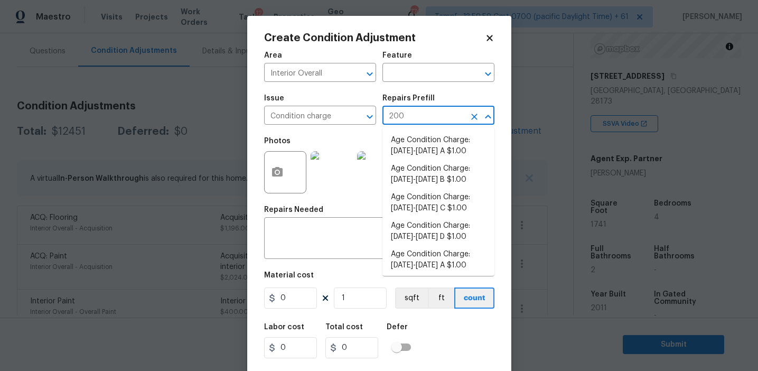
type input "2009"
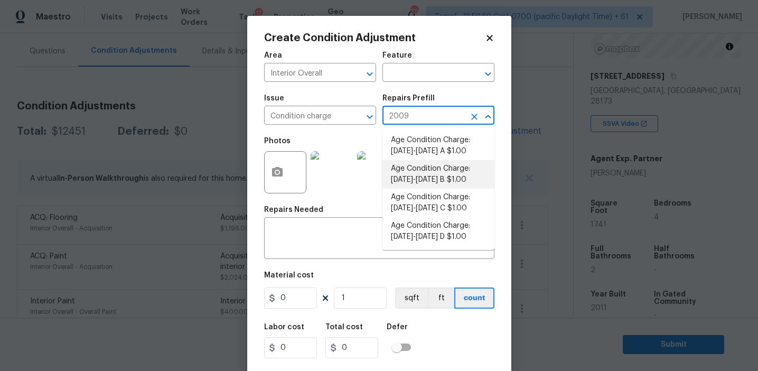
click at [428, 187] on li "Age Condition Charge: [DATE]-[DATE] B $1.00" at bounding box center [438, 174] width 112 height 29
type input "Home Readiness Packages"
type textarea "Age Condition Charge: [DATE]-[DATE] B"
type input "1"
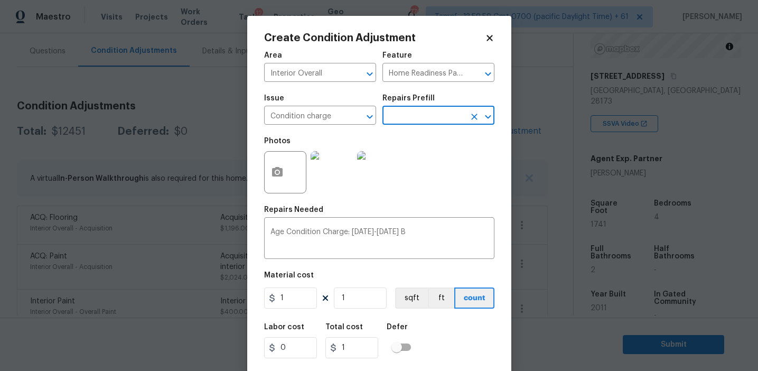
click at [294, 311] on div "Area Interior Overall ​ Feature Home Readiness Packages ​ Issue Condition charg…" at bounding box center [379, 219] width 230 height 348
click at [290, 292] on input "1" at bounding box center [290, 297] width 53 height 21
type input "2000"
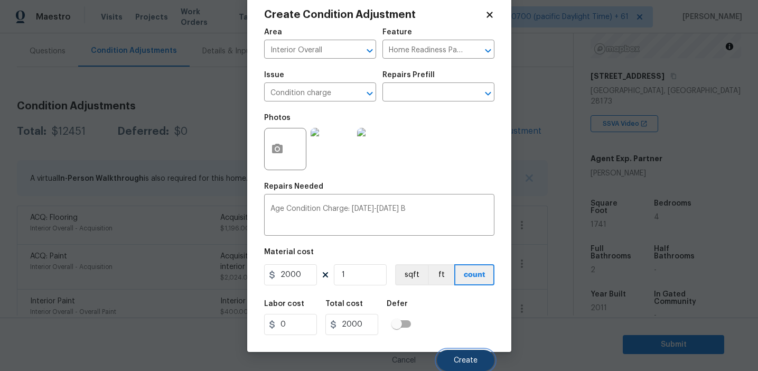
click at [468, 349] on button "Create" at bounding box center [466, 359] width 58 height 21
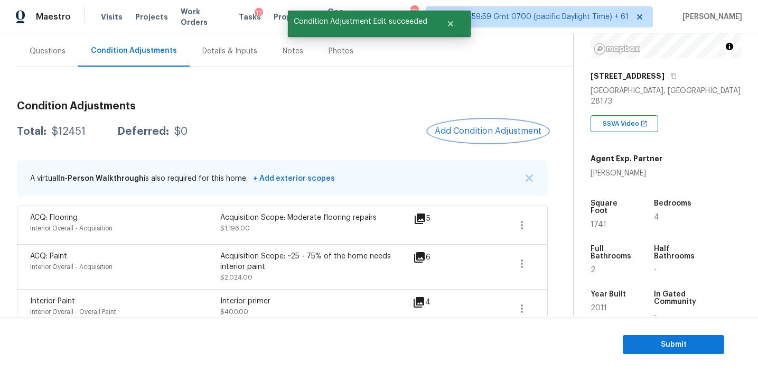
scroll to position [0, 0]
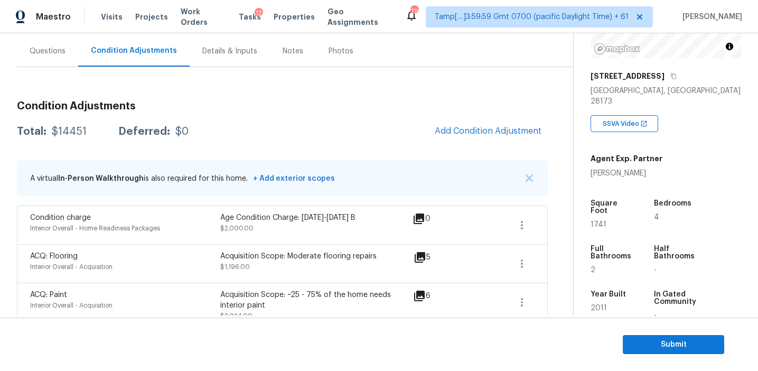
click at [67, 132] on div "$14451" at bounding box center [69, 131] width 35 height 11
copy div "14451"
click at [225, 127] on div "Total: $14451 Deferred: $0 Add Condition Adjustment" at bounding box center [282, 131] width 531 height 23
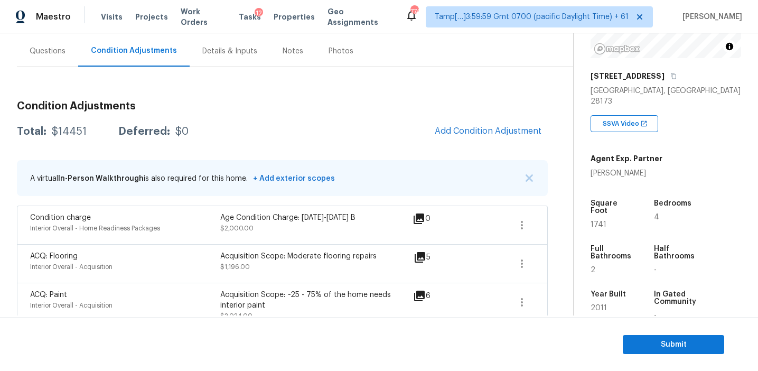
click at [56, 47] on div "Questions" at bounding box center [48, 51] width 36 height 11
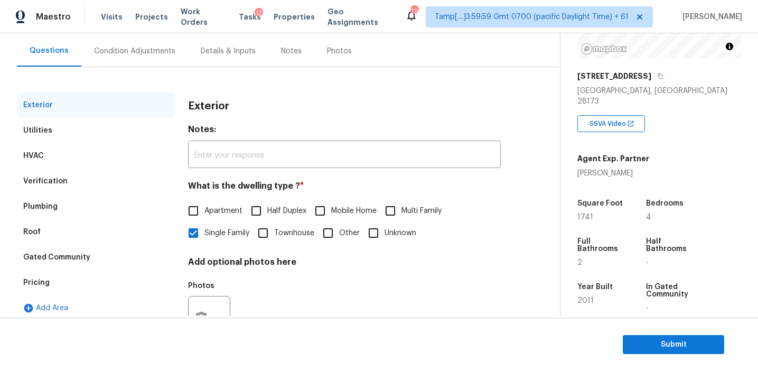
click at [97, 281] on div "Pricing" at bounding box center [96, 282] width 158 height 25
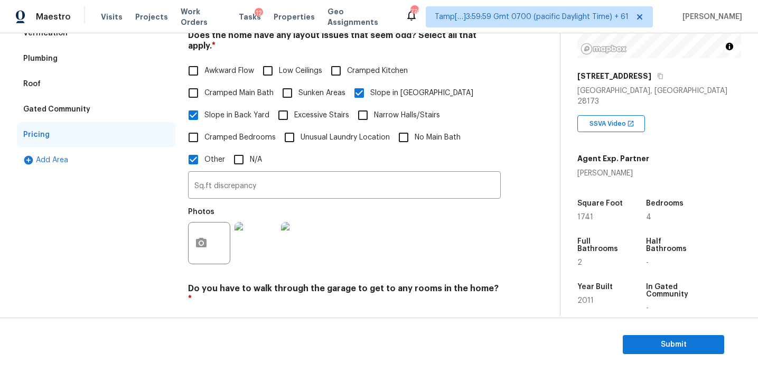
scroll to position [176, 0]
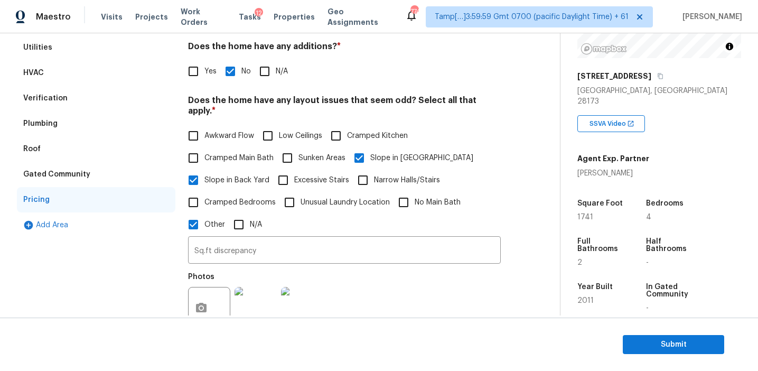
click at [116, 92] on div "Verification" at bounding box center [96, 98] width 158 height 25
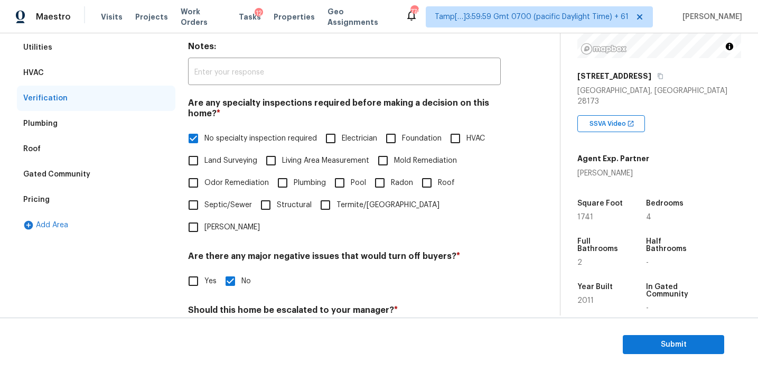
scroll to position [365, 0]
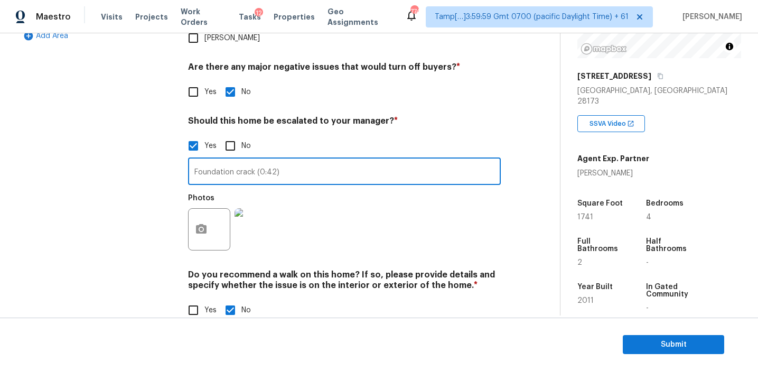
click at [204, 160] on input "Foundation crack (0:42)" at bounding box center [344, 172] width 313 height 25
click at [154, 158] on div "Exterior Utilities HVAC Verification Plumbing Roof Gated Community Pricing Add …" at bounding box center [96, 77] width 158 height 513
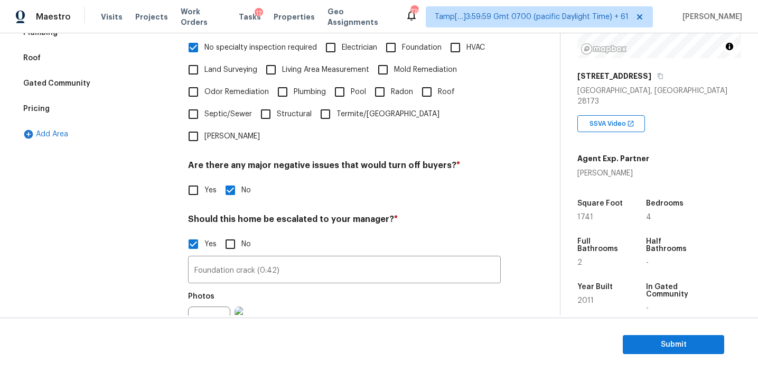
scroll to position [198, 0]
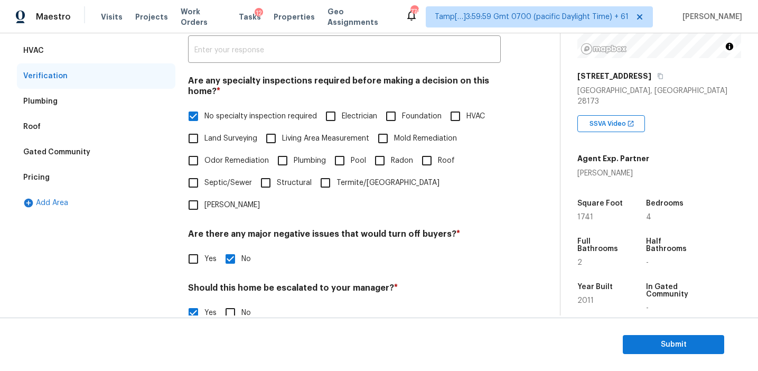
click at [112, 178] on div "Pricing" at bounding box center [96, 177] width 158 height 25
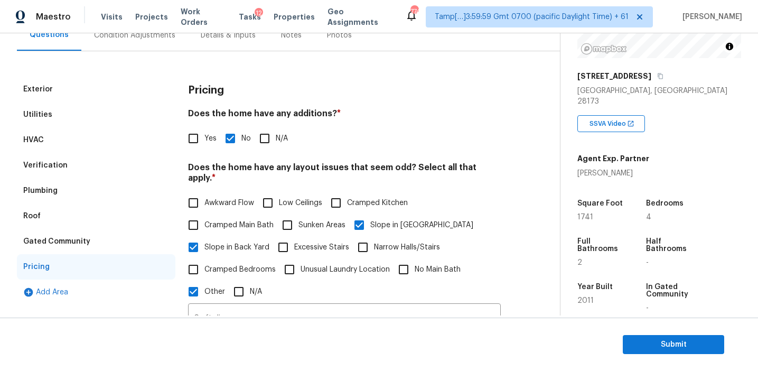
click at [118, 241] on div "Gated Community" at bounding box center [96, 241] width 158 height 25
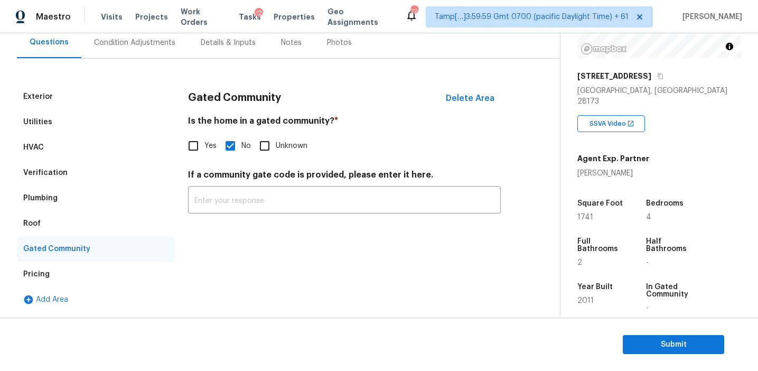
click at [82, 219] on div "Roof" at bounding box center [96, 223] width 158 height 25
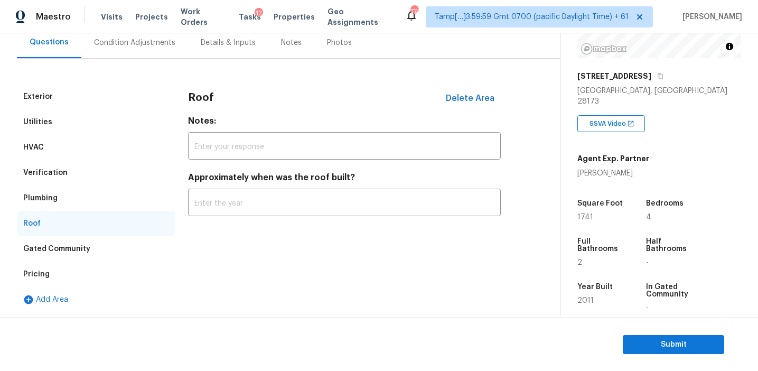
click at [83, 197] on div "Plumbing" at bounding box center [96, 197] width 158 height 25
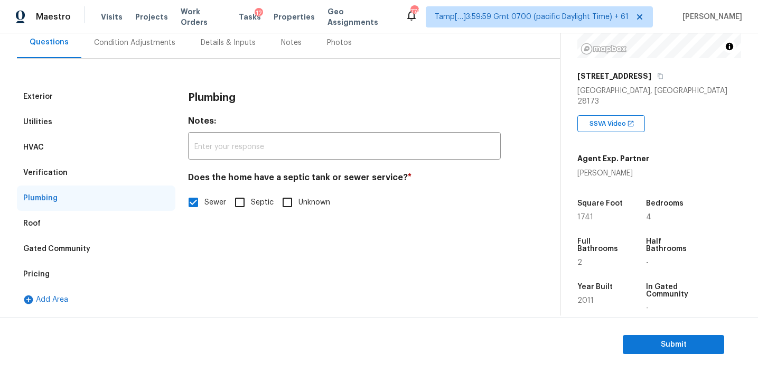
click at [90, 168] on div "Verification" at bounding box center [96, 172] width 158 height 25
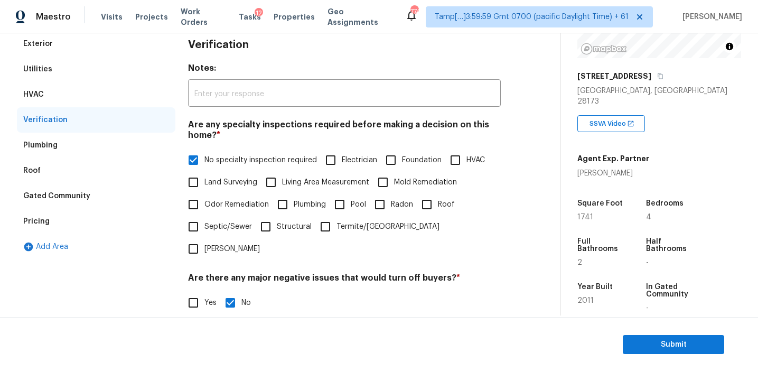
scroll to position [71, 0]
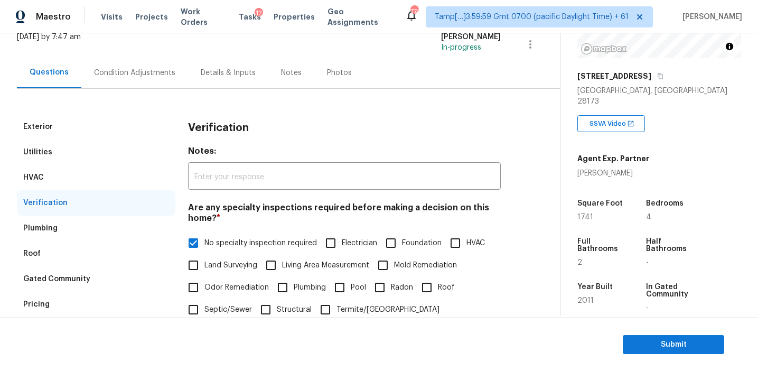
click at [121, 165] on div "HVAC" at bounding box center [96, 177] width 158 height 25
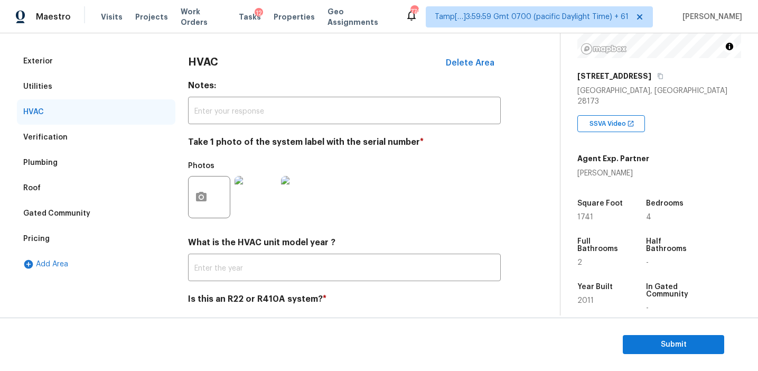
scroll to position [102, 0]
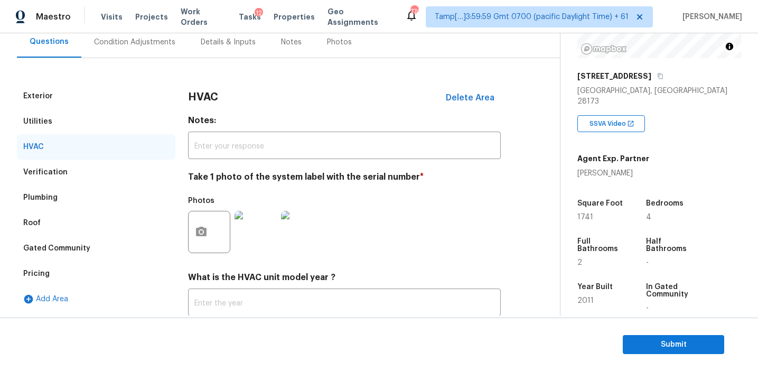
click at [106, 111] on div "Utilities" at bounding box center [96, 121] width 158 height 25
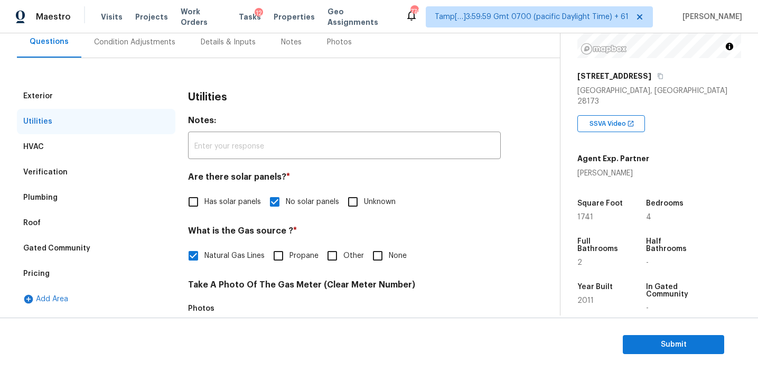
click at [106, 88] on div "Exterior" at bounding box center [96, 95] width 158 height 25
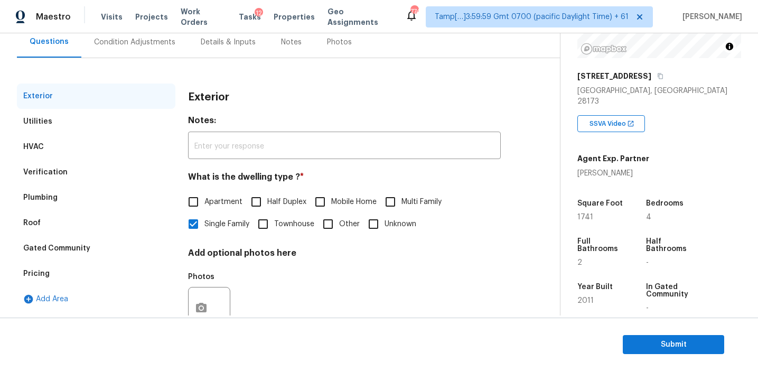
scroll to position [89, 0]
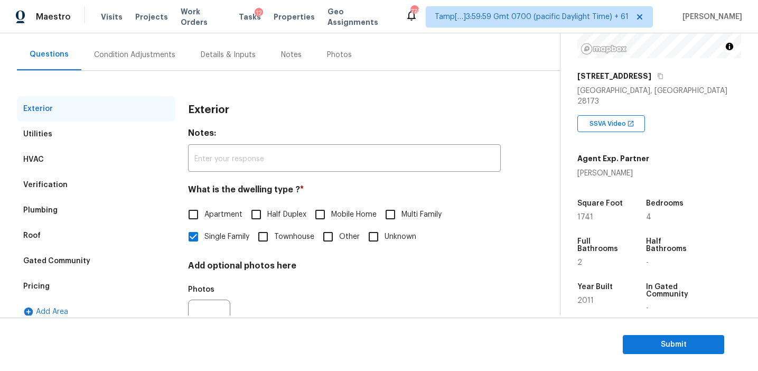
click at [124, 65] on div "Condition Adjustments" at bounding box center [134, 54] width 107 height 31
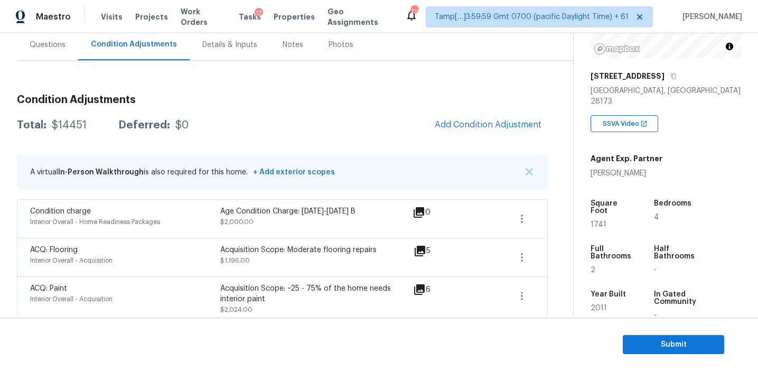
scroll to position [100, 0]
click at [531, 172] on img "button" at bounding box center [528, 170] width 7 height 7
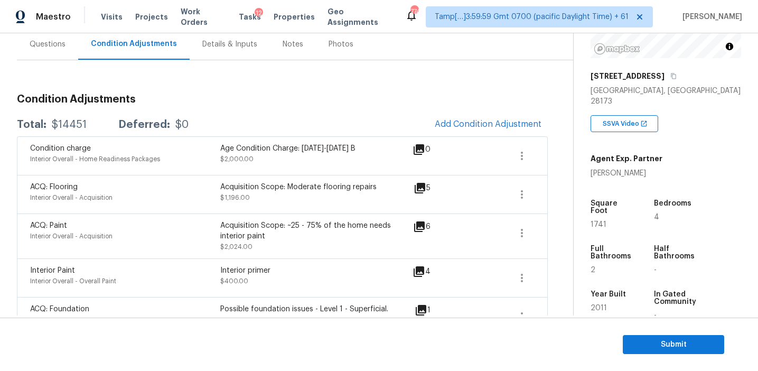
click at [237, 126] on div "Total: $14451 Deferred: $0 Add Condition Adjustment" at bounding box center [282, 124] width 531 height 23
click at [285, 100] on h3 "Condition Adjustments" at bounding box center [282, 99] width 531 height 11
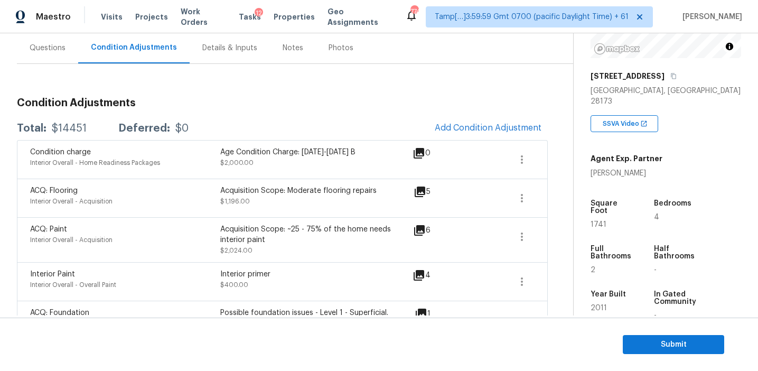
scroll to position [93, 0]
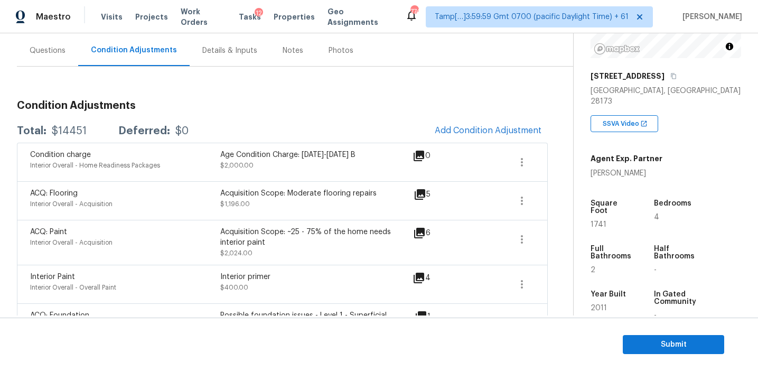
click at [285, 100] on h3 "Condition Adjustments" at bounding box center [282, 105] width 531 height 11
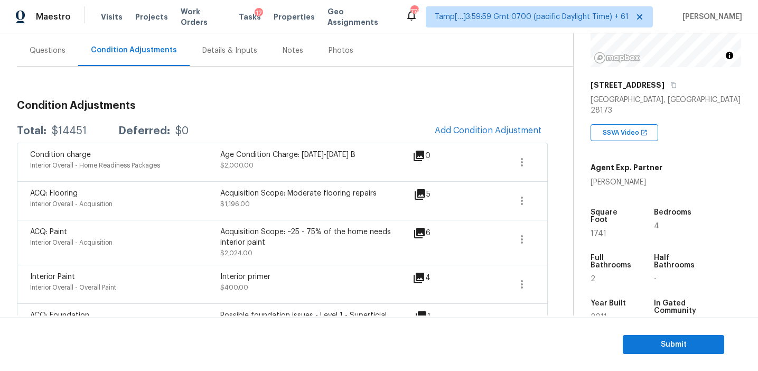
click at [367, 120] on div "Total: $14451 Deferred: $0 Add Condition Adjustment" at bounding box center [282, 130] width 531 height 23
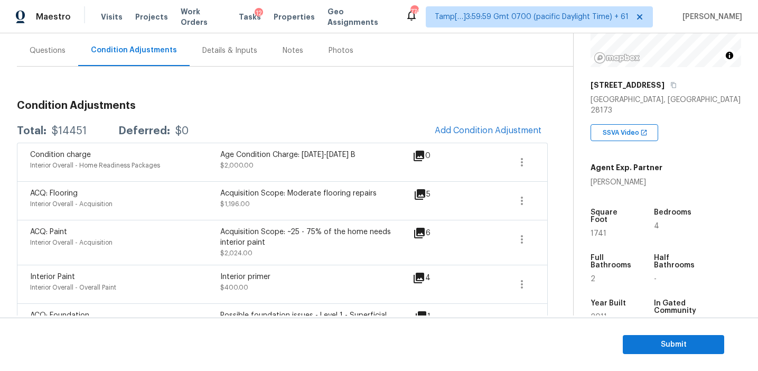
scroll to position [644, 0]
click at [268, 102] on h3 "Condition Adjustments" at bounding box center [282, 105] width 531 height 11
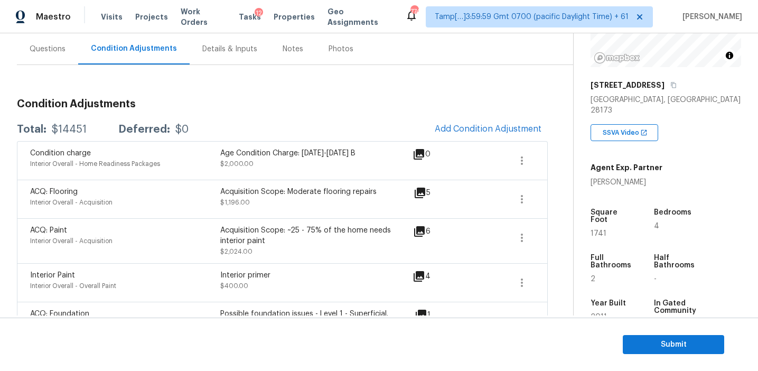
click at [629, 306] on div "Year Built 2011" at bounding box center [620, 313] width 60 height 45
click at [641, 295] on div "Year Built 2011" at bounding box center [620, 313] width 60 height 45
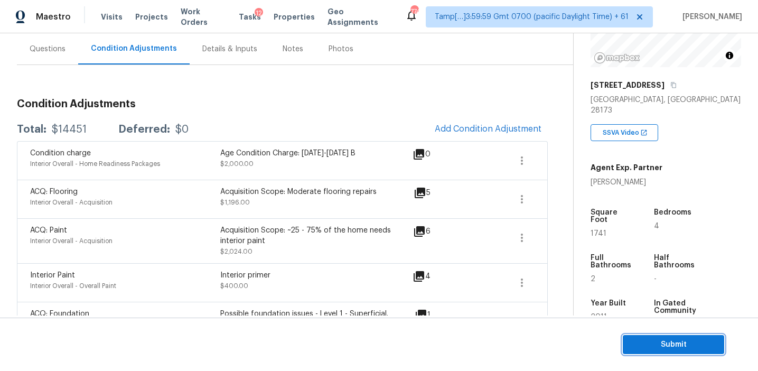
click at [649, 343] on span "Submit" at bounding box center [673, 344] width 84 height 13
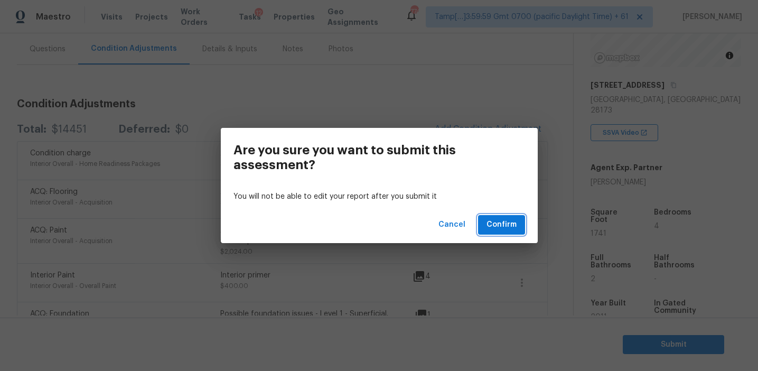
click at [498, 224] on span "Confirm" at bounding box center [501, 224] width 30 height 13
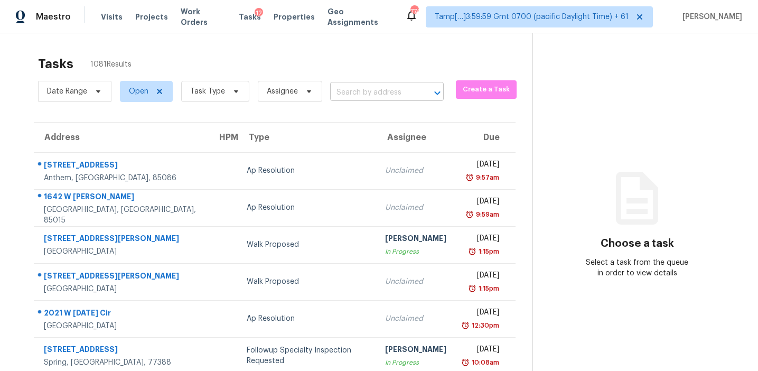
click at [358, 93] on input "text" at bounding box center [372, 92] width 84 height 16
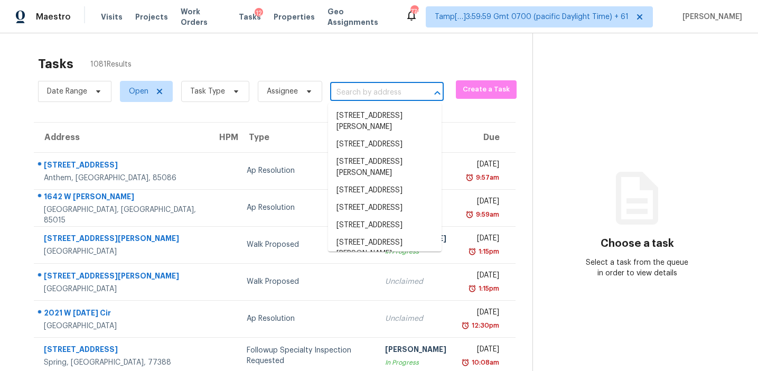
paste input "655 Widaustin Dr Winston Salem, NC, 27127"
type input "655 Widaustin Dr Winston Salem, NC, 27127"
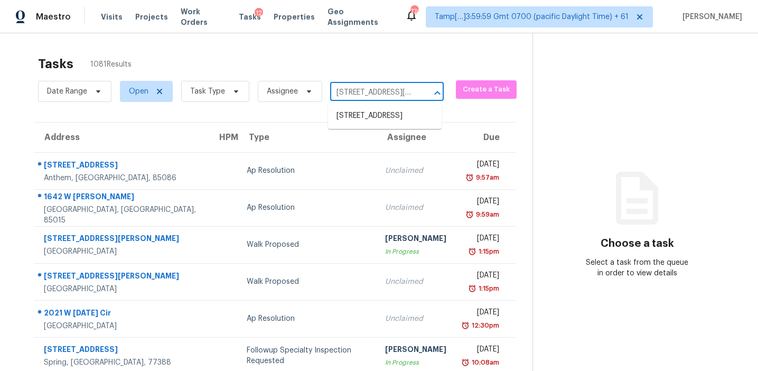
scroll to position [0, 72]
click at [368, 125] on li "[STREET_ADDRESS]" at bounding box center [384, 115] width 113 height 17
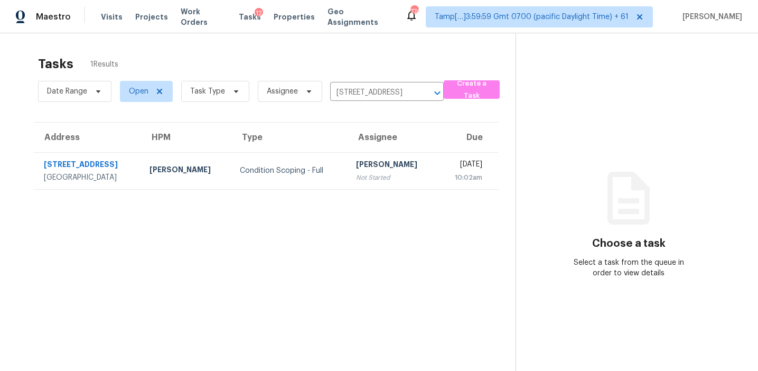
click at [356, 170] on div "[PERSON_NAME]" at bounding box center [392, 165] width 73 height 13
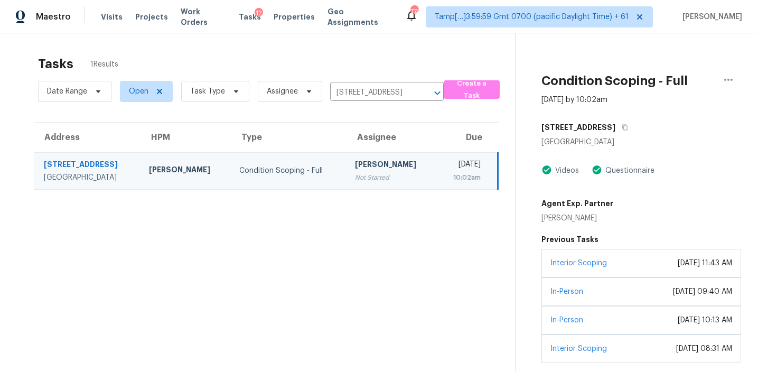
click at [647, 204] on div "Agent Exp. Partner John Schell" at bounding box center [641, 209] width 200 height 30
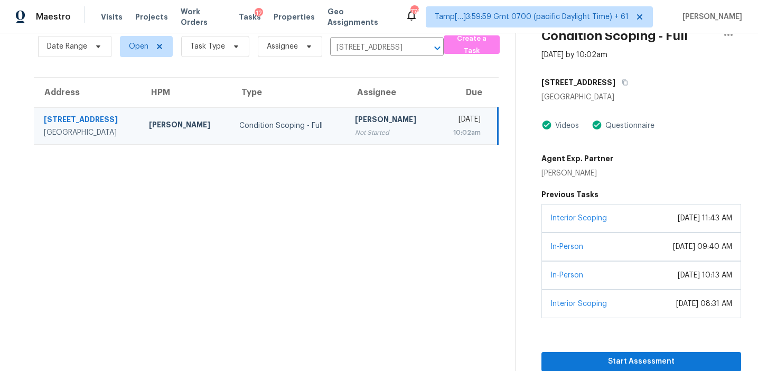
click at [640, 327] on div "Start Assessment" at bounding box center [641, 344] width 200 height 53
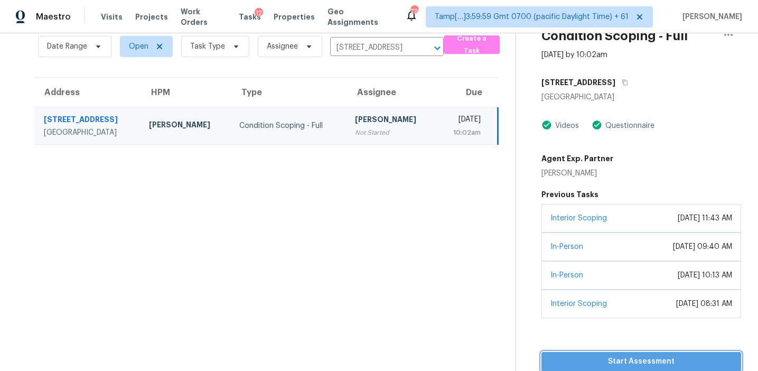
click at [619, 359] on span "Start Assessment" at bounding box center [641, 361] width 183 height 13
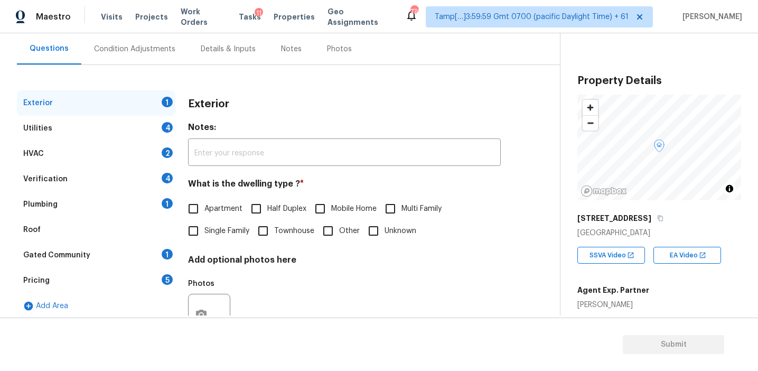
scroll to position [86, 0]
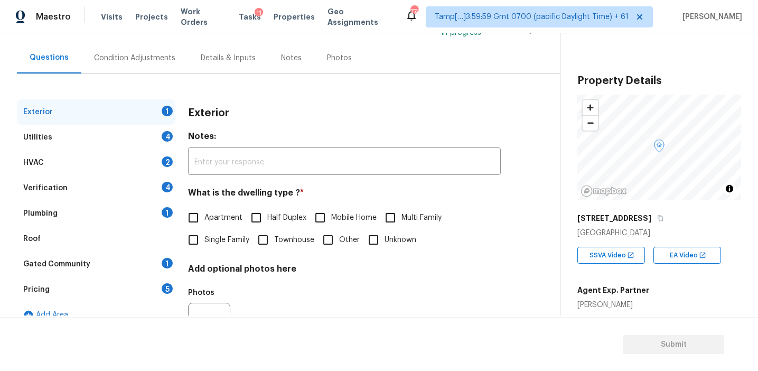
click at [142, 190] on div "Verification 4" at bounding box center [96, 187] width 158 height 25
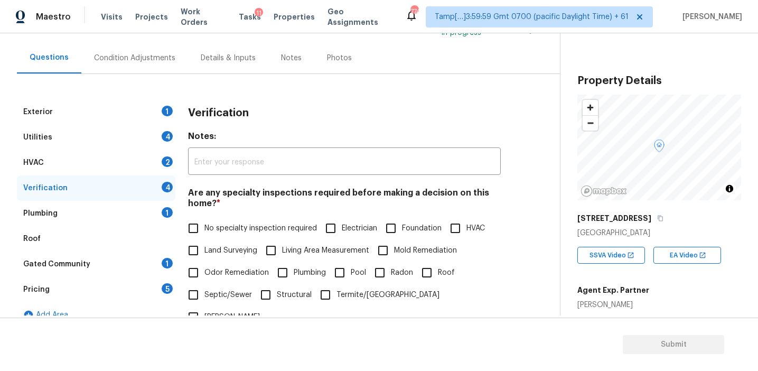
click at [279, 111] on div "Verification" at bounding box center [344, 112] width 313 height 27
click at [287, 110] on div "Verification" at bounding box center [344, 112] width 313 height 27
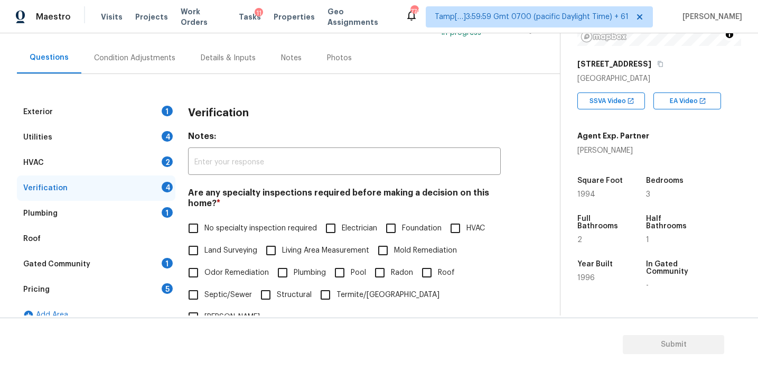
scroll to position [137, 0]
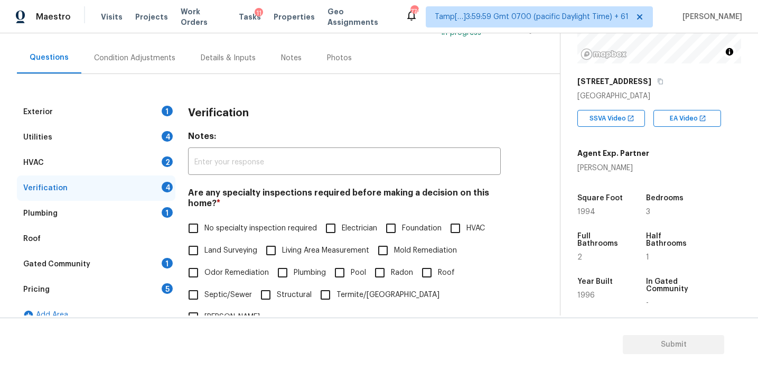
click at [160, 54] on div "Condition Adjustments" at bounding box center [134, 58] width 81 height 11
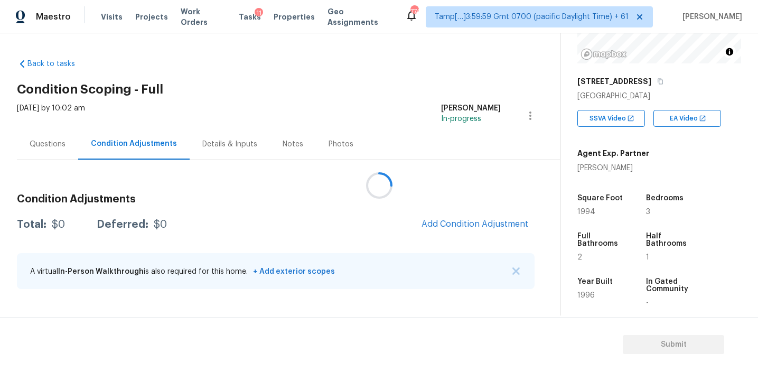
click at [431, 223] on div at bounding box center [379, 185] width 758 height 371
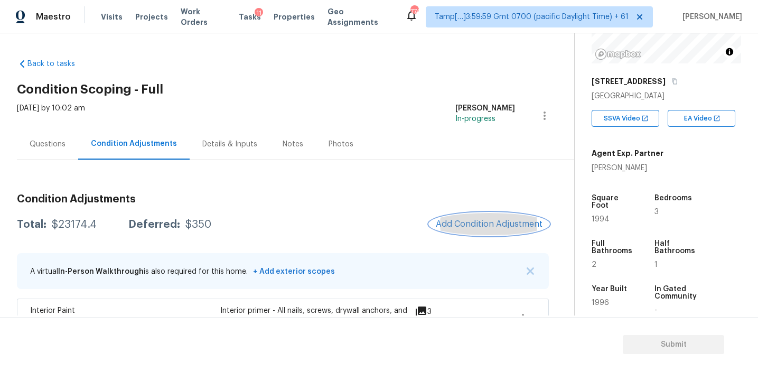
click at [446, 221] on span "Add Condition Adjustment" at bounding box center [488, 224] width 107 height 10
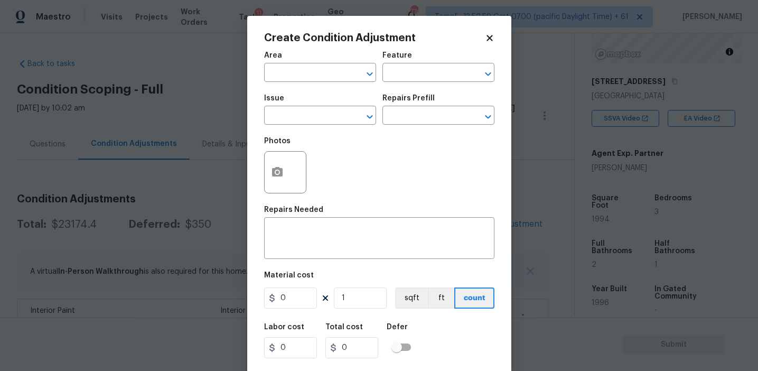
click at [308, 62] on div "Area" at bounding box center [320, 59] width 112 height 14
click at [313, 71] on input "text" at bounding box center [305, 73] width 82 height 16
click at [336, 118] on li "Exterior Overall" at bounding box center [320, 114] width 112 height 17
type input "Exterior Overall"
click at [336, 118] on input "text" at bounding box center [305, 116] width 82 height 16
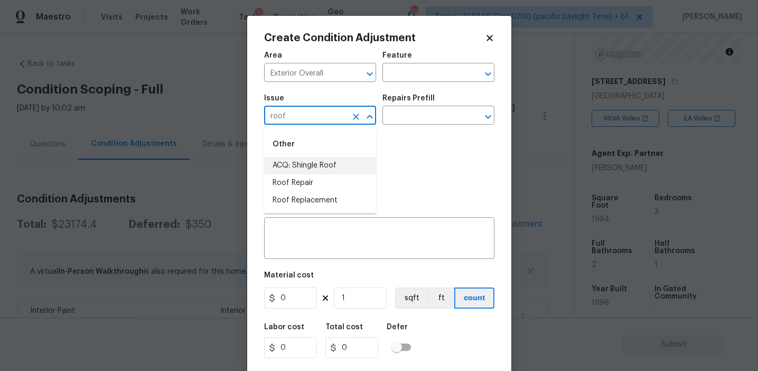
click at [329, 163] on li "ACQ: Shingle Roof" at bounding box center [320, 165] width 112 height 17
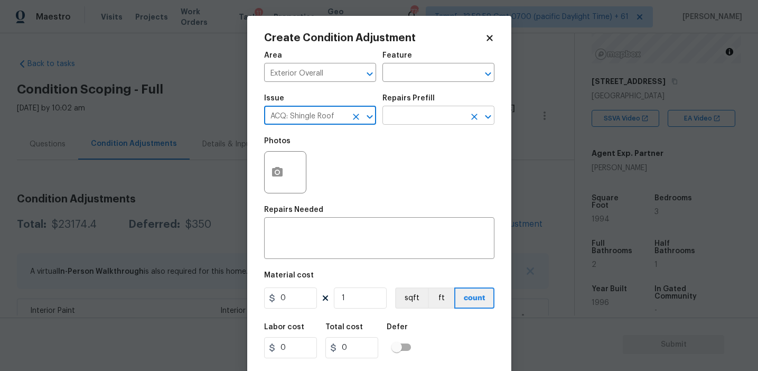
type input "ACQ: Shingle Roof"
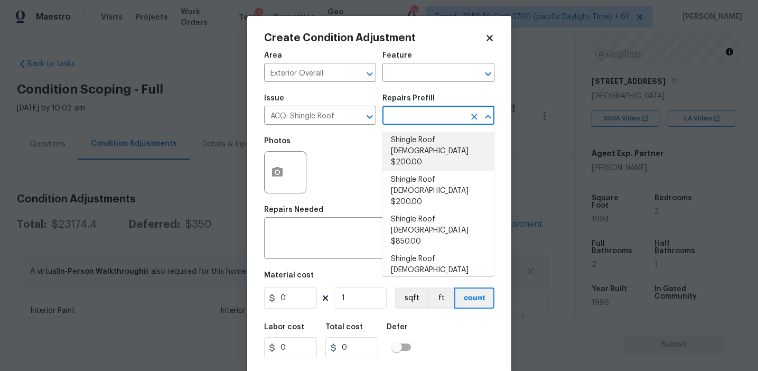
click at [420, 148] on li "Shingle Roof [DEMOGRAPHIC_DATA] $200.00" at bounding box center [438, 151] width 112 height 40
type input "Acquisition"
type textarea "Acquisition Scope: Shingle Roof 0-10 years in age maintenance."
type input "200"
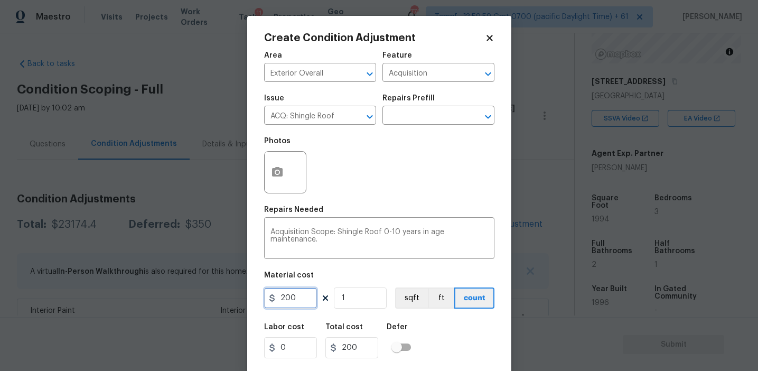
click at [288, 299] on input "200" at bounding box center [290, 297] width 53 height 21
type input "288"
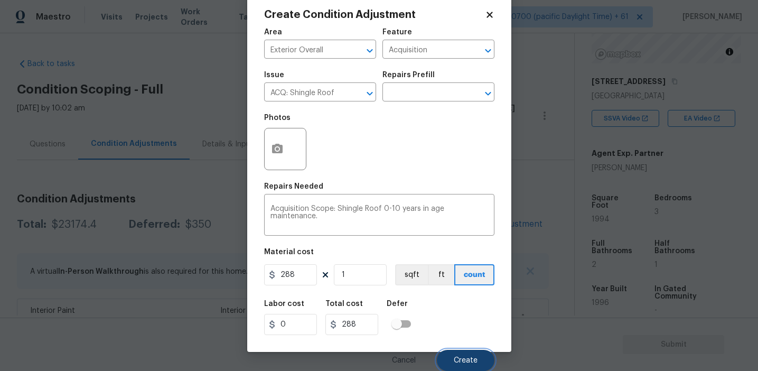
click at [448, 359] on button "Create" at bounding box center [466, 359] width 58 height 21
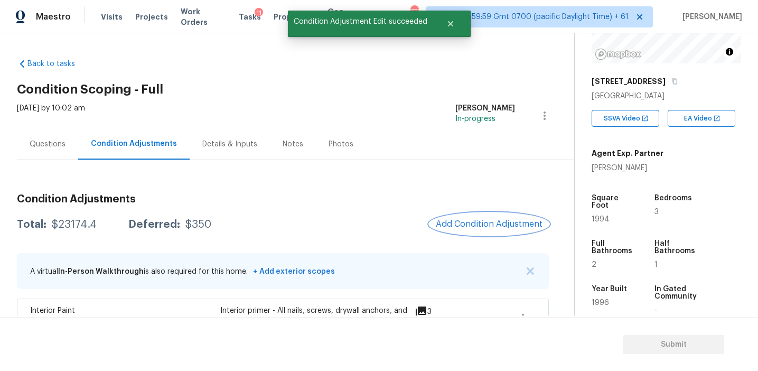
scroll to position [0, 0]
click at [471, 224] on div at bounding box center [379, 185] width 758 height 371
click at [471, 224] on span "Add Condition Adjustment" at bounding box center [488, 224] width 107 height 10
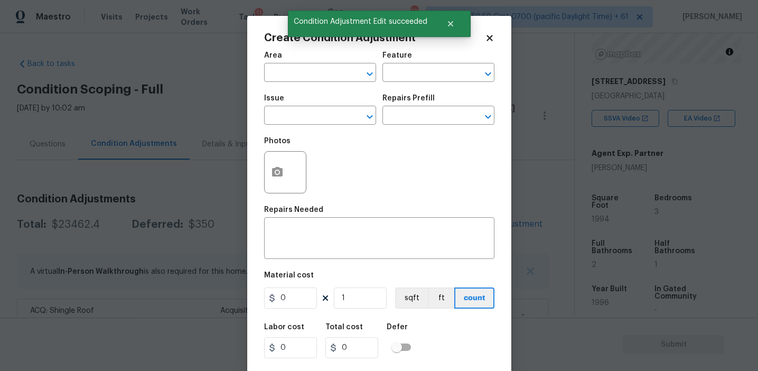
click at [300, 65] on div "Area" at bounding box center [320, 59] width 112 height 14
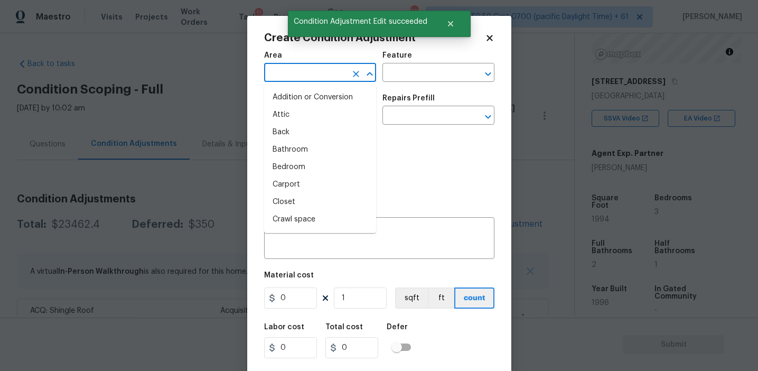
click at [307, 75] on input "text" at bounding box center [305, 73] width 82 height 16
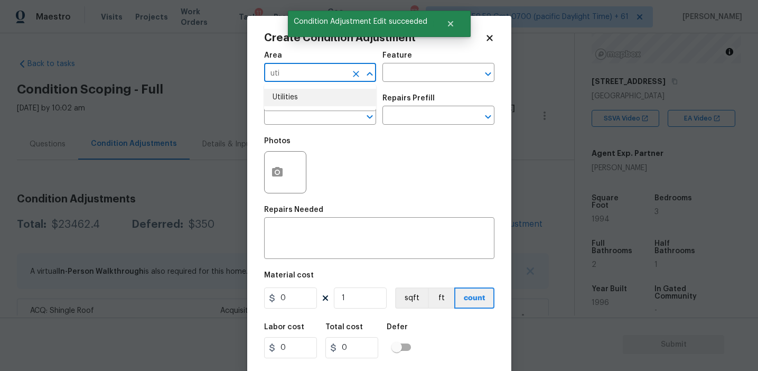
click at [323, 103] on li "Utilities" at bounding box center [320, 97] width 112 height 17
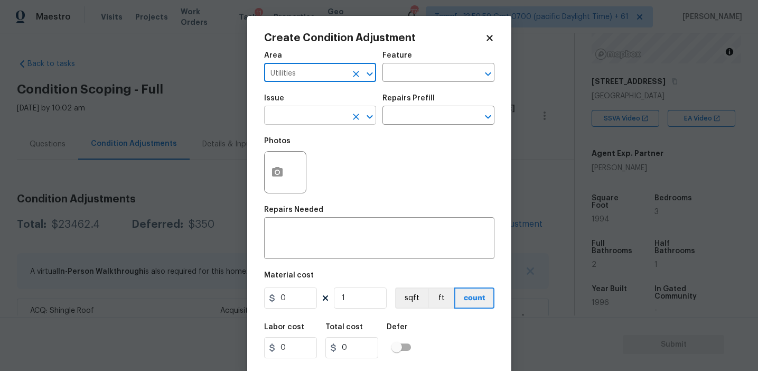
type input "Utilities"
click at [323, 116] on input "text" at bounding box center [305, 116] width 82 height 16
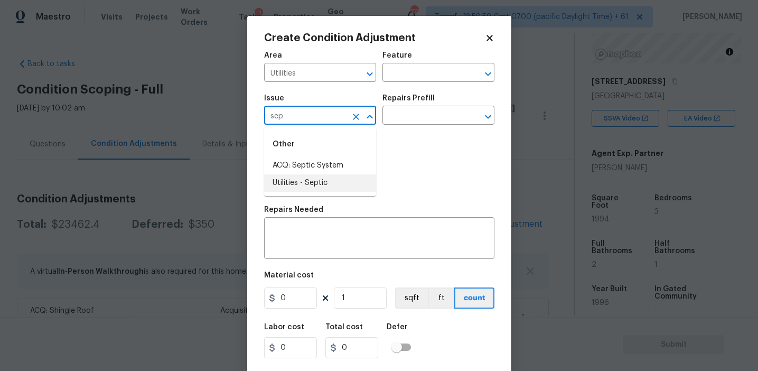
click at [321, 194] on ul "Other ACQ: Septic System Utilities - Septic" at bounding box center [320, 161] width 112 height 69
click at [321, 191] on li "Utilities - Septic" at bounding box center [320, 182] width 112 height 17
type input "Utilities - Septic"
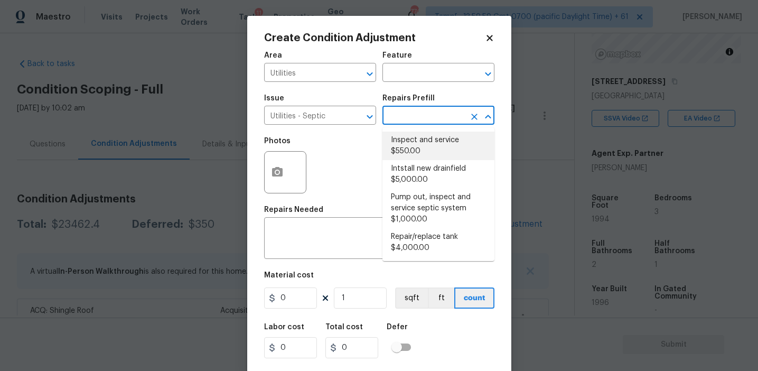
click at [416, 154] on li "Inspect and service $550.00" at bounding box center [438, 145] width 112 height 29
type textarea "Pump and inspect septic tank and provide clean bill of health from specialist c…"
type input "550"
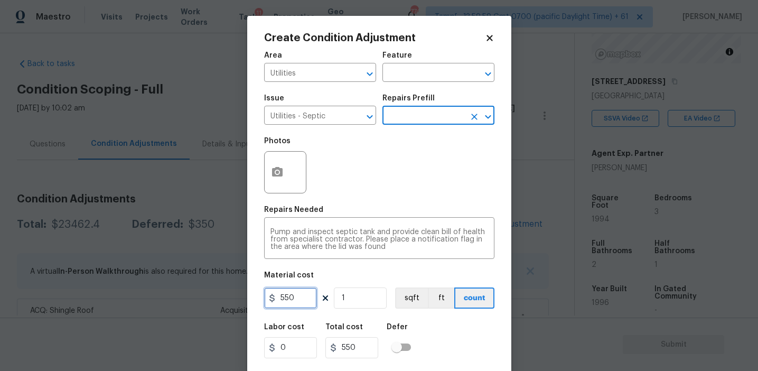
click at [284, 296] on input "550" at bounding box center [290, 297] width 53 height 21
type input "750"
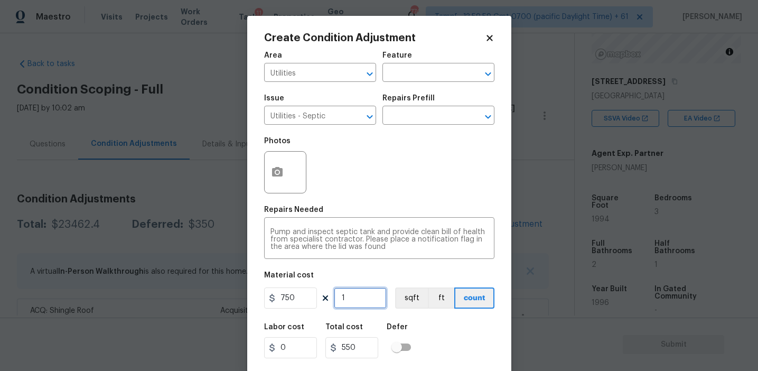
type input "750"
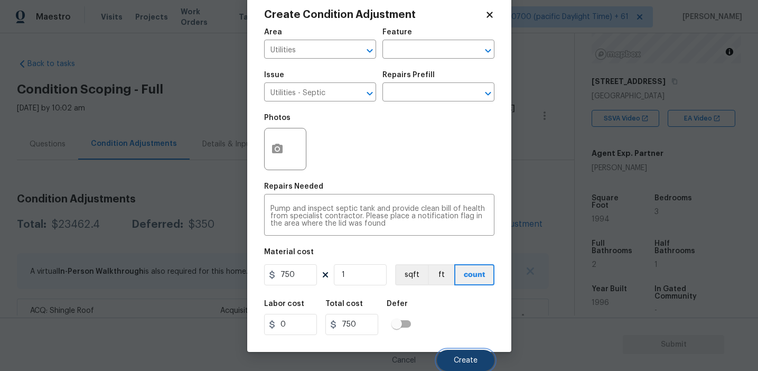
click at [451, 366] on button "Create" at bounding box center [466, 359] width 58 height 21
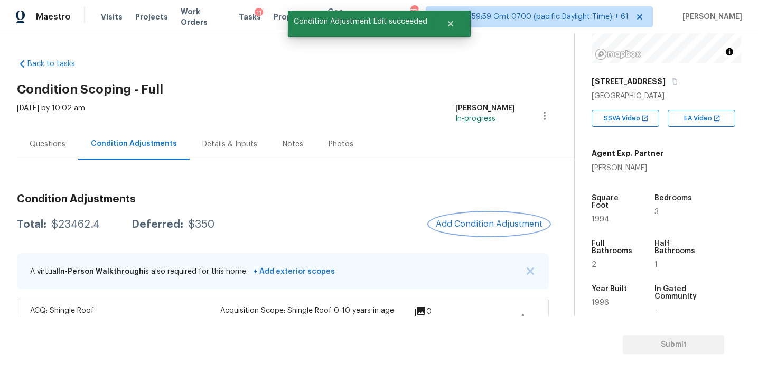
scroll to position [0, 0]
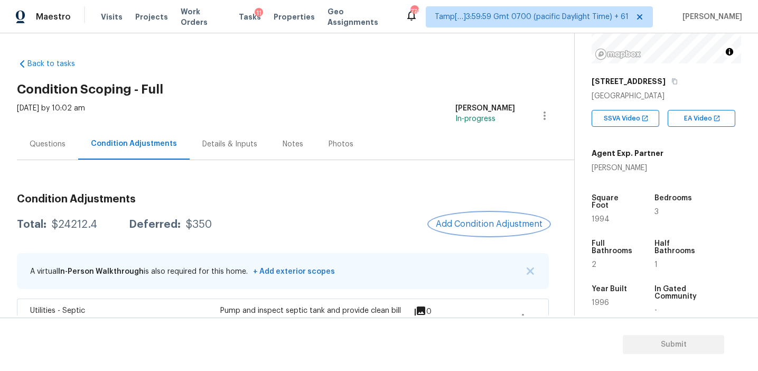
click at [463, 226] on span "Add Condition Adjustment" at bounding box center [488, 224] width 107 height 10
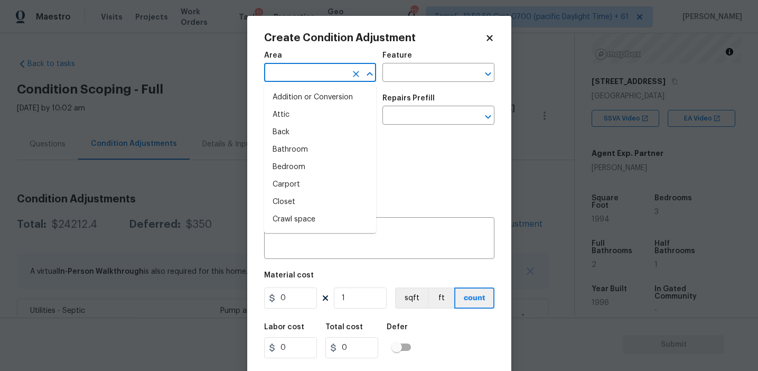
click at [317, 80] on input "text" at bounding box center [305, 73] width 82 height 16
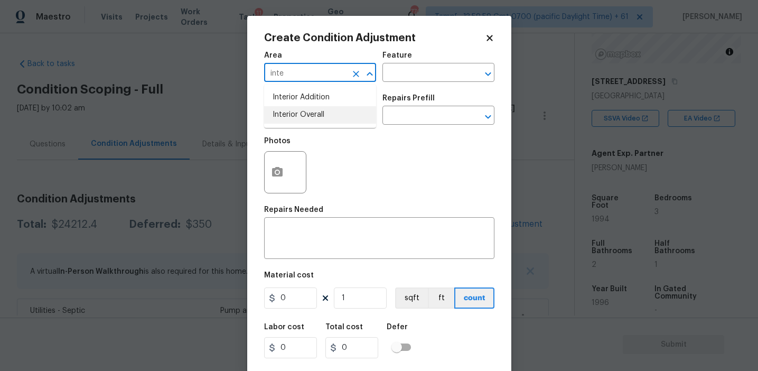
click at [310, 115] on li "Interior Overall" at bounding box center [320, 114] width 112 height 17
type input "Interior Overall"
click at [310, 115] on input "text" at bounding box center [305, 116] width 82 height 16
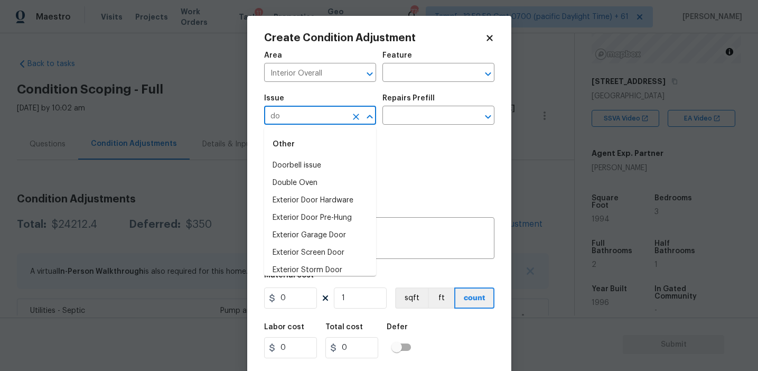
type input "d"
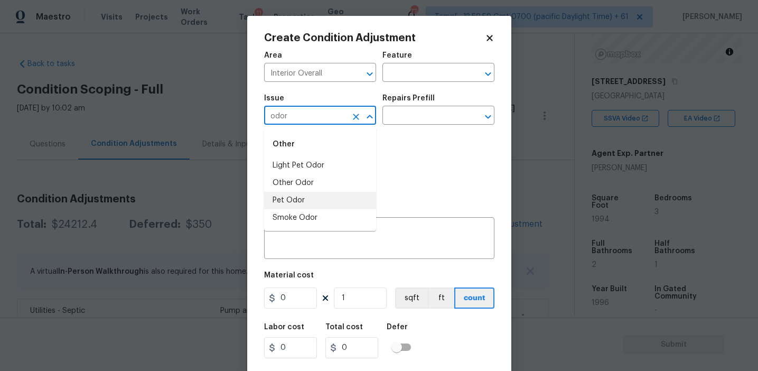
click at [312, 202] on li "Pet Odor" at bounding box center [320, 200] width 112 height 17
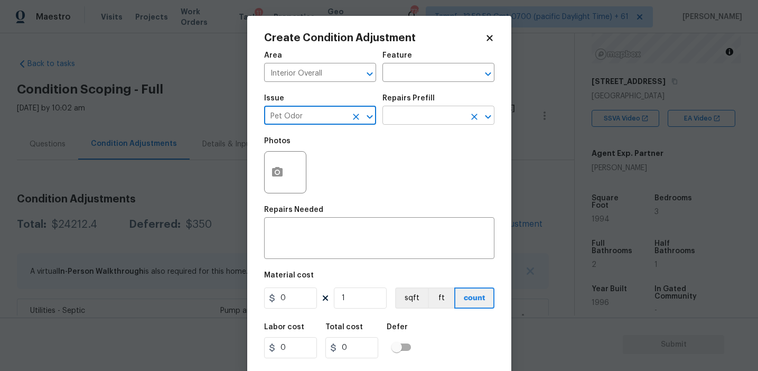
type input "Pet Odor"
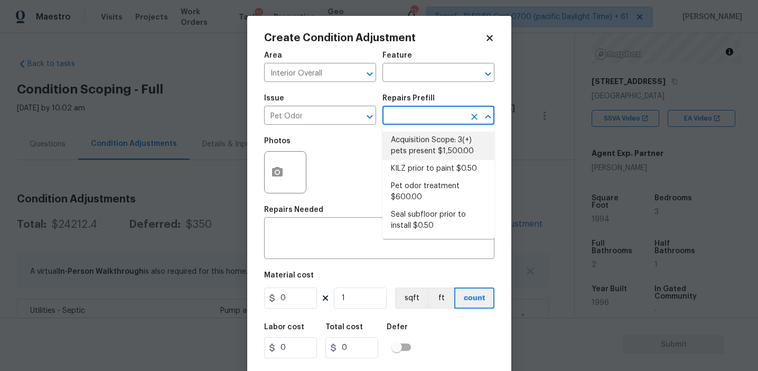
click at [434, 140] on li "Acquisition Scope: 3(+) pets present $1,500.00" at bounding box center [438, 145] width 112 height 29
type textarea "Acquisition Scope: 3(+) pets present"
type input "1500"
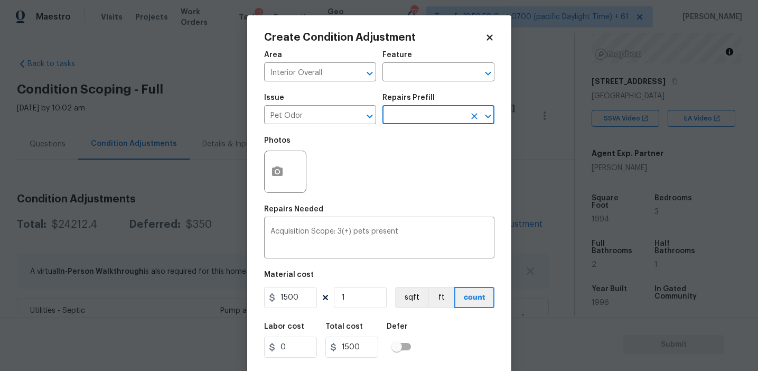
scroll to position [24, 0]
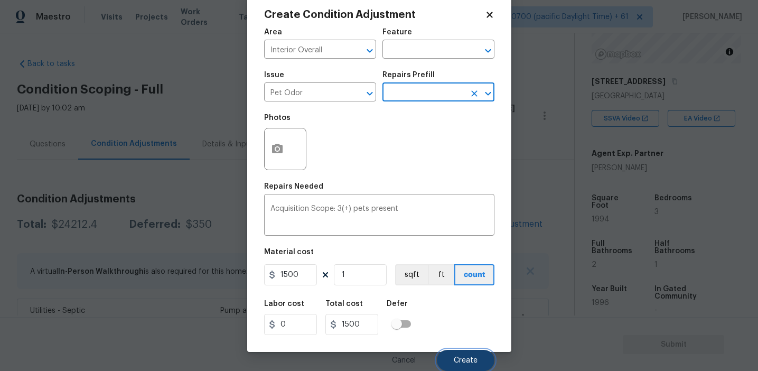
click at [462, 361] on span "Create" at bounding box center [465, 360] width 24 height 8
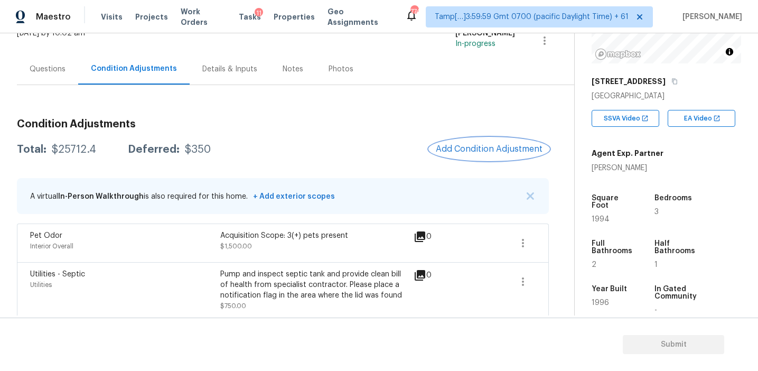
scroll to position [89, 0]
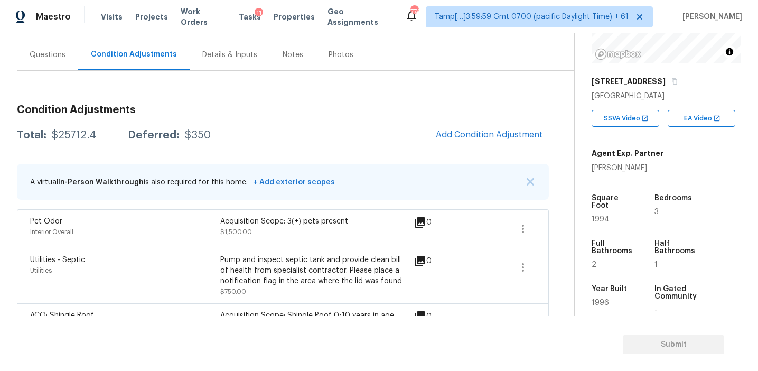
click at [53, 53] on div "Questions" at bounding box center [48, 55] width 36 height 11
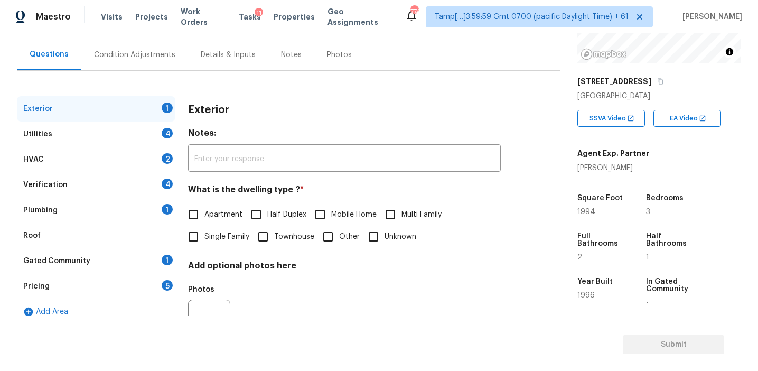
click at [139, 179] on div "Verification 4" at bounding box center [96, 184] width 158 height 25
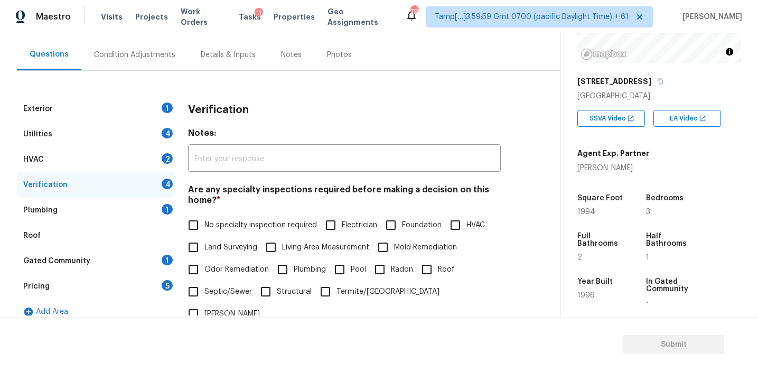
scroll to position [264, 0]
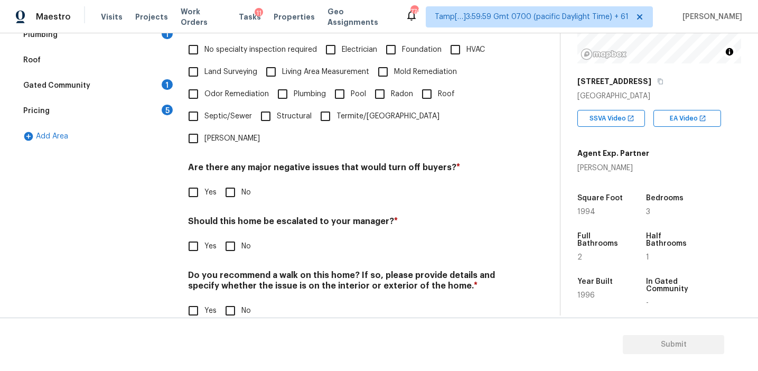
click at [196, 235] on input "Yes" at bounding box center [193, 246] width 22 height 22
checkbox input "true"
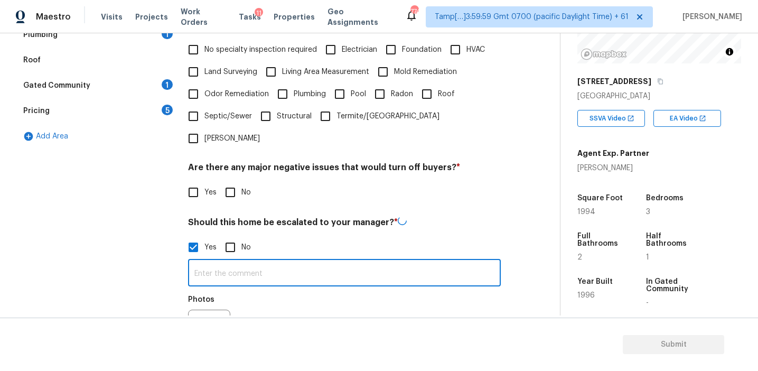
click at [220, 264] on input "text" at bounding box center [344, 273] width 313 height 25
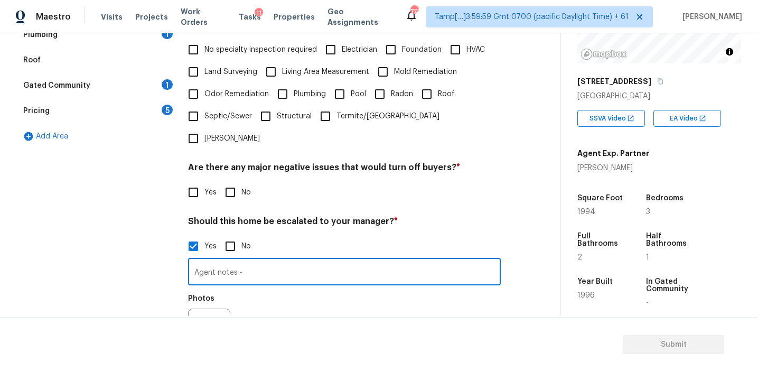
paste input "client added the back deck"
type input "Agent notes - client added the back deck. the deck wa"
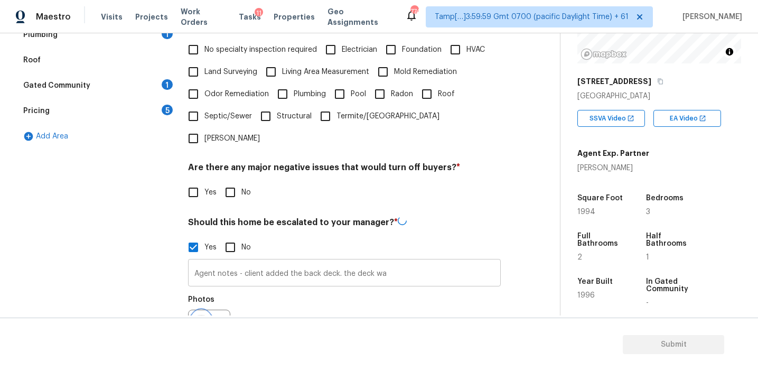
scroll to position [279, 0]
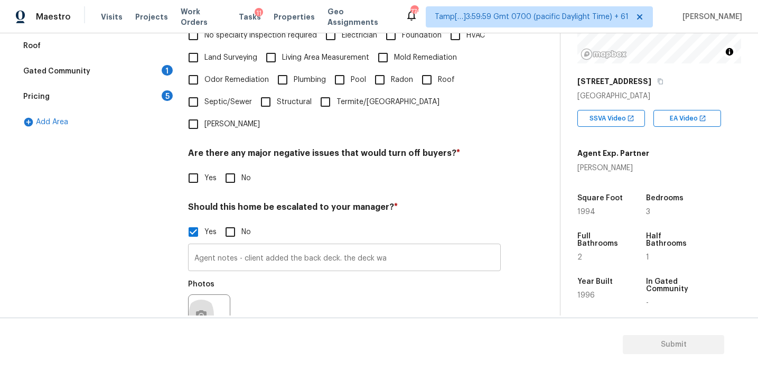
click at [397, 246] on input "Agent notes - client added the back deck. the deck wa" at bounding box center [344, 258] width 313 height 25
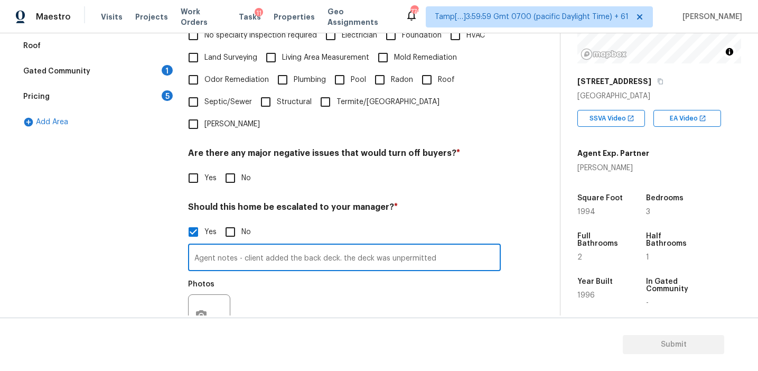
click at [397, 246] on input "Agent notes - client added the back deck. the deck was unpermitted" at bounding box center [344, 258] width 313 height 25
click at [401, 274] on div "Photos" at bounding box center [344, 308] width 313 height 69
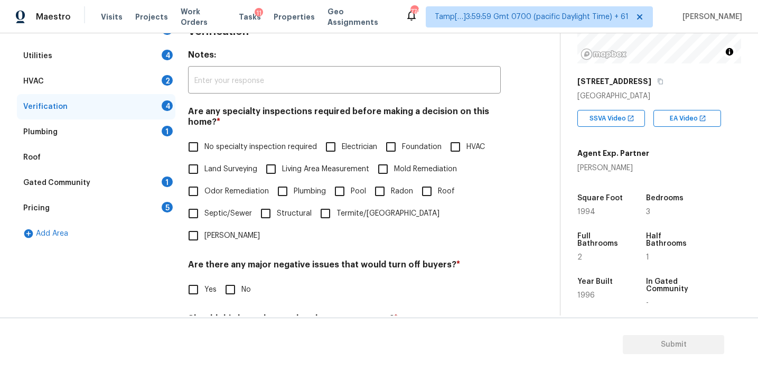
scroll to position [285, 0]
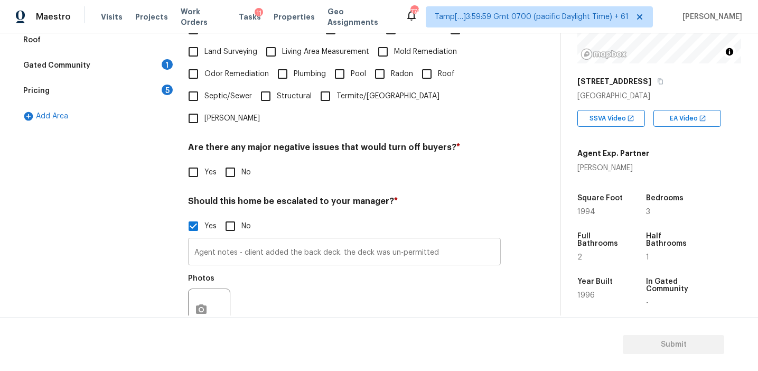
click at [471, 240] on input "Agent notes - client added the back deck. the deck was un-permitted" at bounding box center [344, 252] width 313 height 25
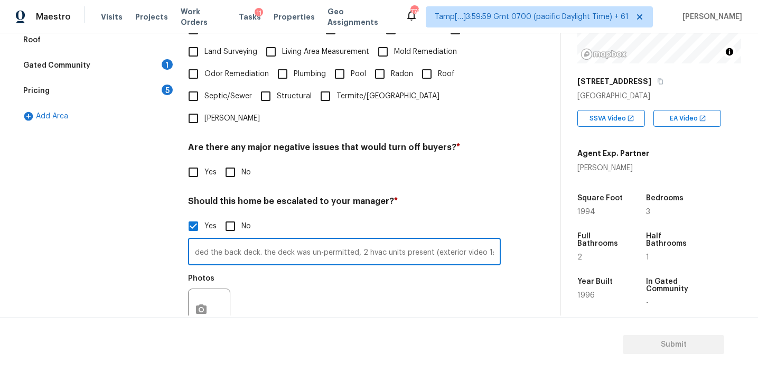
scroll to position [0, 82]
type input "Agent notes - client added the back deck. the deck was un-permitted, 2 hvac uni…"
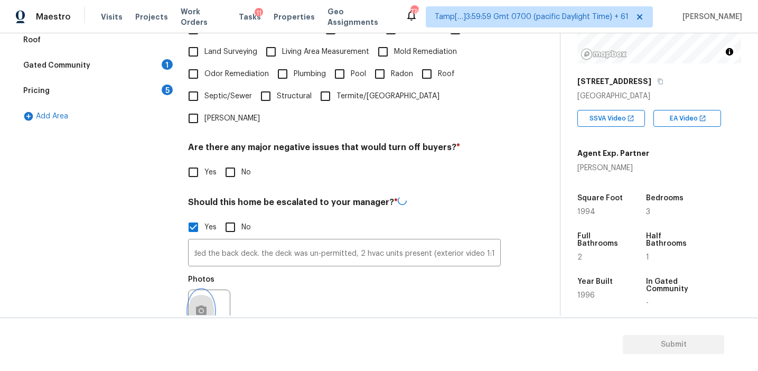
click at [191, 290] on button "button" at bounding box center [200, 310] width 25 height 41
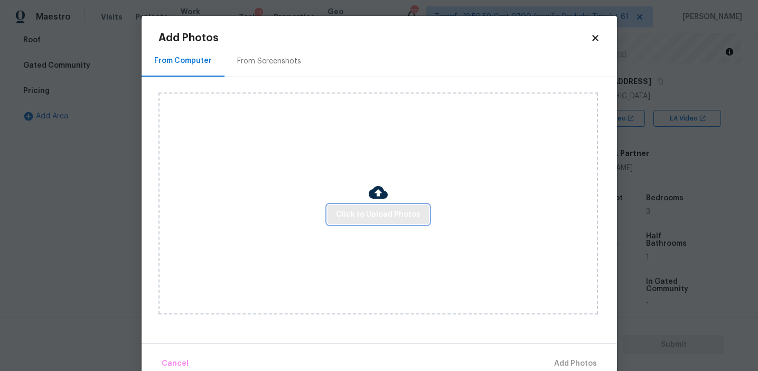
click at [375, 214] on span "Click to Upload Photos" at bounding box center [378, 214] width 84 height 13
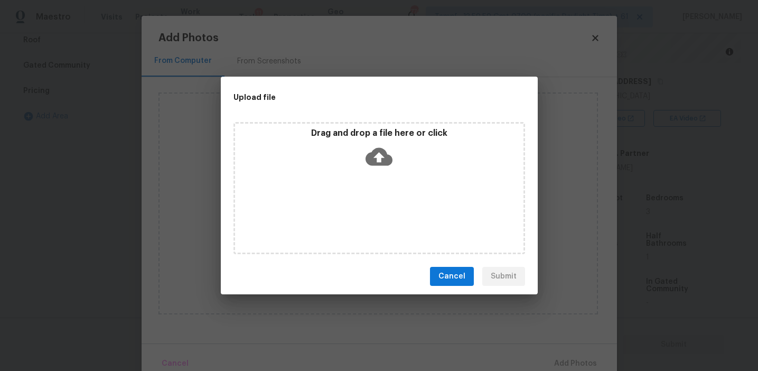
click at [357, 128] on p "Drag and drop a file here or click" at bounding box center [379, 133] width 288 height 11
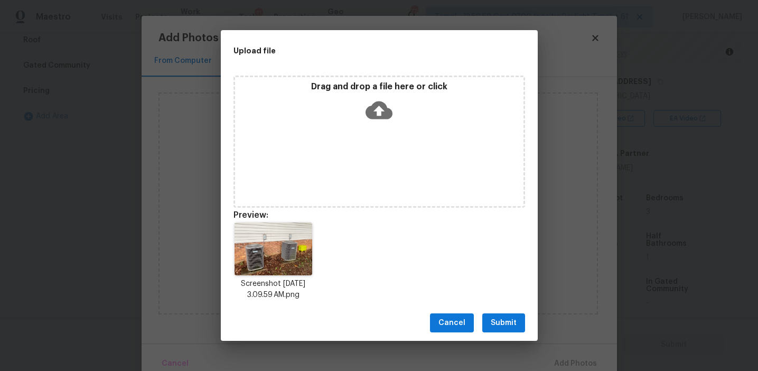
click at [500, 319] on span "Submit" at bounding box center [503, 322] width 26 height 13
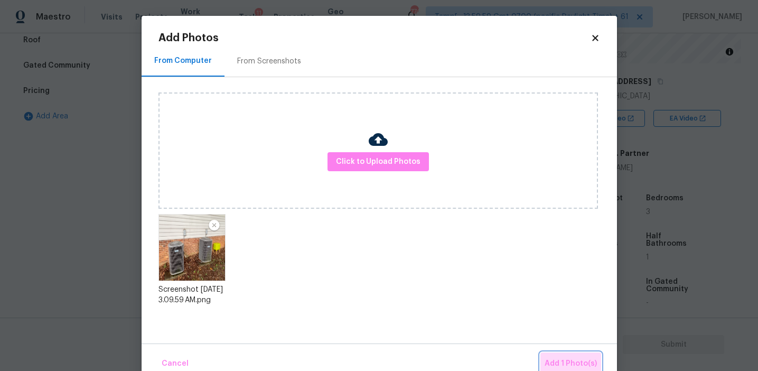
click at [566, 355] on button "Add 1 Photo(s)" at bounding box center [570, 363] width 61 height 23
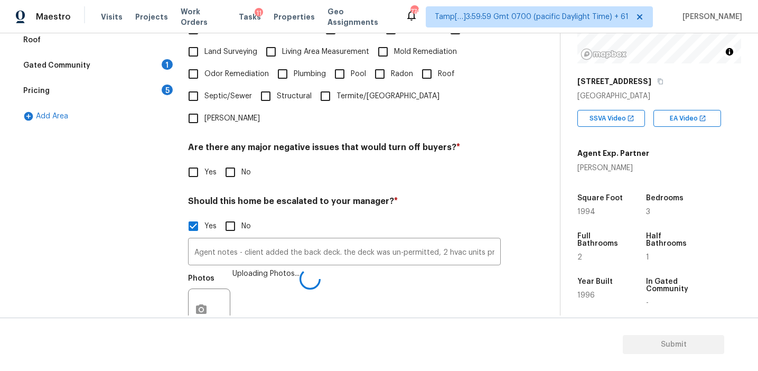
click at [238, 161] on input "No" at bounding box center [230, 172] width 22 height 22
checkbox input "true"
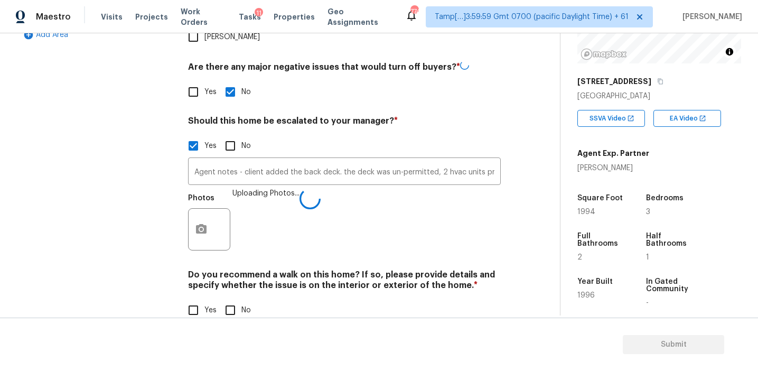
scroll to position [365, 0]
click at [232, 299] on input "No" at bounding box center [230, 310] width 22 height 22
checkbox input "true"
click at [291, 215] on div "Photos" at bounding box center [344, 222] width 313 height 69
click at [224, 116] on h4 "Should this home be escalated to your manager? *" at bounding box center [344, 123] width 313 height 15
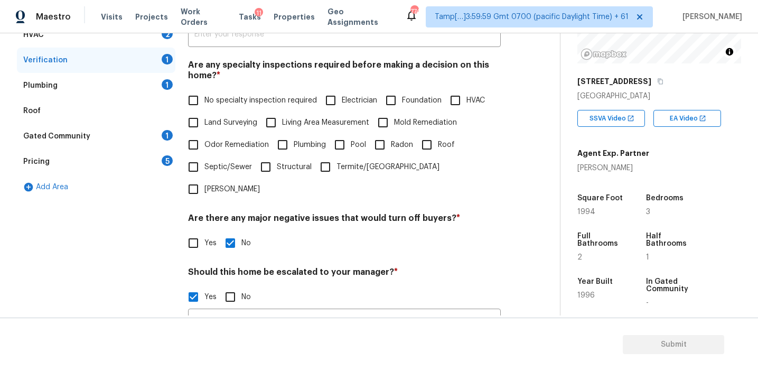
scroll to position [165, 0]
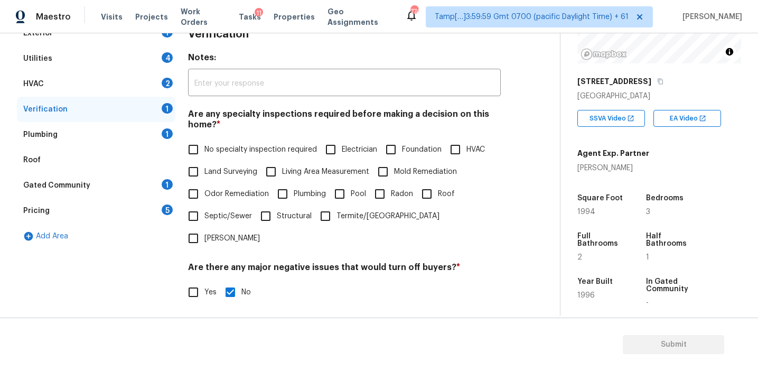
click at [156, 203] on div "Pricing 5" at bounding box center [96, 210] width 158 height 25
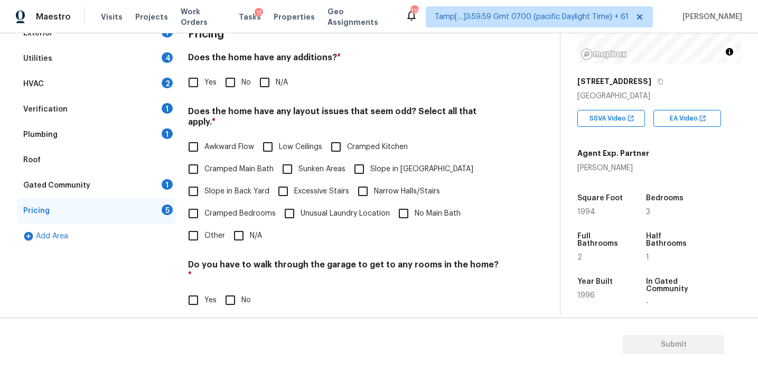
click at [192, 86] on input "Yes" at bounding box center [193, 82] width 22 height 22
checkbox input "true"
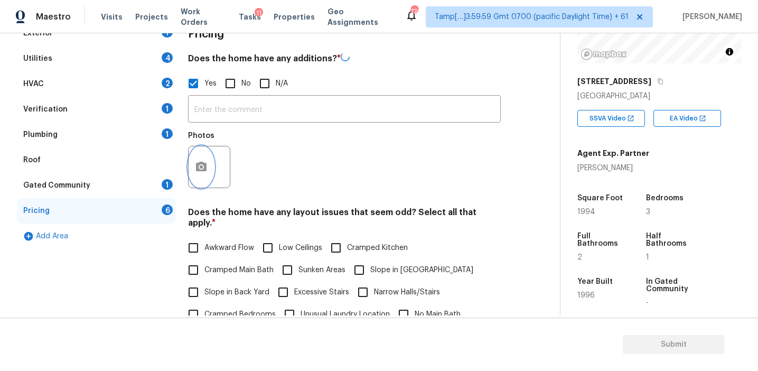
click at [208, 164] on button "button" at bounding box center [200, 166] width 25 height 41
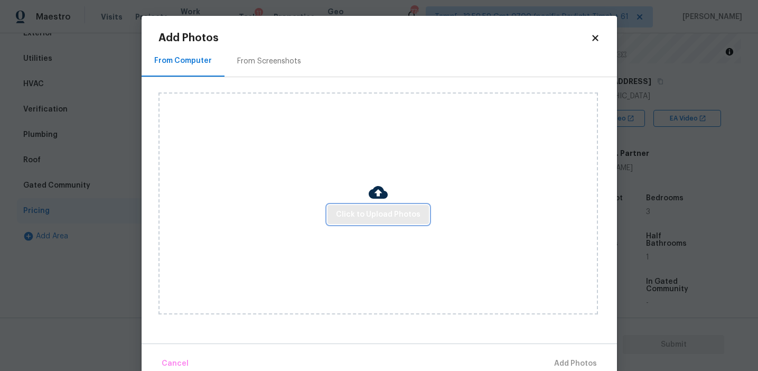
click at [355, 206] on button "Click to Upload Photos" at bounding box center [377, 215] width 101 height 20
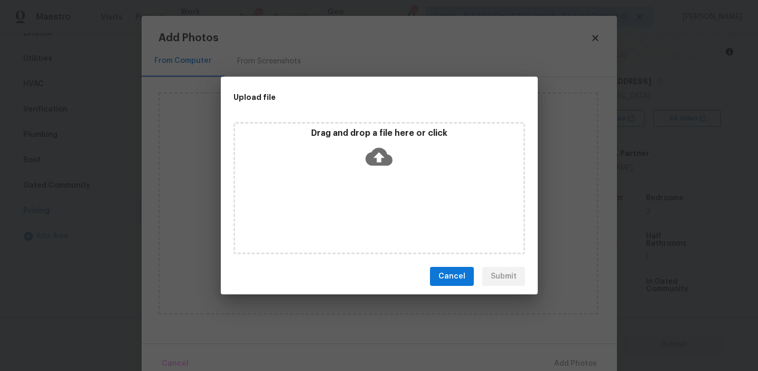
click at [352, 151] on div "Drag and drop a file here or click" at bounding box center [379, 150] width 288 height 45
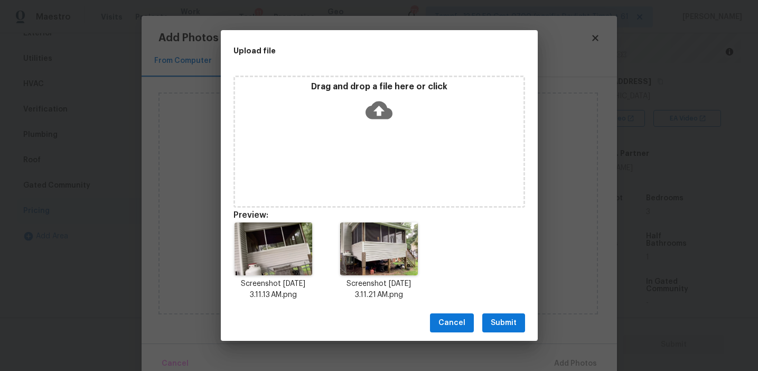
click at [502, 322] on span "Submit" at bounding box center [503, 322] width 26 height 13
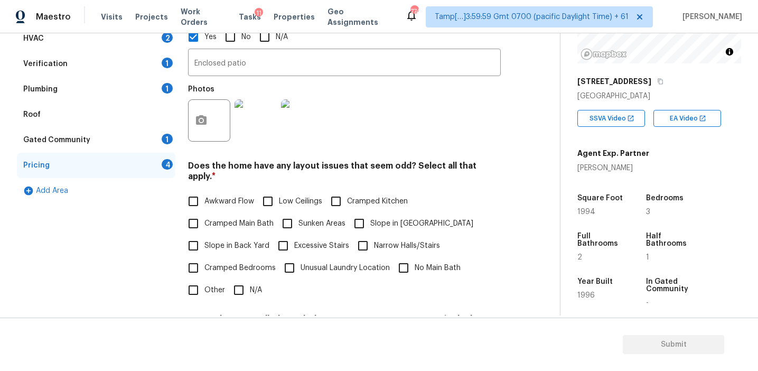
scroll to position [274, 0]
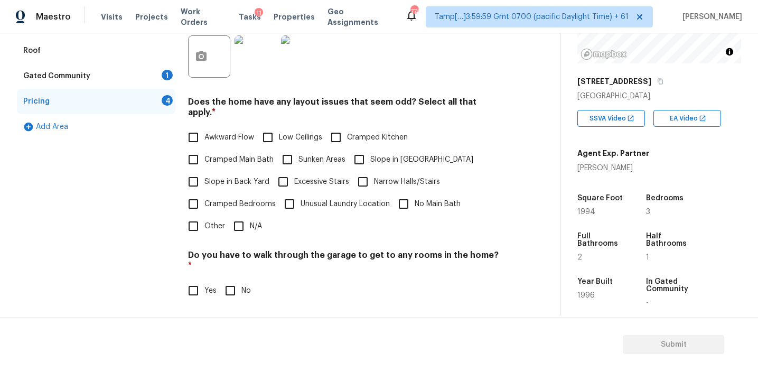
click at [240, 176] on span "Slope in Back Yard" at bounding box center [236, 181] width 65 height 11
click at [204, 173] on input "Slope in Back Yard" at bounding box center [193, 182] width 22 height 22
checkbox input "true"
click at [382, 150] on label "Slope in [GEOGRAPHIC_DATA]" at bounding box center [410, 160] width 125 height 22
click at [370, 150] on input "Slope in [GEOGRAPHIC_DATA]" at bounding box center [359, 160] width 22 height 22
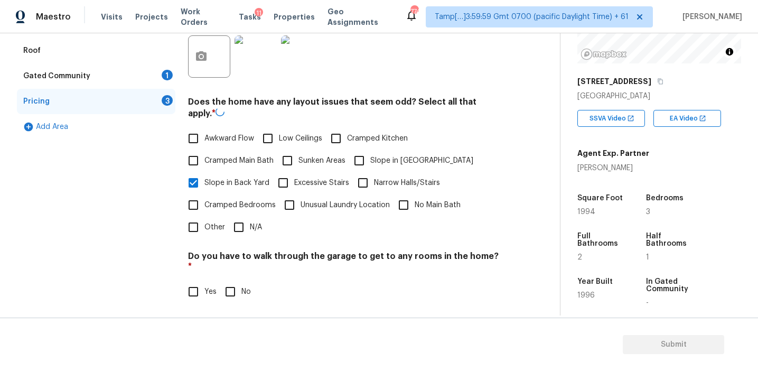
checkbox input "true"
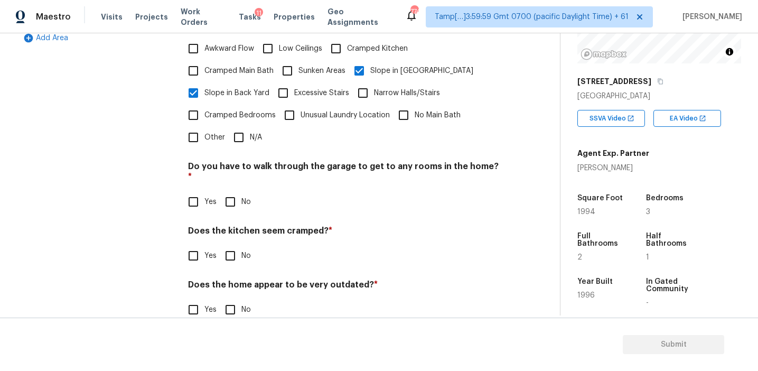
click at [216, 43] on span "Awkward Flow" at bounding box center [229, 48] width 50 height 11
click at [204, 37] on input "Awkward Flow" at bounding box center [193, 48] width 22 height 22
checkbox input "true"
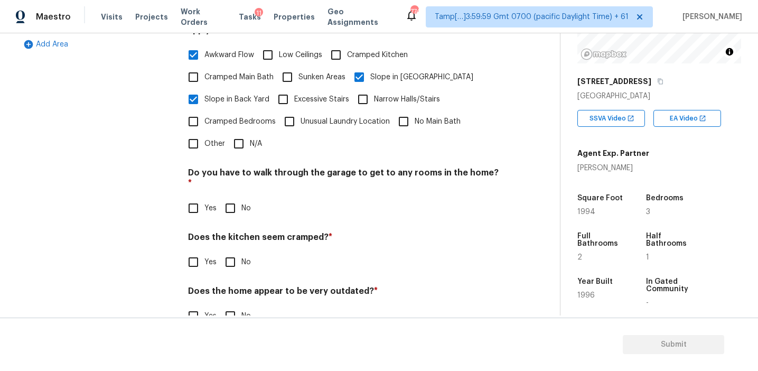
click at [225, 116] on span "Cramped Bedrooms" at bounding box center [239, 121] width 71 height 11
click at [204, 111] on input "Cramped Bedrooms" at bounding box center [193, 121] width 22 height 22
checkbox input "true"
click at [232, 198] on input "No" at bounding box center [230, 209] width 22 height 22
checkbox input "true"
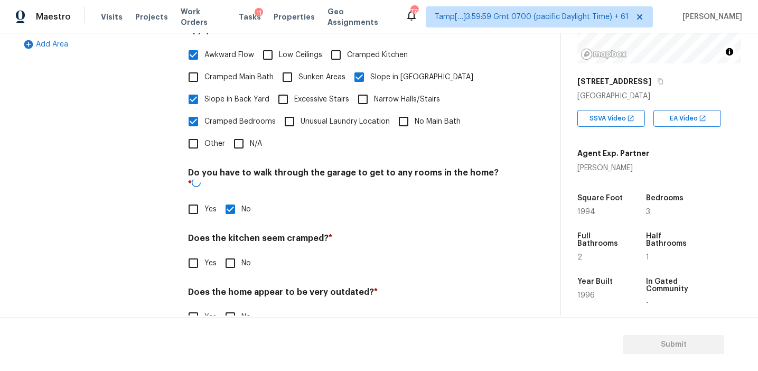
click at [229, 252] on input "No" at bounding box center [230, 263] width 22 height 22
checkbox input "true"
click at [234, 306] on input "No" at bounding box center [230, 317] width 22 height 22
checkbox input "true"
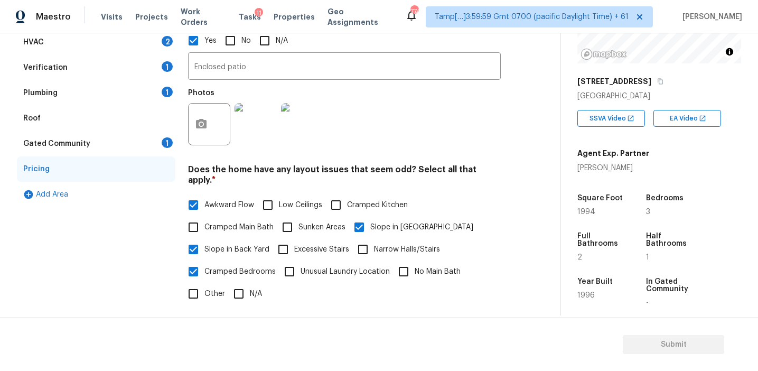
click at [155, 138] on div "Gated Community 1" at bounding box center [96, 143] width 158 height 25
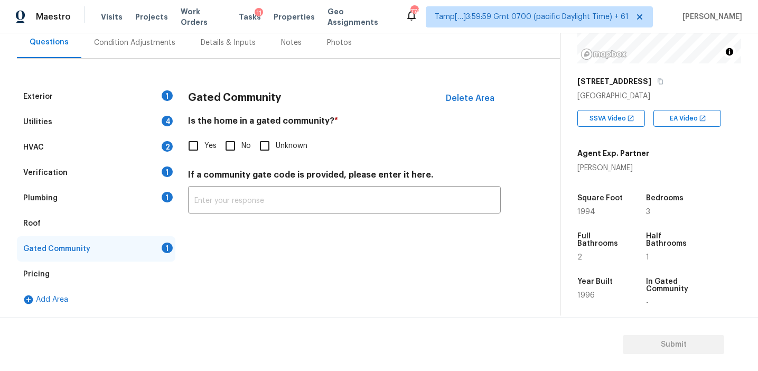
click at [230, 141] on input "No" at bounding box center [230, 146] width 22 height 22
checkbox input "true"
click at [118, 194] on div "Plumbing 1" at bounding box center [96, 197] width 158 height 25
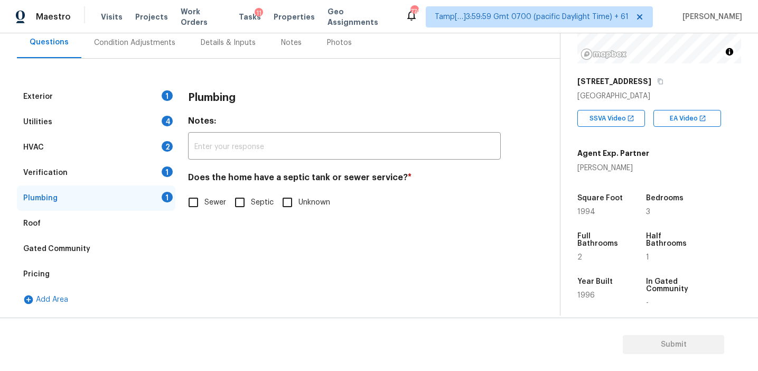
click at [246, 199] on input "Septic" at bounding box center [240, 202] width 22 height 22
checkbox input "true"
click at [137, 182] on div "Verification 1" at bounding box center [96, 172] width 158 height 25
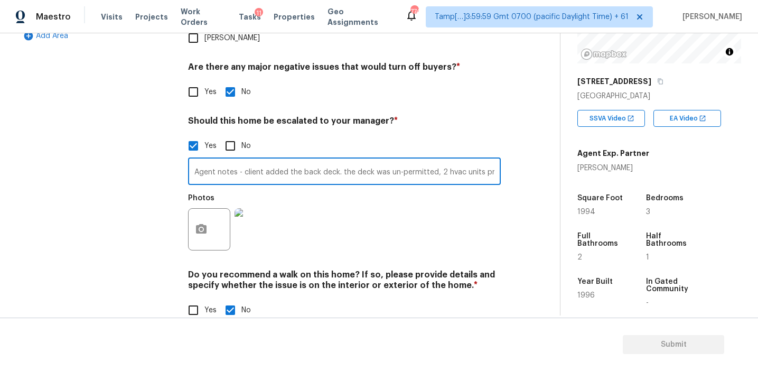
scroll to position [0, 82]
drag, startPoint x: 443, startPoint y: 150, endPoint x: 560, endPoint y: 165, distance: 117.6
click at [560, 165] on div "Back to tasks Condition Scoping - Full Tue, Aug 12 2025 by 10:02 am Afran Peera…" at bounding box center [379, 174] width 758 height 282
click at [389, 211] on div "Photos" at bounding box center [344, 222] width 313 height 69
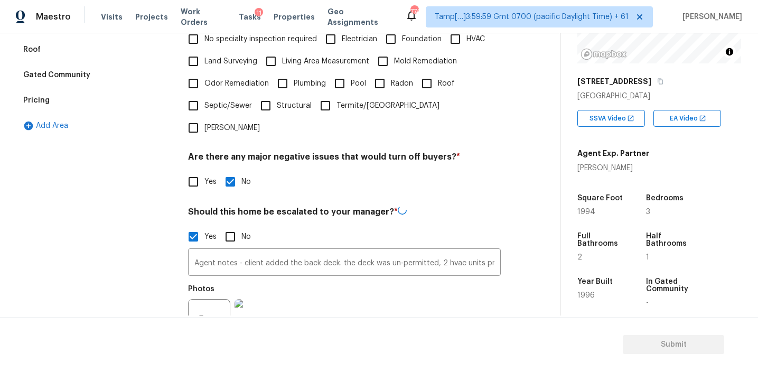
scroll to position [238, 0]
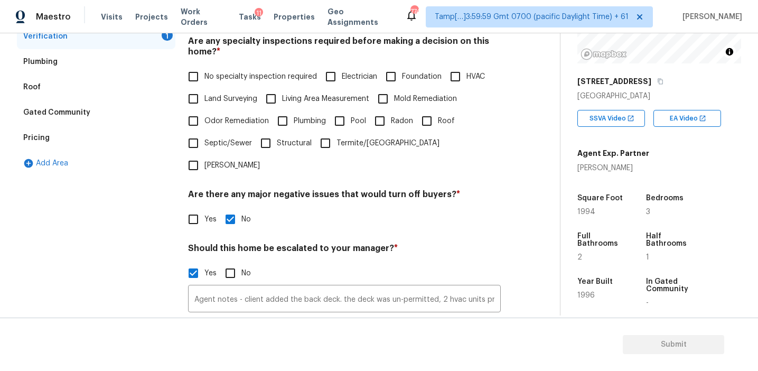
click at [451, 75] on input "HVAC" at bounding box center [455, 76] width 22 height 22
checkbox input "true"
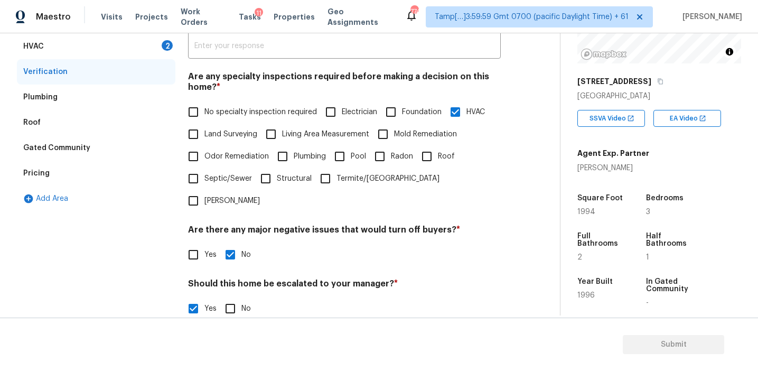
click at [145, 54] on div "HVAC 2" at bounding box center [96, 46] width 158 height 25
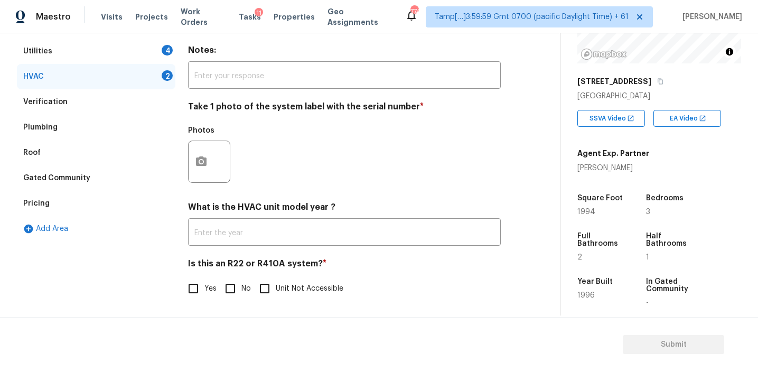
scroll to position [173, 0]
click at [232, 288] on input "No" at bounding box center [230, 288] width 22 height 22
checkbox input "true"
click at [201, 171] on button "button" at bounding box center [200, 161] width 25 height 41
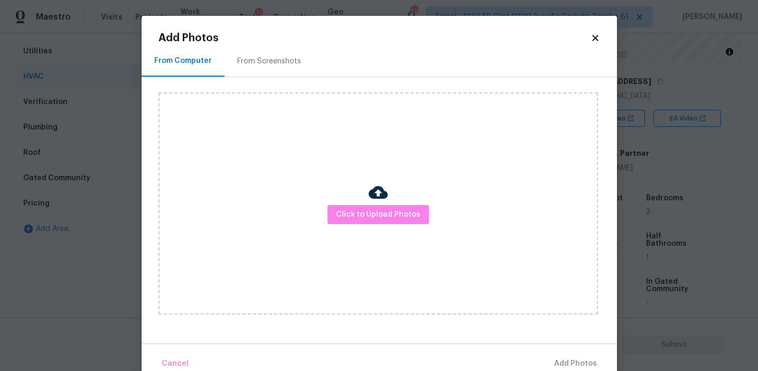
click at [288, 62] on div "From Screenshots" at bounding box center [269, 61] width 64 height 11
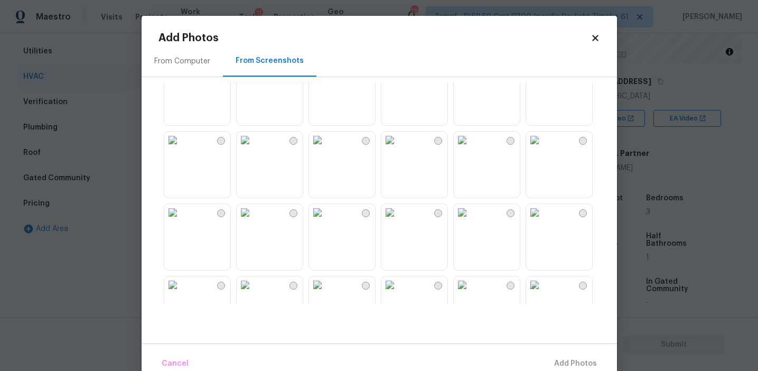
scroll to position [94, 0]
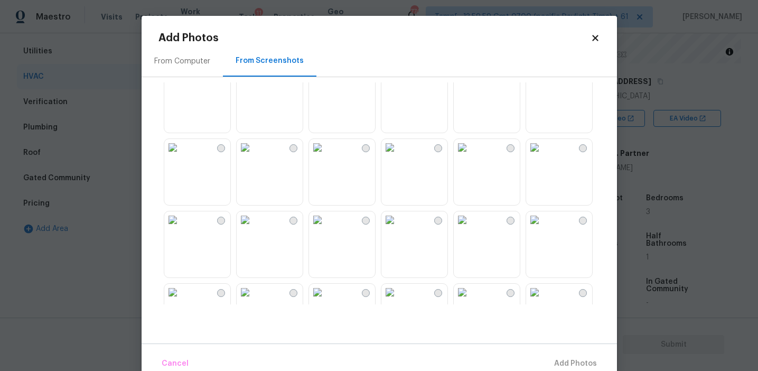
click at [543, 83] on img at bounding box center [534, 75] width 17 height 17
click at [558, 356] on button "Add 1 Photo(s)" at bounding box center [570, 363] width 61 height 23
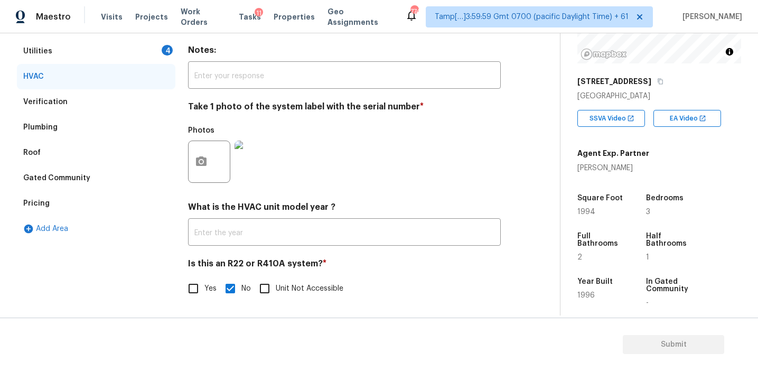
click at [150, 51] on div "Utilities 4" at bounding box center [96, 51] width 158 height 25
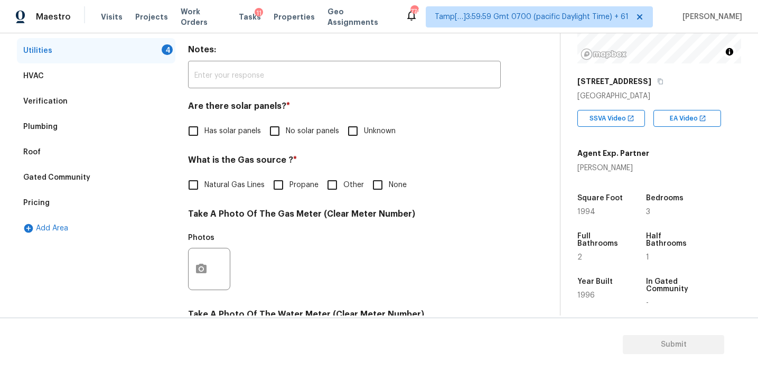
click at [276, 130] on input "No solar panels" at bounding box center [274, 131] width 22 height 22
checkbox input "true"
click at [310, 183] on span "Propane" at bounding box center [303, 184] width 29 height 11
click at [289, 183] on input "Propane" at bounding box center [278, 185] width 22 height 22
checkbox input "true"
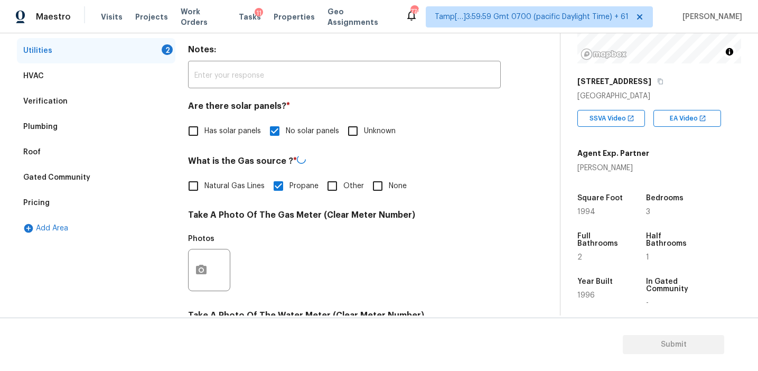
scroll to position [424, 0]
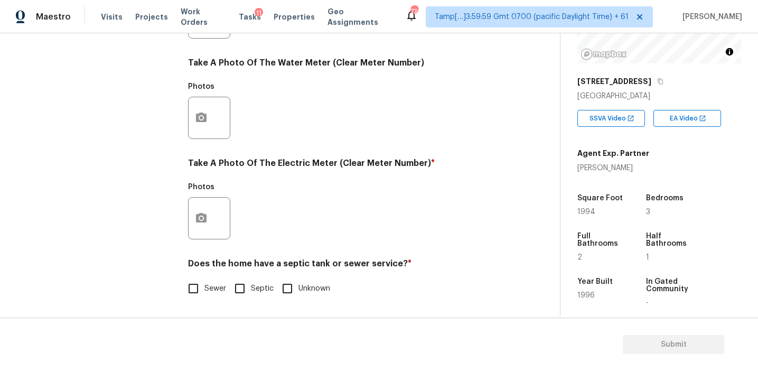
click at [206, 284] on span "Sewer" at bounding box center [215, 288] width 22 height 11
click at [204, 284] on input "Sewer" at bounding box center [193, 288] width 22 height 22
checkbox input "true"
click at [249, 292] on input "Septic" at bounding box center [240, 288] width 22 height 22
checkbox input "true"
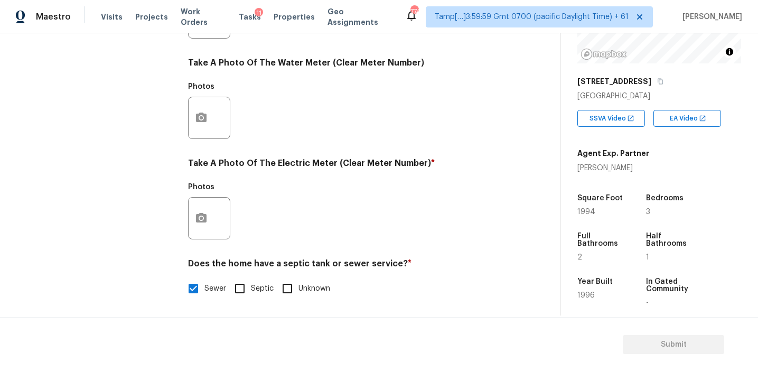
checkbox input "false"
click at [199, 234] on button "button" at bounding box center [200, 217] width 25 height 41
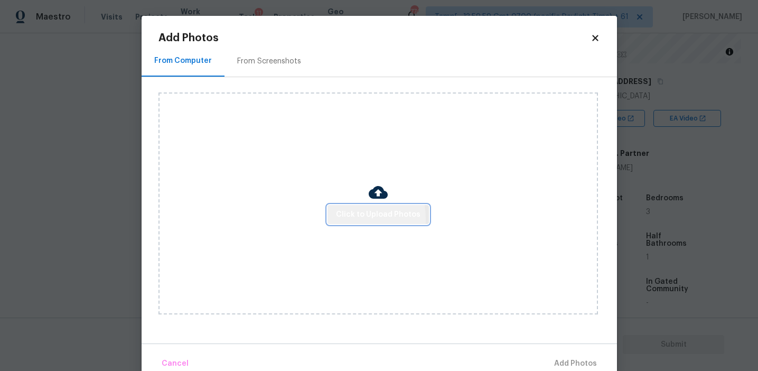
click at [333, 219] on button "Click to Upload Photos" at bounding box center [377, 215] width 101 height 20
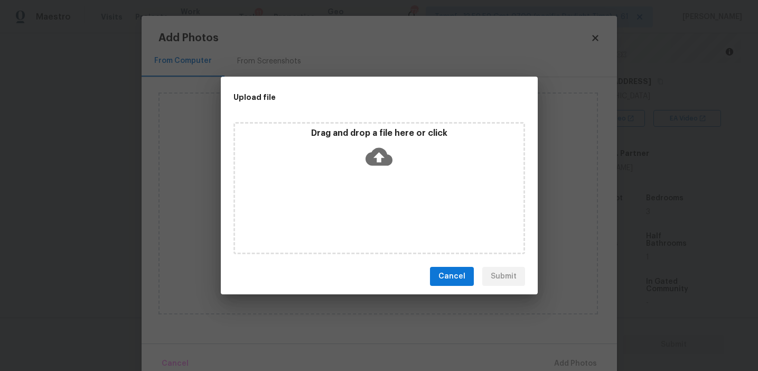
click at [338, 141] on div "Drag and drop a file here or click" at bounding box center [379, 150] width 288 height 45
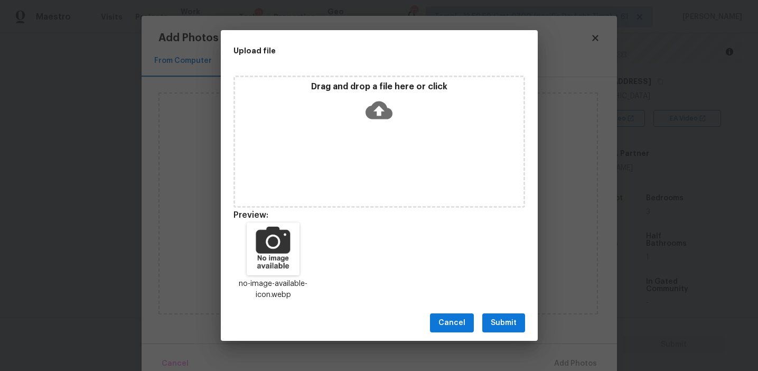
click at [500, 317] on span "Submit" at bounding box center [503, 322] width 26 height 13
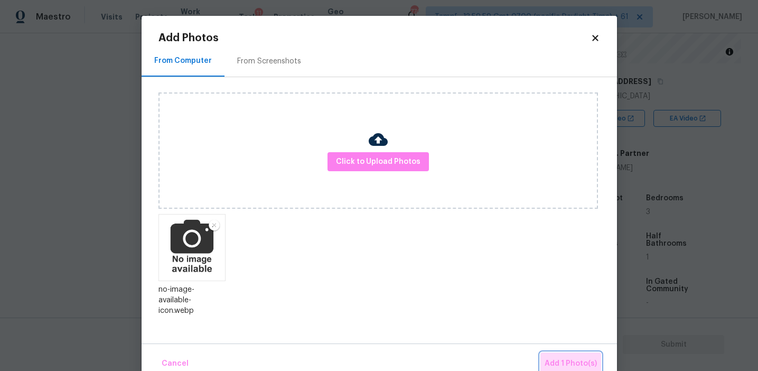
click at [553, 356] on button "Add 1 Photo(s)" at bounding box center [570, 363] width 61 height 23
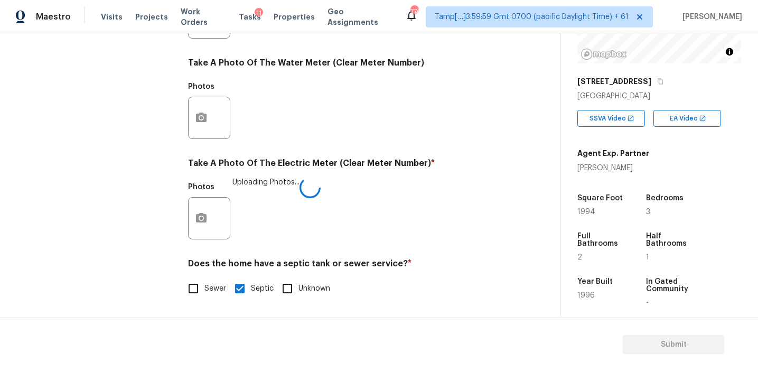
click at [349, 193] on div "Photos Uploading Photos..." at bounding box center [344, 211] width 313 height 69
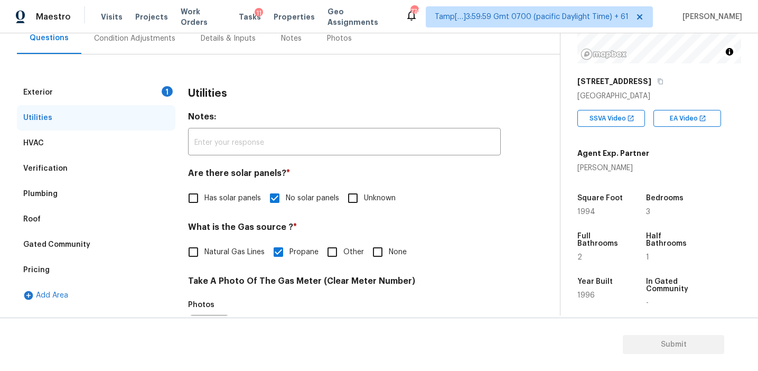
scroll to position [103, 0]
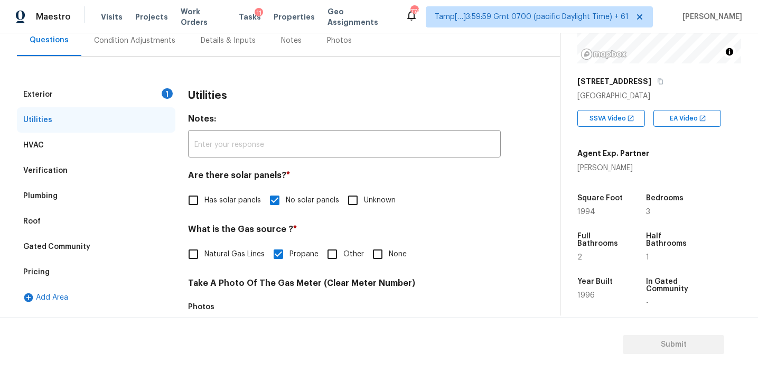
click at [157, 87] on div "Exterior 1" at bounding box center [96, 94] width 158 height 25
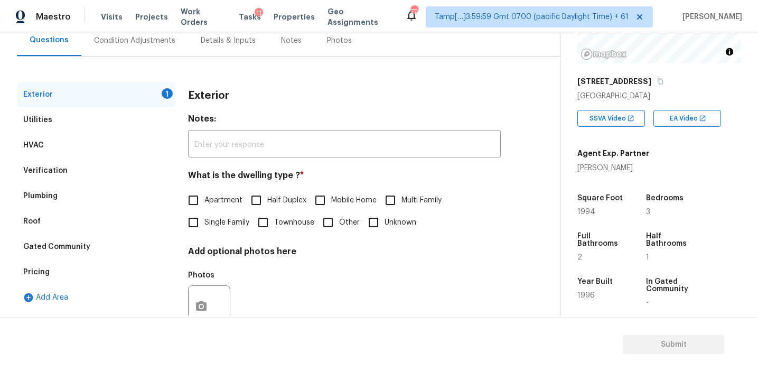
click at [208, 220] on span "Single Family" at bounding box center [226, 222] width 45 height 11
click at [204, 220] on input "Single Family" at bounding box center [193, 222] width 22 height 22
checkbox input "true"
click at [155, 45] on div "Condition Adjustments" at bounding box center [134, 40] width 81 height 11
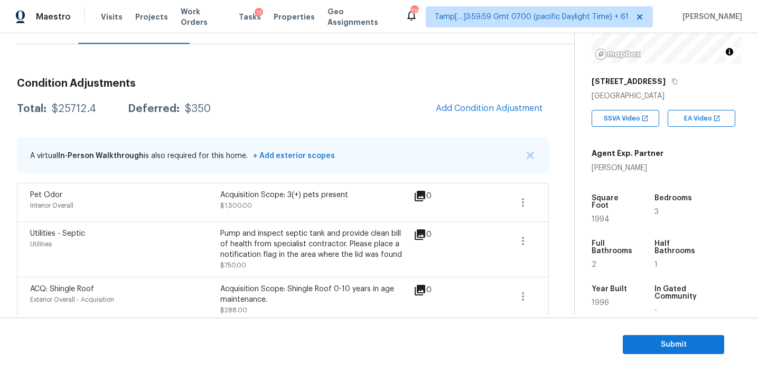
scroll to position [117, 0]
click at [267, 100] on div "Total: $25712.4 Deferred: $350 Add Condition Adjustment" at bounding box center [283, 107] width 532 height 23
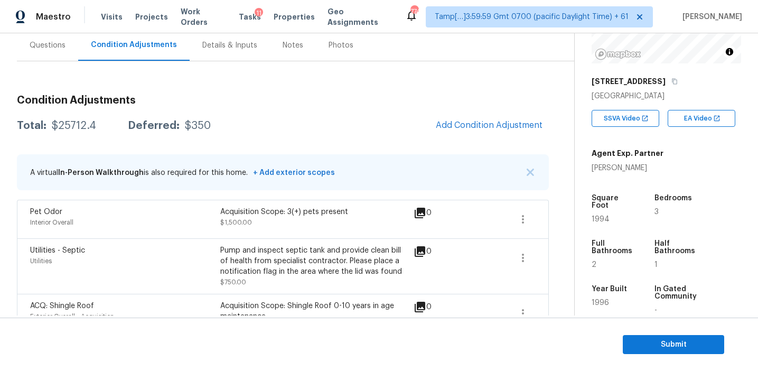
scroll to position [96, 0]
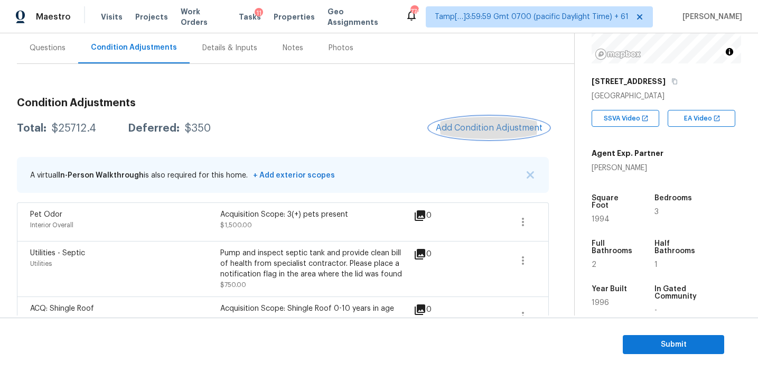
click at [442, 125] on span "Add Condition Adjustment" at bounding box center [488, 128] width 107 height 10
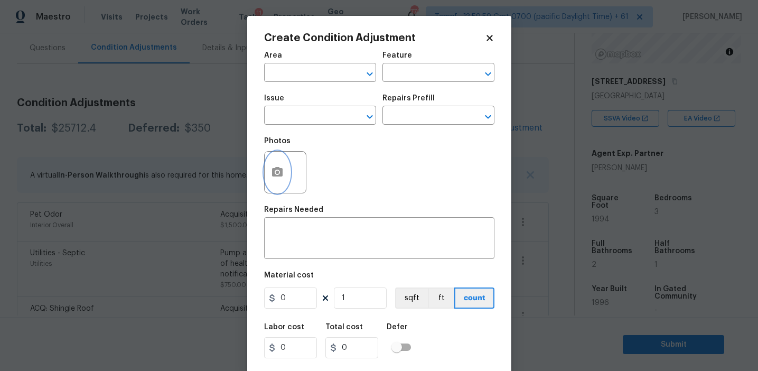
click at [280, 175] on icon "button" at bounding box center [277, 172] width 11 height 10
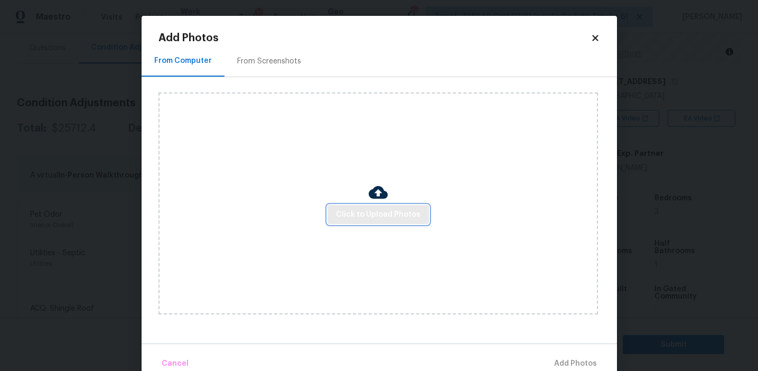
click at [367, 219] on span "Click to Upload Photos" at bounding box center [378, 214] width 84 height 13
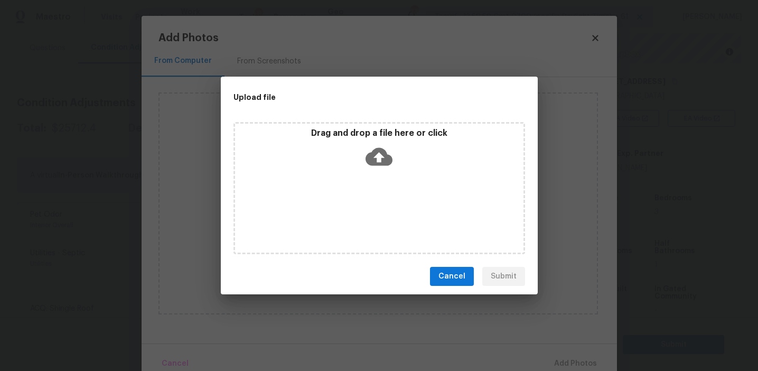
click at [357, 162] on div "Drag and drop a file here or click" at bounding box center [379, 150] width 288 height 45
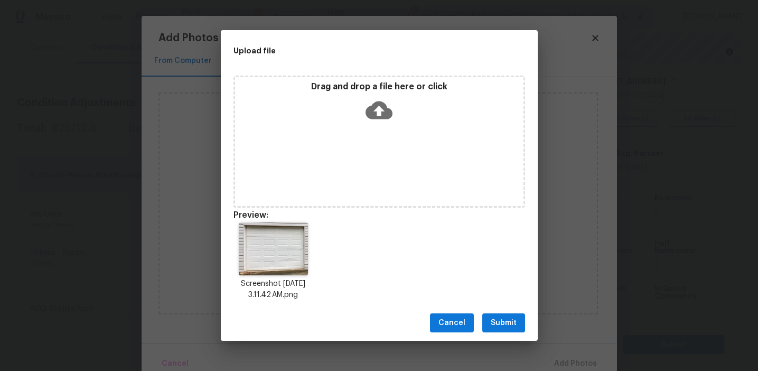
click at [504, 319] on span "Submit" at bounding box center [503, 322] width 26 height 13
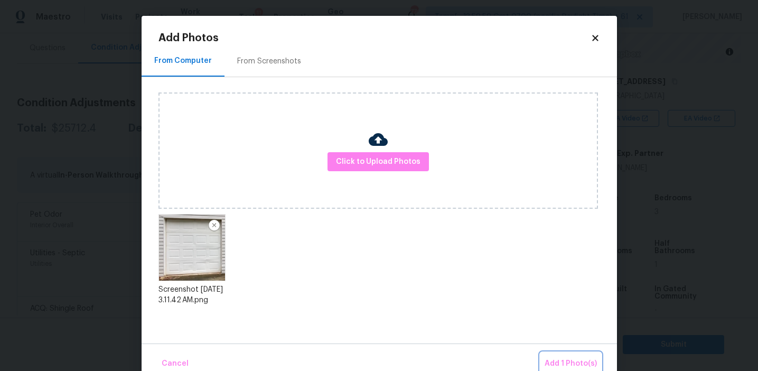
click at [550, 356] on button "Add 1 Photo(s)" at bounding box center [570, 363] width 61 height 23
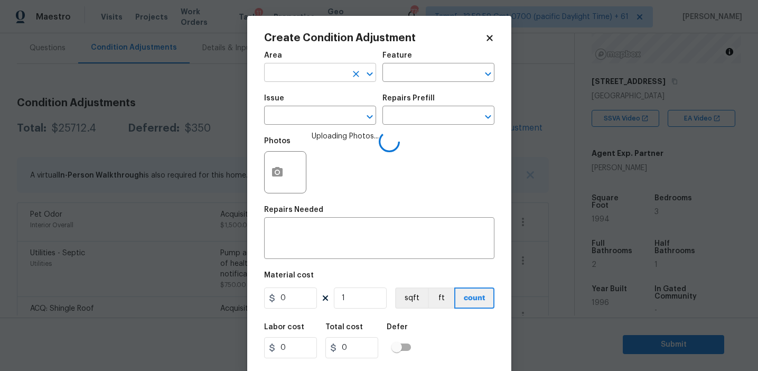
click at [314, 69] on input "text" at bounding box center [305, 73] width 82 height 16
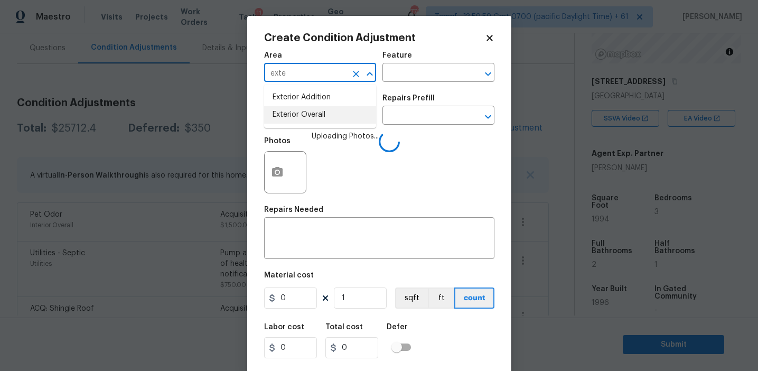
click at [328, 118] on li "Exterior Overall" at bounding box center [320, 114] width 112 height 17
type input "Exterior Overall"
click at [328, 118] on input "text" at bounding box center [305, 116] width 82 height 16
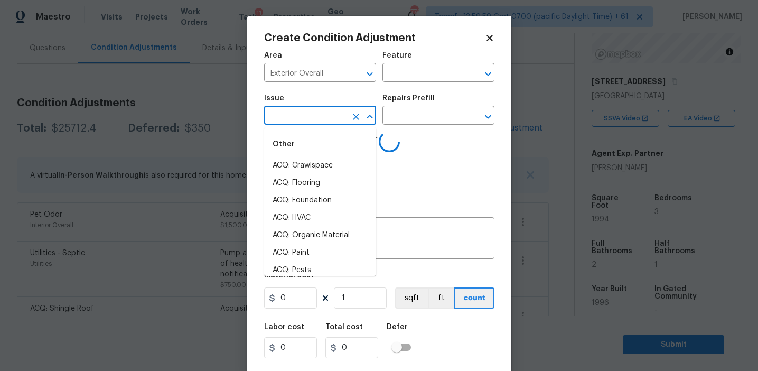
type input "g"
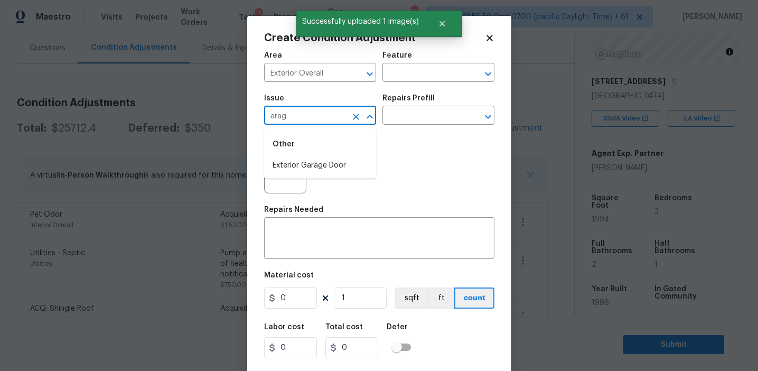
type input "arage"
click at [340, 169] on li "Exterior Garage Door" at bounding box center [320, 165] width 112 height 17
type input "Exterior Garage Door"
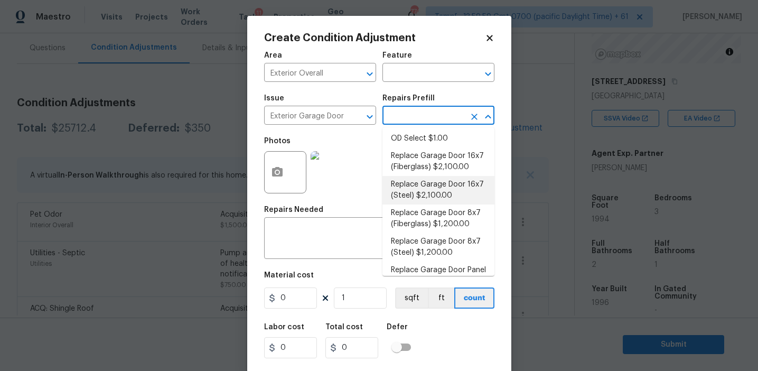
scroll to position [103, 0]
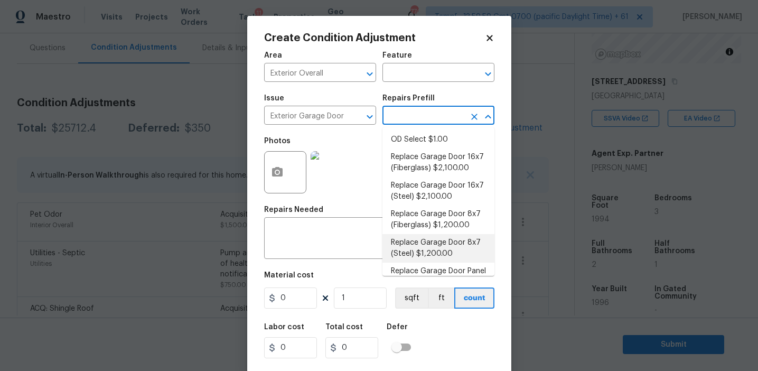
click at [429, 245] on li "Replace Garage Door 8x7 (Steel) $1,200.00" at bounding box center [438, 248] width 112 height 29
type input "Interior Door"
type textarea "Remove the existing garage door and ALL of the existing hardware. Install new h…"
type input "1200"
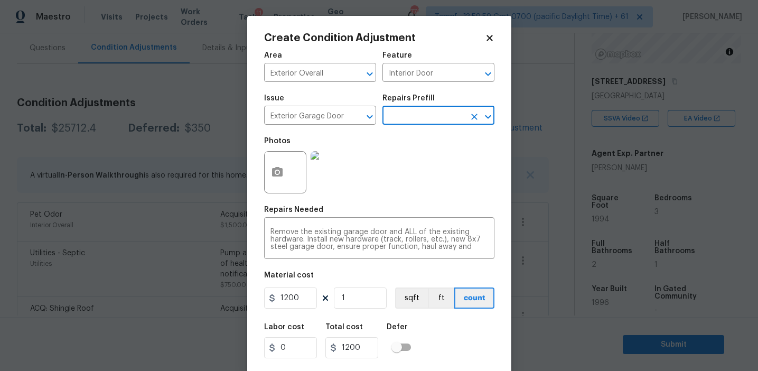
scroll to position [24, 0]
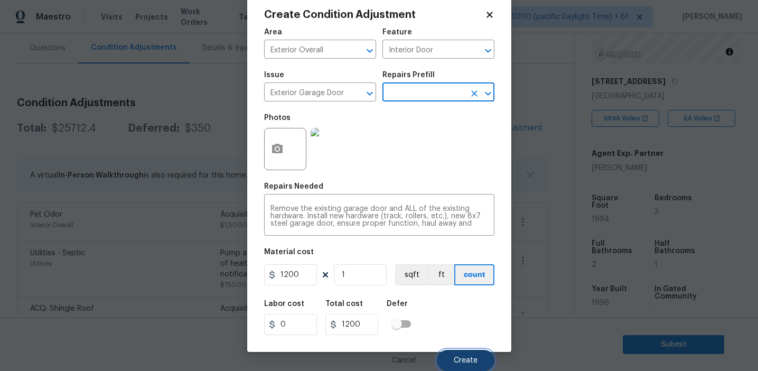
click at [458, 361] on span "Create" at bounding box center [465, 360] width 24 height 8
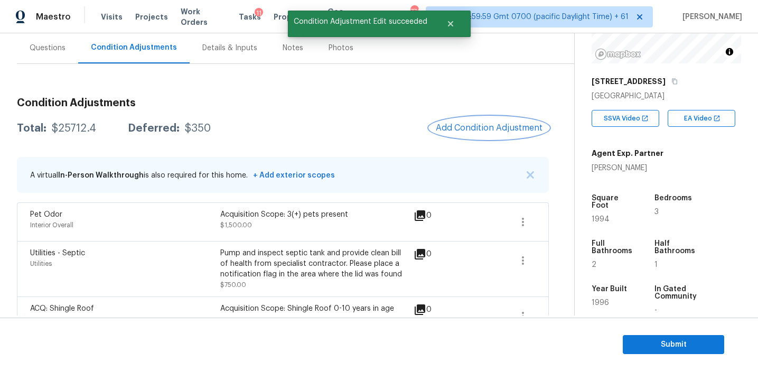
scroll to position [0, 0]
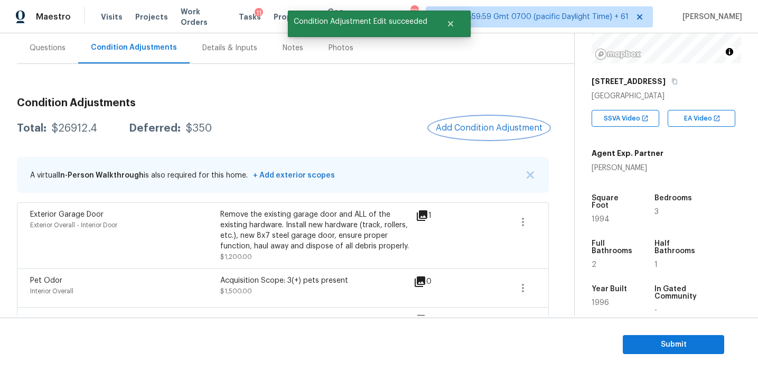
click at [462, 130] on span "Add Condition Adjustment" at bounding box center [488, 128] width 107 height 10
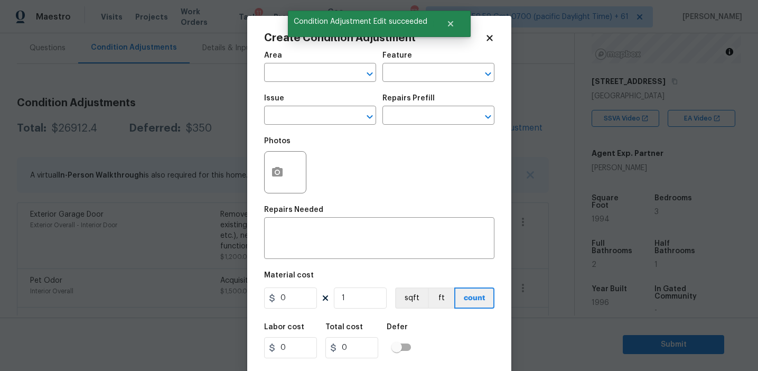
click at [298, 82] on span "Area ​" at bounding box center [320, 66] width 112 height 43
click at [297, 72] on input "text" at bounding box center [305, 73] width 82 height 16
click at [307, 118] on li "Exterior Overall" at bounding box center [320, 114] width 112 height 17
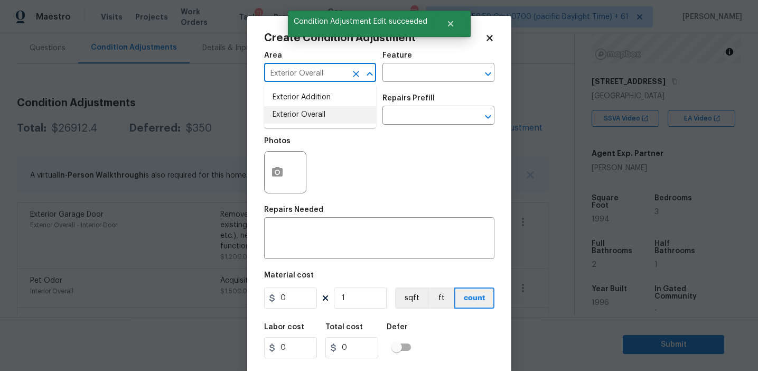
type input "Exterior Overall"
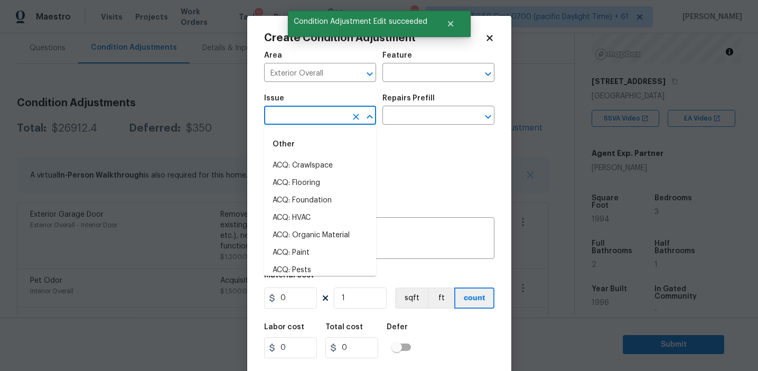
click at [307, 118] on input "text" at bounding box center [305, 116] width 82 height 16
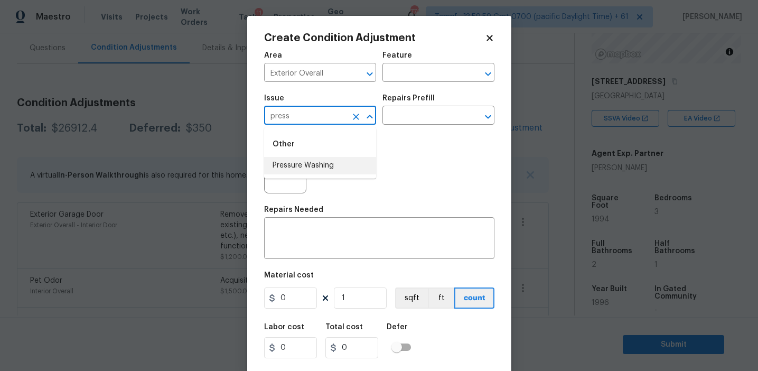
click at [319, 159] on li "Pressure Washing" at bounding box center [320, 165] width 112 height 17
type input "Pressure Washing"
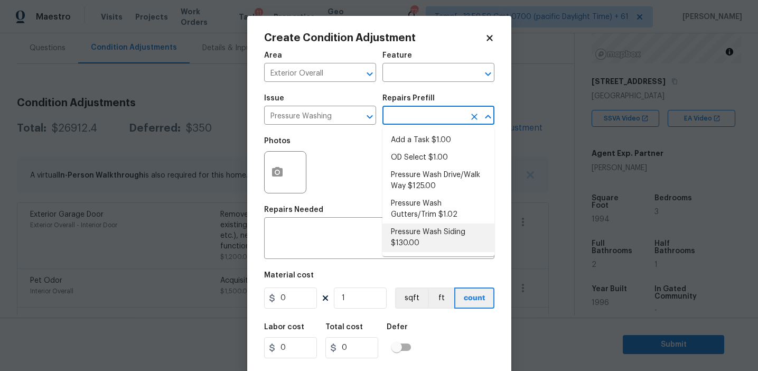
click at [409, 228] on li "Pressure Wash Siding $130.00" at bounding box center [438, 237] width 112 height 29
type input "Siding"
type textarea "Protect areas as needed for pressure washing. Pressure wash the siding on the h…"
type input "130"
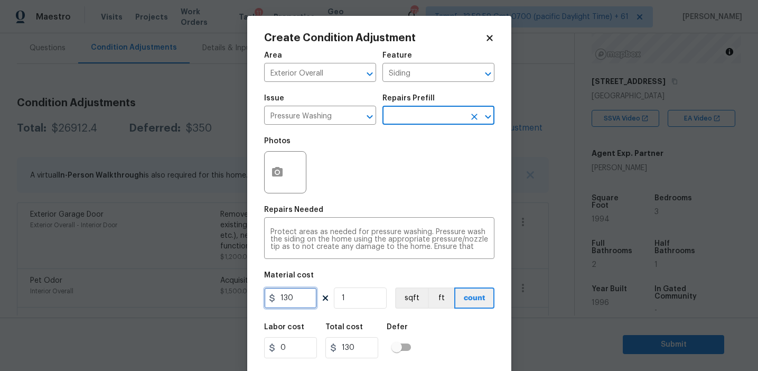
click at [295, 300] on input "130" at bounding box center [290, 297] width 53 height 21
type input "300"
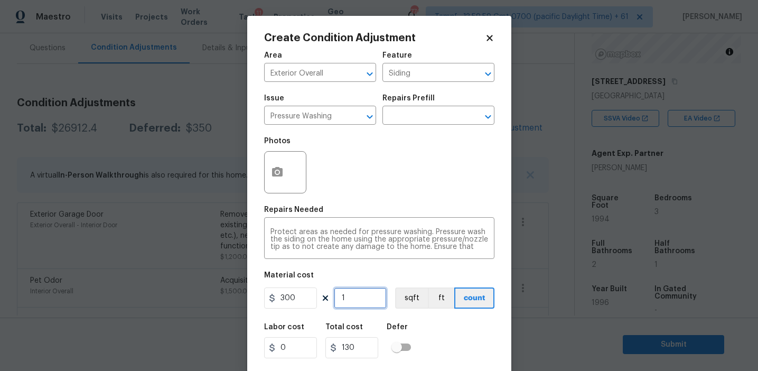
type input "300"
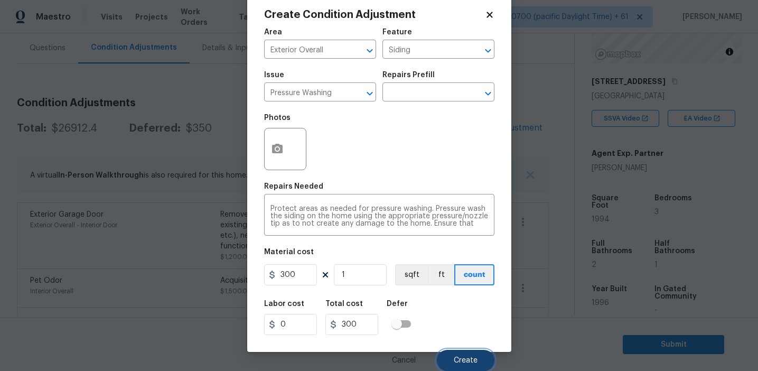
click at [454, 355] on button "Create" at bounding box center [466, 359] width 58 height 21
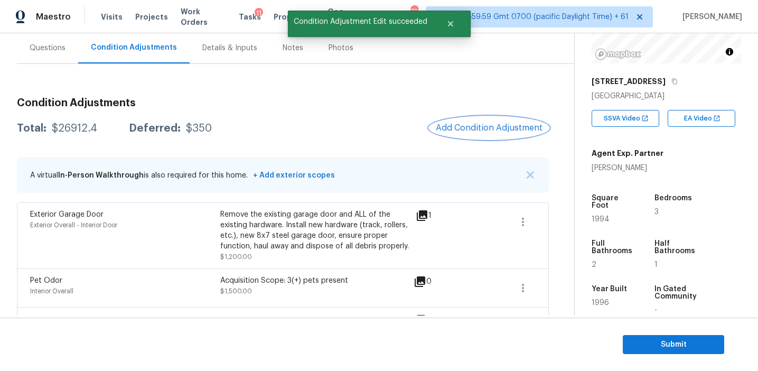
scroll to position [0, 0]
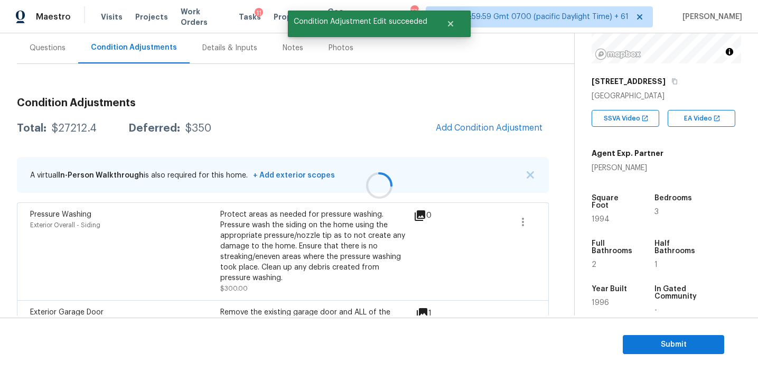
click at [469, 128] on div at bounding box center [379, 185] width 758 height 371
click at [470, 130] on span "Add Condition Adjustment" at bounding box center [488, 128] width 107 height 10
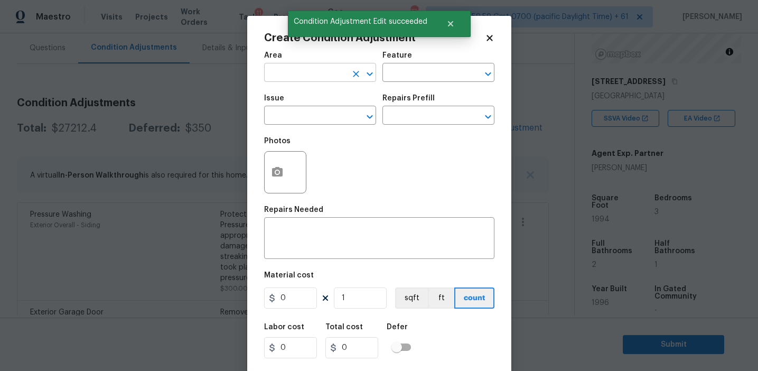
click at [307, 72] on input "text" at bounding box center [305, 73] width 82 height 16
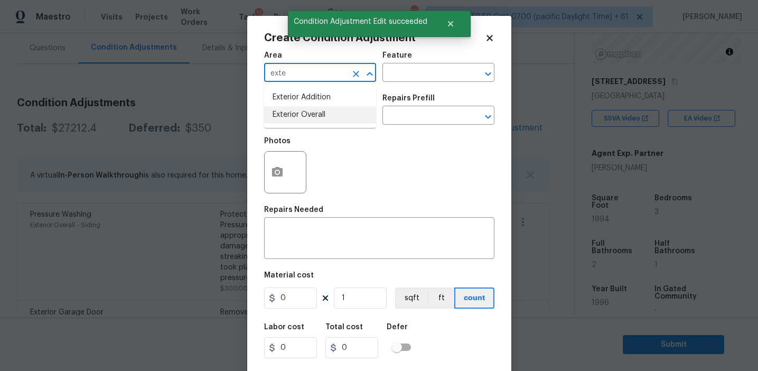
click at [317, 121] on li "Exterior Overall" at bounding box center [320, 114] width 112 height 17
type input "Exterior Overall"
click at [317, 121] on input "text" at bounding box center [305, 116] width 82 height 16
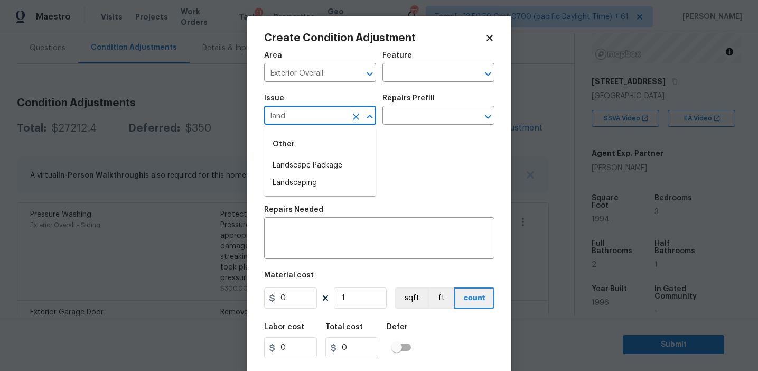
click at [332, 165] on li "Landscape Package" at bounding box center [320, 165] width 112 height 17
type input "Landscape Package"
click at [431, 115] on input "text" at bounding box center [423, 116] width 82 height 16
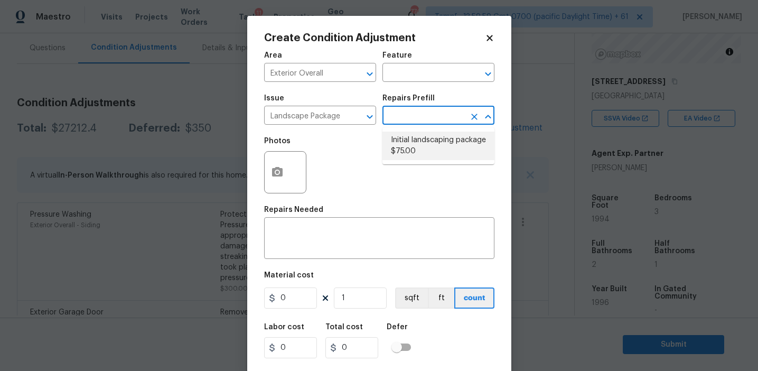
click at [420, 152] on li "Initial landscaping package $75.00" at bounding box center [438, 145] width 112 height 29
type input "Home Readiness Packages"
type textarea "Mowing of grass up to 6" in height. Mow, edge along driveways & sidewalks, trim…"
type input "75"
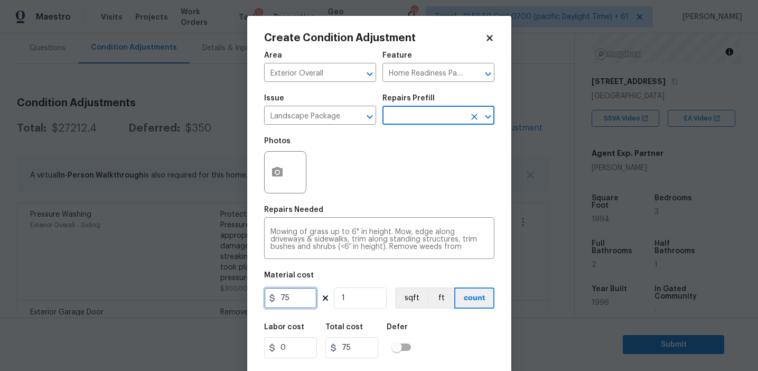
click at [300, 297] on input "75" at bounding box center [290, 297] width 53 height 21
type input "750"
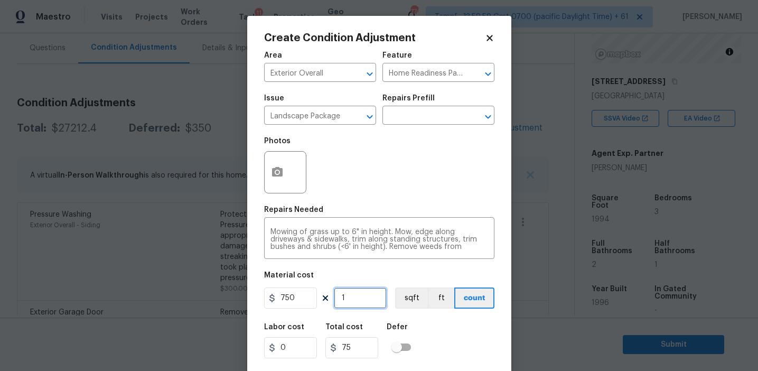
type input "750"
click at [277, 171] on icon "button" at bounding box center [277, 172] width 13 height 13
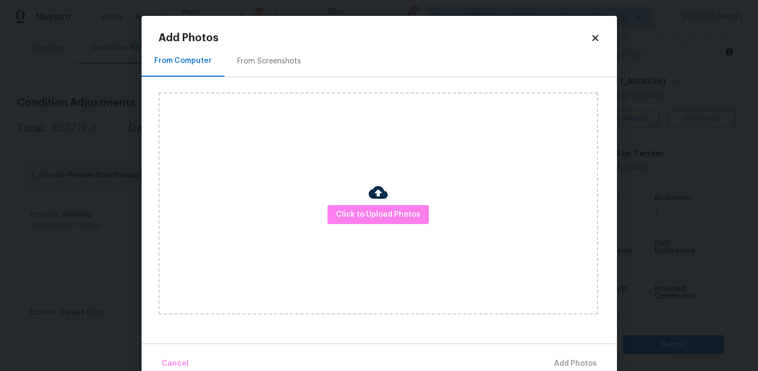
click at [283, 70] on div "From Screenshots" at bounding box center [268, 60] width 89 height 31
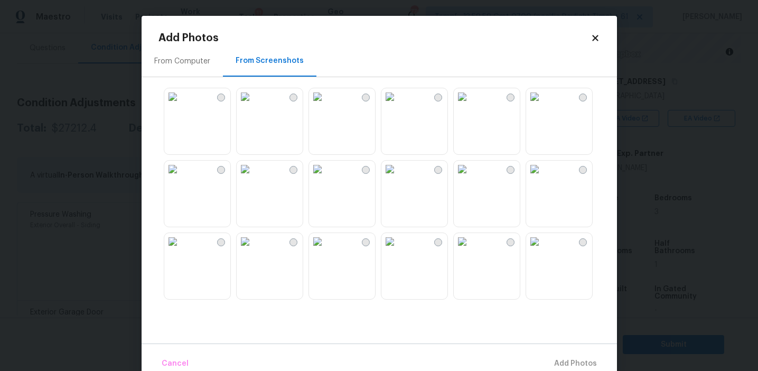
click at [181, 246] on img at bounding box center [172, 241] width 17 height 17
click at [253, 250] on img at bounding box center [244, 241] width 17 height 17
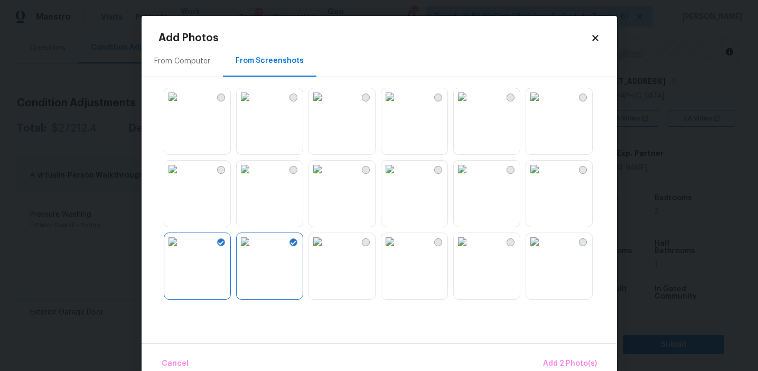
click at [398, 105] on img at bounding box center [389, 96] width 17 height 17
click at [326, 177] on img at bounding box center [317, 168] width 17 height 17
click at [398, 105] on img at bounding box center [389, 96] width 17 height 17
click at [543, 177] on img at bounding box center [534, 168] width 17 height 17
click at [326, 177] on img at bounding box center [317, 168] width 17 height 17
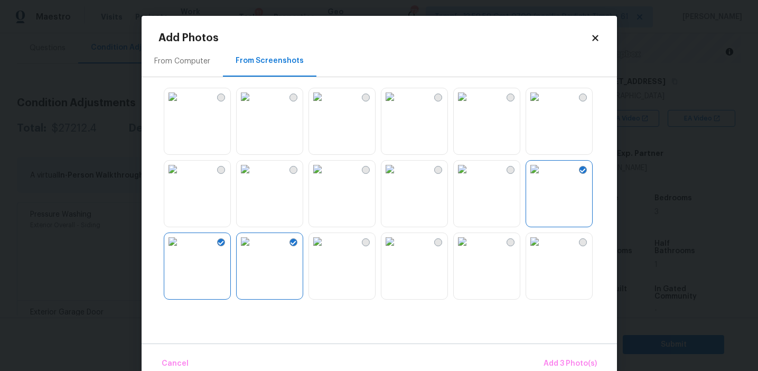
click at [326, 177] on img at bounding box center [317, 168] width 17 height 17
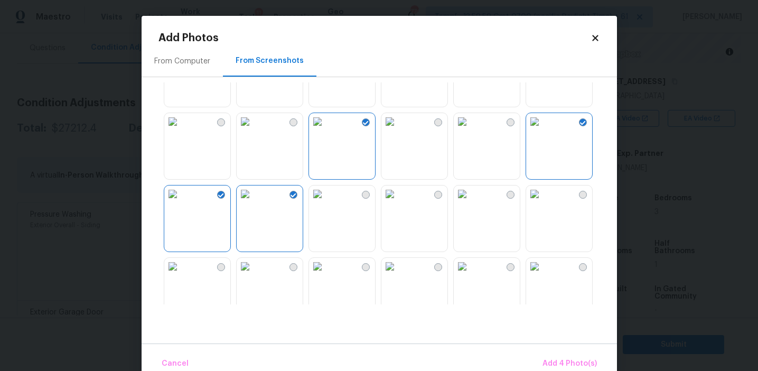
scroll to position [52, 0]
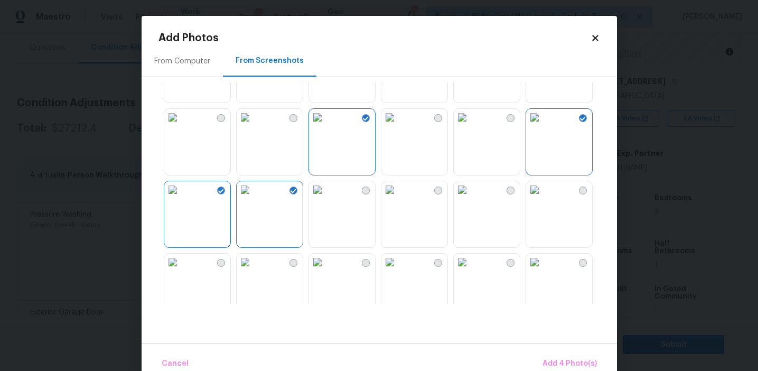
click at [326, 126] on img at bounding box center [317, 117] width 17 height 17
click at [253, 265] on img at bounding box center [244, 261] width 17 height 17
click at [557, 356] on button "Add 4 Photo(s)" at bounding box center [569, 363] width 63 height 23
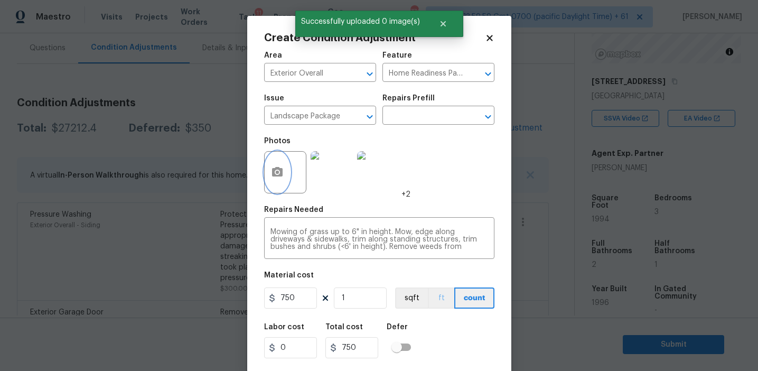
scroll to position [24, 0]
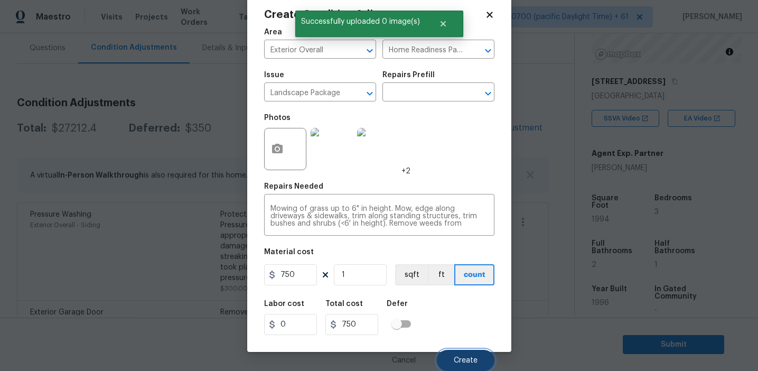
click at [452, 354] on button "Create" at bounding box center [466, 359] width 58 height 21
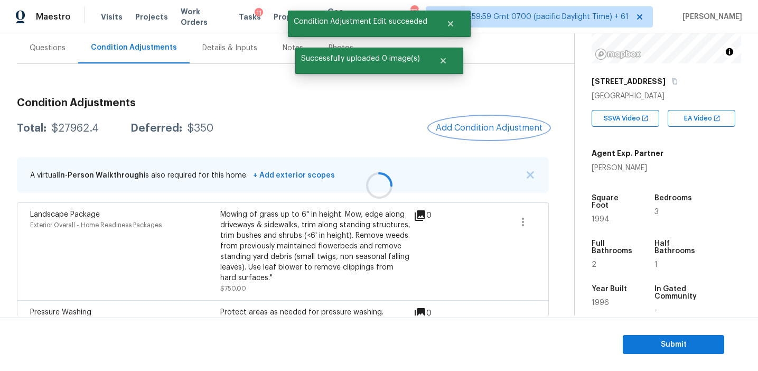
scroll to position [0, 0]
click at [454, 130] on span "Add Condition Adjustment" at bounding box center [488, 128] width 107 height 10
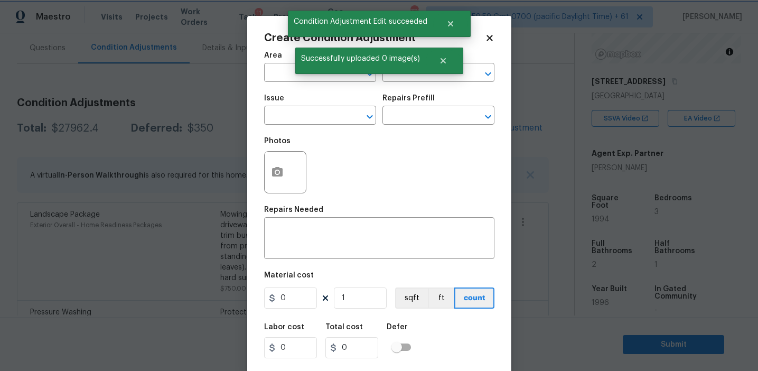
click at [297, 67] on span "Successfully uploaded 0 image(s)" at bounding box center [360, 59] width 130 height 22
click at [285, 72] on input "text" at bounding box center [305, 73] width 82 height 16
click at [299, 118] on li "Exterior Overall" at bounding box center [320, 114] width 112 height 17
type input "Exterior Overall"
click at [299, 118] on input "text" at bounding box center [305, 116] width 82 height 16
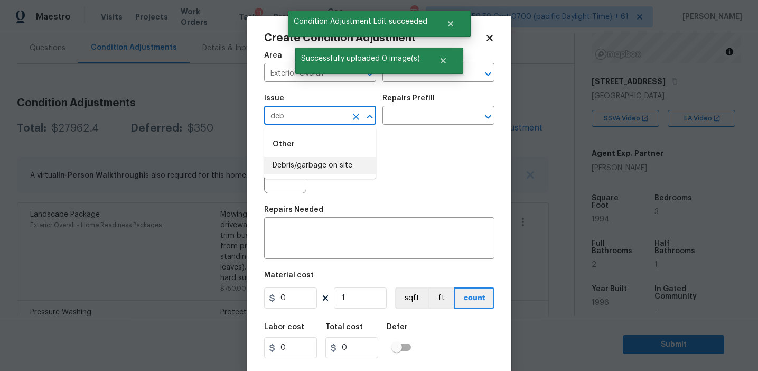
click at [339, 167] on li "Debris/garbage on site" at bounding box center [320, 165] width 112 height 17
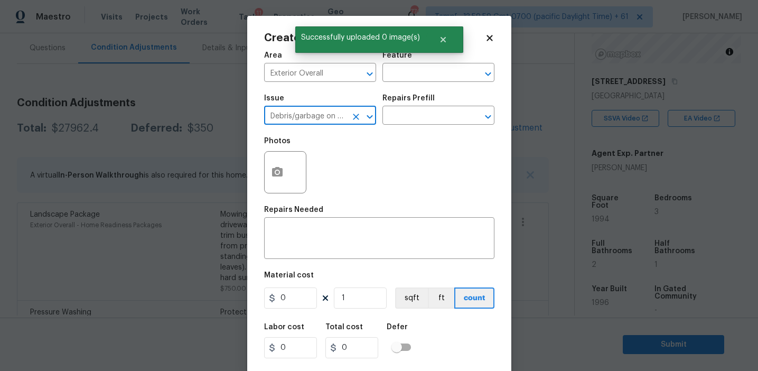
type input "Debris/garbage on site"
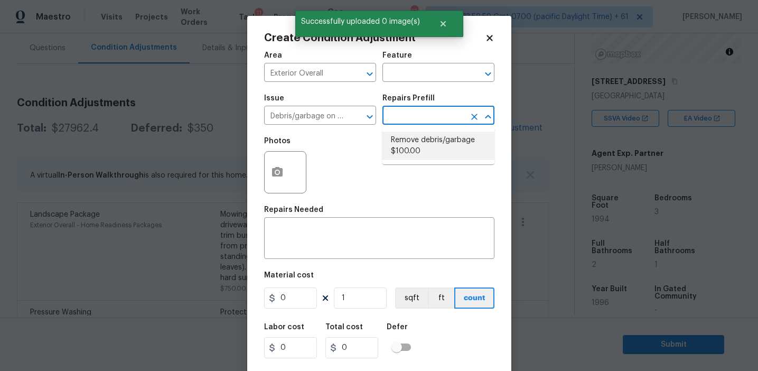
click at [412, 152] on li "Remove debris/garbage $100.00" at bounding box center [438, 145] width 112 height 29
type textarea "Remove, haul off, and properly dispose of any debris left by seller to offsite …"
type input "100"
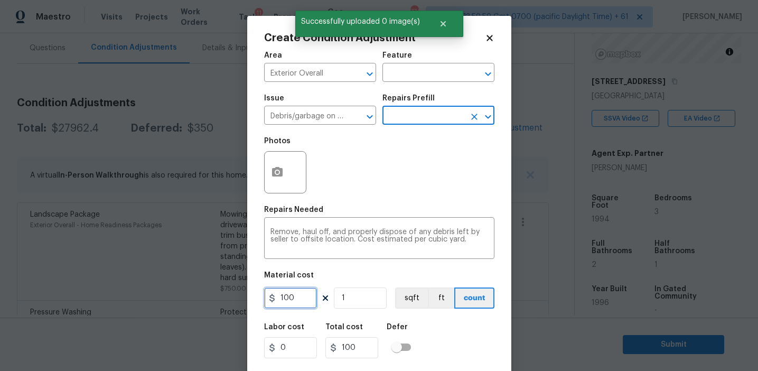
click at [303, 304] on input "100" at bounding box center [290, 297] width 53 height 21
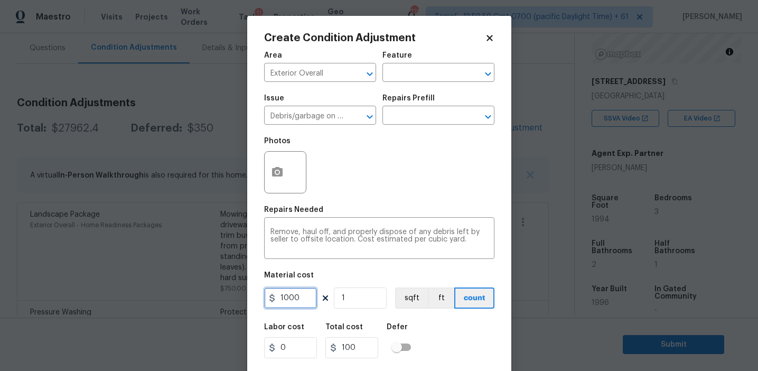
type input "1000"
click at [277, 168] on icon "button" at bounding box center [277, 172] width 11 height 10
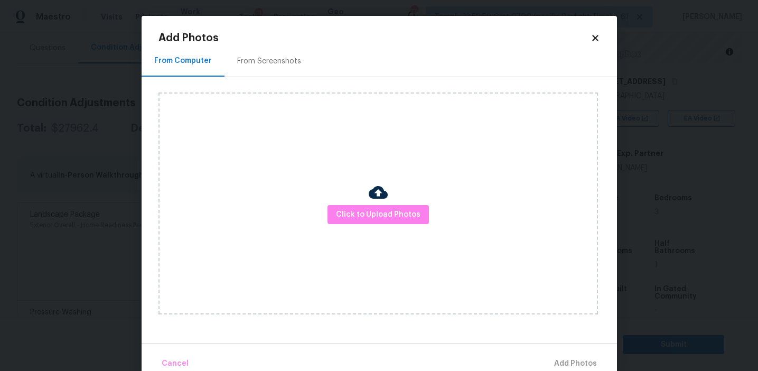
click at [295, 67] on div "From Screenshots" at bounding box center [268, 60] width 89 height 31
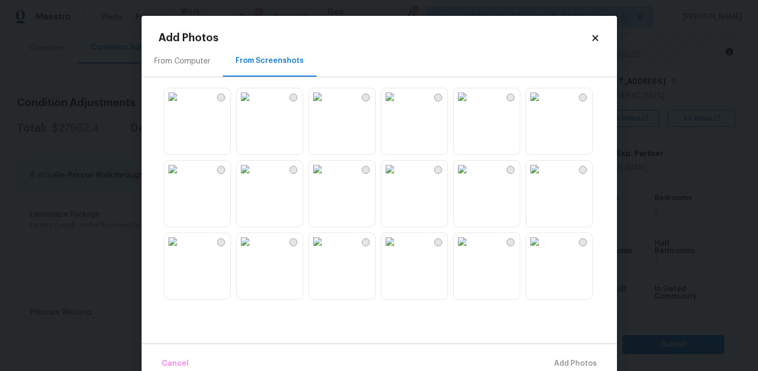
scroll to position [1008, 0]
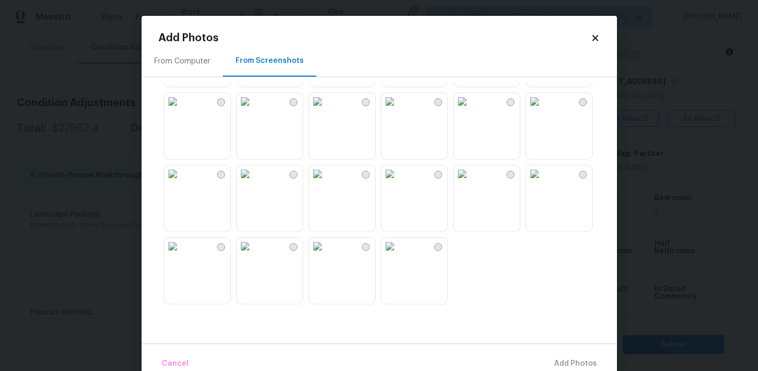
click at [253, 254] on img at bounding box center [244, 246] width 17 height 17
click at [470, 182] on img at bounding box center [461, 173] width 17 height 17
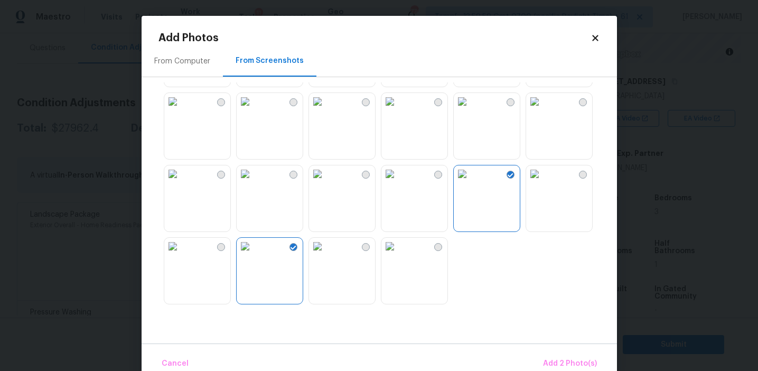
click at [398, 182] on img at bounding box center [389, 173] width 17 height 17
click at [543, 110] on img at bounding box center [534, 101] width 17 height 17
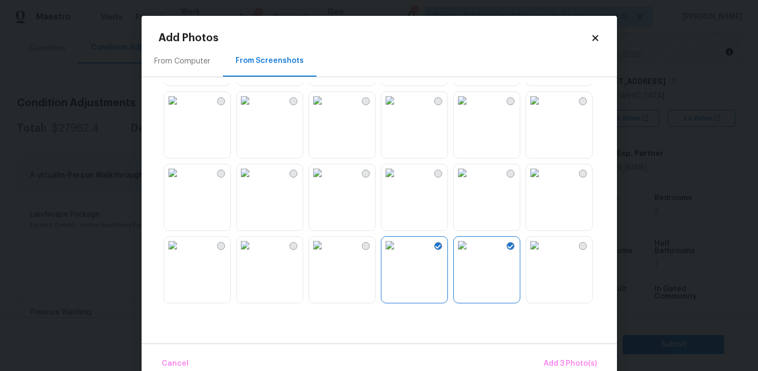
scroll to position [921, 0]
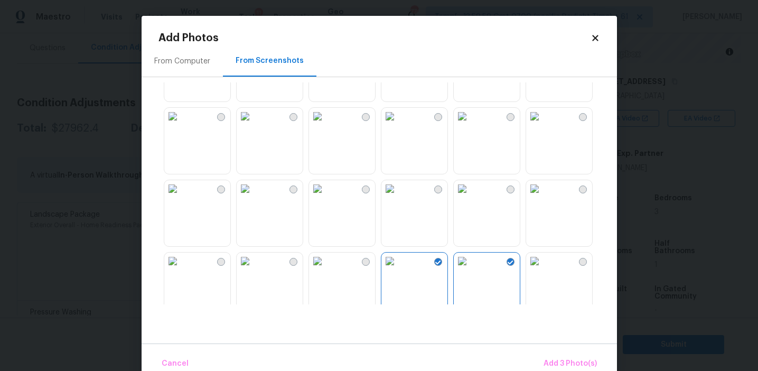
click at [326, 125] on img at bounding box center [317, 116] width 17 height 17
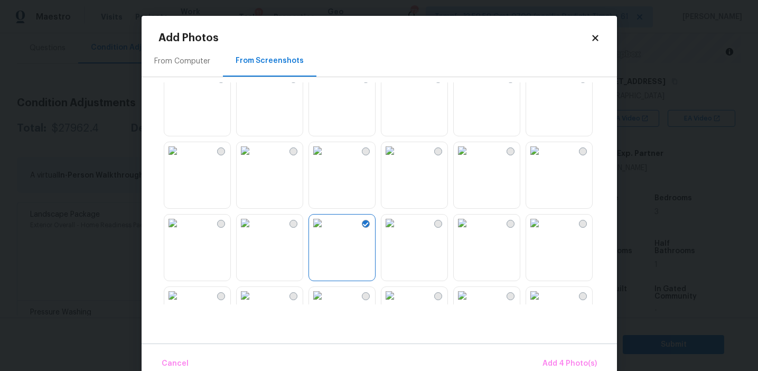
click at [181, 159] on img at bounding box center [172, 150] width 17 height 17
click at [326, 231] on img at bounding box center [317, 222] width 17 height 17
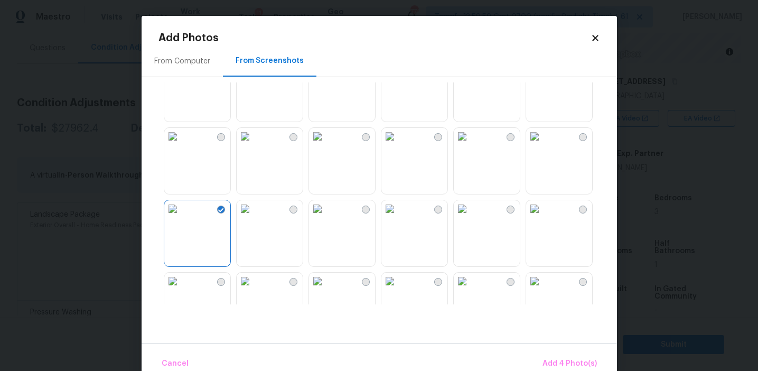
scroll to position [737, 0]
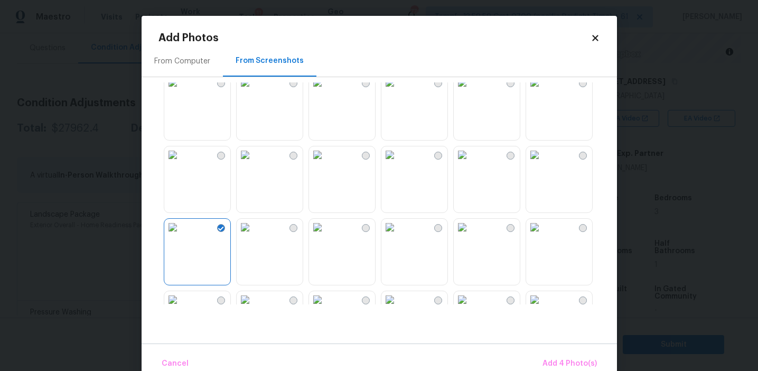
click at [398, 163] on img at bounding box center [389, 154] width 17 height 17
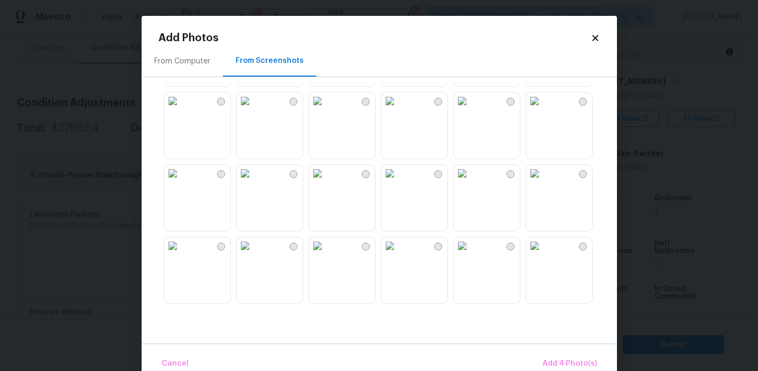
scroll to position [578, 0]
click at [253, 178] on img at bounding box center [244, 169] width 17 height 17
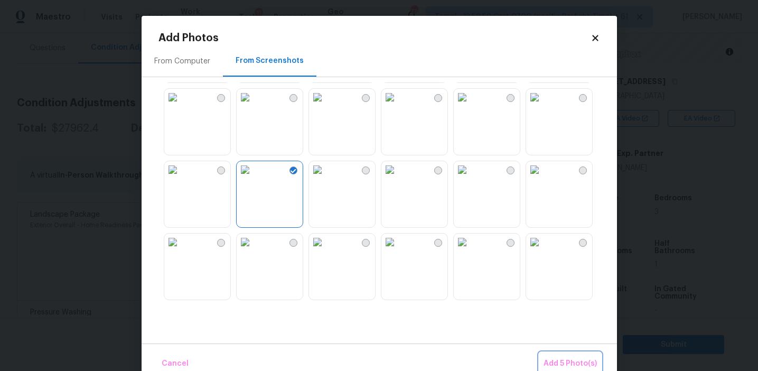
click at [561, 359] on span "Add 5 Photo(s)" at bounding box center [569, 363] width 53 height 13
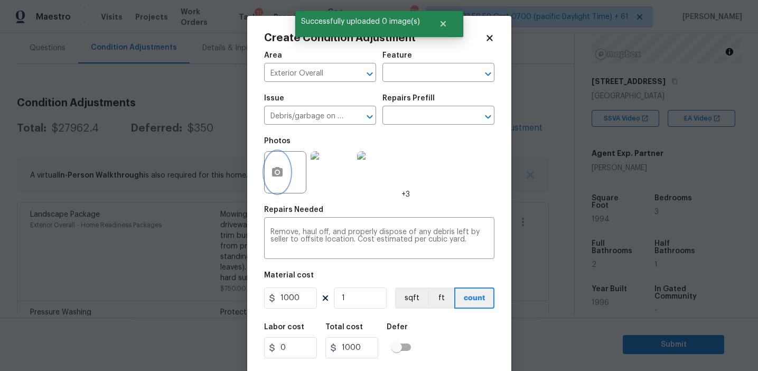
scroll to position [24, 0]
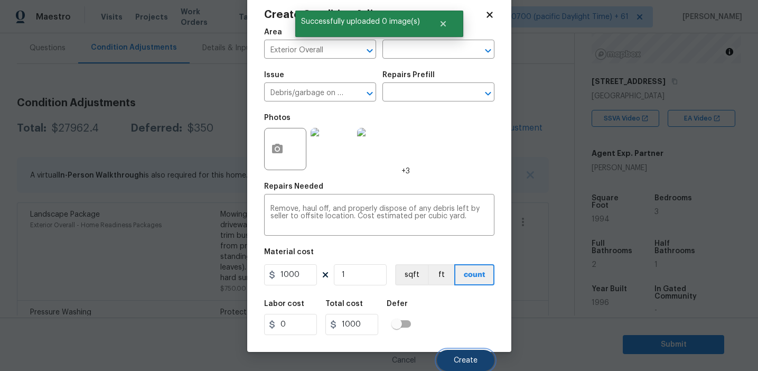
click at [459, 362] on span "Create" at bounding box center [465, 360] width 24 height 8
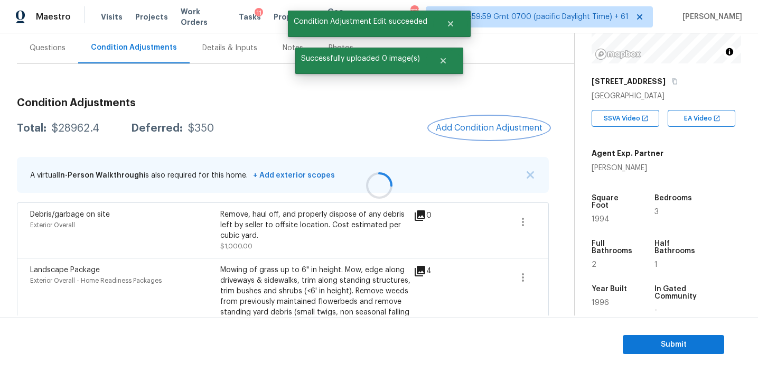
scroll to position [0, 0]
click at [56, 53] on div "Questions" at bounding box center [47, 47] width 61 height 31
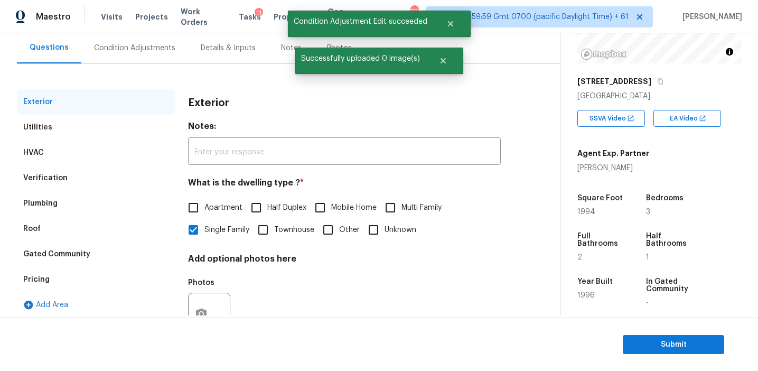
scroll to position [96, 0]
click at [102, 281] on div "Pricing" at bounding box center [96, 279] width 158 height 25
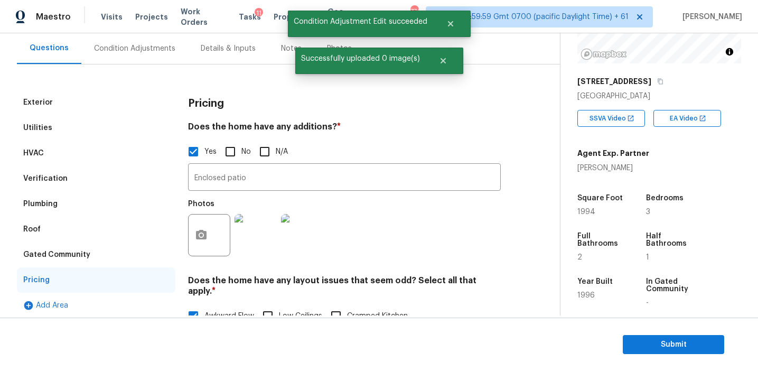
click at [155, 52] on div "Condition Adjustments" at bounding box center [134, 48] width 81 height 11
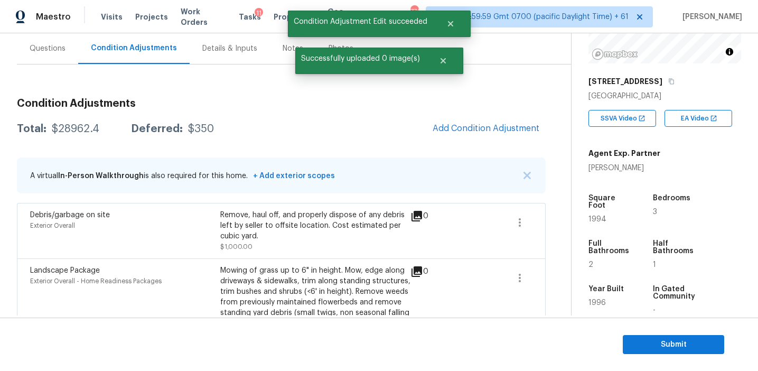
scroll to position [96, 0]
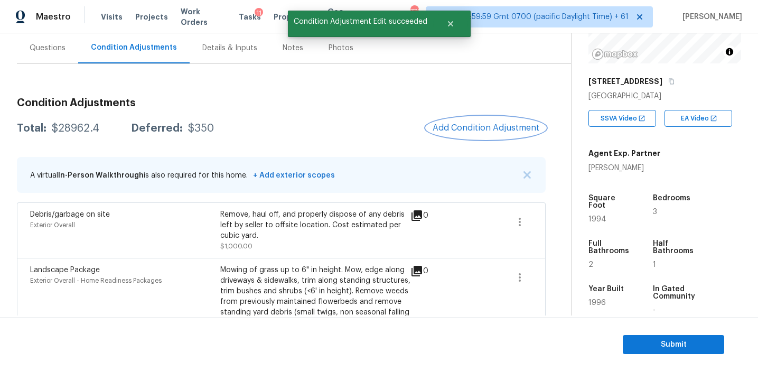
click at [468, 119] on button "Add Condition Adjustment" at bounding box center [485, 128] width 119 height 22
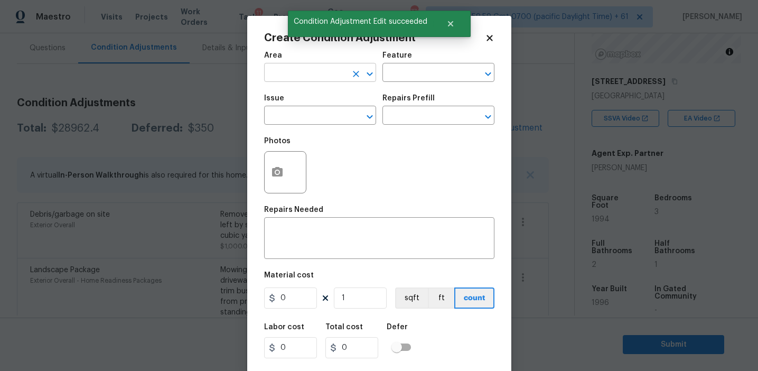
click at [284, 70] on input "text" at bounding box center [305, 73] width 82 height 16
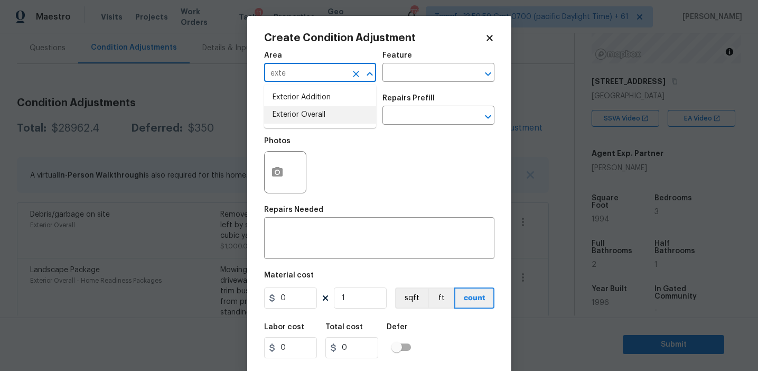
click at [310, 117] on li "Exterior Overall" at bounding box center [320, 114] width 112 height 17
type input "Exterior Overall"
click at [310, 117] on input "text" at bounding box center [305, 116] width 82 height 16
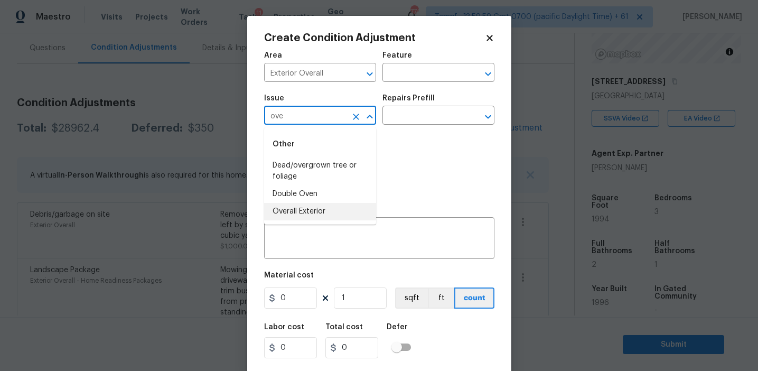
click at [324, 207] on li "Overall Exterior" at bounding box center [320, 211] width 112 height 17
type input "Overall Exterior"
click at [353, 243] on textarea at bounding box center [378, 239] width 217 height 22
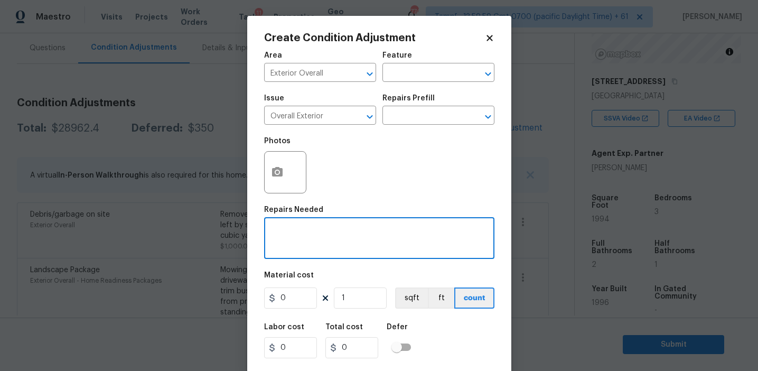
paste textarea "Overall exterior repairs (siding, stucco, fencing, decking, soffit, [PERSON_NAM…"
click at [448, 229] on textarea "Overall exterior repairs (siding, stucco, fencing, decking, soffit, [PERSON_NAM…" at bounding box center [378, 239] width 217 height 22
type textarea "Overall exterior repairs (siding, stucco, fencing, soffit, [PERSON_NAME], trims…"
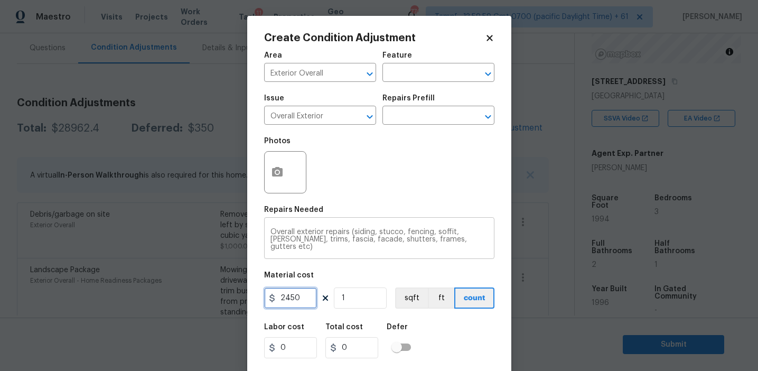
type input "2450"
click at [273, 164] on button "button" at bounding box center [276, 172] width 25 height 41
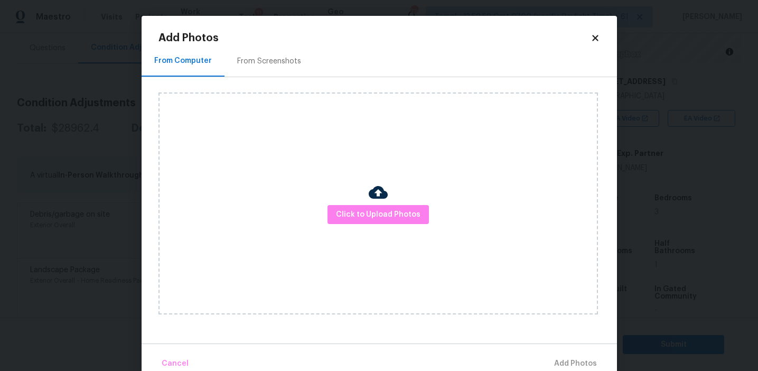
click at [284, 60] on div "From Screenshots" at bounding box center [269, 61] width 64 height 11
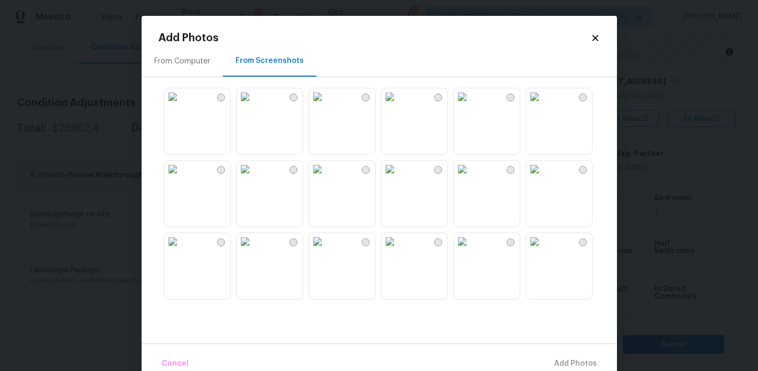
click at [538, 177] on img at bounding box center [534, 168] width 17 height 17
click at [326, 177] on img at bounding box center [317, 168] width 17 height 17
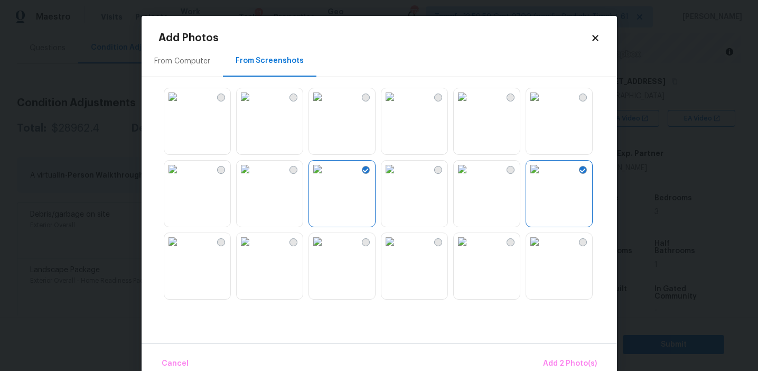
scroll to position [66, 0]
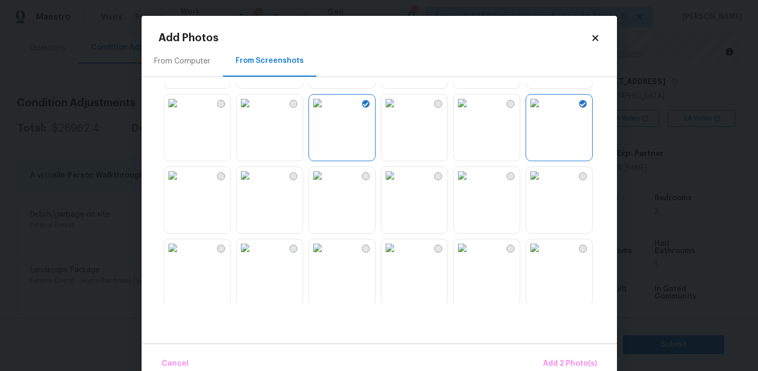
click at [181, 184] on img at bounding box center [172, 175] width 17 height 17
click at [253, 184] on img at bounding box center [244, 175] width 17 height 17
click at [326, 184] on img at bounding box center [317, 175] width 17 height 17
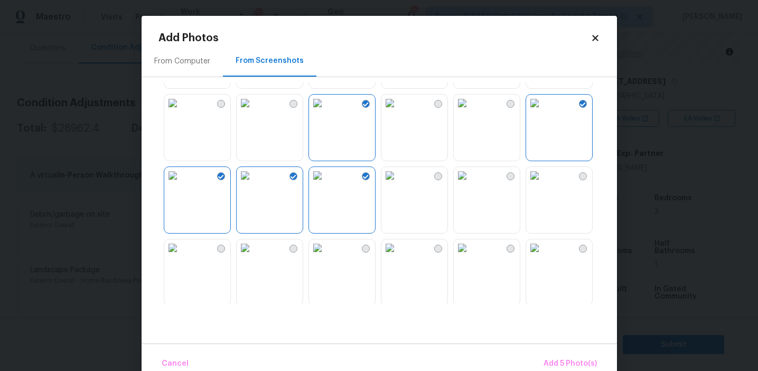
scroll to position [243, 0]
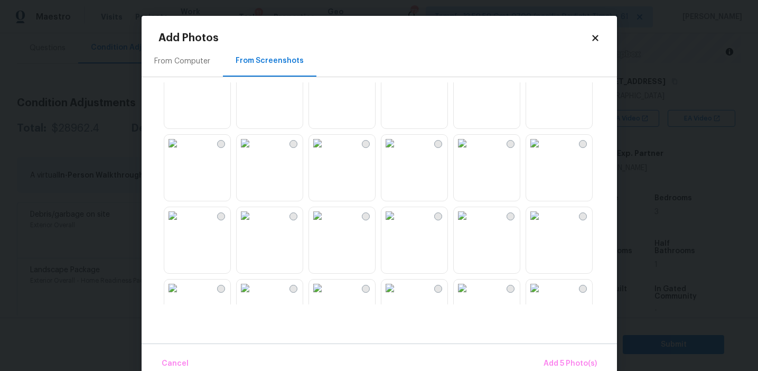
click at [181, 152] on img at bounding box center [172, 143] width 17 height 17
click at [470, 152] on img at bounding box center [461, 143] width 17 height 17
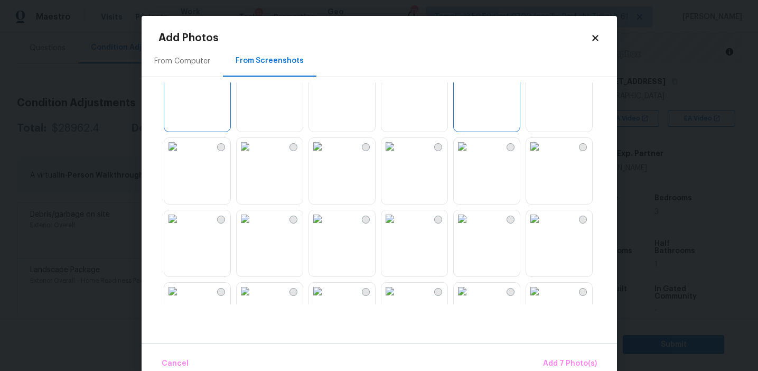
scroll to position [272, 0]
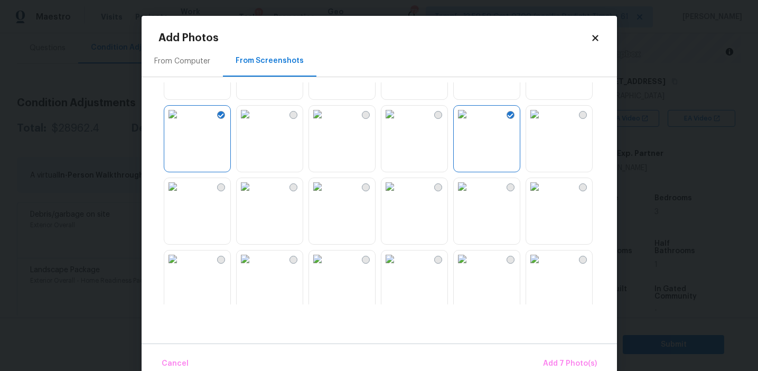
click at [398, 122] on img at bounding box center [389, 114] width 17 height 17
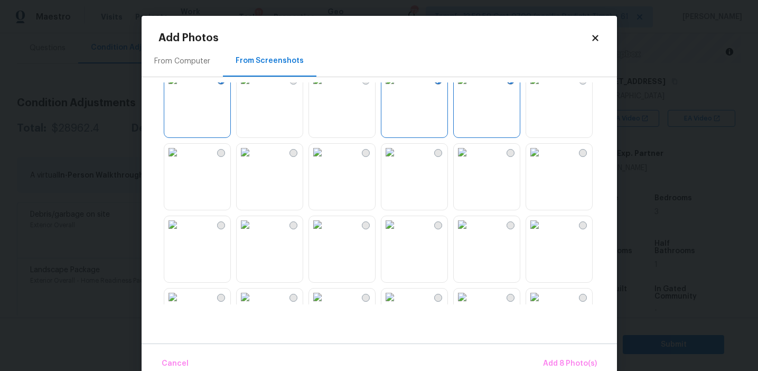
scroll to position [331, 0]
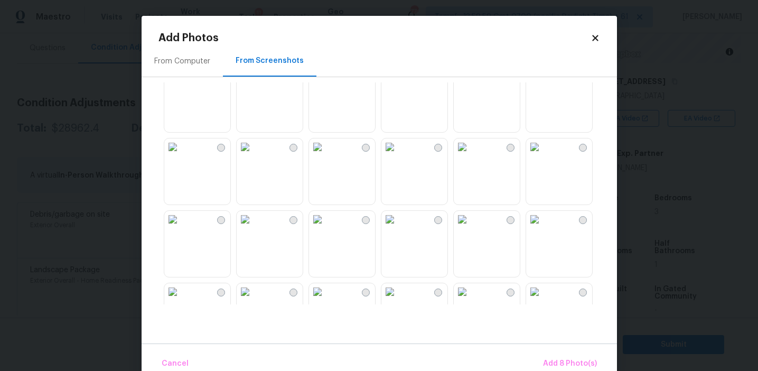
click at [395, 228] on img at bounding box center [389, 219] width 17 height 17
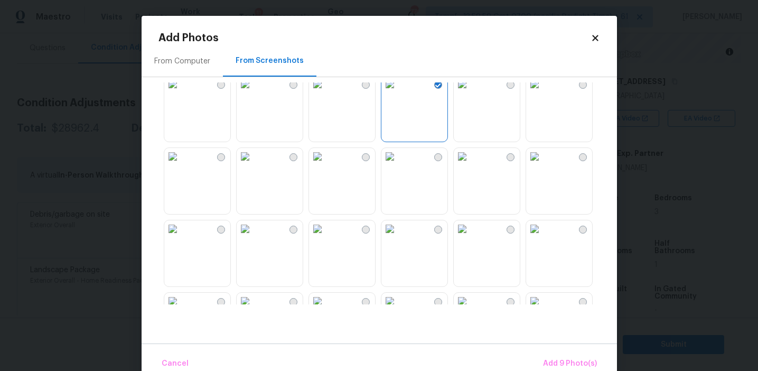
scroll to position [575, 0]
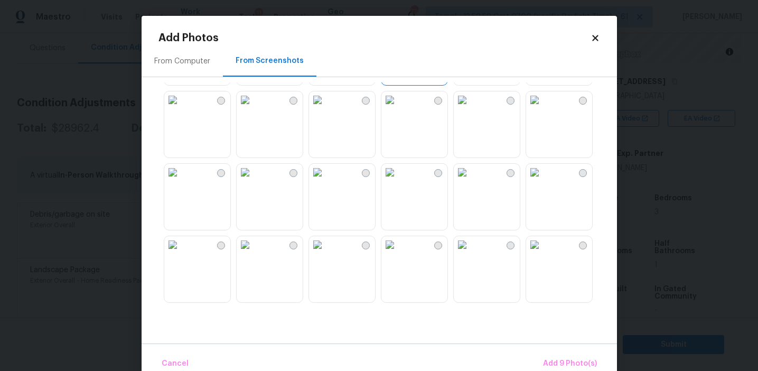
click at [543, 181] on img at bounding box center [534, 172] width 17 height 17
click at [181, 181] on img at bounding box center [172, 172] width 17 height 17
click at [253, 181] on img at bounding box center [244, 172] width 17 height 17
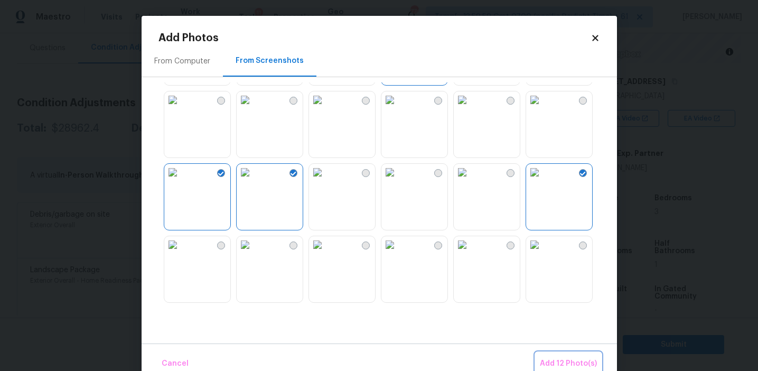
click at [574, 357] on span "Add 12 Photo(s)" at bounding box center [567, 363] width 57 height 13
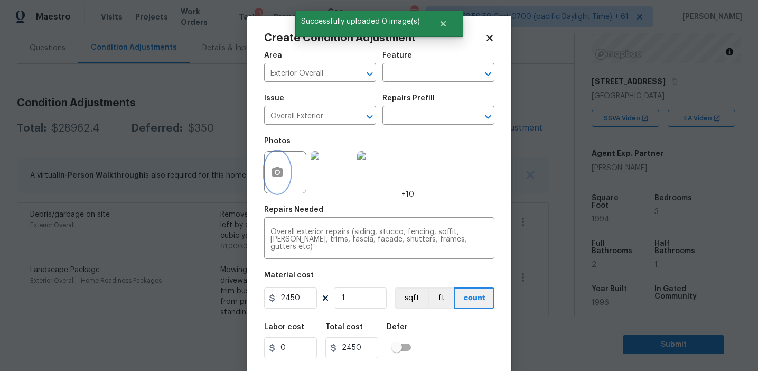
scroll to position [24, 0]
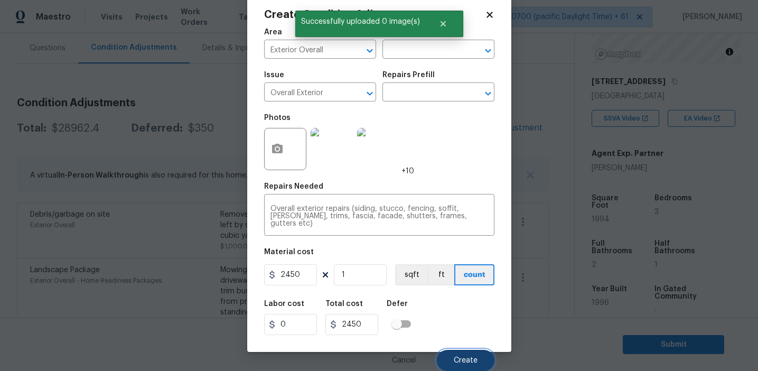
click at [467, 355] on button "Create" at bounding box center [466, 359] width 58 height 21
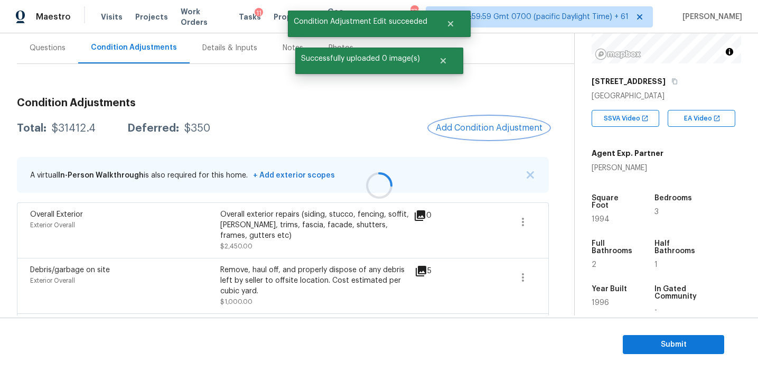
scroll to position [0, 0]
click at [457, 121] on div at bounding box center [379, 185] width 758 height 371
click at [457, 121] on button "Add Condition Adjustment" at bounding box center [488, 128] width 119 height 22
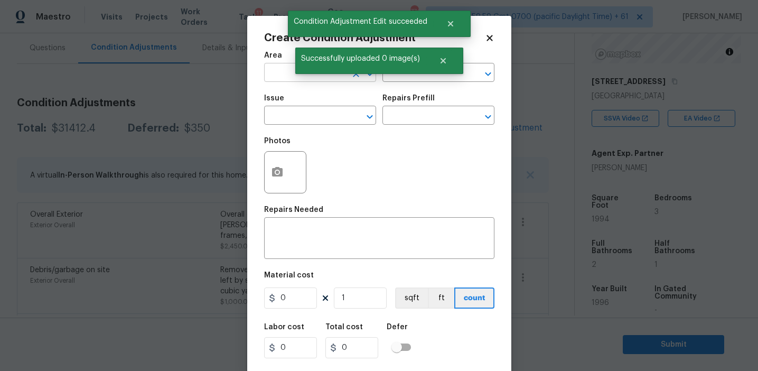
click at [282, 66] on input "text" at bounding box center [305, 73] width 82 height 16
click at [307, 111] on li "Exterior Overall" at bounding box center [320, 114] width 112 height 17
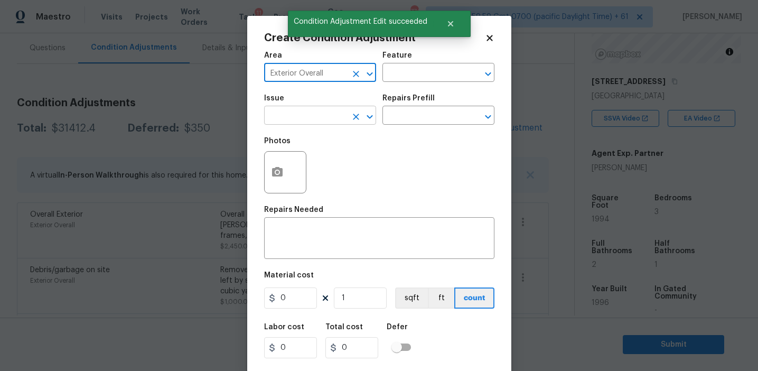
type input "Exterior Overall"
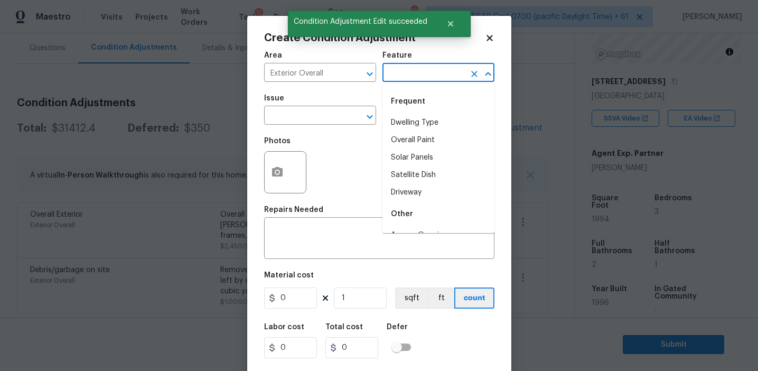
click at [393, 72] on input "text" at bounding box center [423, 73] width 82 height 16
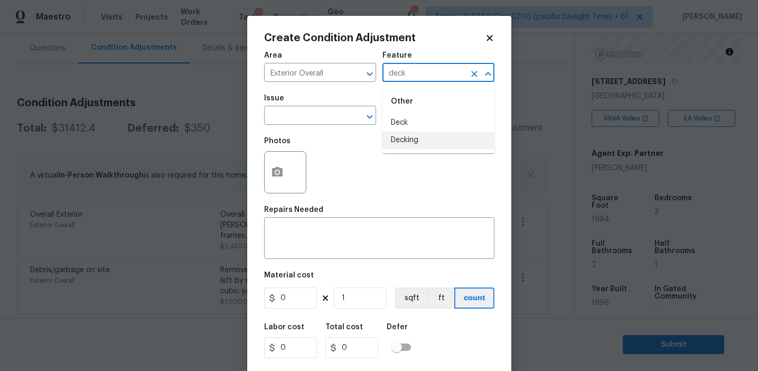
click at [409, 142] on li "Decking" at bounding box center [438, 139] width 112 height 17
click at [402, 73] on input "Decking" at bounding box center [423, 73] width 82 height 16
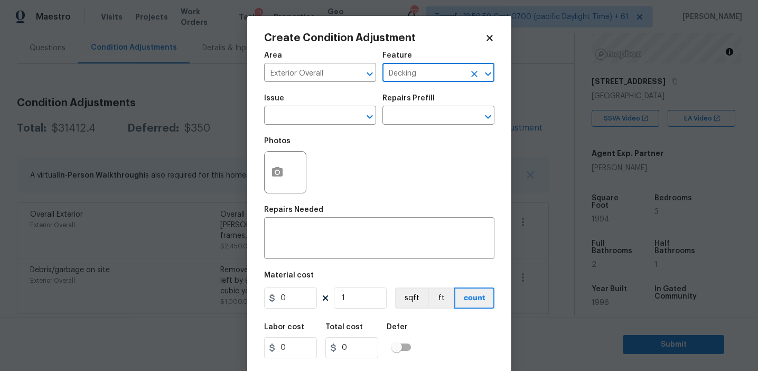
type input "Decking"
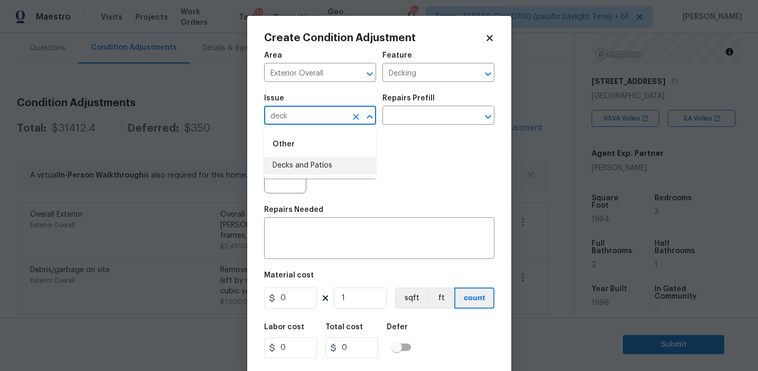
click at [344, 171] on li "Decks and Patios" at bounding box center [320, 165] width 112 height 17
type input "Decks and Patios"
click at [343, 248] on textarea at bounding box center [378, 239] width 217 height 22
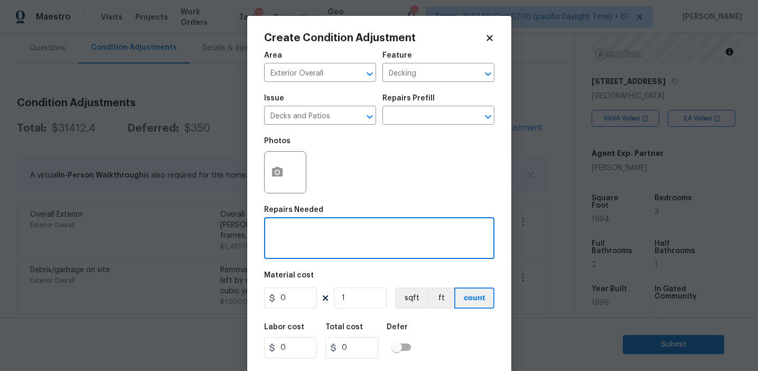
paste textarea "Decking"
type textarea "Decking repairs"
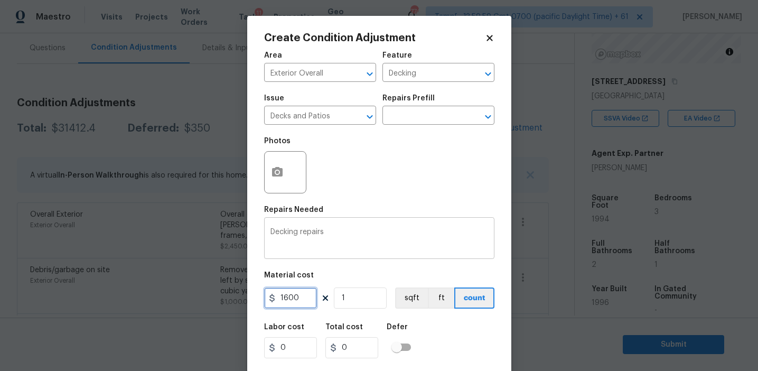
type input "1600"
click at [273, 164] on button "button" at bounding box center [276, 172] width 25 height 41
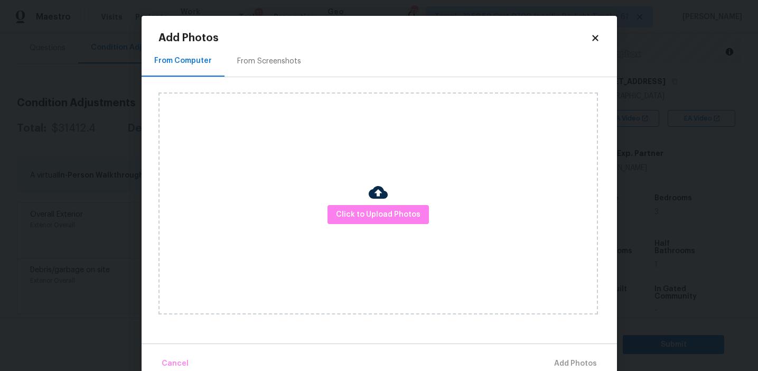
click at [279, 56] on div "From Screenshots" at bounding box center [269, 61] width 64 height 11
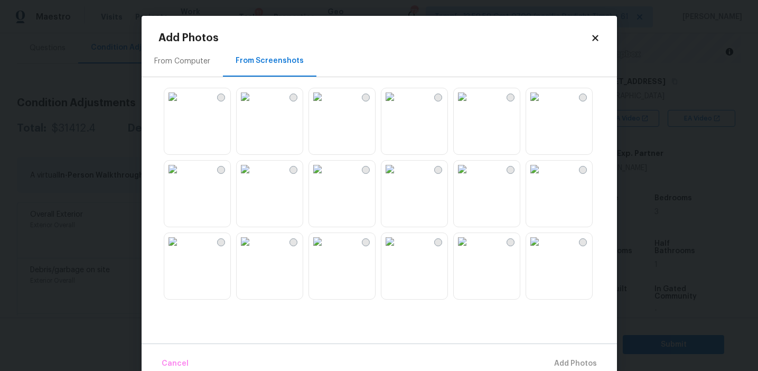
click at [326, 175] on img at bounding box center [317, 168] width 17 height 17
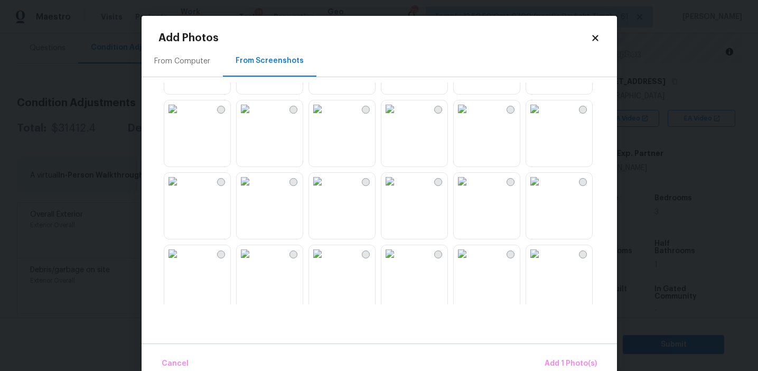
scroll to position [1008, 0]
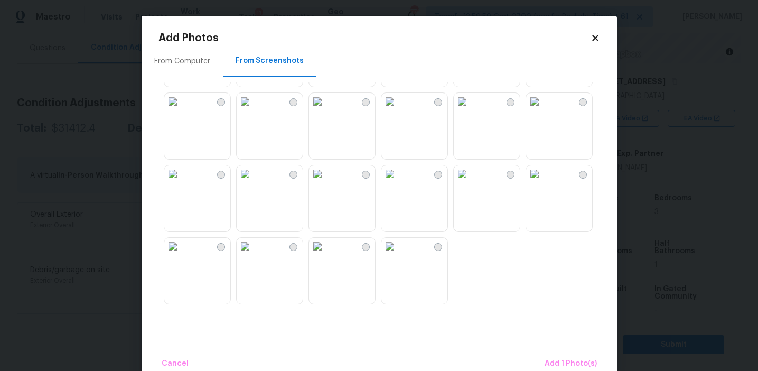
click at [326, 254] on img at bounding box center [317, 246] width 17 height 17
click at [398, 182] on img at bounding box center [389, 173] width 17 height 17
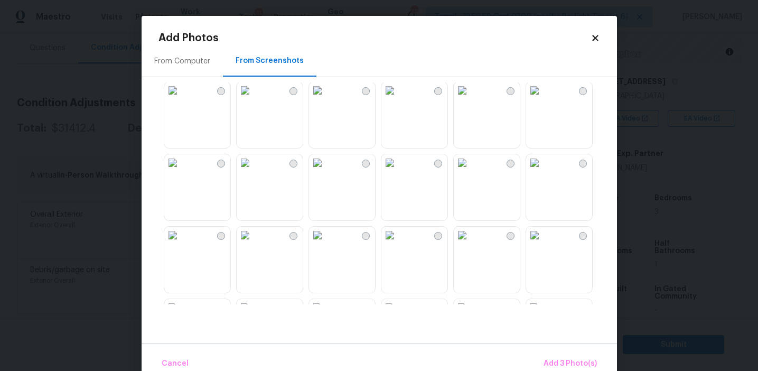
click at [398, 171] on img at bounding box center [389, 162] width 17 height 17
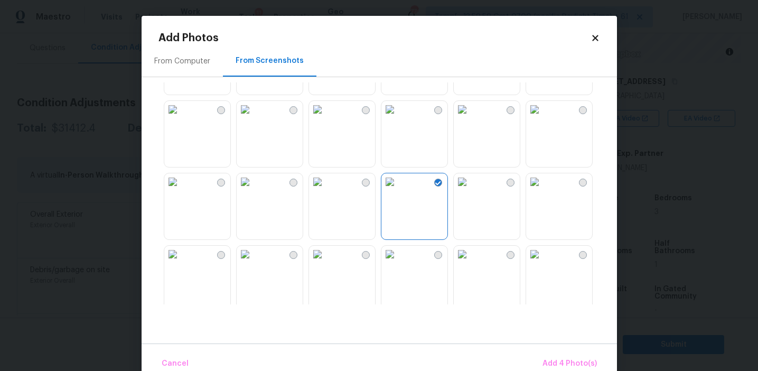
scroll to position [547, 0]
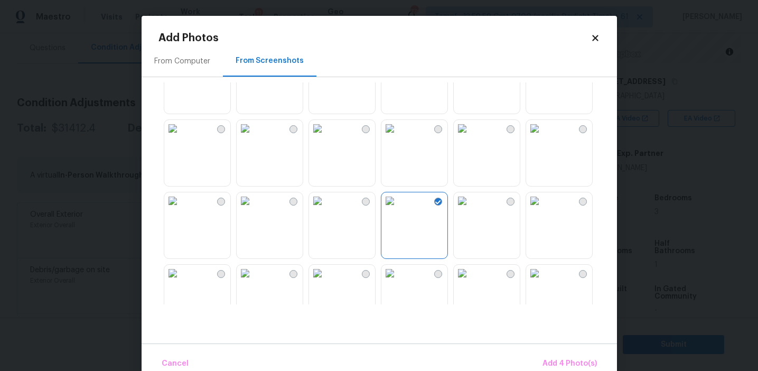
click at [398, 137] on img at bounding box center [389, 128] width 17 height 17
click at [545, 357] on span "Add 5 Photo(s)" at bounding box center [569, 363] width 53 height 13
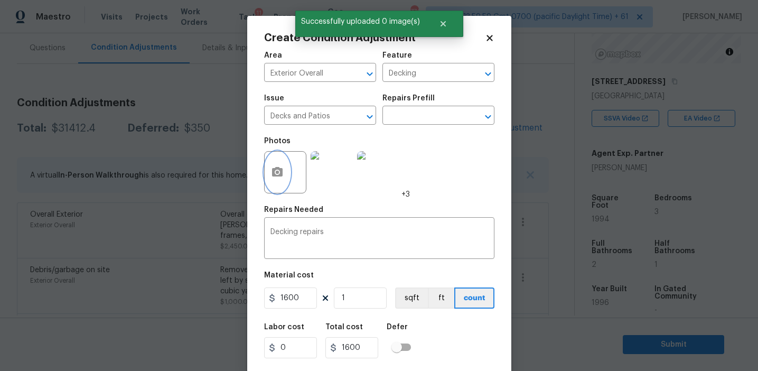
scroll to position [24, 0]
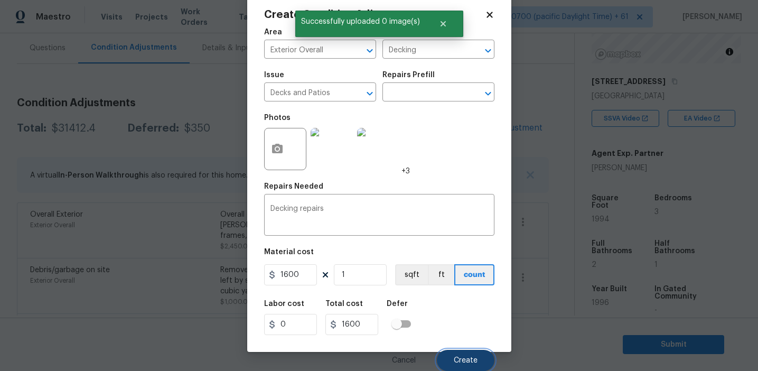
click at [461, 362] on span "Create" at bounding box center [465, 360] width 24 height 8
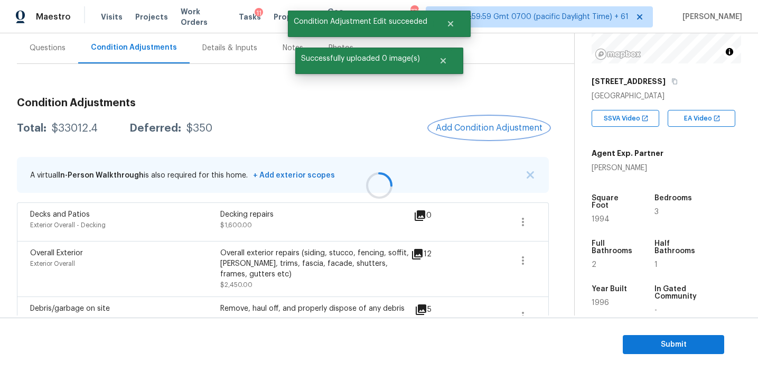
scroll to position [0, 0]
click at [386, 127] on div "Total: $33012.4 Deferred: $350 Add Condition Adjustment" at bounding box center [283, 128] width 532 height 23
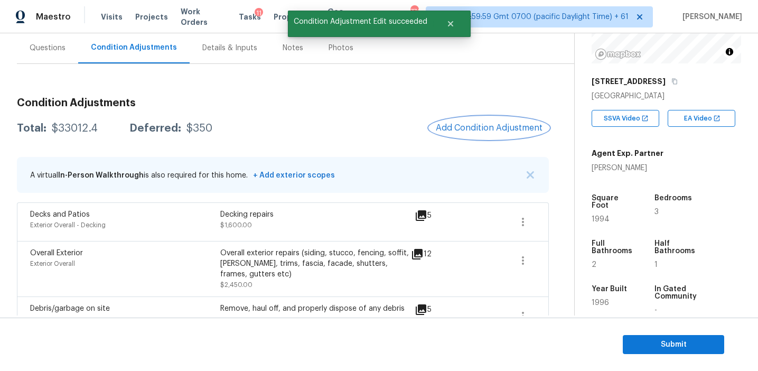
click at [444, 126] on span "Add Condition Adjustment" at bounding box center [488, 128] width 107 height 10
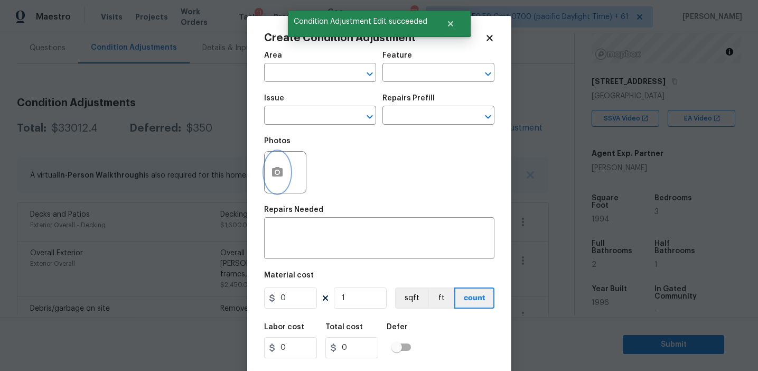
click at [273, 178] on icon "button" at bounding box center [277, 172] width 13 height 13
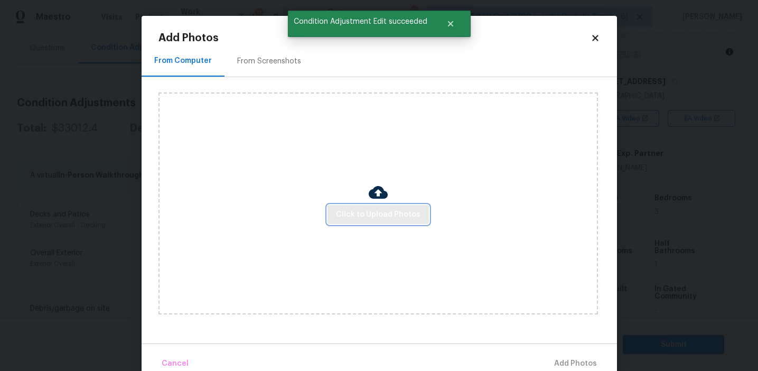
click at [346, 211] on span "Click to Upload Photos" at bounding box center [378, 214] width 84 height 13
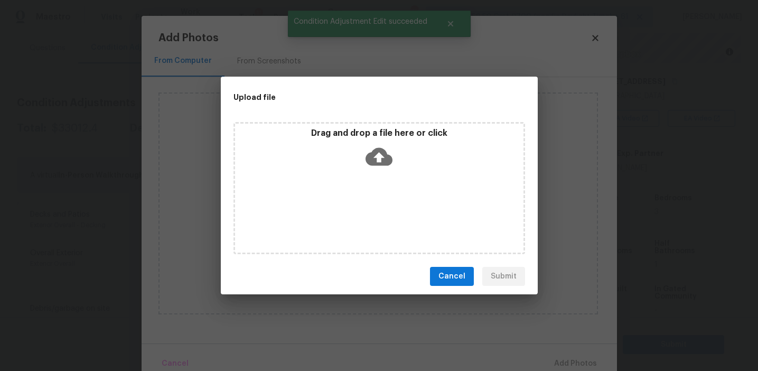
click at [344, 132] on p "Drag and drop a file here or click" at bounding box center [379, 133] width 288 height 11
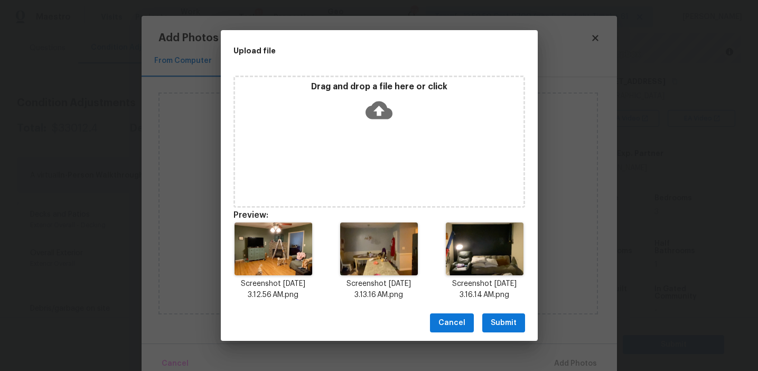
click at [498, 317] on span "Submit" at bounding box center [503, 322] width 26 height 13
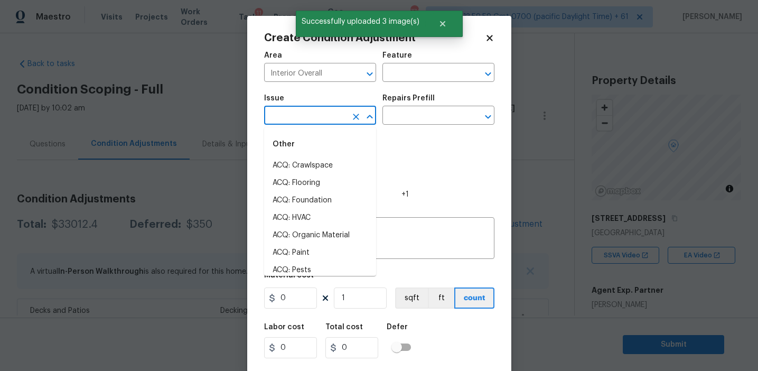
scroll to position [137, 0]
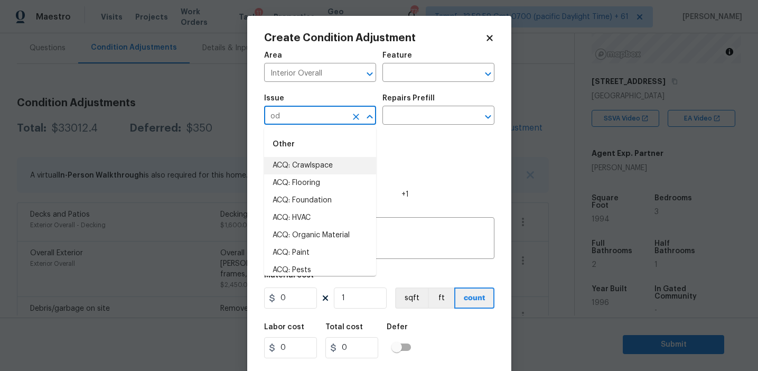
type input "odo"
click at [356, 116] on icon "Clear" at bounding box center [356, 116] width 6 height 6
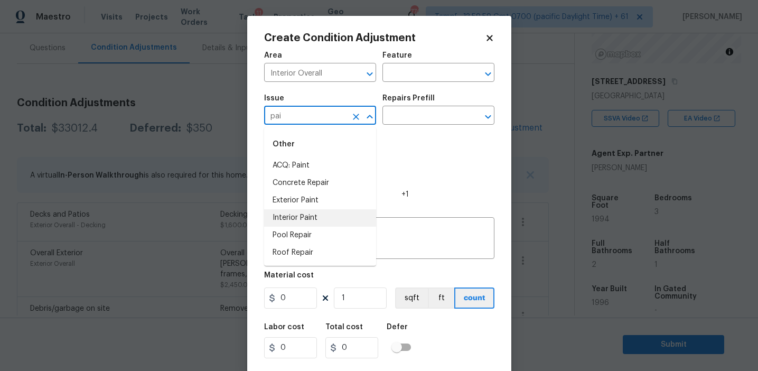
click at [318, 213] on li "Interior Paint" at bounding box center [320, 217] width 112 height 17
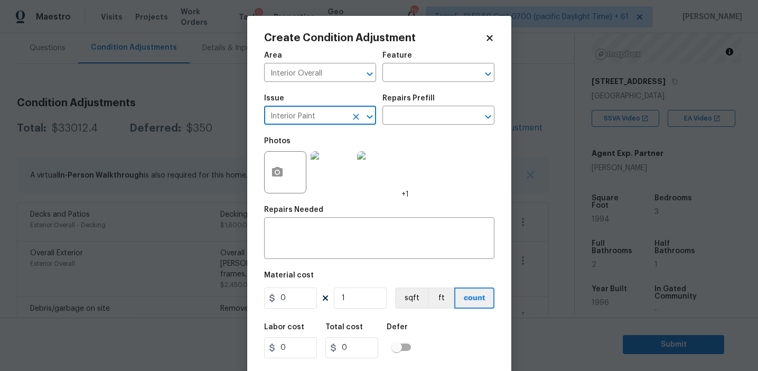
type input "Interior Paint"
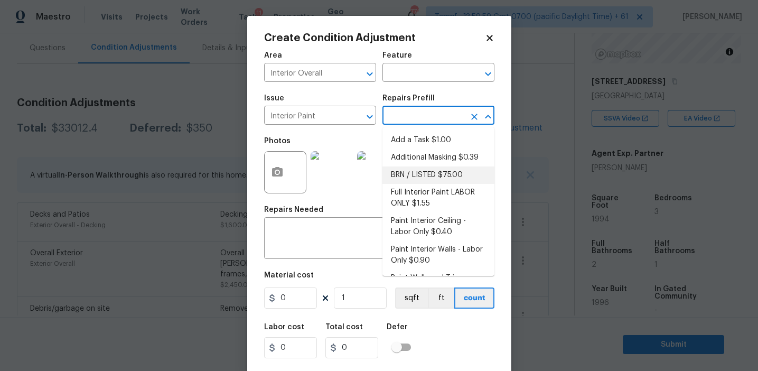
scroll to position [101, 0]
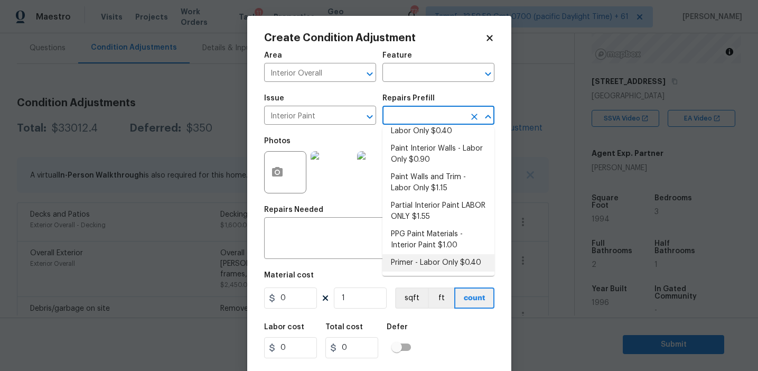
click at [414, 261] on li "Primer - Labor Only $0.40" at bounding box center [438, 262] width 112 height 17
type input "Overall Paint"
type input "0.4"
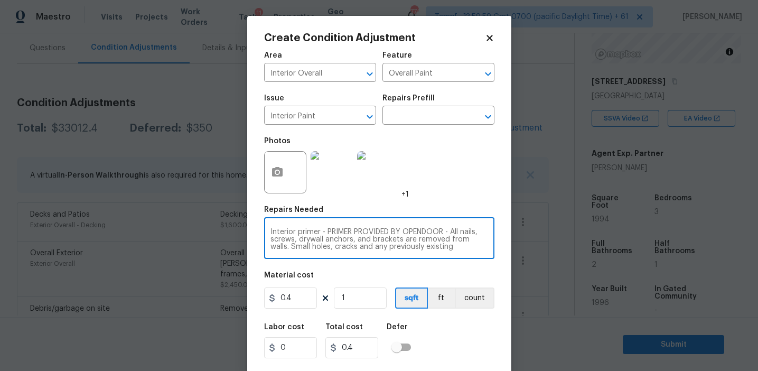
scroll to position [22, 0]
drag, startPoint x: 323, startPoint y: 233, endPoint x: 471, endPoint y: 263, distance: 151.3
click at [471, 263] on div "Area Interior Overall ​ Feature Overall Paint ​ Issue Interior Paint ​ Repairs …" at bounding box center [379, 219] width 230 height 348
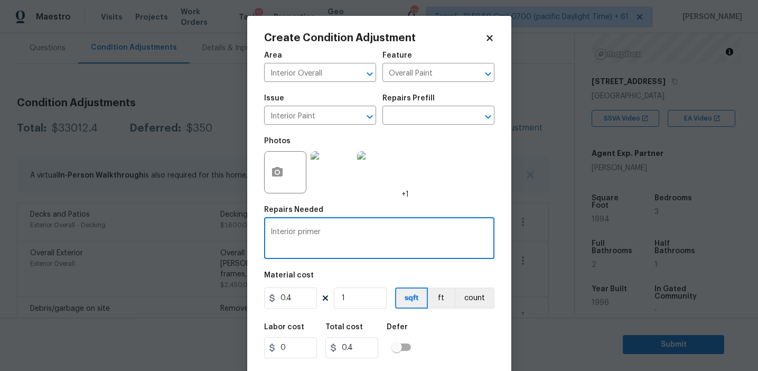
type textarea "Interior primer"
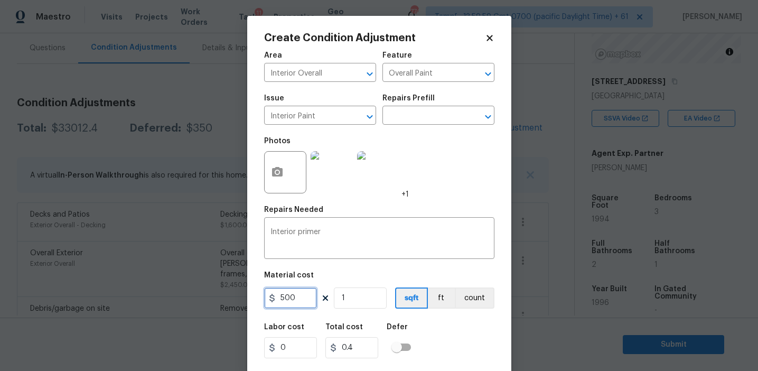
type input "500"
click at [466, 296] on button "count" at bounding box center [475, 297] width 40 height 21
click at [304, 299] on input "500" at bounding box center [290, 297] width 53 height 21
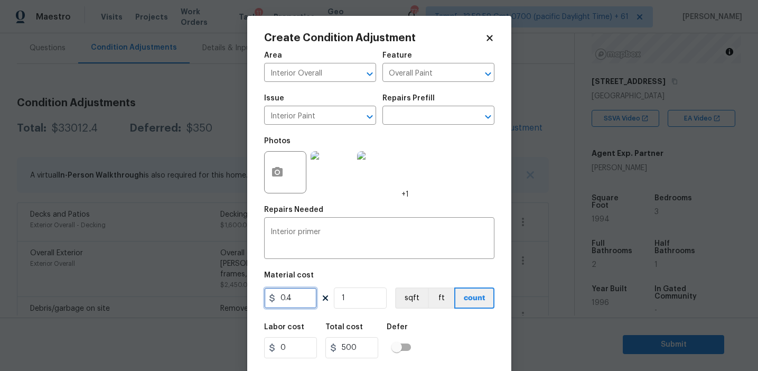
type input "0.4"
type input "19"
type input "7.6"
type input "199"
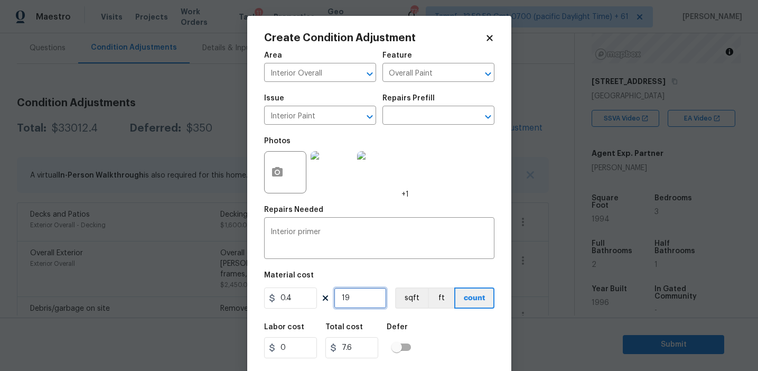
type input "79.6"
type input "1994"
type input "797.6"
type input "1994"
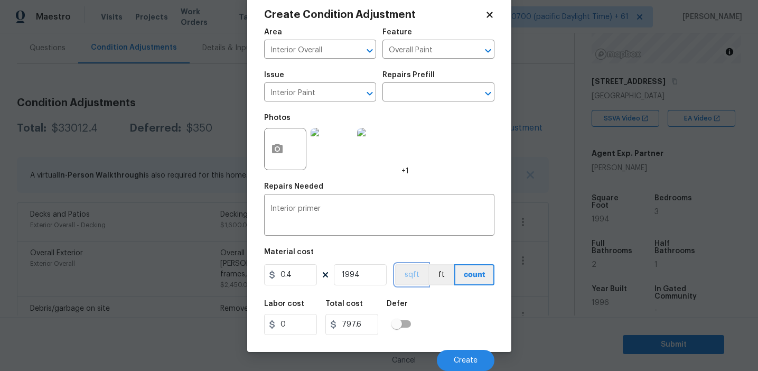
click at [419, 277] on button "sqft" at bounding box center [411, 274] width 33 height 21
click at [449, 354] on button "Create" at bounding box center [466, 359] width 58 height 21
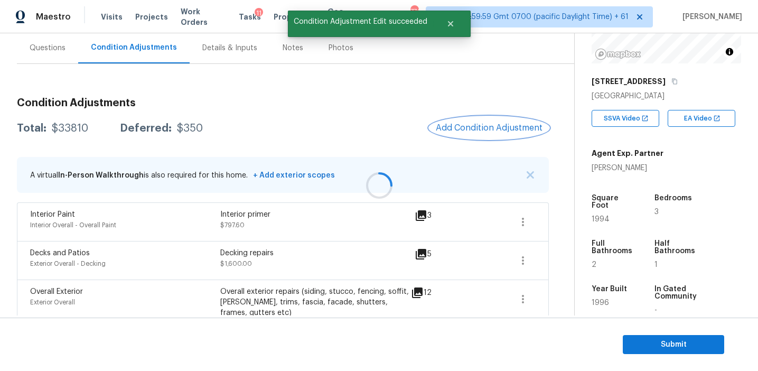
scroll to position [0, 0]
click at [463, 127] on span "Add Condition Adjustment" at bounding box center [488, 128] width 107 height 10
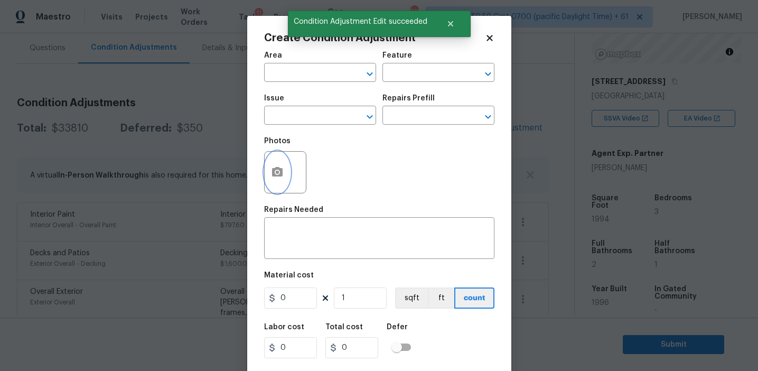
click at [285, 176] on button "button" at bounding box center [276, 172] width 25 height 41
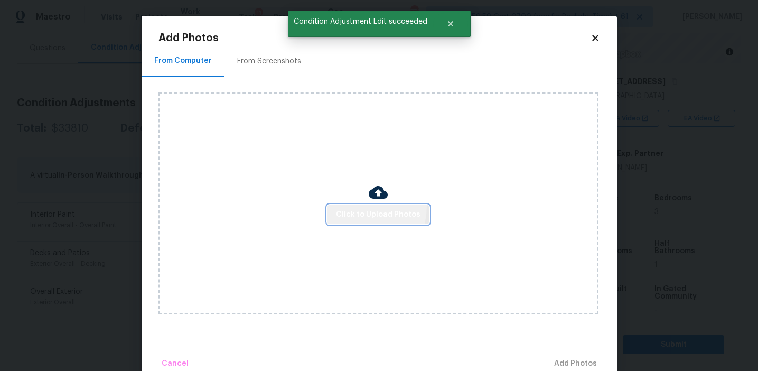
click at [351, 205] on button "Click to Upload Photos" at bounding box center [377, 215] width 101 height 20
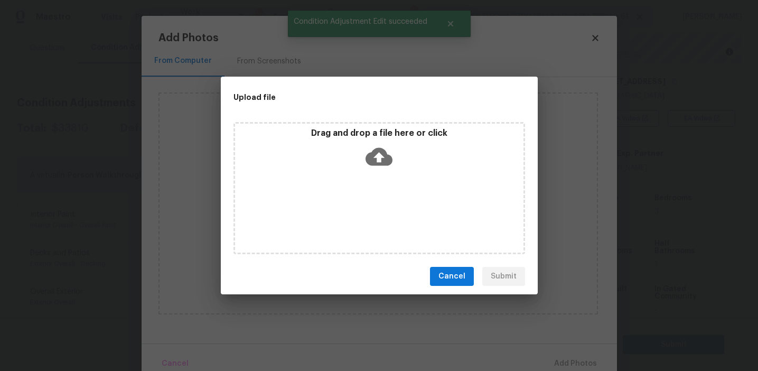
click at [350, 134] on p "Drag and drop a file here or click" at bounding box center [379, 133] width 288 height 11
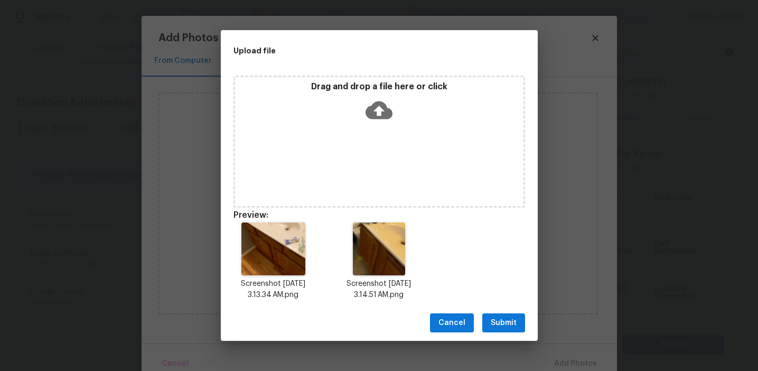
click at [503, 320] on span "Submit" at bounding box center [503, 322] width 26 height 13
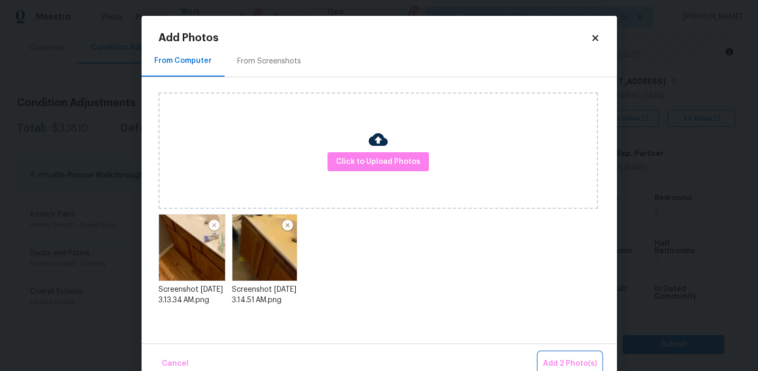
click at [557, 357] on span "Add 2 Photo(s)" at bounding box center [570, 363] width 54 height 13
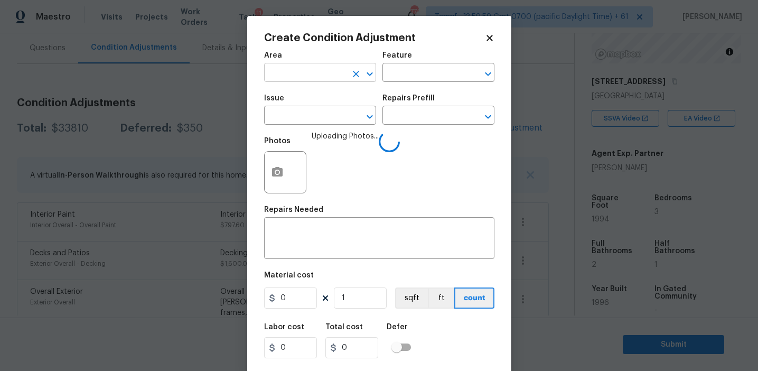
click at [307, 71] on input "text" at bounding box center [305, 73] width 82 height 16
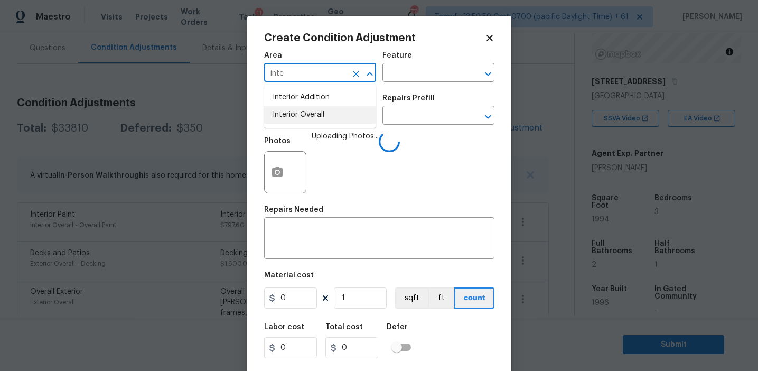
click at [319, 115] on li "Interior Overall" at bounding box center [320, 114] width 112 height 17
type input "Interior Overall"
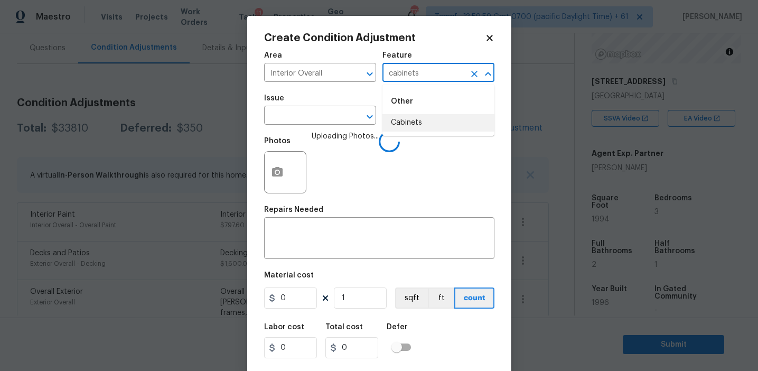
click at [440, 116] on li "Cabinets" at bounding box center [438, 122] width 112 height 17
type input "Cabinets"
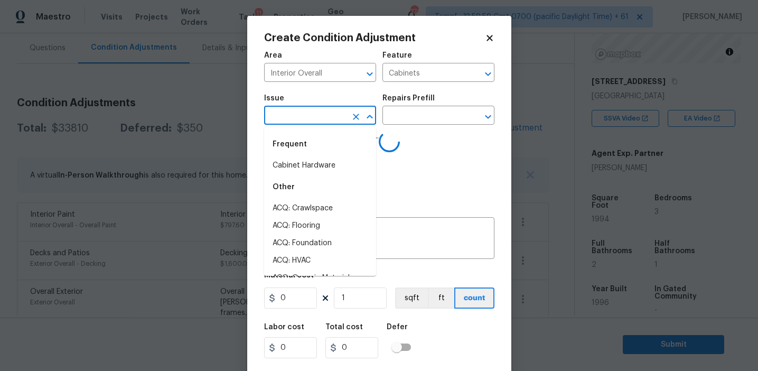
click at [336, 169] on li "Cabinet Hardware" at bounding box center [320, 165] width 112 height 17
type input "Cabinet Hardware"
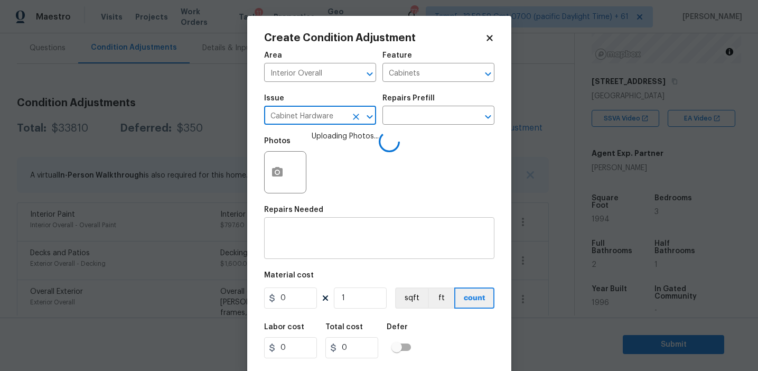
click at [320, 241] on textarea at bounding box center [378, 239] width 217 height 22
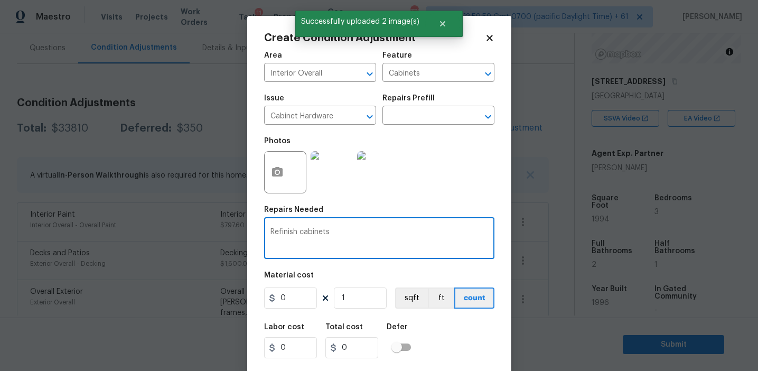
type textarea "Refinish cabinets"
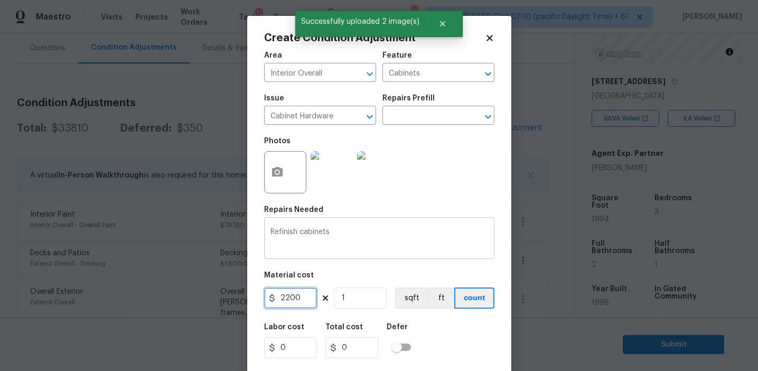
type input "2200"
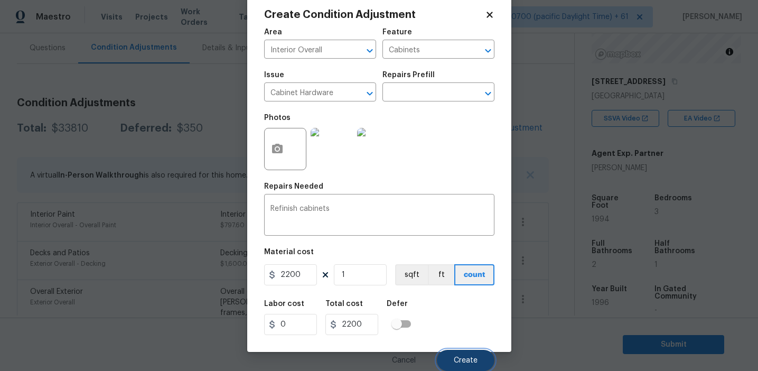
click at [459, 357] on span "Create" at bounding box center [465, 360] width 24 height 8
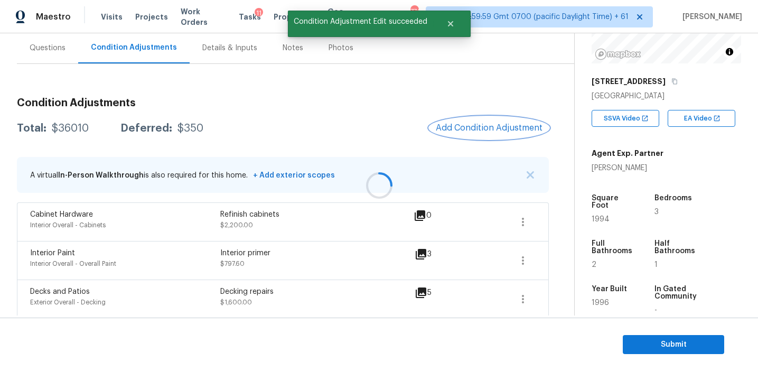
scroll to position [0, 0]
click at [462, 121] on button "Add Condition Adjustment" at bounding box center [488, 128] width 119 height 22
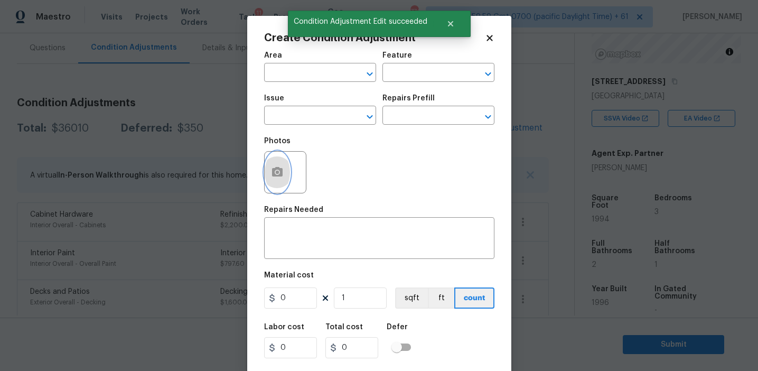
click at [277, 173] on circle "button" at bounding box center [276, 172] width 3 height 3
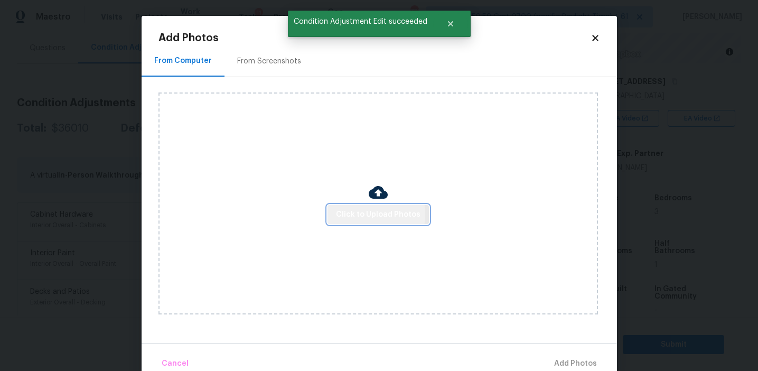
click at [364, 214] on span "Click to Upload Photos" at bounding box center [378, 214] width 84 height 13
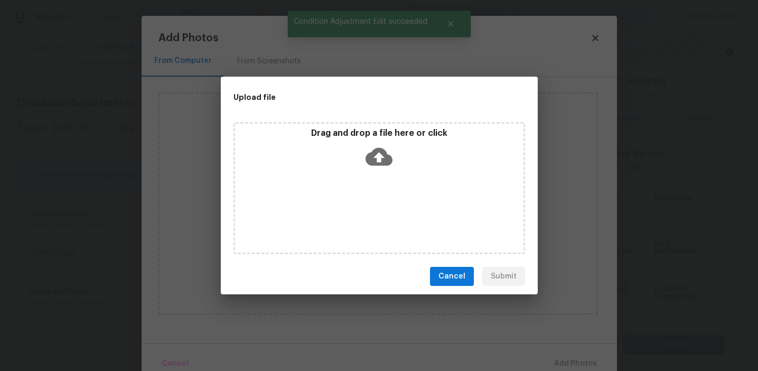
click at [366, 137] on p "Drag and drop a file here or click" at bounding box center [379, 133] width 288 height 11
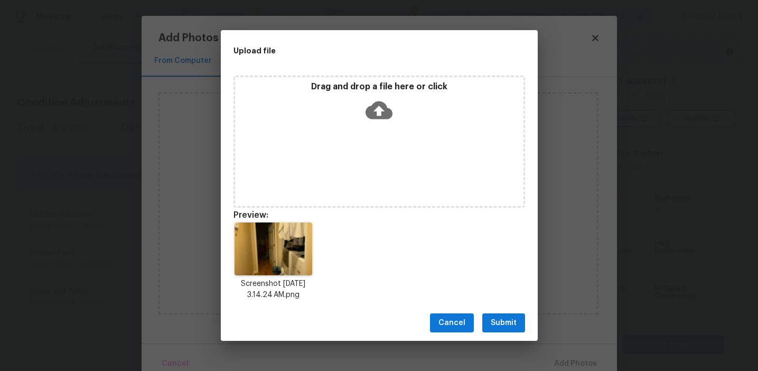
click at [498, 318] on span "Submit" at bounding box center [503, 322] width 26 height 13
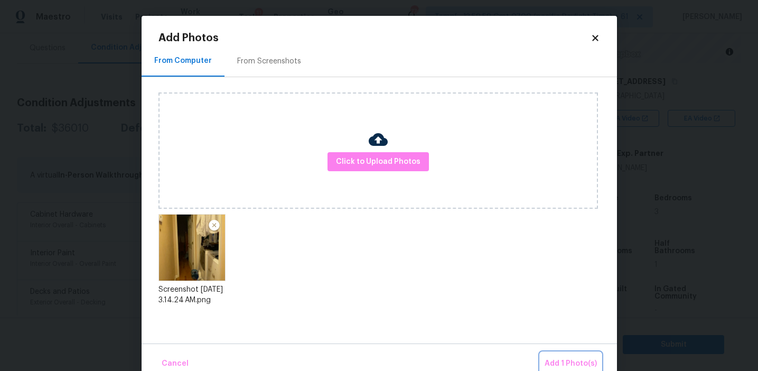
click at [554, 355] on button "Add 1 Photo(s)" at bounding box center [570, 363] width 61 height 23
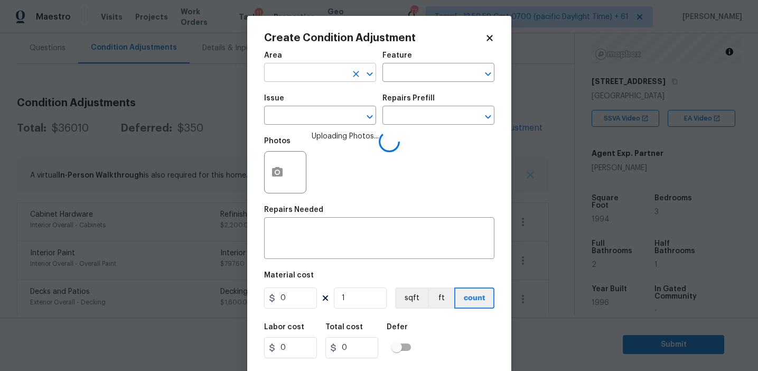
click at [292, 74] on input "text" at bounding box center [305, 73] width 82 height 16
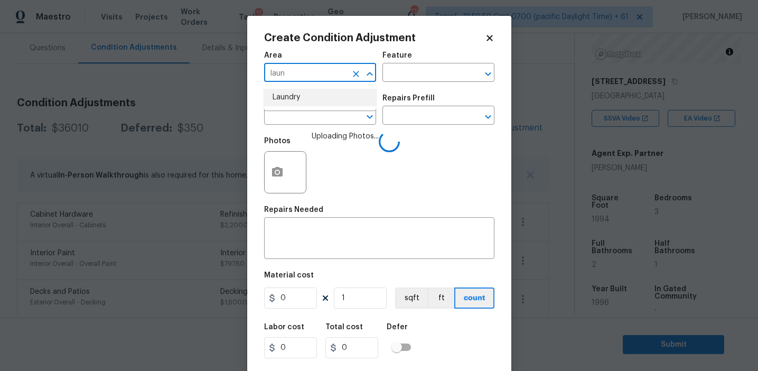
click at [302, 99] on li "Laundry" at bounding box center [320, 97] width 112 height 17
type input "Laundry"
click at [305, 121] on input "text" at bounding box center [305, 116] width 82 height 16
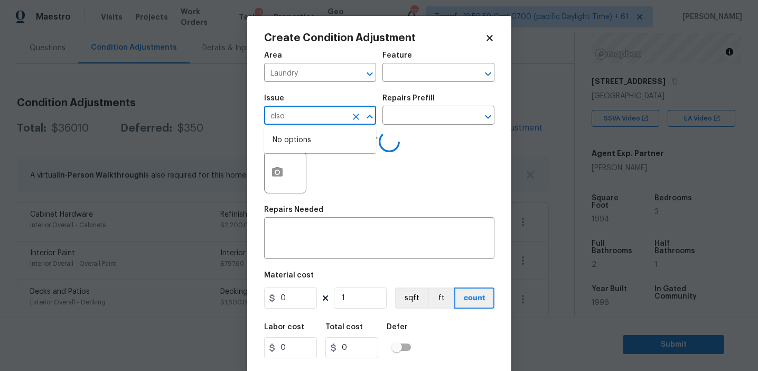
type input "clsoe"
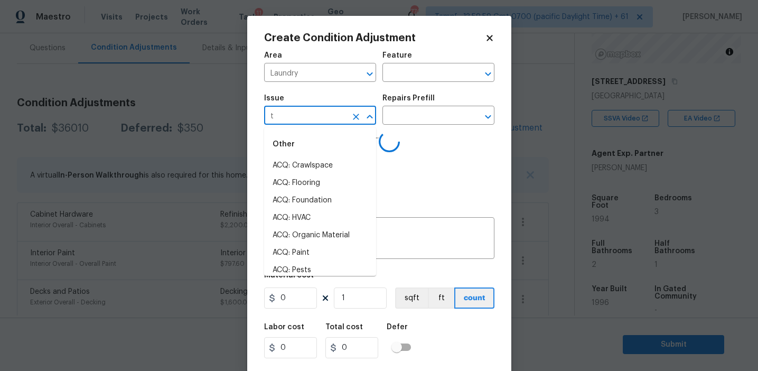
type input "t d"
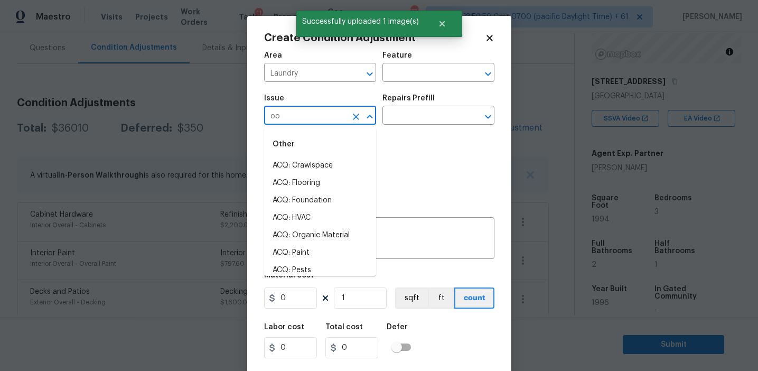
type input "oor"
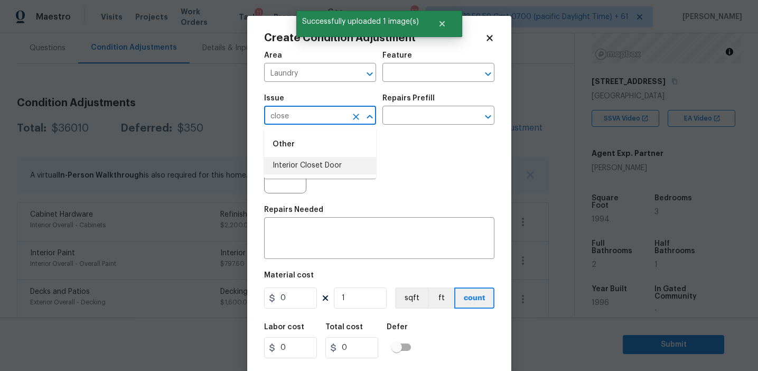
click at [328, 171] on li "Interior Closet Door" at bounding box center [320, 165] width 112 height 17
type input "Interior Closet Door"
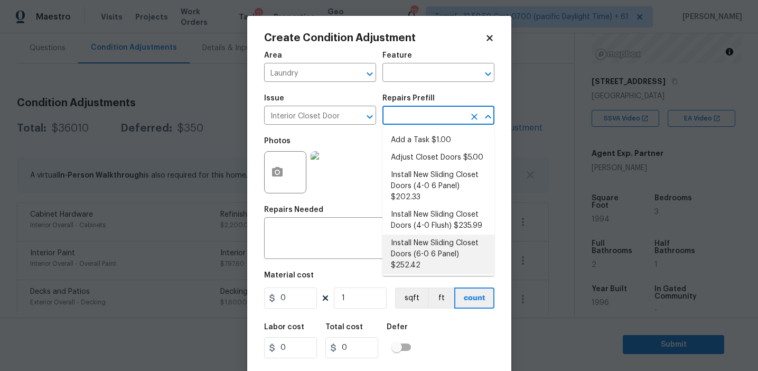
scroll to position [49, 0]
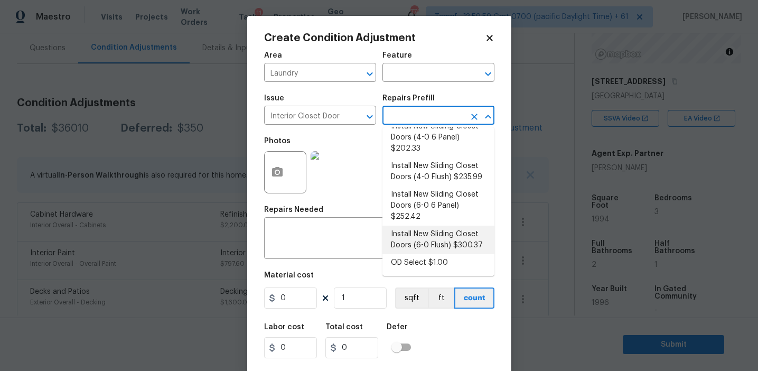
click at [420, 233] on li "Install New Sliding Closet Doors (6-0 Flush) $300.37" at bounding box center [438, 239] width 112 height 29
type input "Interior Door"
type textarea "Remove the existing door (if present). Install a new 6-0 bi-fold flush panel in…"
type input "300.37"
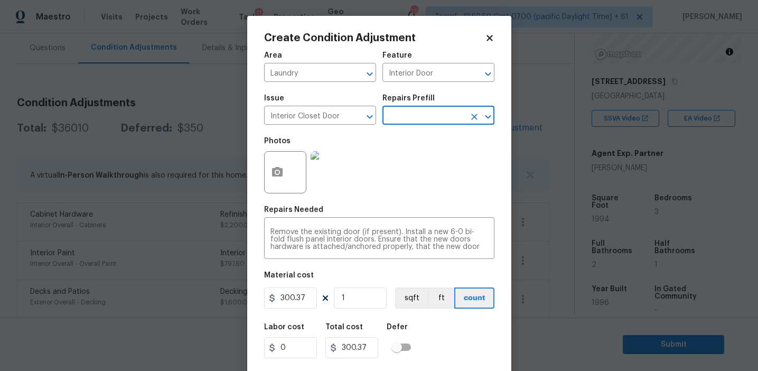
scroll to position [24, 0]
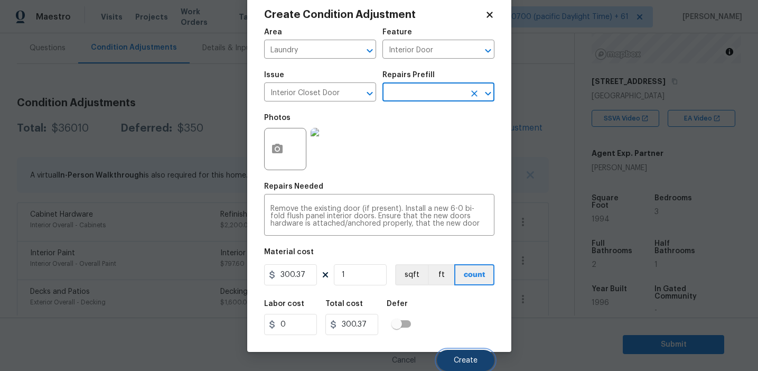
click at [467, 359] on span "Create" at bounding box center [465, 360] width 24 height 8
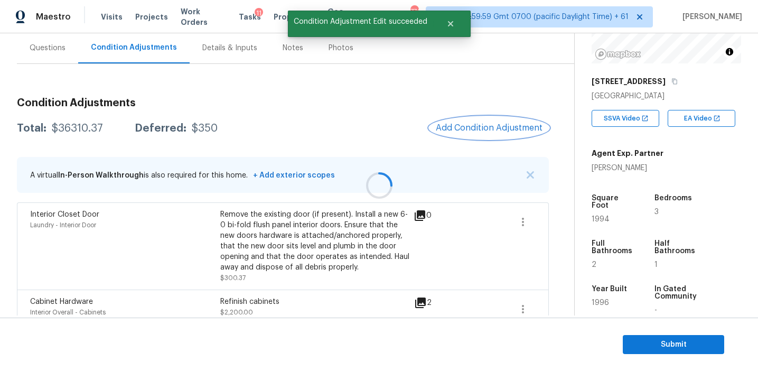
scroll to position [0, 0]
click at [401, 124] on div "Total: $36310.37 Deferred: $350 Add Condition Adjustment" at bounding box center [283, 128] width 532 height 23
click at [470, 127] on span "Add Condition Adjustment" at bounding box center [488, 128] width 107 height 10
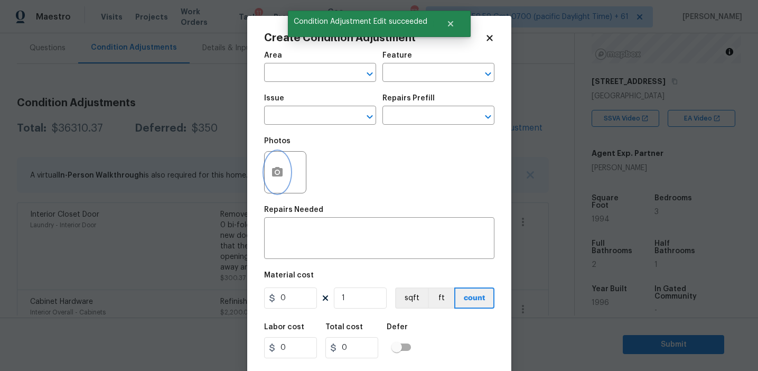
click at [280, 178] on icon "button" at bounding box center [277, 172] width 13 height 13
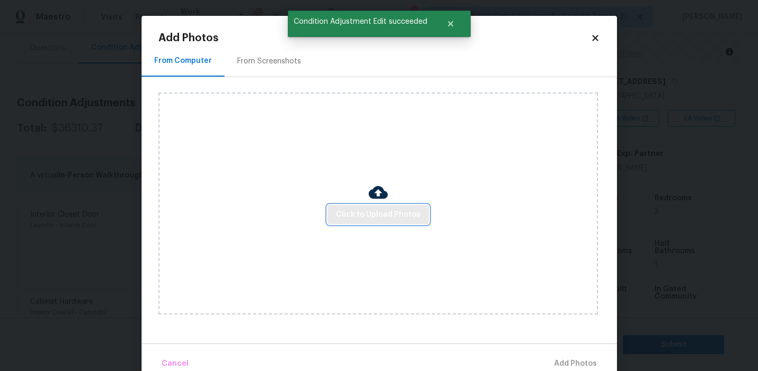
click at [354, 207] on button "Click to Upload Photos" at bounding box center [377, 215] width 101 height 20
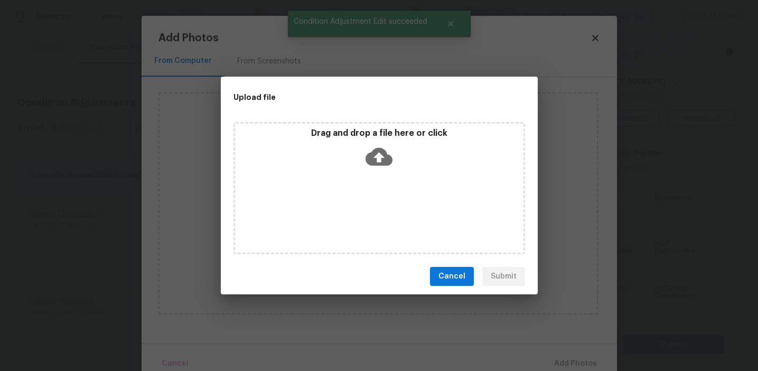
click at [351, 129] on p "Drag and drop a file here or click" at bounding box center [379, 133] width 288 height 11
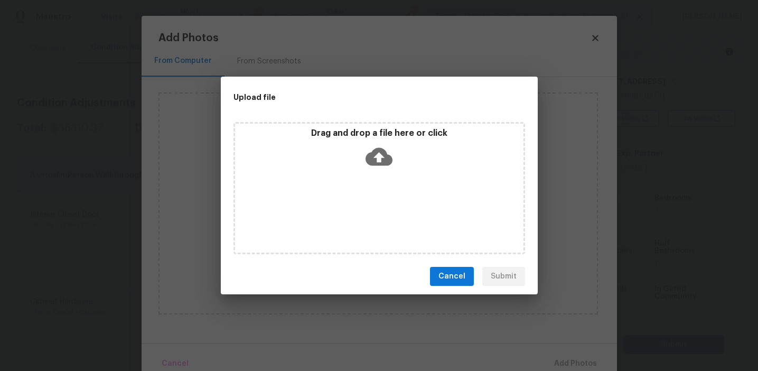
click at [437, 284] on button "Cancel" at bounding box center [452, 277] width 44 height 20
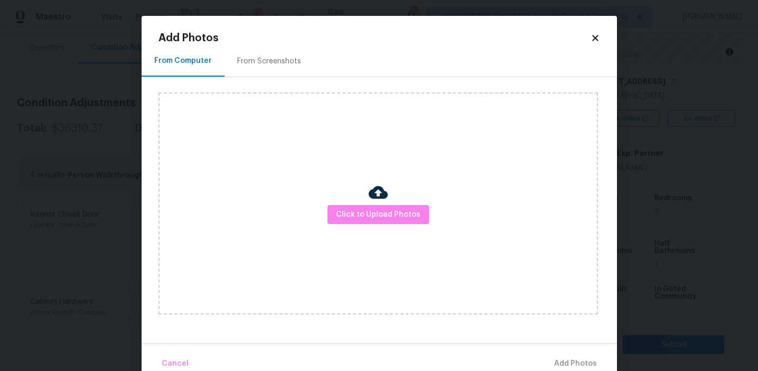
click at [275, 78] on div "Click to Upload Photos" at bounding box center [387, 203] width 458 height 252
click at [263, 58] on div "From Screenshots" at bounding box center [269, 61] width 64 height 11
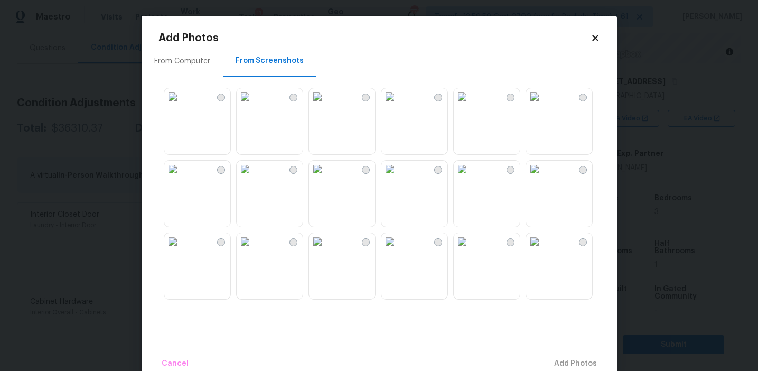
click at [181, 105] on img at bounding box center [172, 96] width 17 height 17
click at [253, 105] on img at bounding box center [244, 96] width 17 height 17
click at [326, 105] on img at bounding box center [317, 96] width 17 height 17
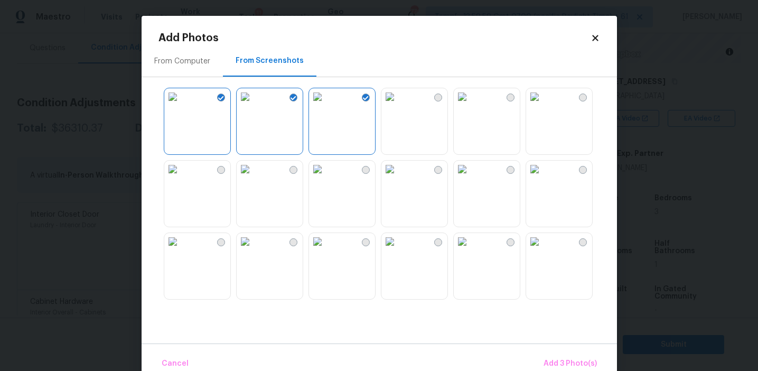
click at [398, 177] on img at bounding box center [389, 168] width 17 height 17
click at [470, 177] on img at bounding box center [461, 168] width 17 height 17
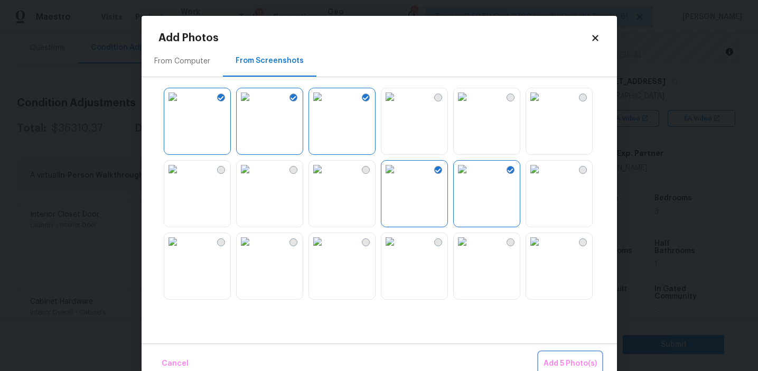
click at [556, 359] on span "Add 5 Photo(s)" at bounding box center [569, 363] width 53 height 13
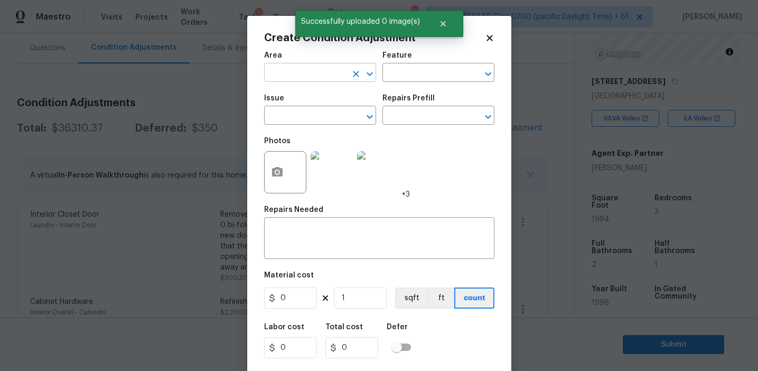
click at [309, 75] on input "text" at bounding box center [305, 73] width 82 height 16
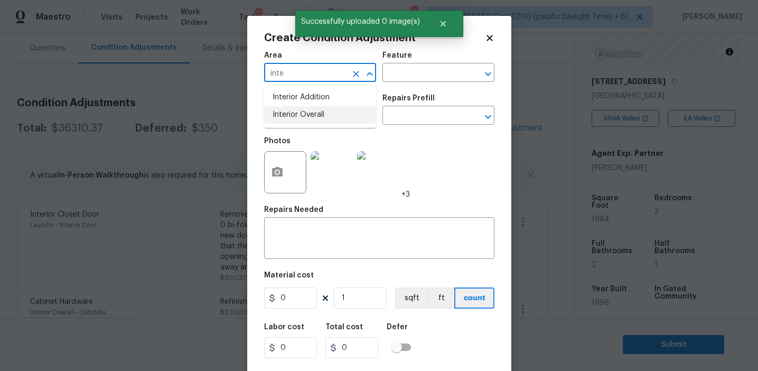
click at [305, 117] on li "Interior Overall" at bounding box center [320, 114] width 112 height 17
type input "Interior Overall"
click at [305, 117] on input "text" at bounding box center [305, 116] width 82 height 16
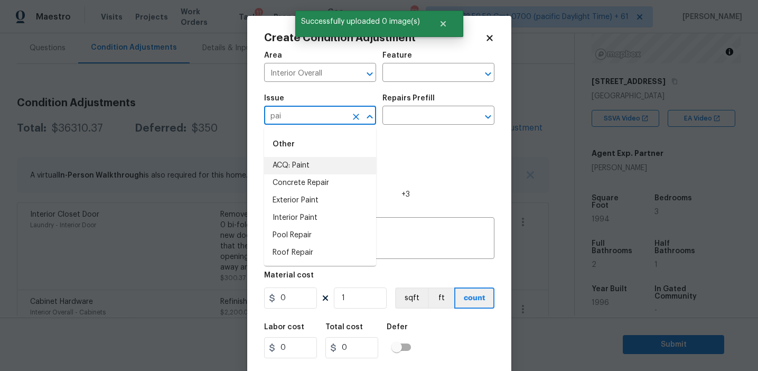
click at [318, 168] on li "ACQ: Paint" at bounding box center [320, 165] width 112 height 17
type input "ACQ: Paint"
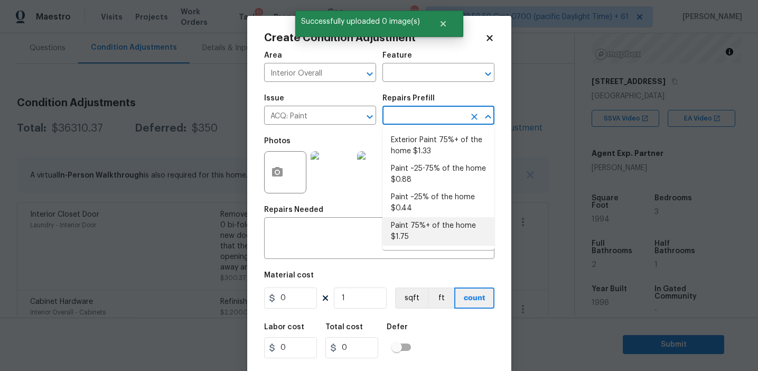
click at [405, 231] on li "Paint 75%+ of the home $1.75" at bounding box center [438, 231] width 112 height 29
type input "Acquisition"
type textarea "Acquisition Scope: 75%+ of the home will likely require interior paint"
type input "1.75"
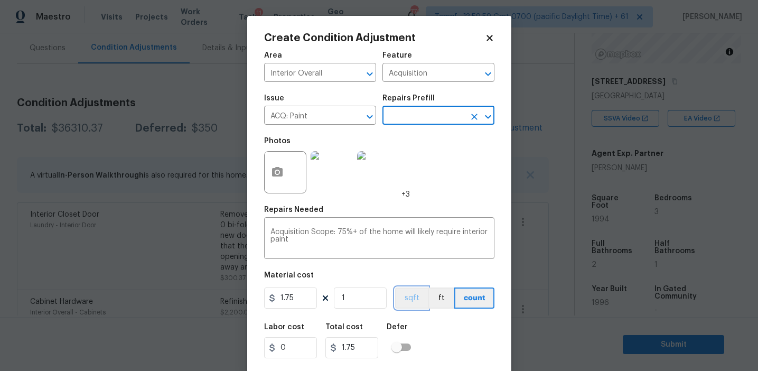
click at [409, 297] on button "sqft" at bounding box center [411, 297] width 33 height 21
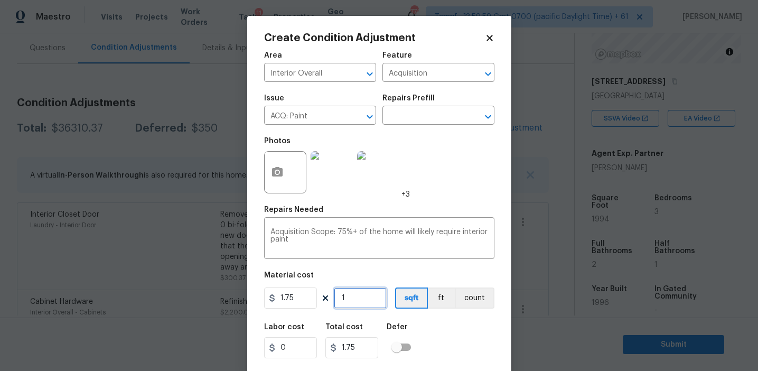
click at [368, 296] on input "1" at bounding box center [360, 297] width 53 height 21
type input "19"
type input "33.25"
type input "199"
type input "348.25"
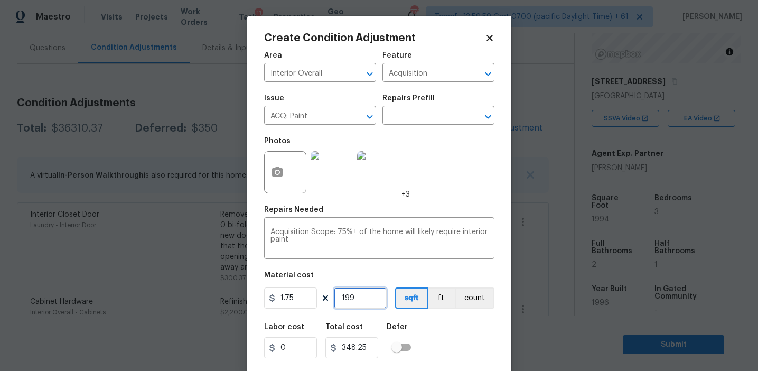
type input "1994"
type input "3489.5"
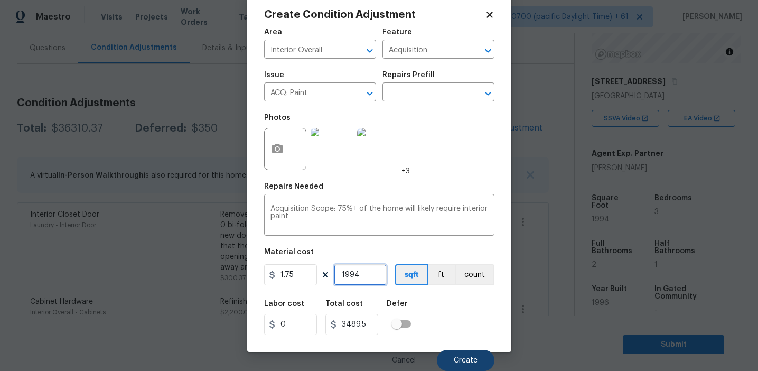
type input "1994"
click at [461, 360] on span "Create" at bounding box center [465, 360] width 24 height 8
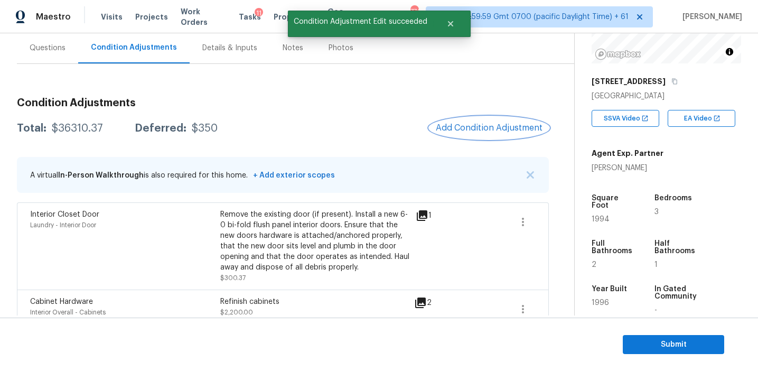
scroll to position [0, 0]
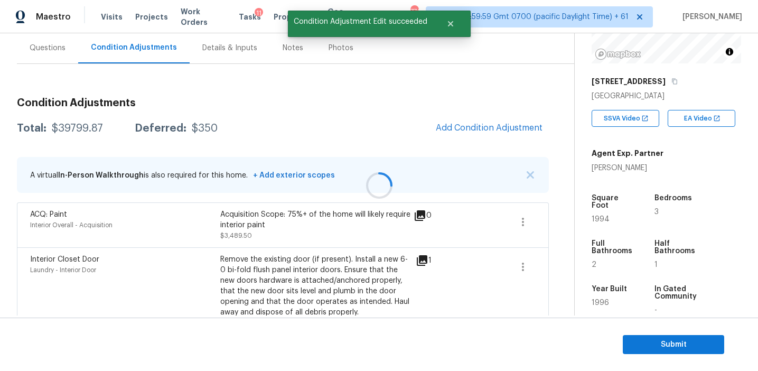
click at [464, 134] on div at bounding box center [379, 185] width 758 height 371
click at [449, 123] on span "Add Condition Adjustment" at bounding box center [488, 128] width 107 height 10
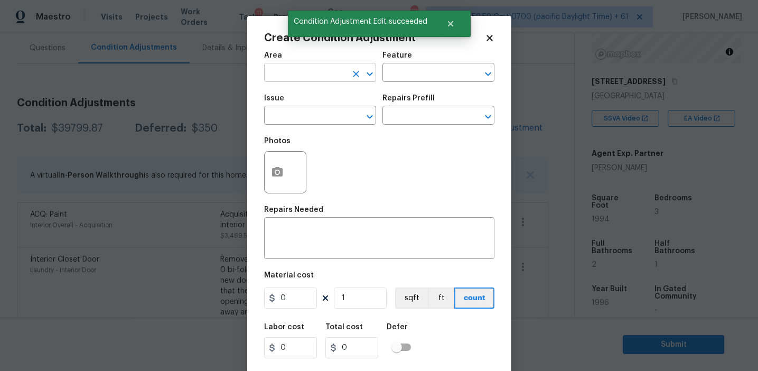
click at [300, 70] on input "text" at bounding box center [305, 73] width 82 height 16
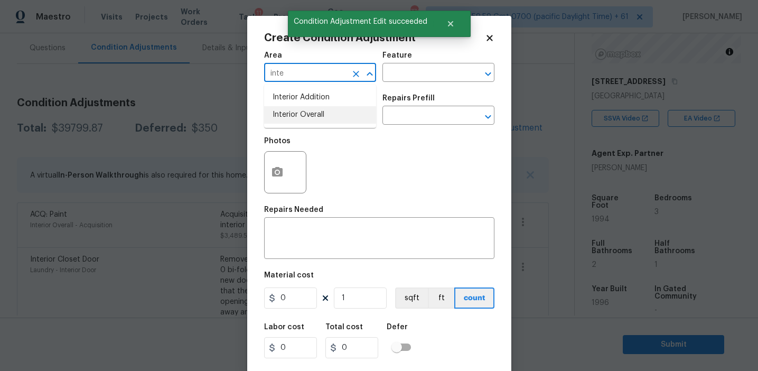
click at [316, 116] on li "Interior Overall" at bounding box center [320, 114] width 112 height 17
type input "Interior Overall"
click at [316, 116] on input "text" at bounding box center [305, 116] width 82 height 16
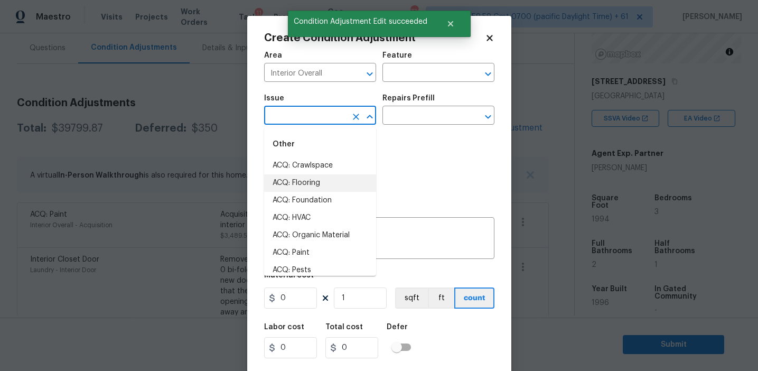
click at [325, 181] on li "ACQ: Flooring" at bounding box center [320, 182] width 112 height 17
type input "ACQ: Flooring"
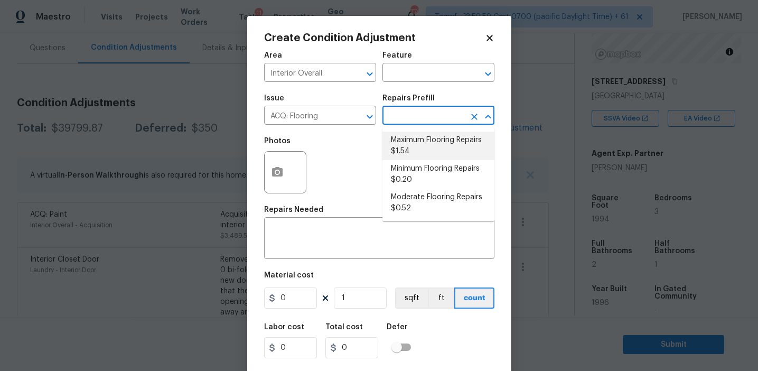
click at [418, 156] on li "Maximum Flooring Repairs $1.54" at bounding box center [438, 145] width 112 height 29
type input "Acquisition"
type textarea "Acquisition Scope: Maximum flooring repairs"
type input "1.54"
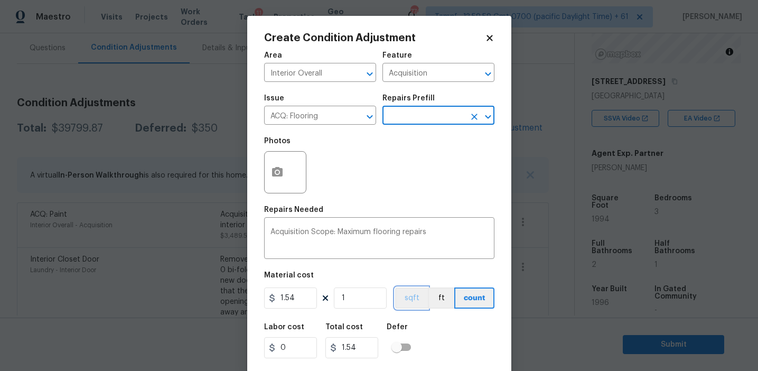
click at [408, 297] on button "sqft" at bounding box center [411, 297] width 33 height 21
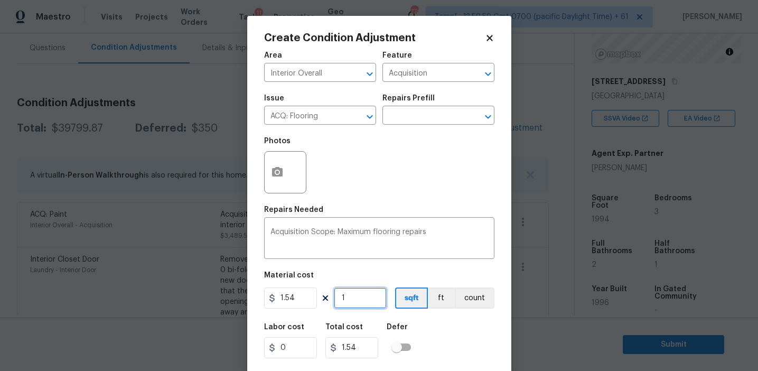
click at [376, 297] on input "1" at bounding box center [360, 297] width 53 height 21
type input "0"
paste input "1994"
type input "1994"
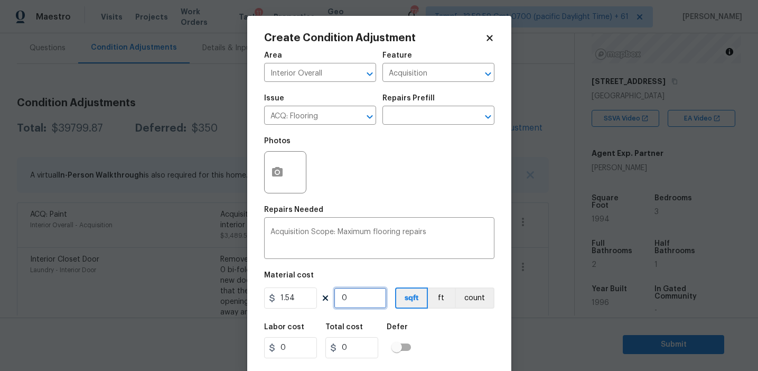
type input "3070.76"
type input "1994"
click at [276, 171] on circle "button" at bounding box center [276, 172] width 3 height 3
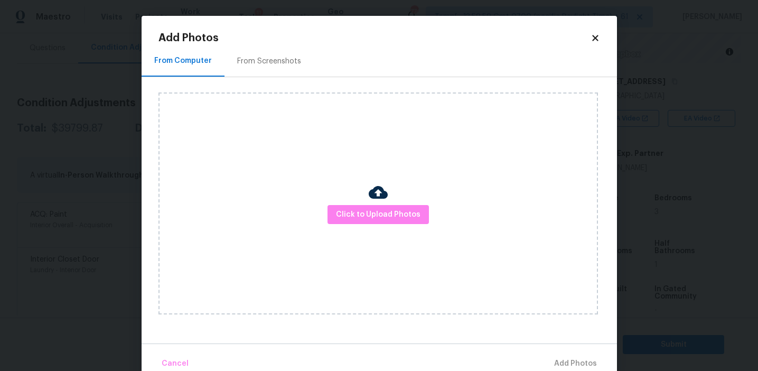
click at [278, 63] on div "From Screenshots" at bounding box center [269, 61] width 64 height 11
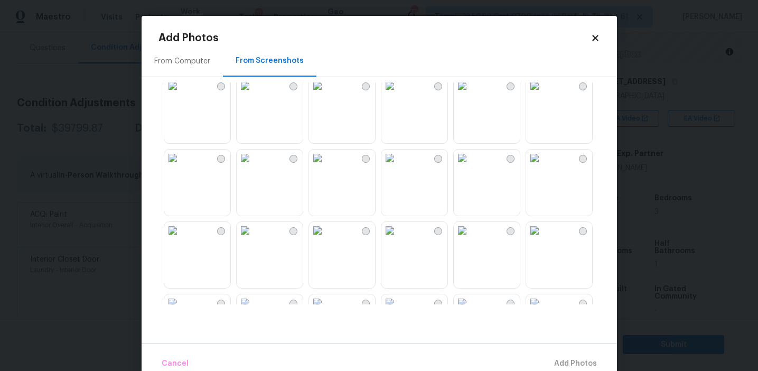
scroll to position [1008, 0]
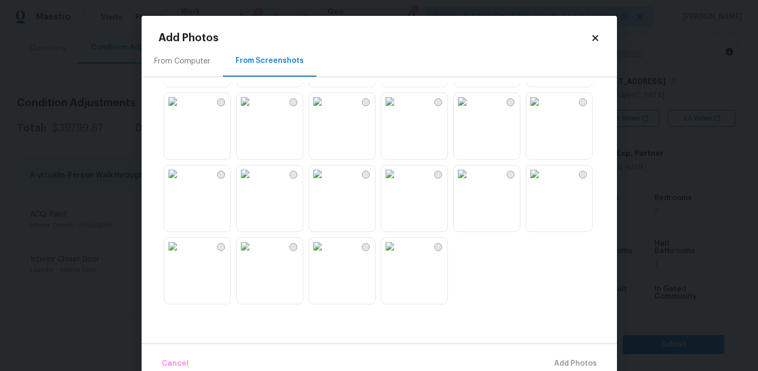
click at [398, 254] on img at bounding box center [389, 246] width 17 height 17
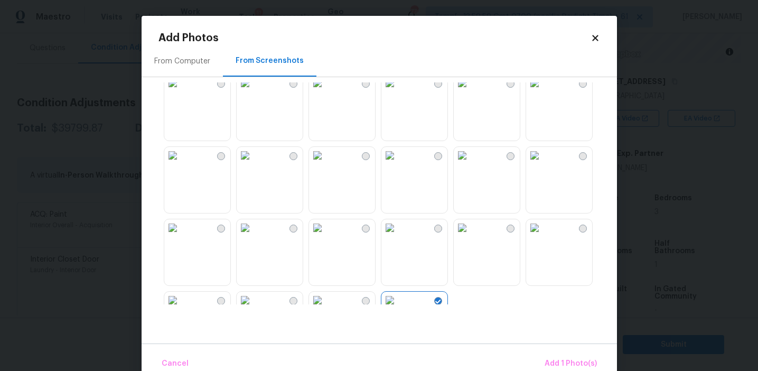
click at [181, 164] on img at bounding box center [172, 155] width 17 height 17
click at [253, 164] on img at bounding box center [244, 155] width 17 height 17
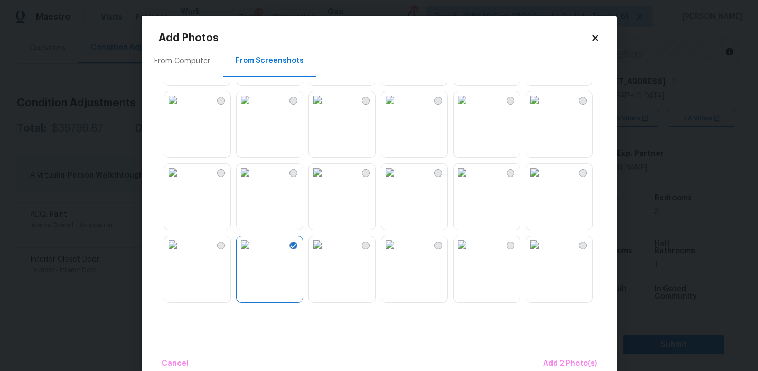
scroll to position [840, 0]
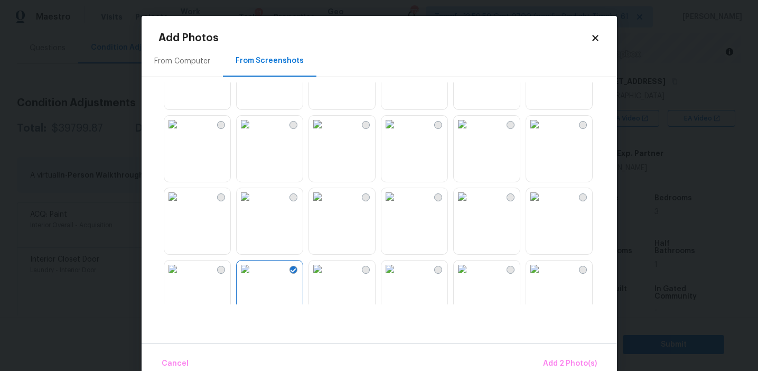
click at [470, 205] on img at bounding box center [461, 196] width 17 height 17
click at [470, 132] on img at bounding box center [461, 124] width 17 height 17
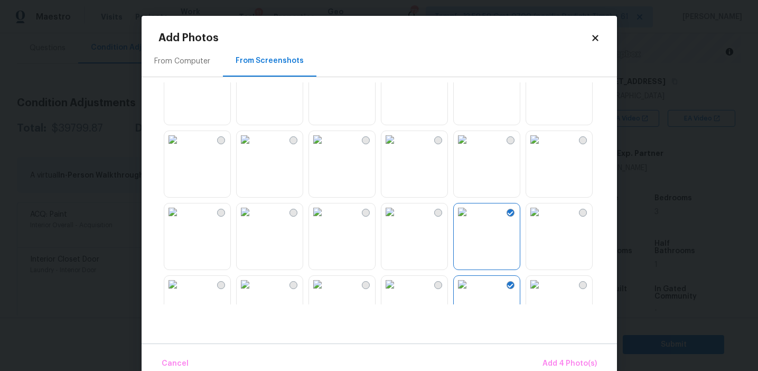
scroll to position [682, 0]
click at [398, 219] on img at bounding box center [389, 210] width 17 height 17
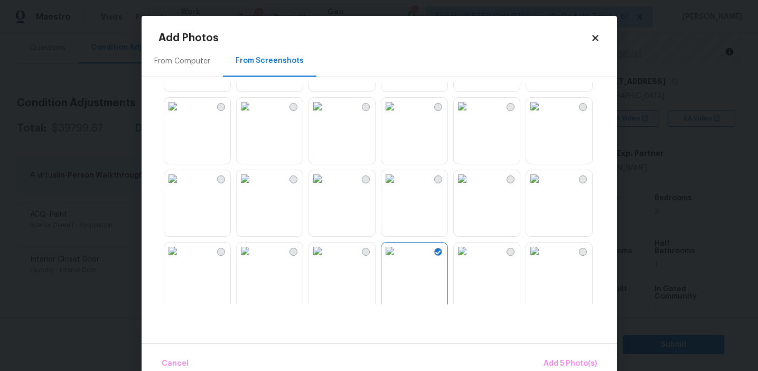
scroll to position [633, 0]
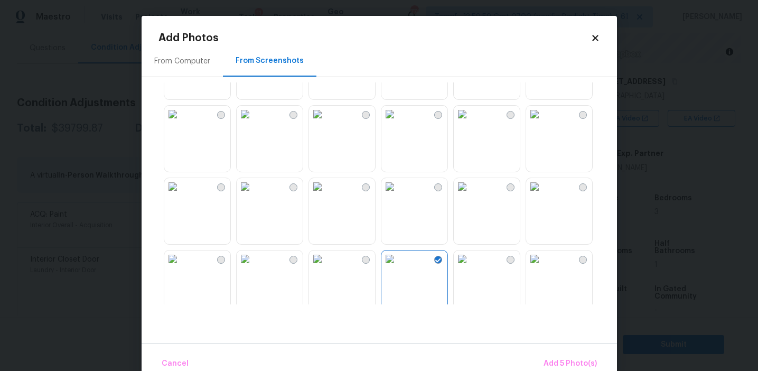
click at [543, 267] on img at bounding box center [534, 258] width 17 height 17
click at [248, 122] on img at bounding box center [244, 114] width 17 height 17
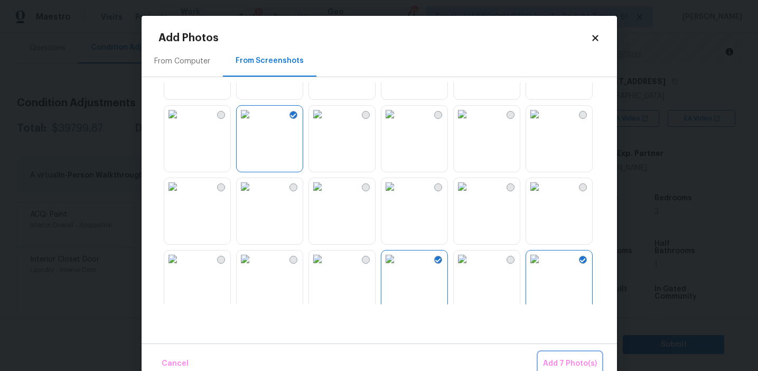
click at [558, 358] on span "Add 7 Photo(s)" at bounding box center [570, 363] width 54 height 13
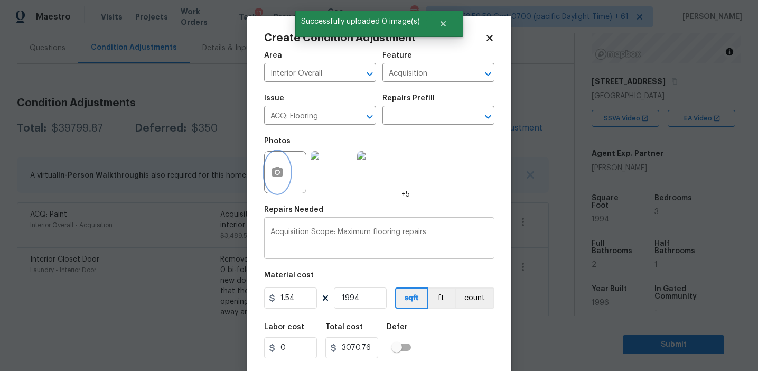
scroll to position [24, 0]
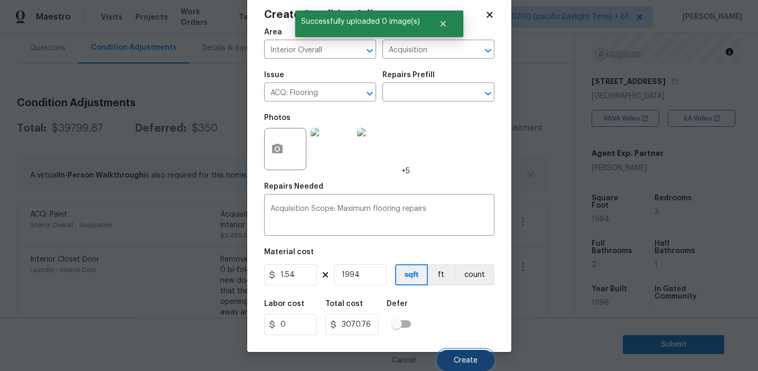
click at [457, 365] on button "Create" at bounding box center [466, 359] width 58 height 21
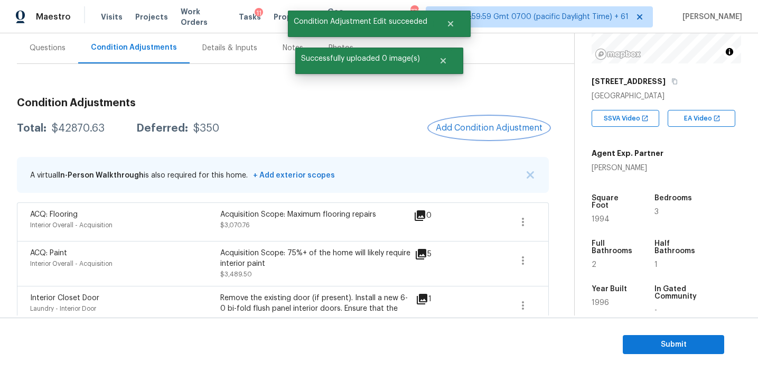
scroll to position [0, 0]
click at [355, 124] on div "Total: $42870.63 Deferred: $350 Add Condition Adjustment" at bounding box center [283, 128] width 532 height 23
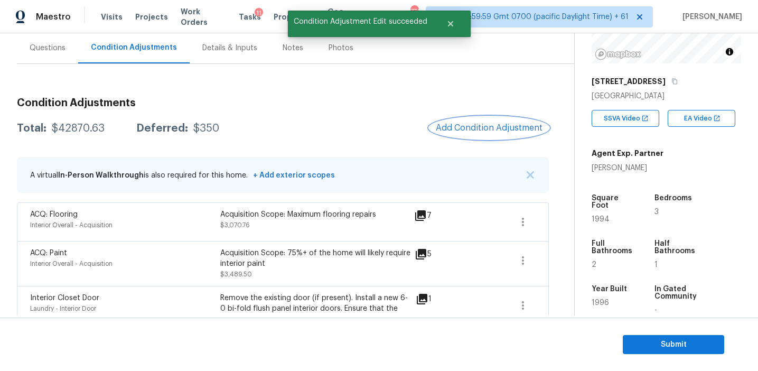
click at [484, 121] on button "Add Condition Adjustment" at bounding box center [488, 128] width 119 height 22
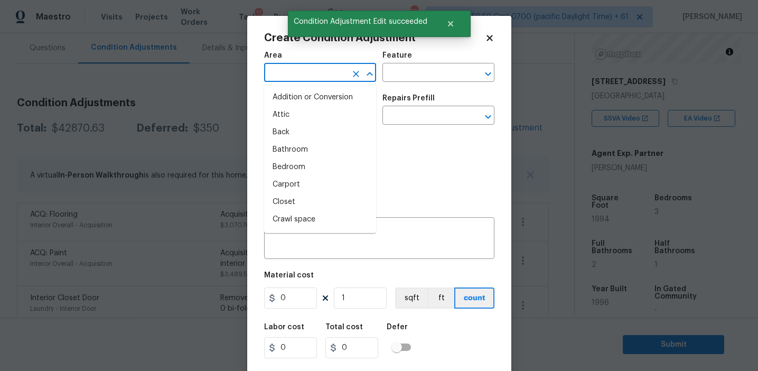
click at [323, 72] on input "text" at bounding box center [305, 73] width 82 height 16
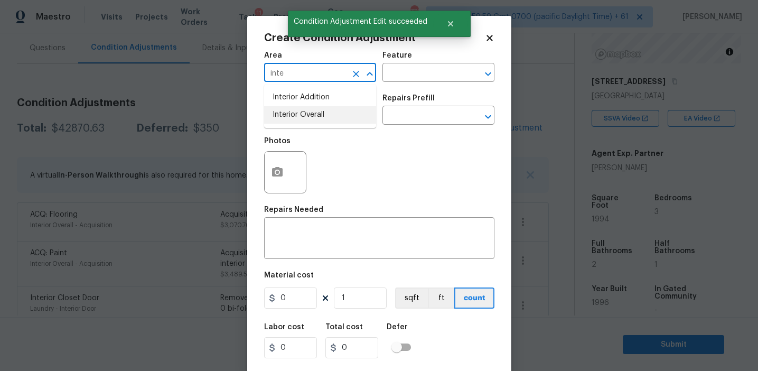
click at [320, 111] on li "Interior Overall" at bounding box center [320, 114] width 112 height 17
type input "Interior Overall"
click at [320, 111] on input "text" at bounding box center [305, 116] width 82 height 16
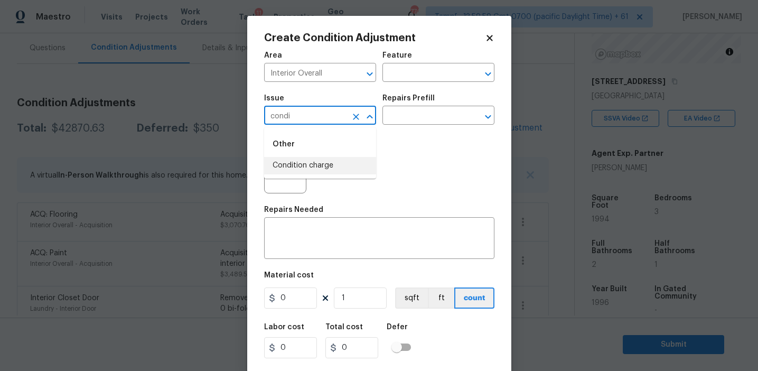
click at [317, 163] on li "Condition charge" at bounding box center [320, 165] width 112 height 17
type input "Condition charge"
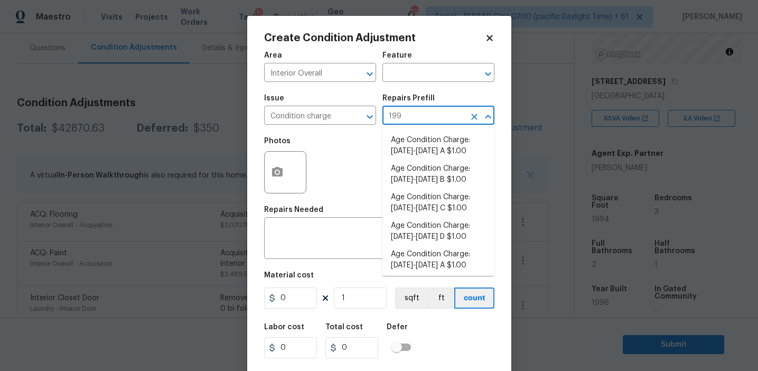
type input "1993"
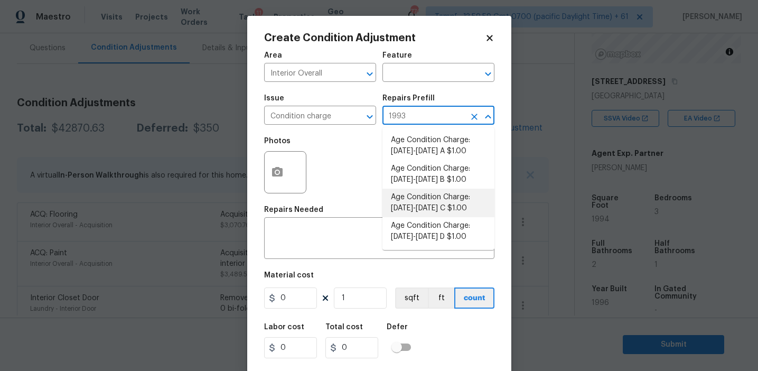
click at [425, 203] on li "Age Condition Charge: [DATE]-[DATE] C $1.00" at bounding box center [438, 202] width 112 height 29
type input "Home Readiness Packages"
type textarea "Age Condition Charge: 1993-2008 C"
type input "1"
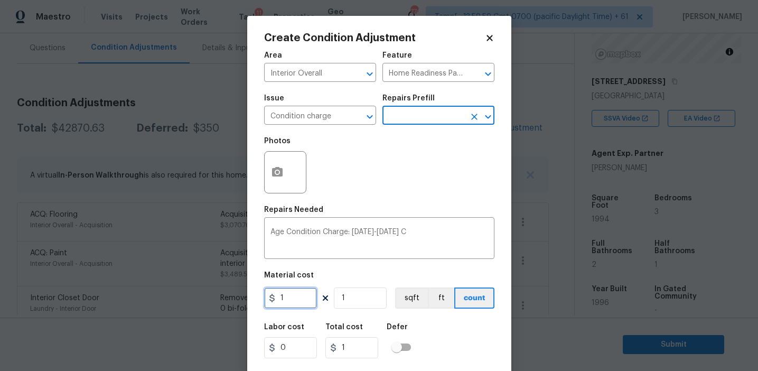
click at [301, 295] on input "1" at bounding box center [290, 297] width 53 height 21
type input "2000"
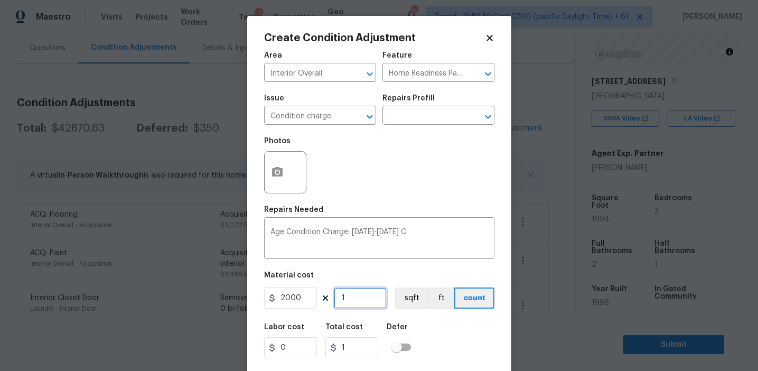
type input "2000"
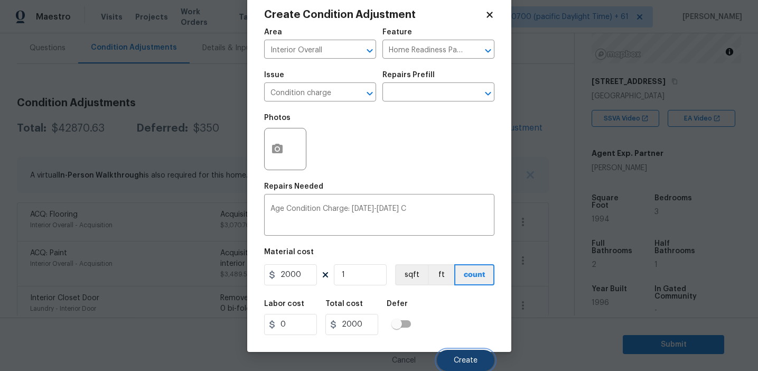
click at [445, 349] on button "Create" at bounding box center [466, 359] width 58 height 21
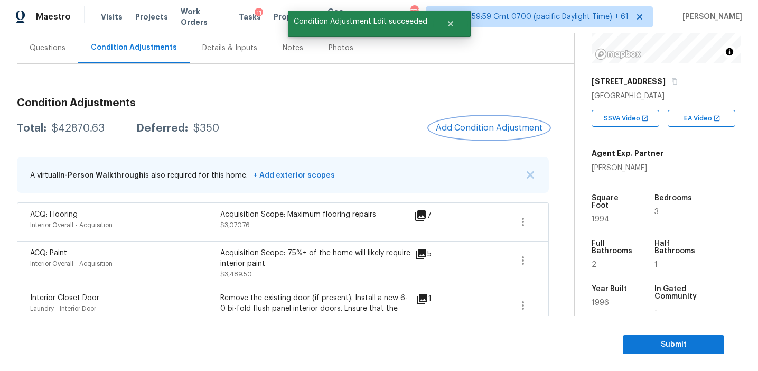
scroll to position [0, 0]
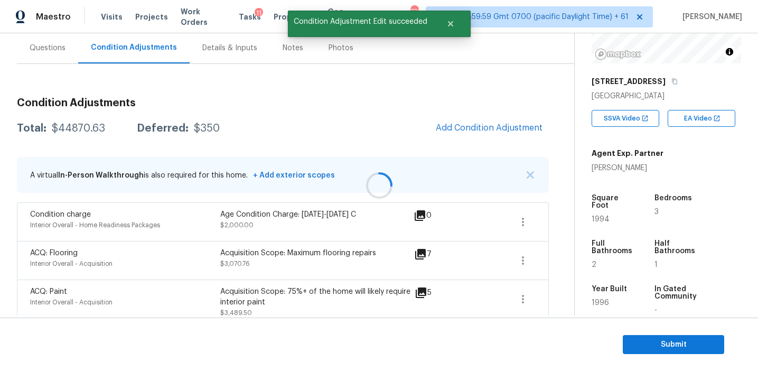
click at [66, 126] on div at bounding box center [379, 185] width 758 height 371
click at [66, 126] on div "$44870.63" at bounding box center [78, 128] width 53 height 11
copy div "44870.63"
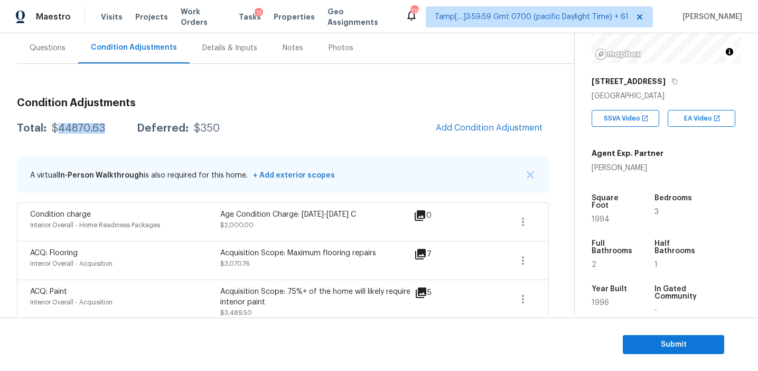
copy div "44870.63"
click at [55, 56] on div "Questions" at bounding box center [47, 47] width 61 height 31
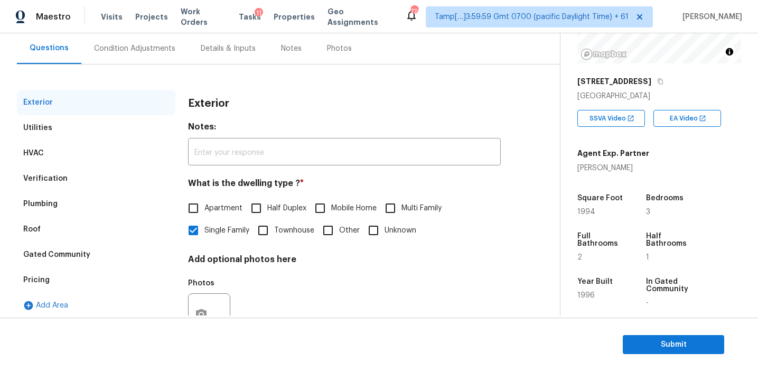
click at [67, 278] on div "Pricing" at bounding box center [96, 279] width 158 height 25
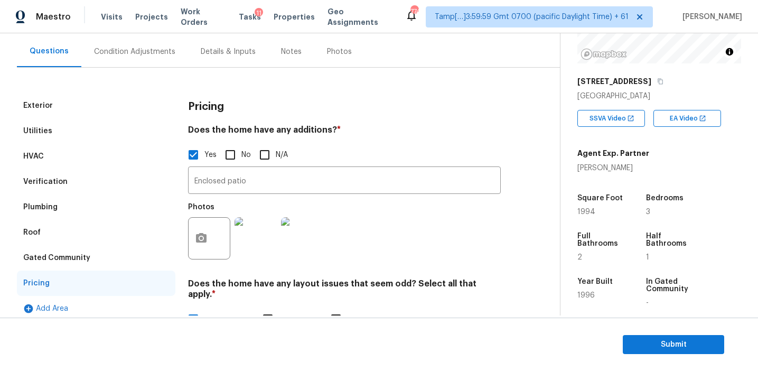
click at [99, 167] on div "HVAC" at bounding box center [96, 156] width 158 height 25
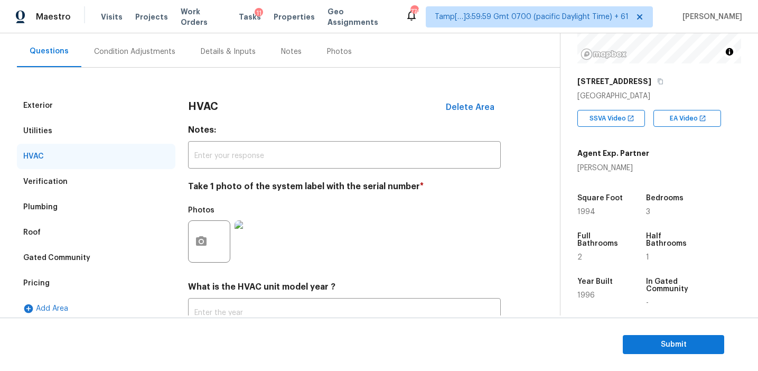
scroll to position [173, 0]
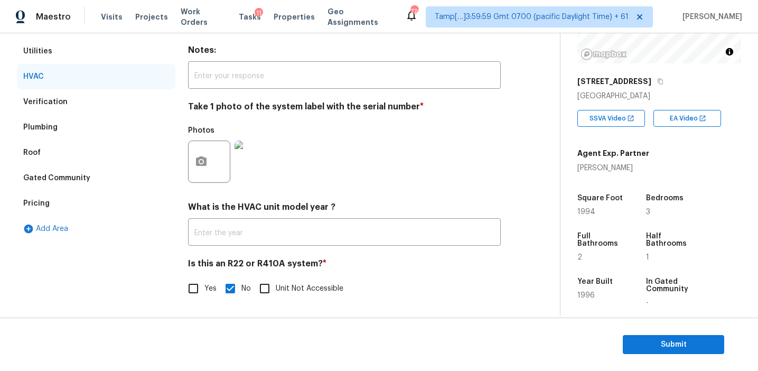
click at [127, 98] on div "Verification" at bounding box center [96, 101] width 158 height 25
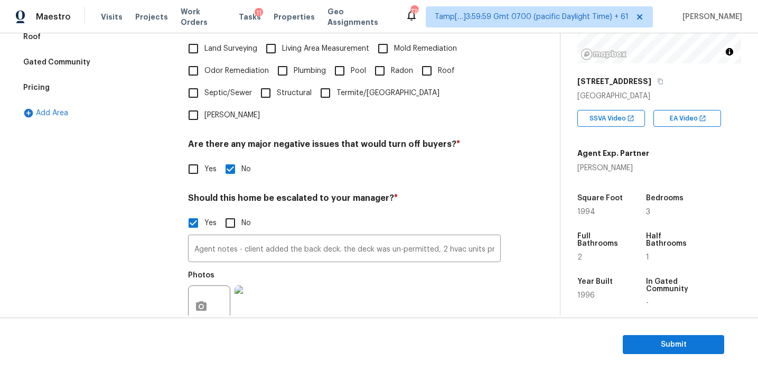
scroll to position [365, 0]
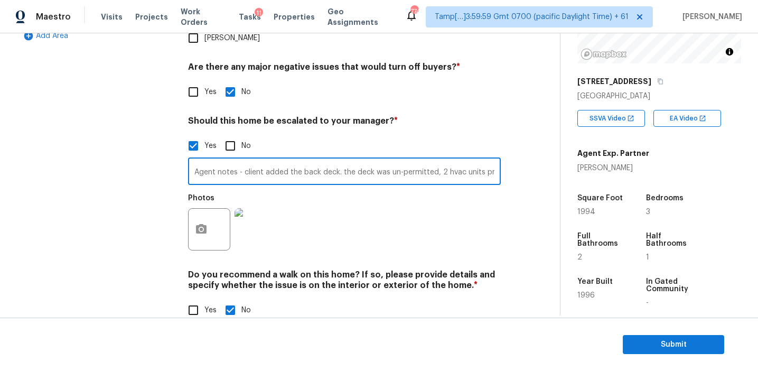
click at [217, 160] on input "Agent notes - client added the back deck. the deck was un-permitted, 2 hvac uni…" at bounding box center [344, 172] width 313 height 25
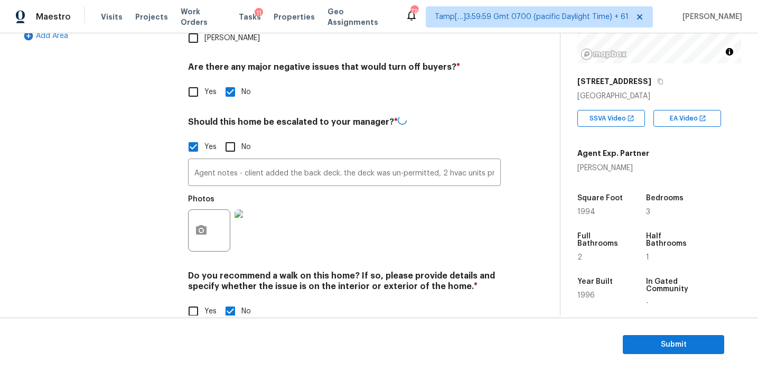
click at [139, 157] on div "Exterior Utilities HVAC Verification Plumbing Roof Gated Community Pricing Add …" at bounding box center [96, 78] width 158 height 514
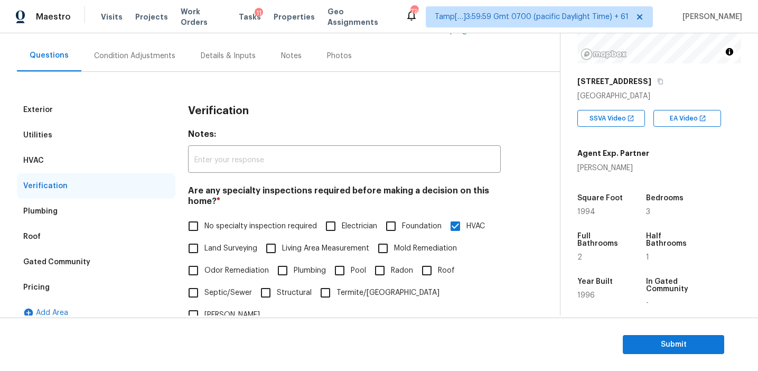
scroll to position [80, 0]
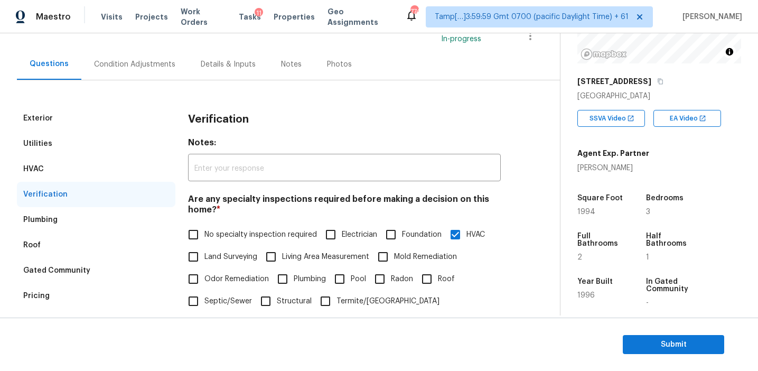
click at [118, 62] on div "Condition Adjustments" at bounding box center [134, 64] width 81 height 11
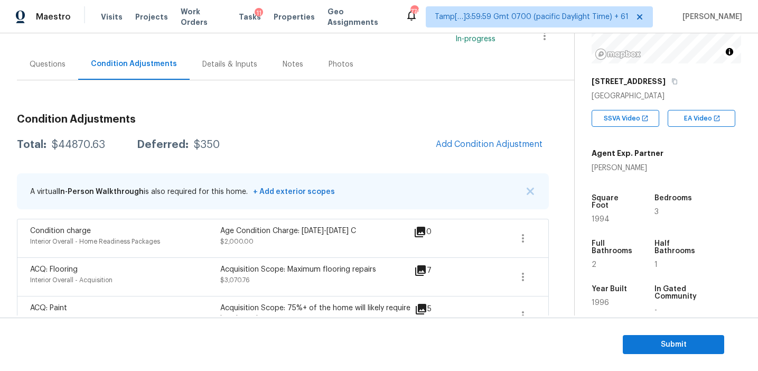
click at [73, 65] on div "Questions" at bounding box center [47, 64] width 61 height 31
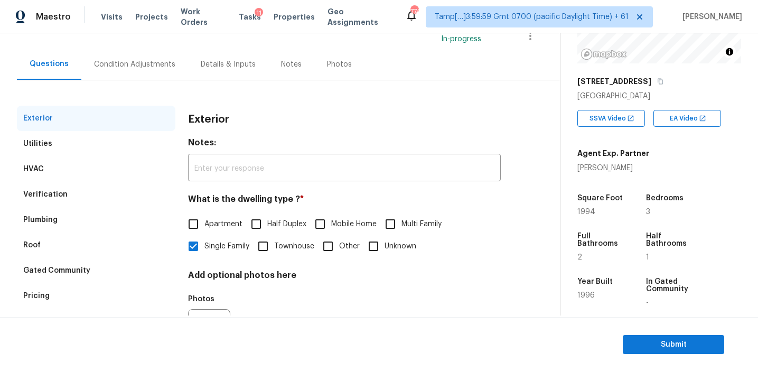
scroll to position [138, 0]
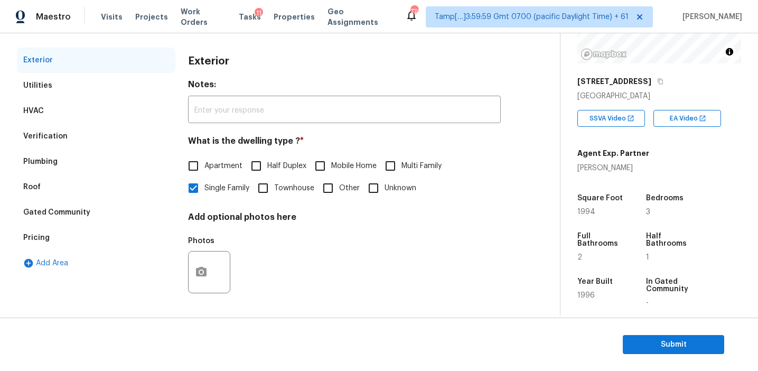
click at [128, 122] on div "HVAC" at bounding box center [96, 110] width 158 height 25
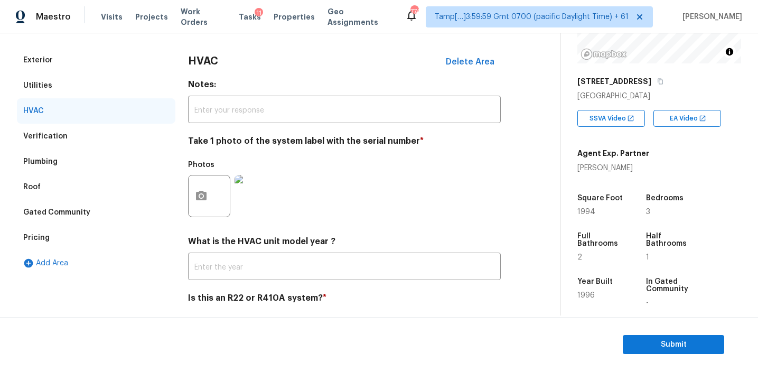
click at [132, 137] on div "Verification" at bounding box center [96, 136] width 158 height 25
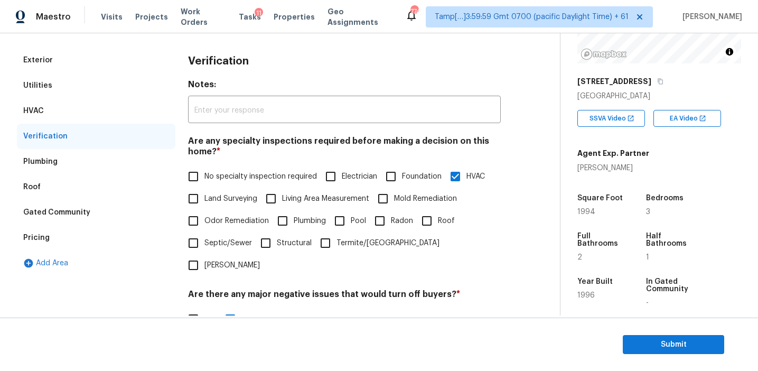
scroll to position [365, 0]
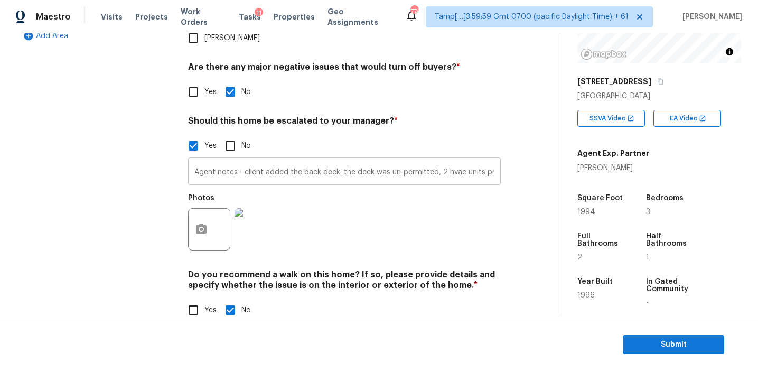
click at [224, 160] on input "Agent notes - client added the back deck. the deck was un-permitted, 2 hvac uni…" at bounding box center [344, 172] width 313 height 25
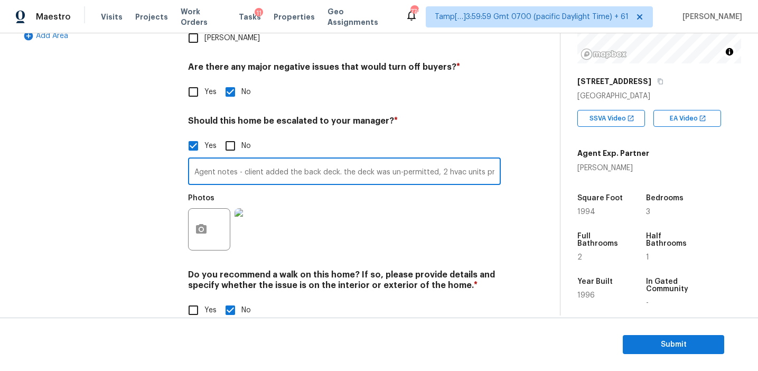
click at [132, 155] on div "Exterior Utilities HVAC Verification Plumbing Roof Gated Community Pricing Add …" at bounding box center [96, 77] width 158 height 513
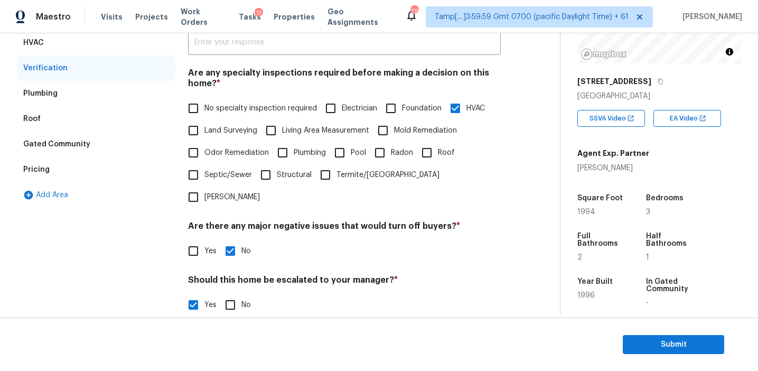
click at [118, 169] on div "Pricing" at bounding box center [96, 169] width 158 height 25
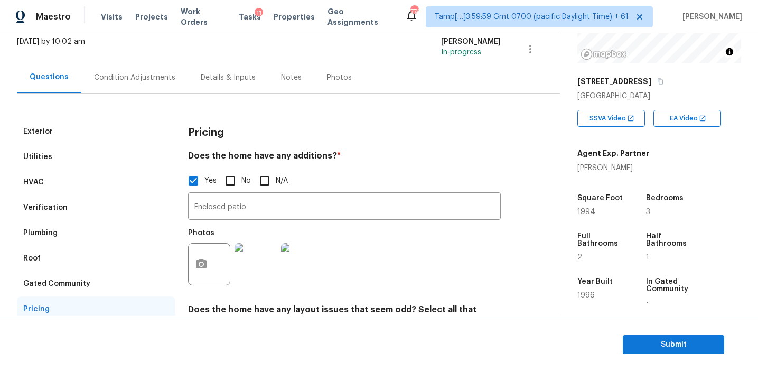
scroll to position [98, 0]
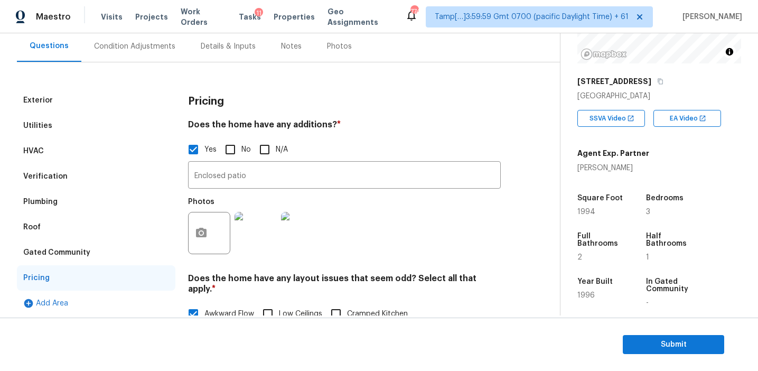
click at [117, 254] on div "Gated Community" at bounding box center [96, 252] width 158 height 25
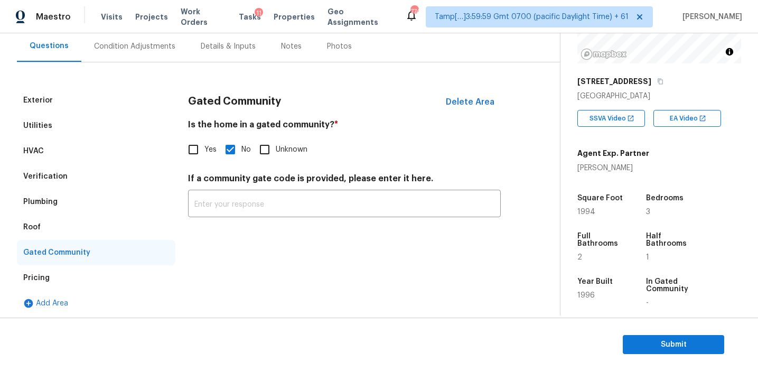
click at [90, 235] on div "Roof" at bounding box center [96, 226] width 158 height 25
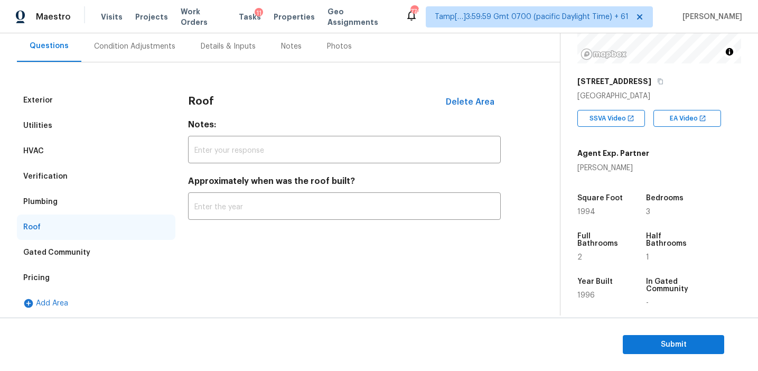
click at [95, 203] on div "Plumbing" at bounding box center [96, 201] width 158 height 25
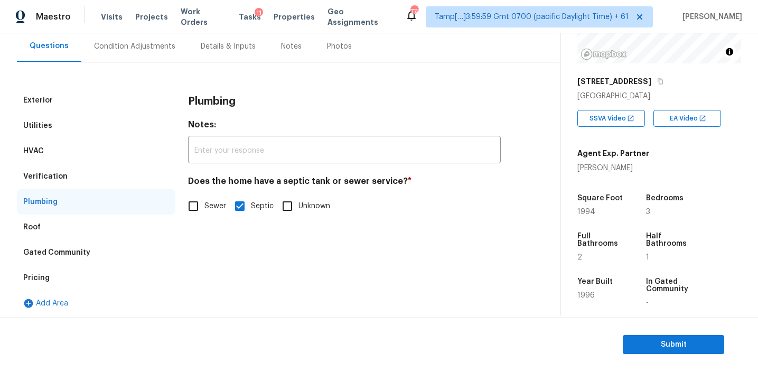
click at [97, 177] on div "Verification" at bounding box center [96, 176] width 158 height 25
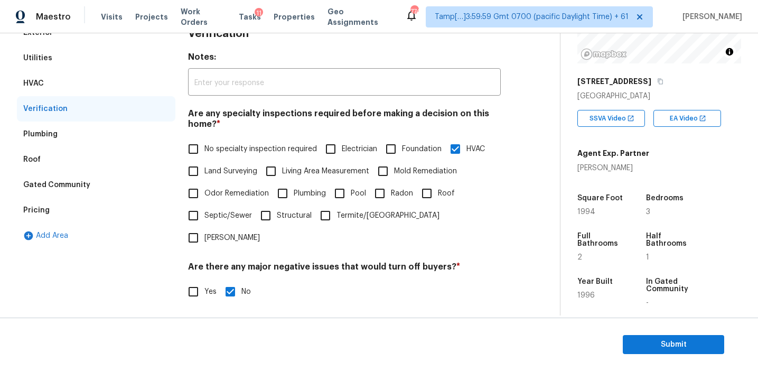
scroll to position [136, 0]
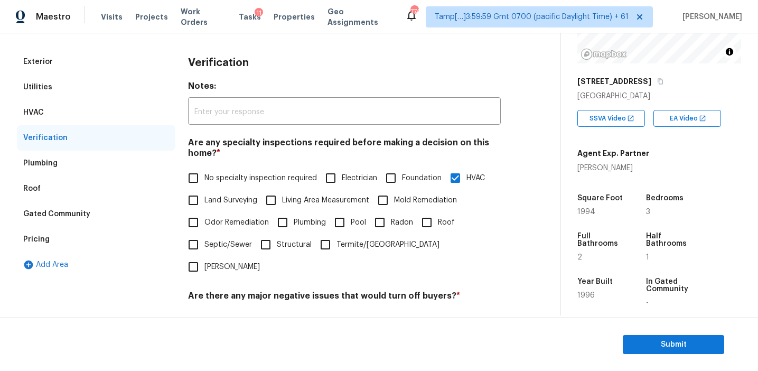
click at [119, 113] on div "HVAC" at bounding box center [96, 112] width 158 height 25
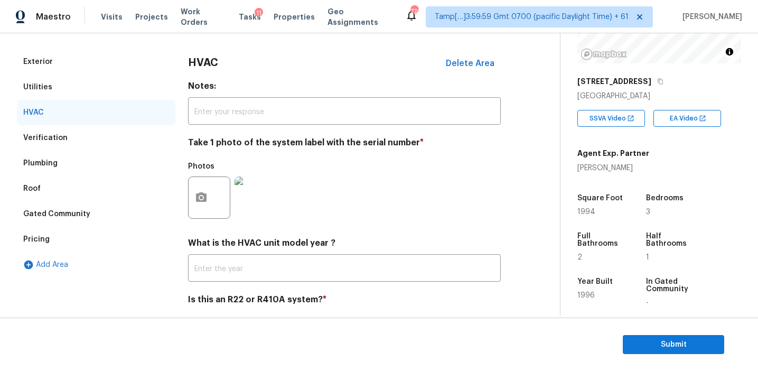
click at [111, 86] on div "Utilities" at bounding box center [96, 86] width 158 height 25
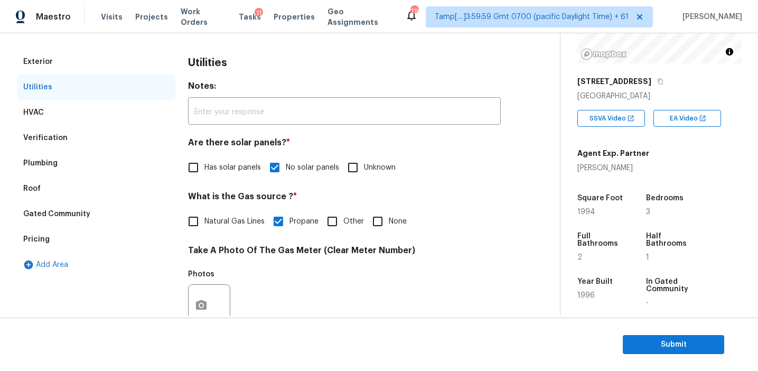
click at [116, 51] on div "Exterior" at bounding box center [96, 61] width 158 height 25
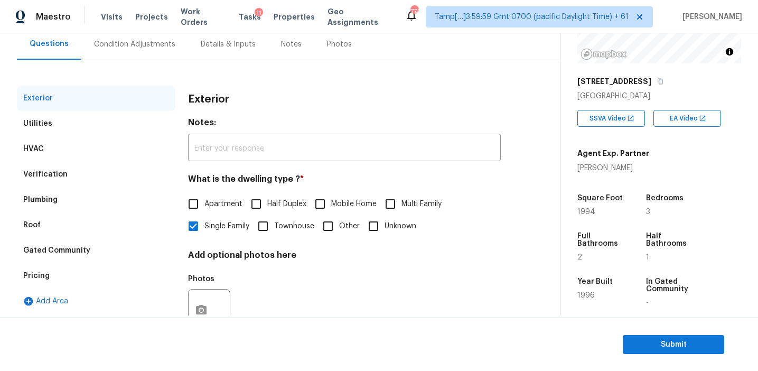
click at [125, 172] on div "Verification" at bounding box center [96, 174] width 158 height 25
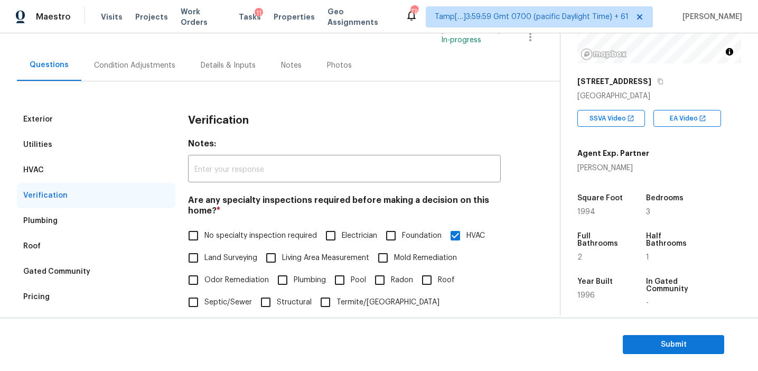
scroll to position [84, 0]
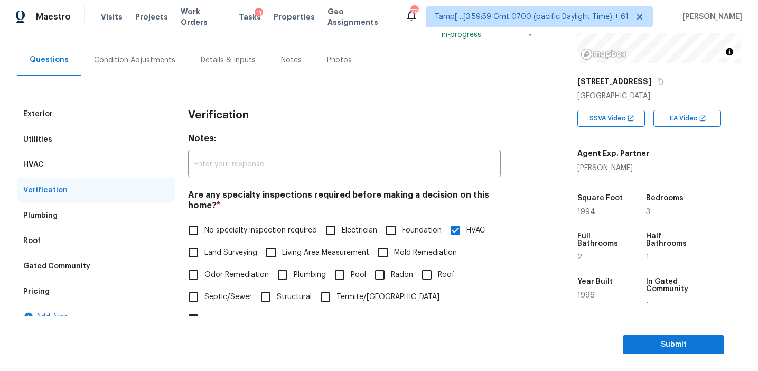
click at [176, 50] on div "Condition Adjustments" at bounding box center [134, 59] width 107 height 31
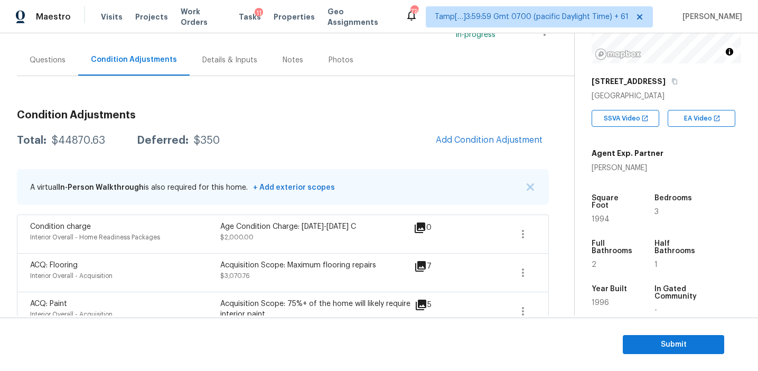
scroll to position [94, 0]
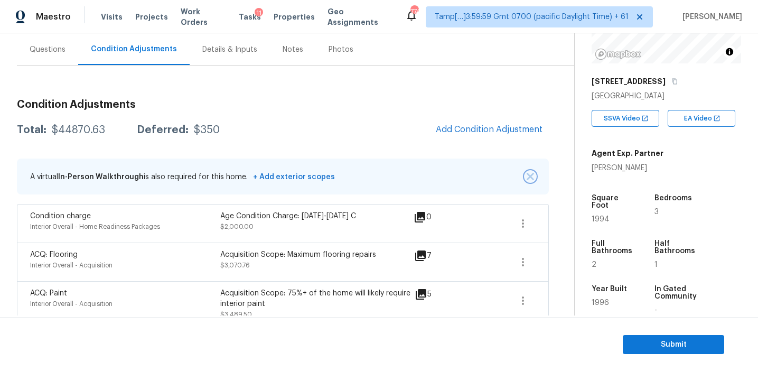
click at [532, 175] on img "button" at bounding box center [529, 176] width 7 height 7
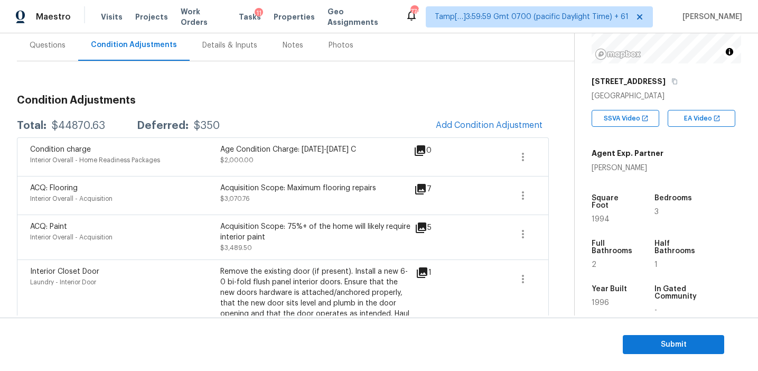
scroll to position [91, 0]
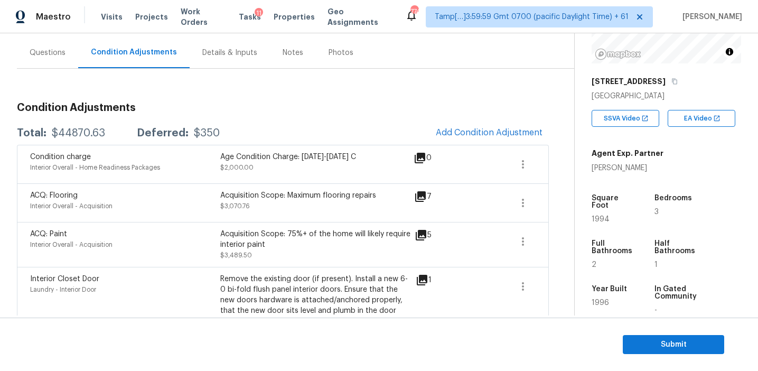
click at [301, 136] on div "Total: $44870.63 Deferred: $350 Add Condition Adjustment" at bounding box center [283, 132] width 532 height 23
click at [304, 136] on div "Total: $44870.63 Deferred: $350 Add Condition Adjustment" at bounding box center [283, 132] width 532 height 23
click at [649, 347] on span "Submit" at bounding box center [673, 344] width 84 height 13
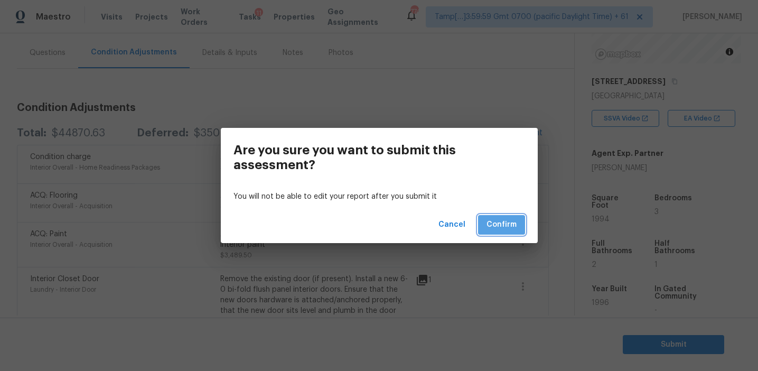
click at [509, 226] on span "Confirm" at bounding box center [501, 224] width 30 height 13
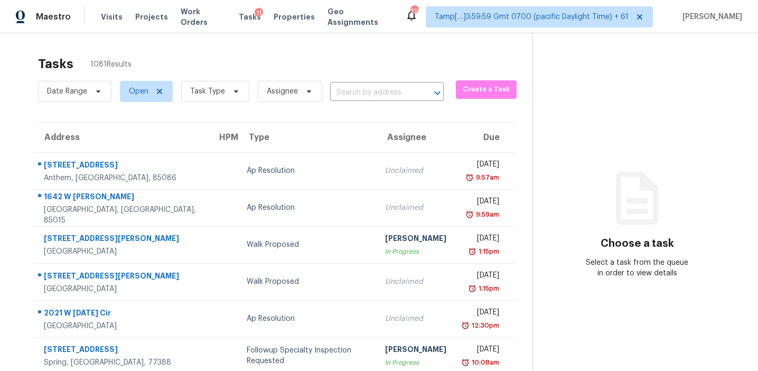
click at [366, 88] on input "text" at bounding box center [372, 92] width 84 height 16
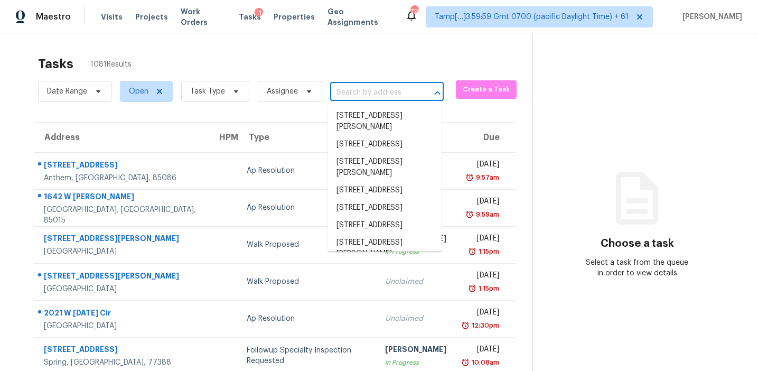
paste input "44 McPoole Ln Archer Lodge, NC, 27527"
type input "44 McPoole Ln Archer Lodge, NC, 27527"
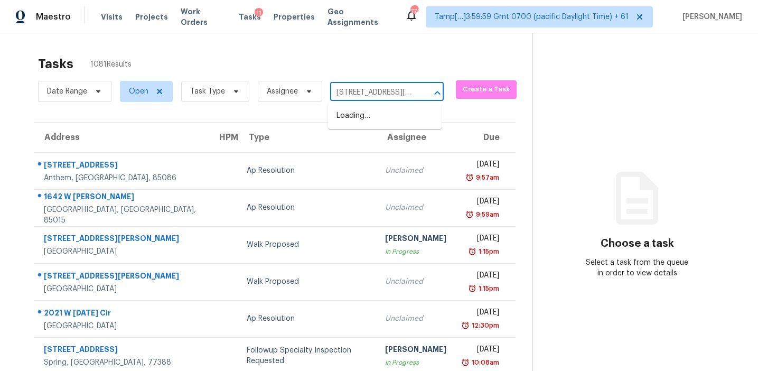
scroll to position [0, 61]
click at [375, 111] on li "44 McPoole Ln, Archer Lodge, NC 27527" at bounding box center [384, 121] width 113 height 29
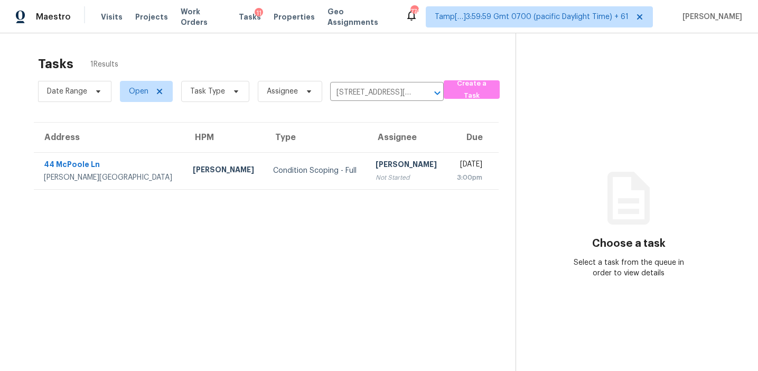
click at [375, 163] on div "[PERSON_NAME]" at bounding box center [406, 165] width 63 height 13
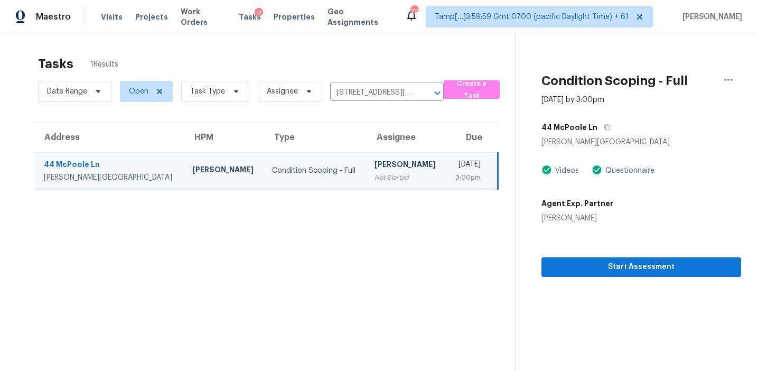
click at [241, 221] on section "Tasks 1 Results Date Range Open Task Type Assignee 44 McPoole Ln, Archer Lodge,…" at bounding box center [266, 227] width 498 height 354
